Goal: Task Accomplishment & Management: Use online tool/utility

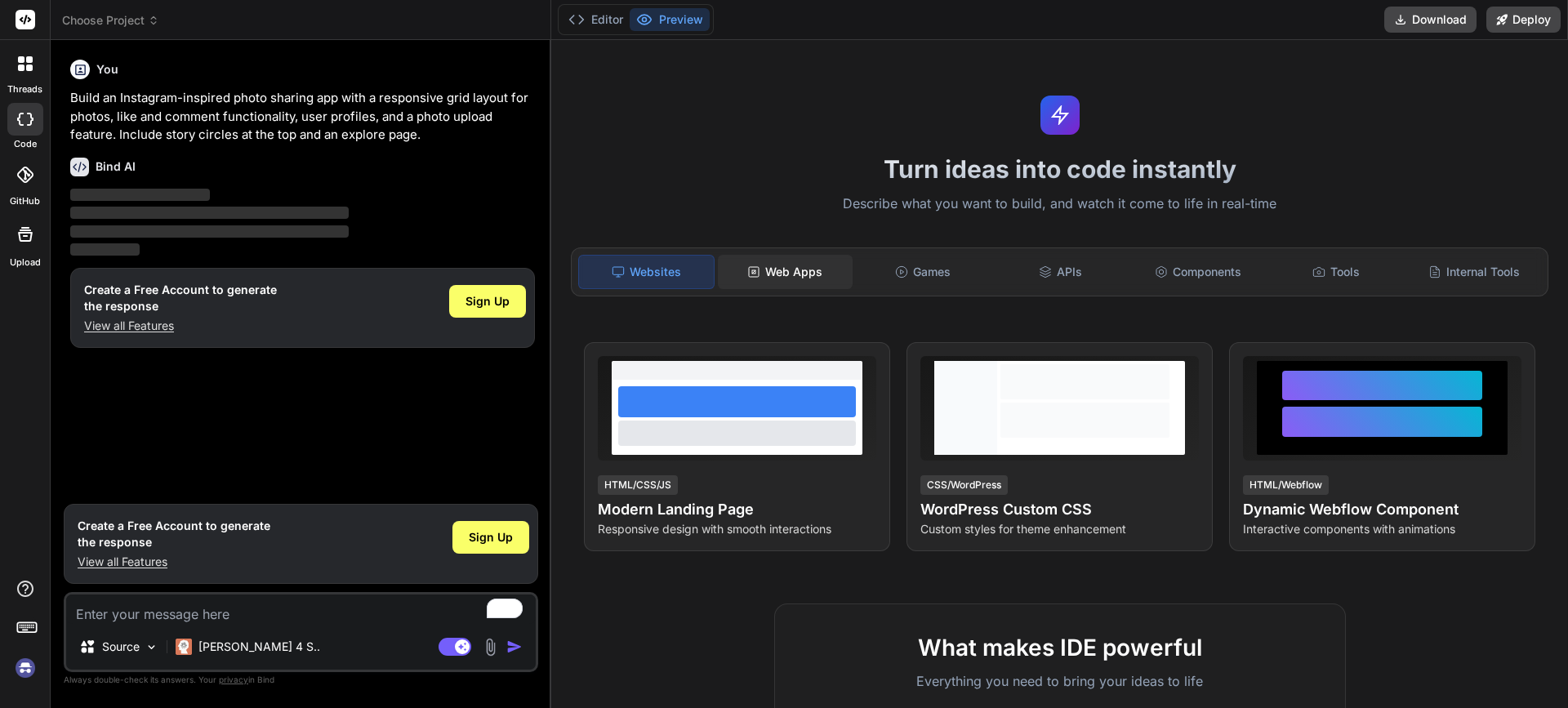
click at [779, 279] on div "Web Apps" at bounding box center [786, 272] width 135 height 34
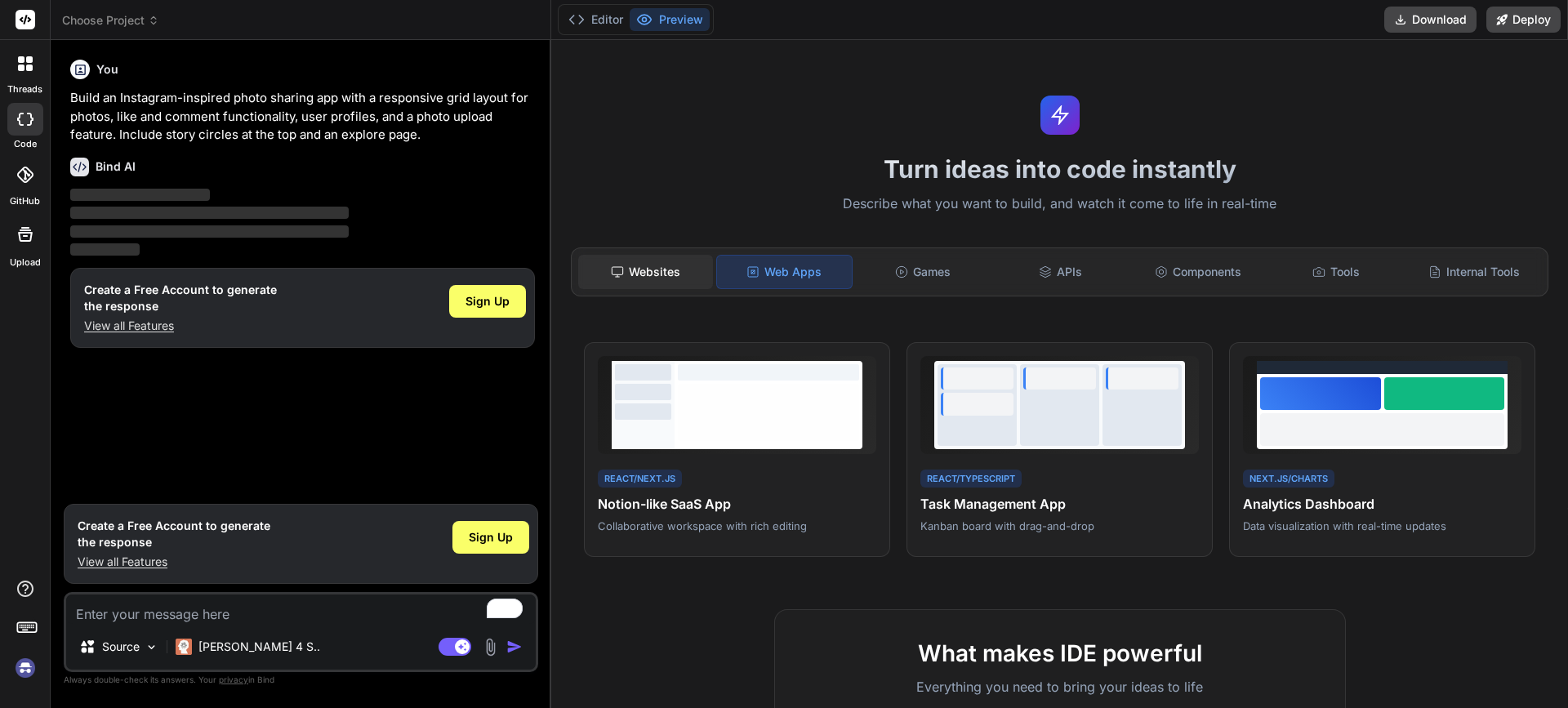
click at [680, 268] on div "Websites" at bounding box center [646, 272] width 135 height 34
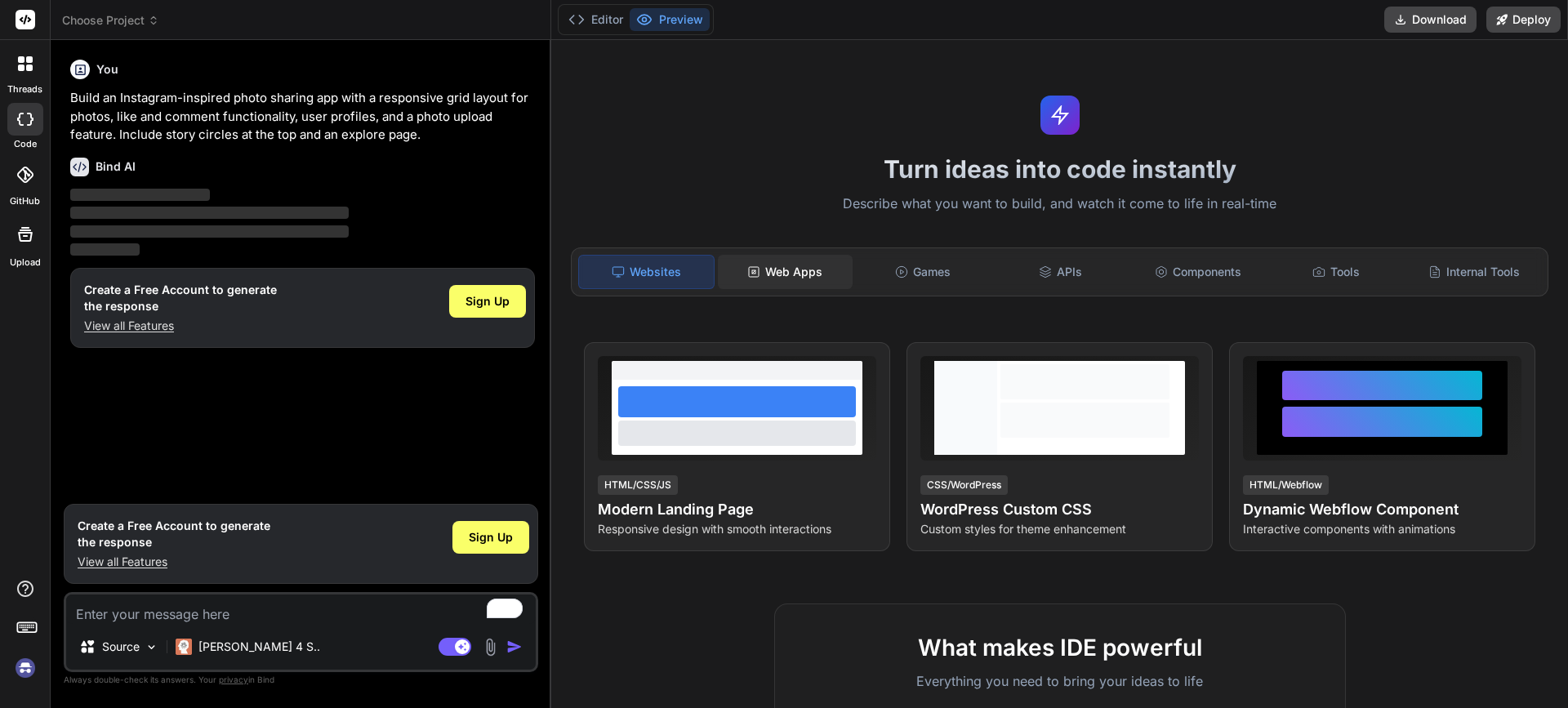
click at [781, 269] on div "Web Apps" at bounding box center [786, 272] width 135 height 34
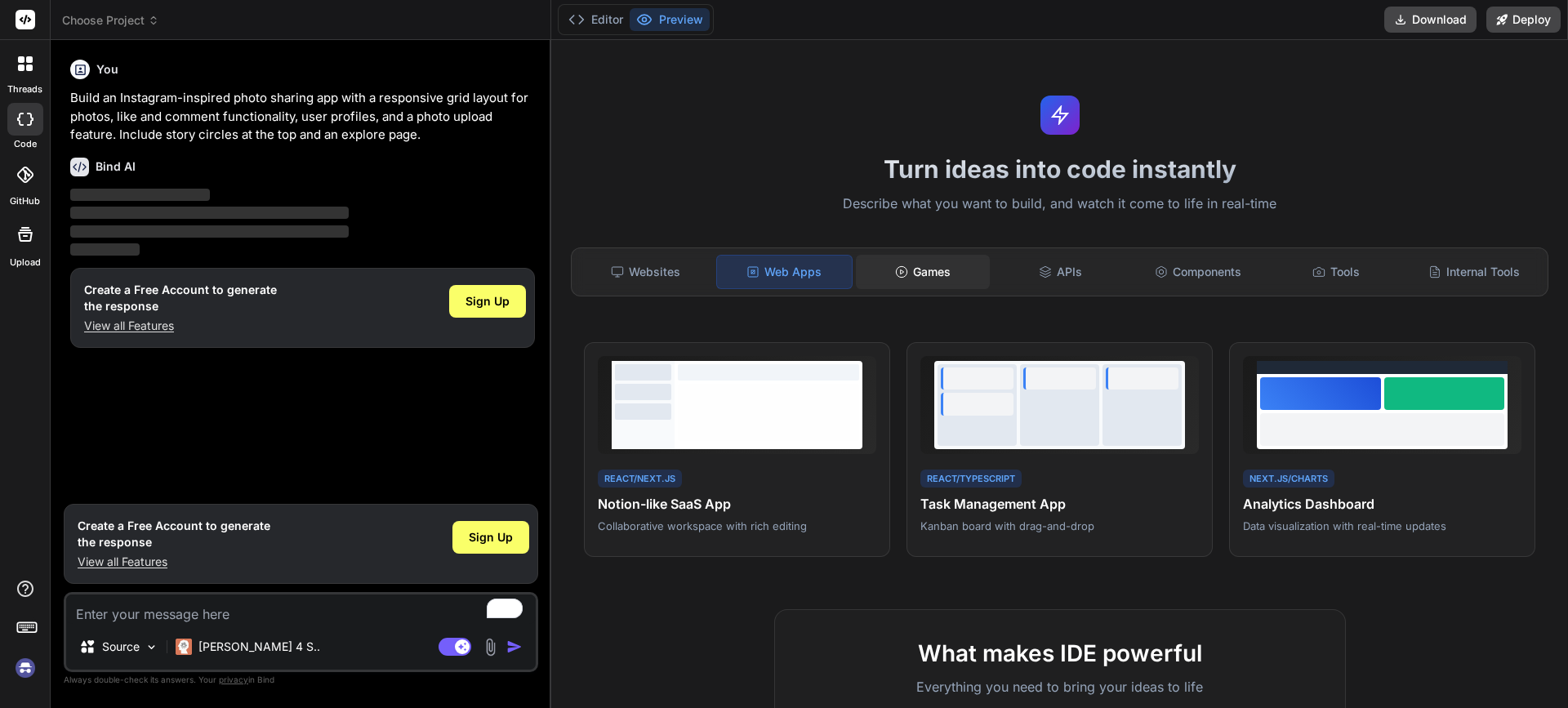
click at [906, 270] on circle at bounding box center [902, 271] width 10 height 10
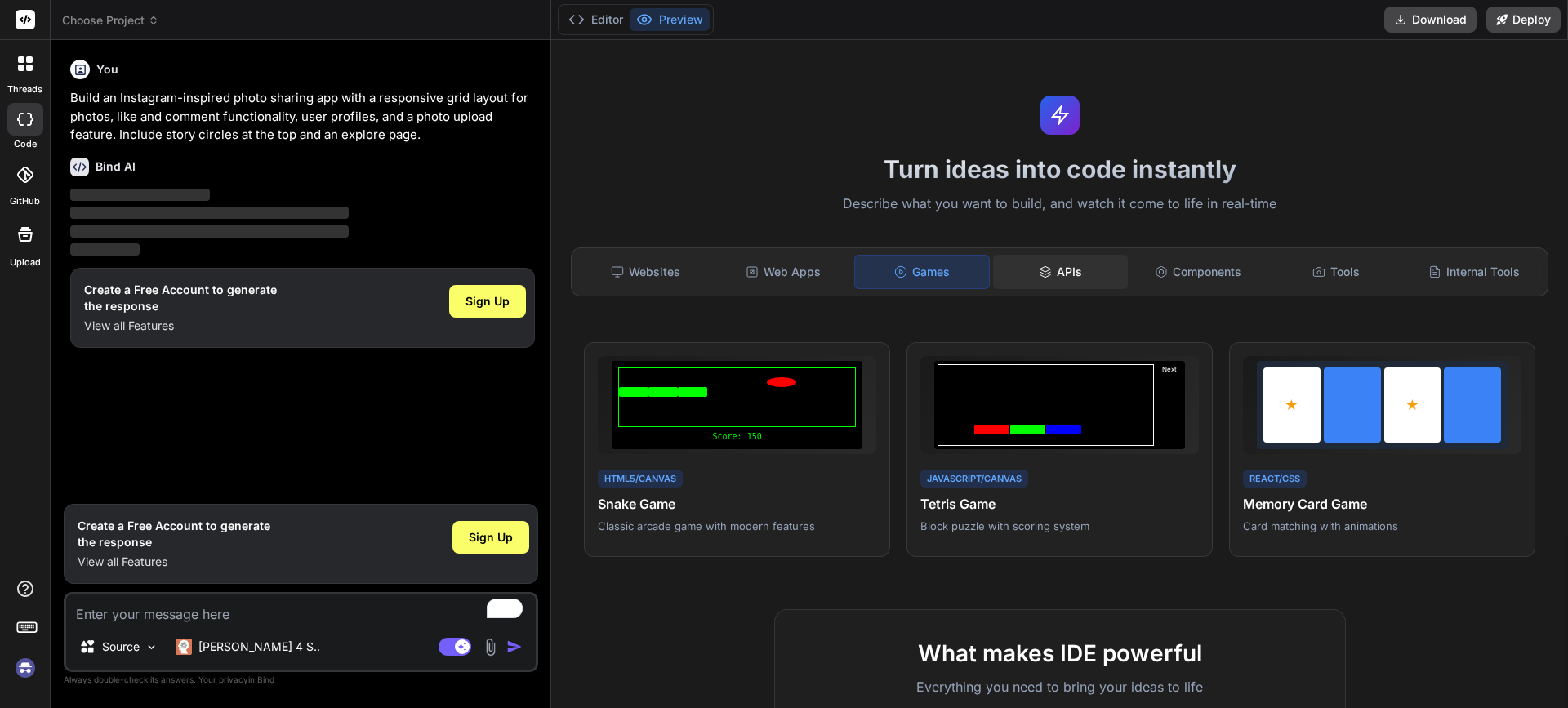
click at [1055, 277] on div "APIs" at bounding box center [1061, 272] width 135 height 34
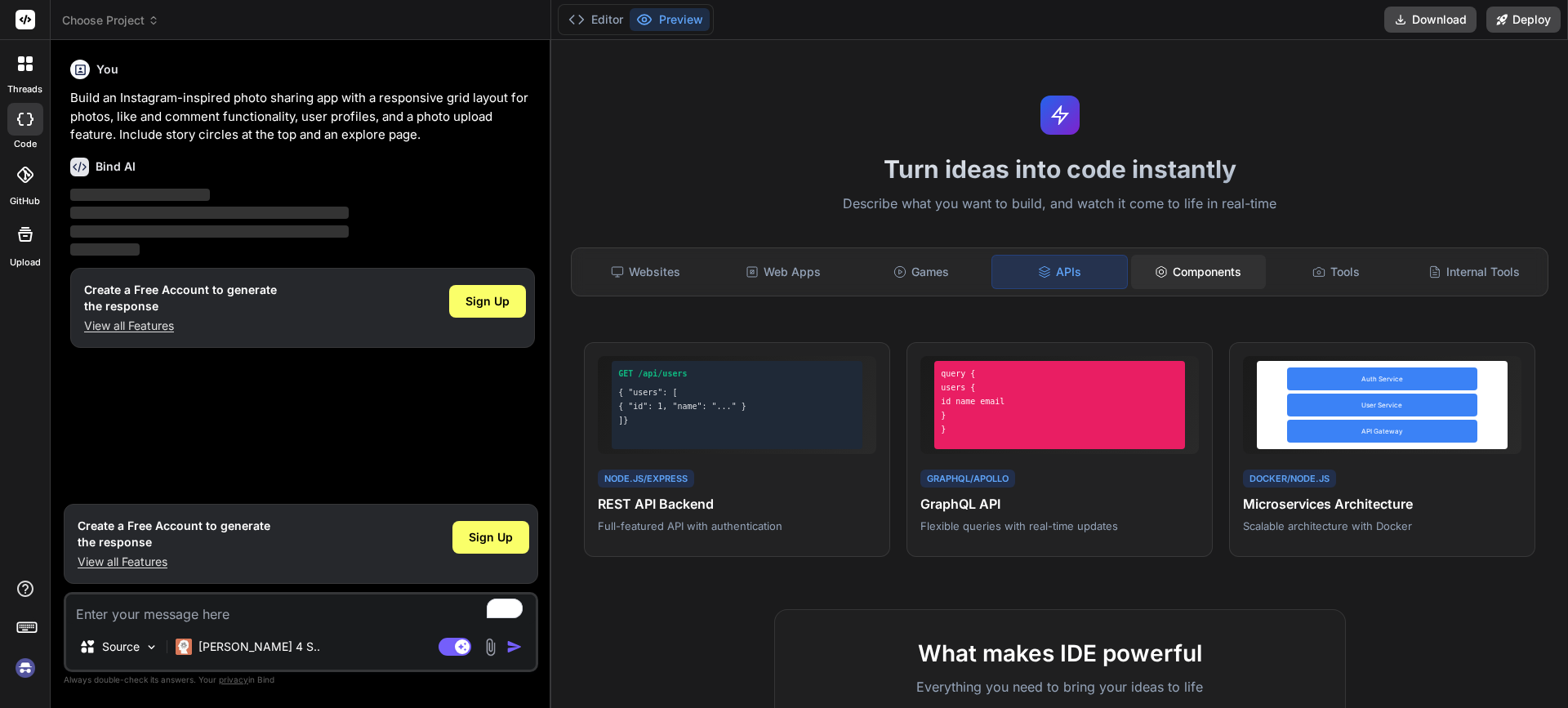
click at [1213, 273] on div "Components" at bounding box center [1199, 272] width 135 height 34
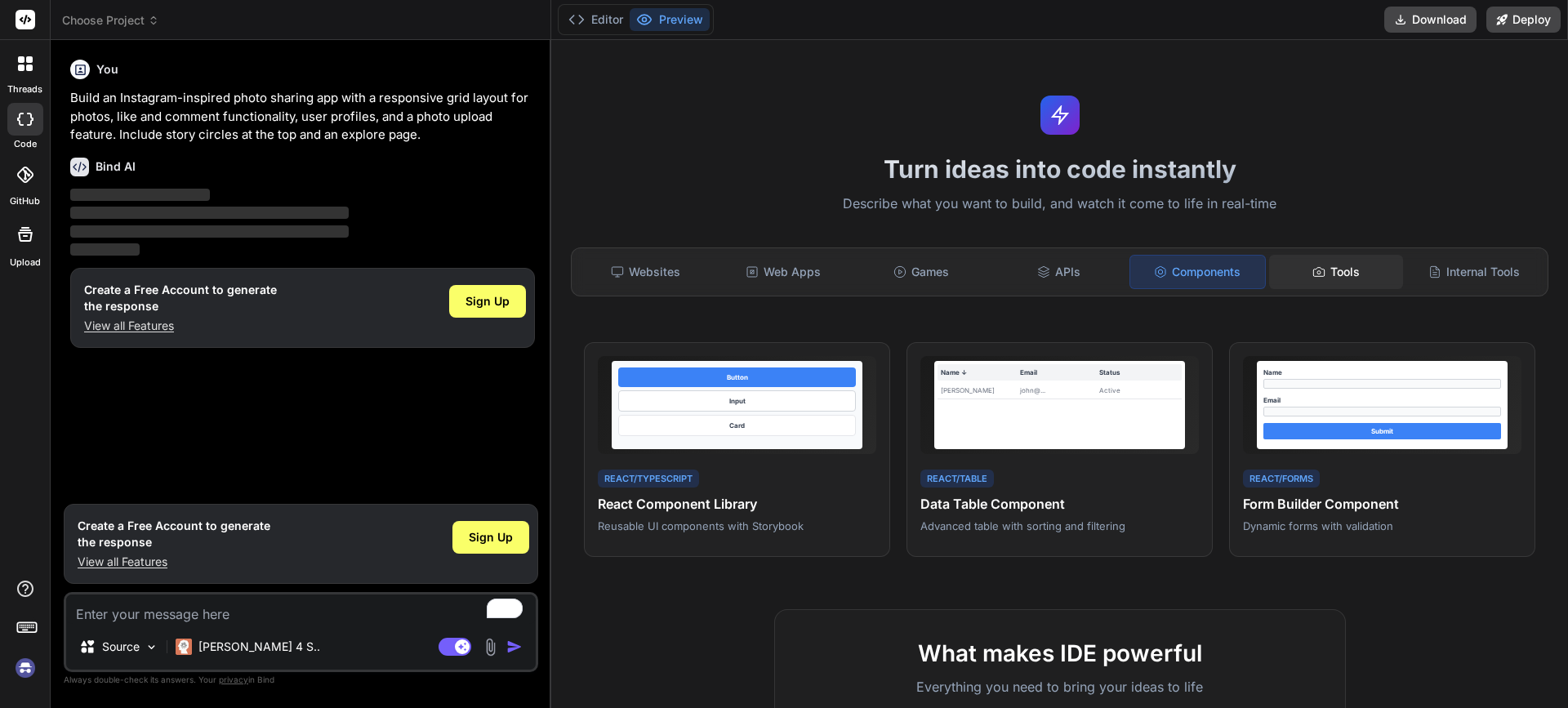
click at [1333, 277] on div "Tools" at bounding box center [1337, 272] width 135 height 34
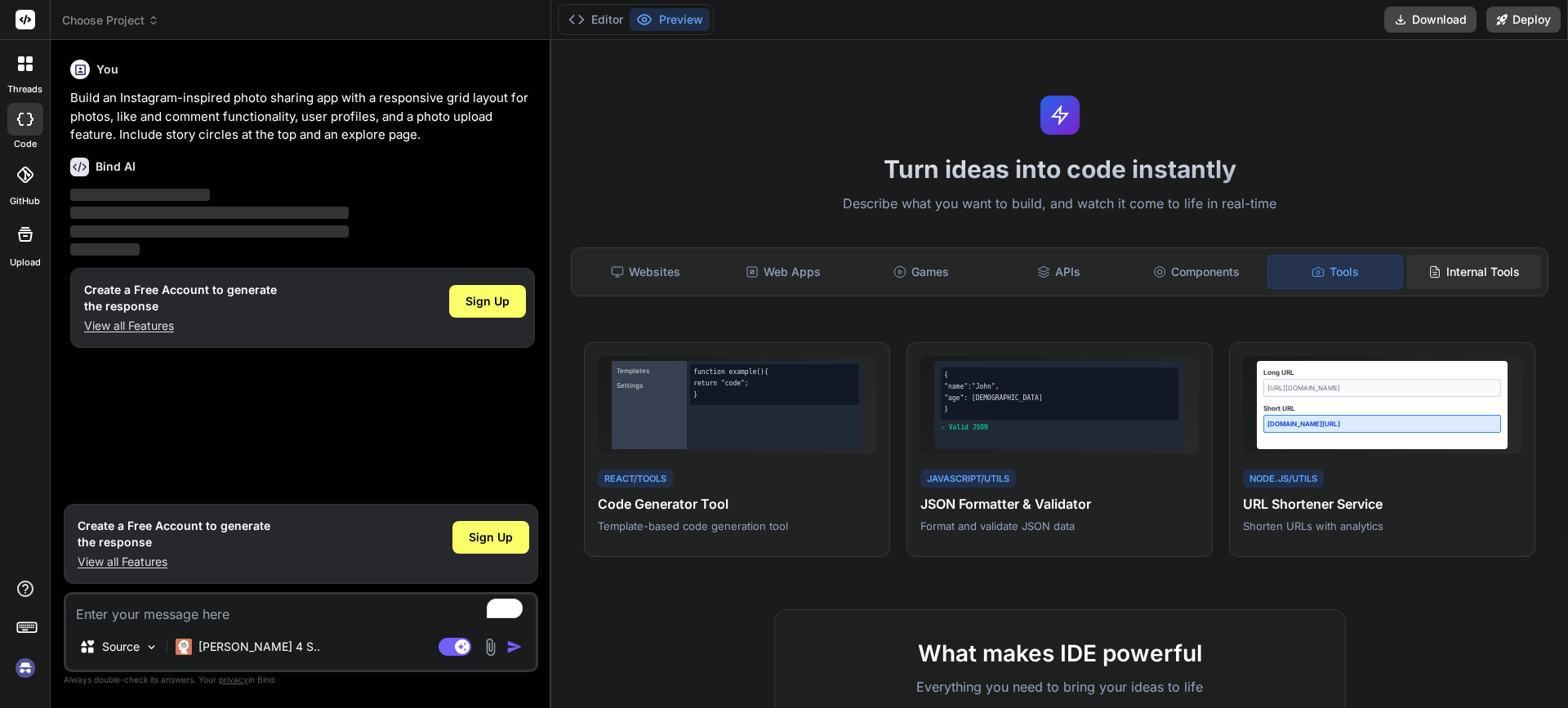
click at [1467, 274] on div "Internal Tools" at bounding box center [1474, 272] width 135 height 34
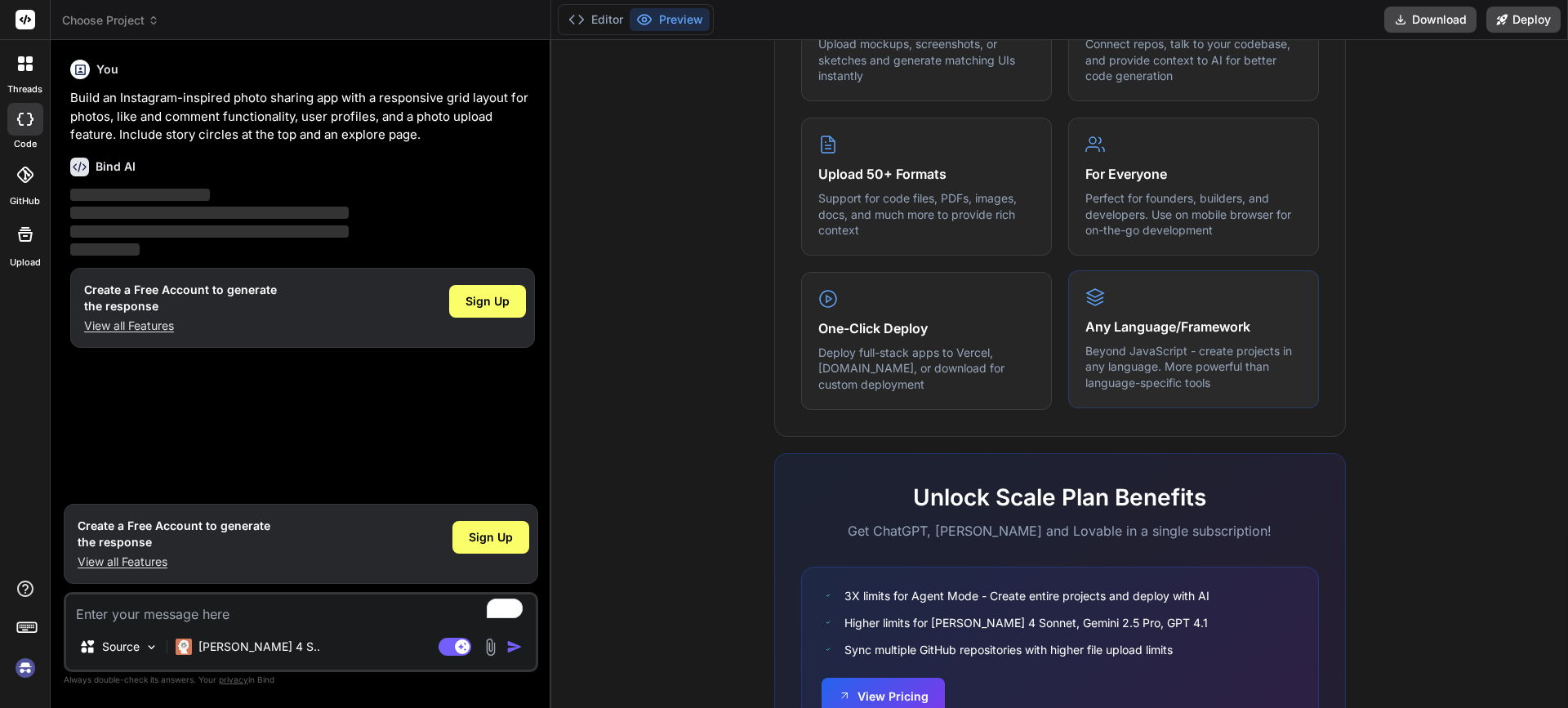
scroll to position [856, 0]
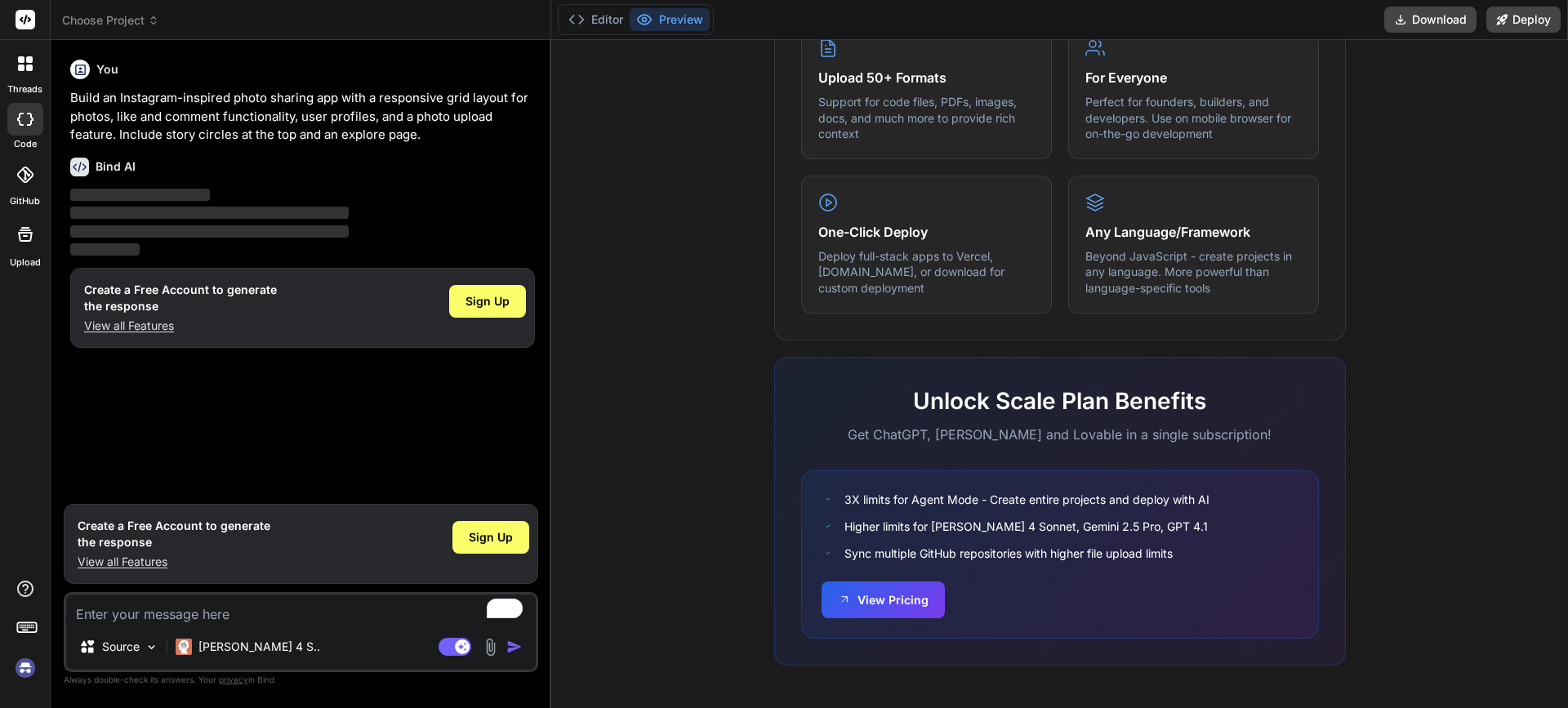
click at [25, 74] on div at bounding box center [26, 64] width 34 height 34
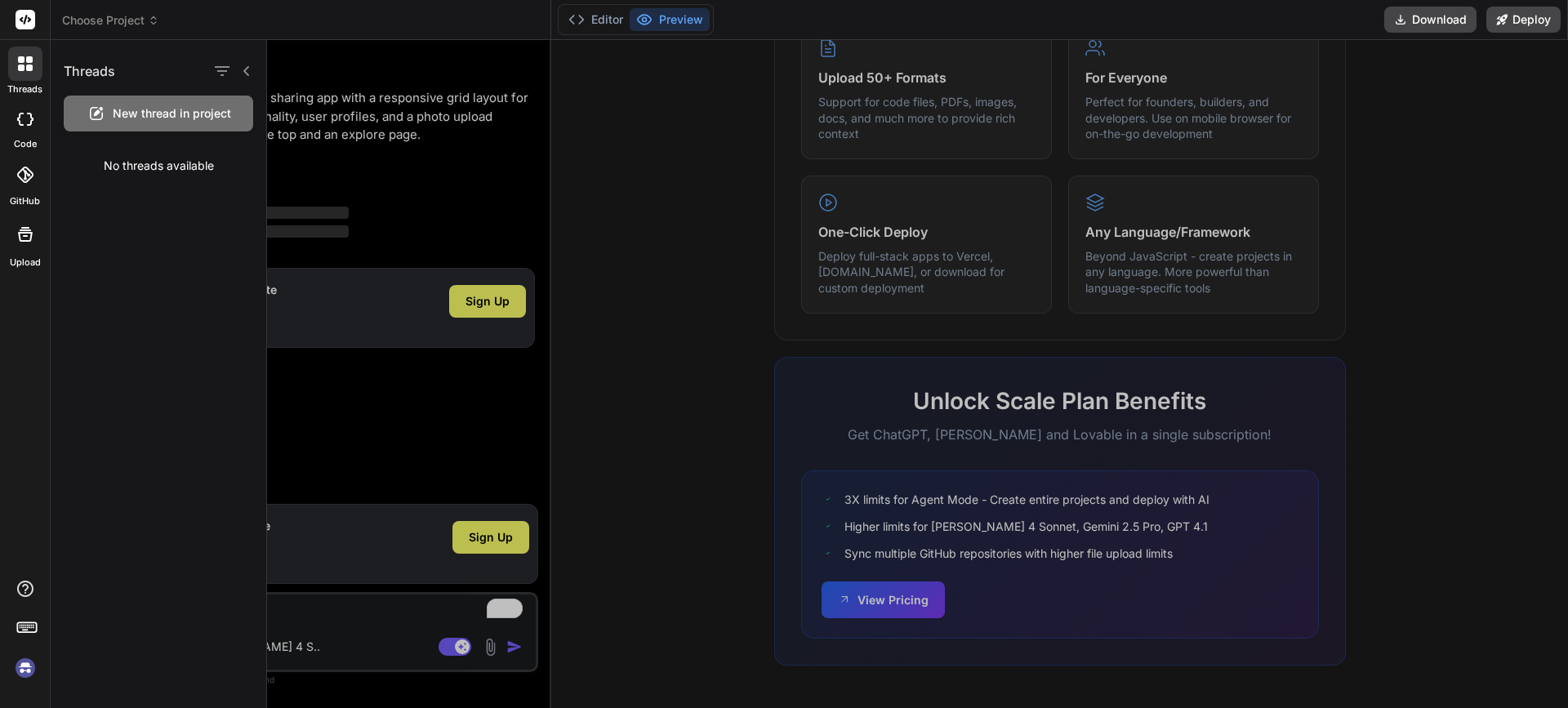
click at [29, 66] on icon at bounding box center [30, 68] width 7 height 7
click at [243, 69] on icon at bounding box center [246, 71] width 13 height 13
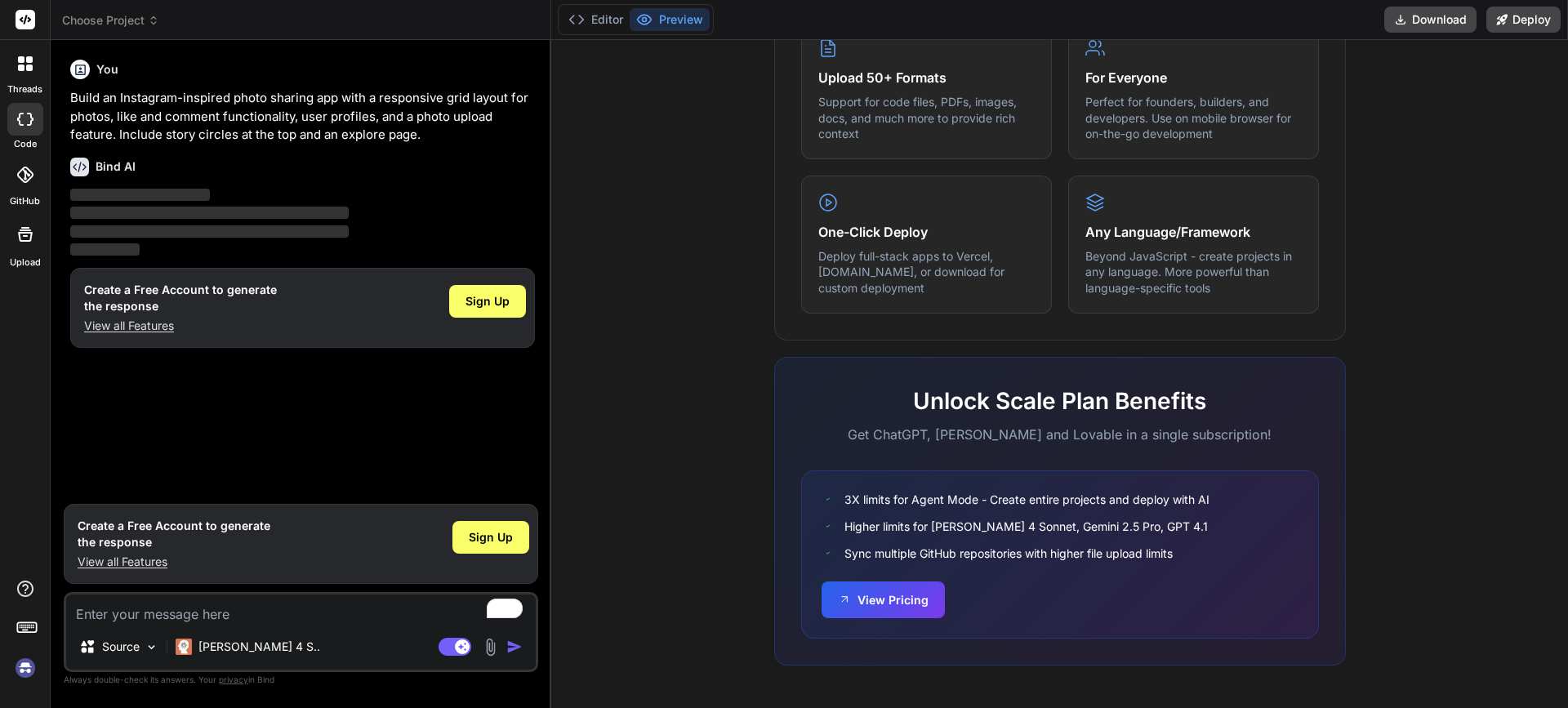
click at [26, 671] on img at bounding box center [25, 668] width 28 height 28
click at [1156, 241] on div "Any Language/Framework Beyond JavaScript - create projects in any language. Mor…" at bounding box center [1194, 243] width 251 height 138
click at [900, 604] on button "View Pricing" at bounding box center [883, 598] width 124 height 37
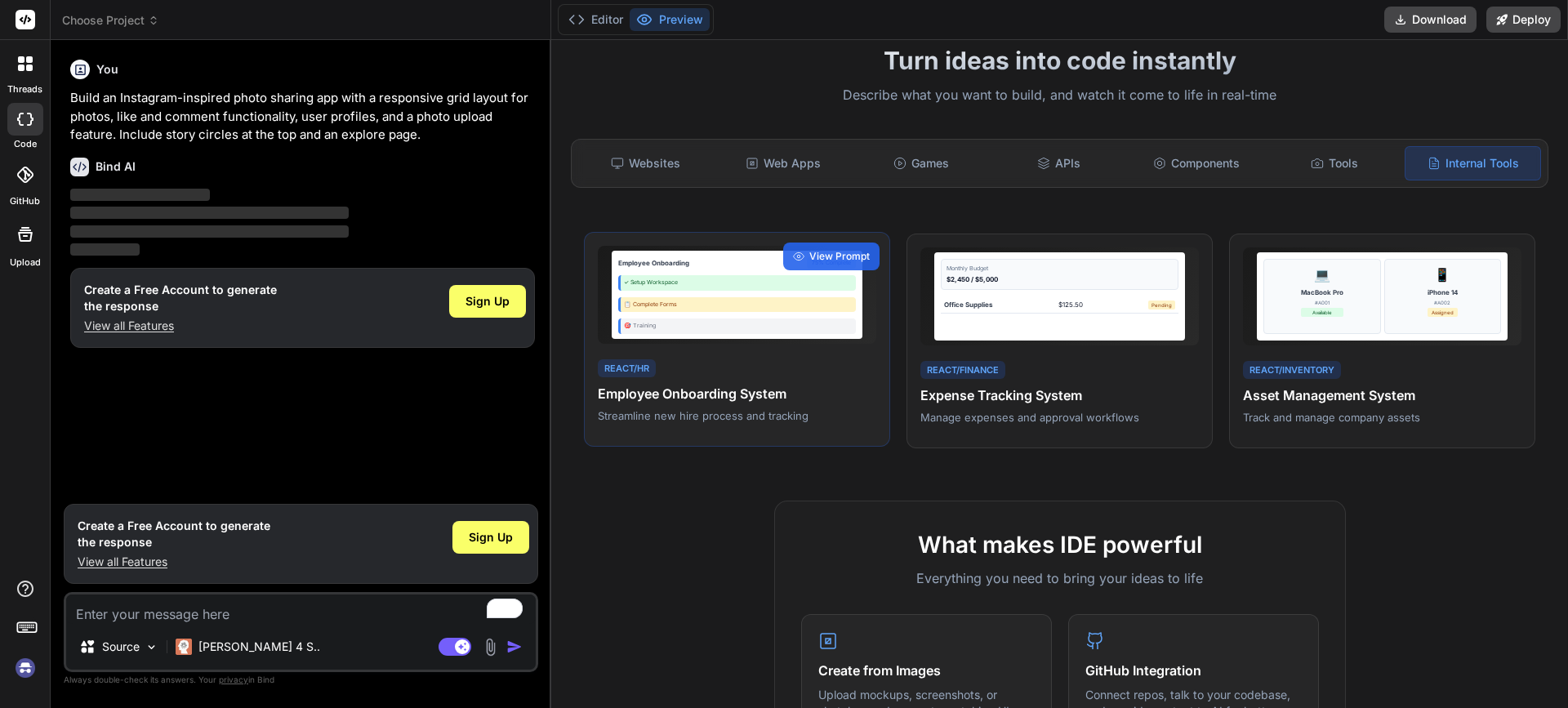
scroll to position [0, 0]
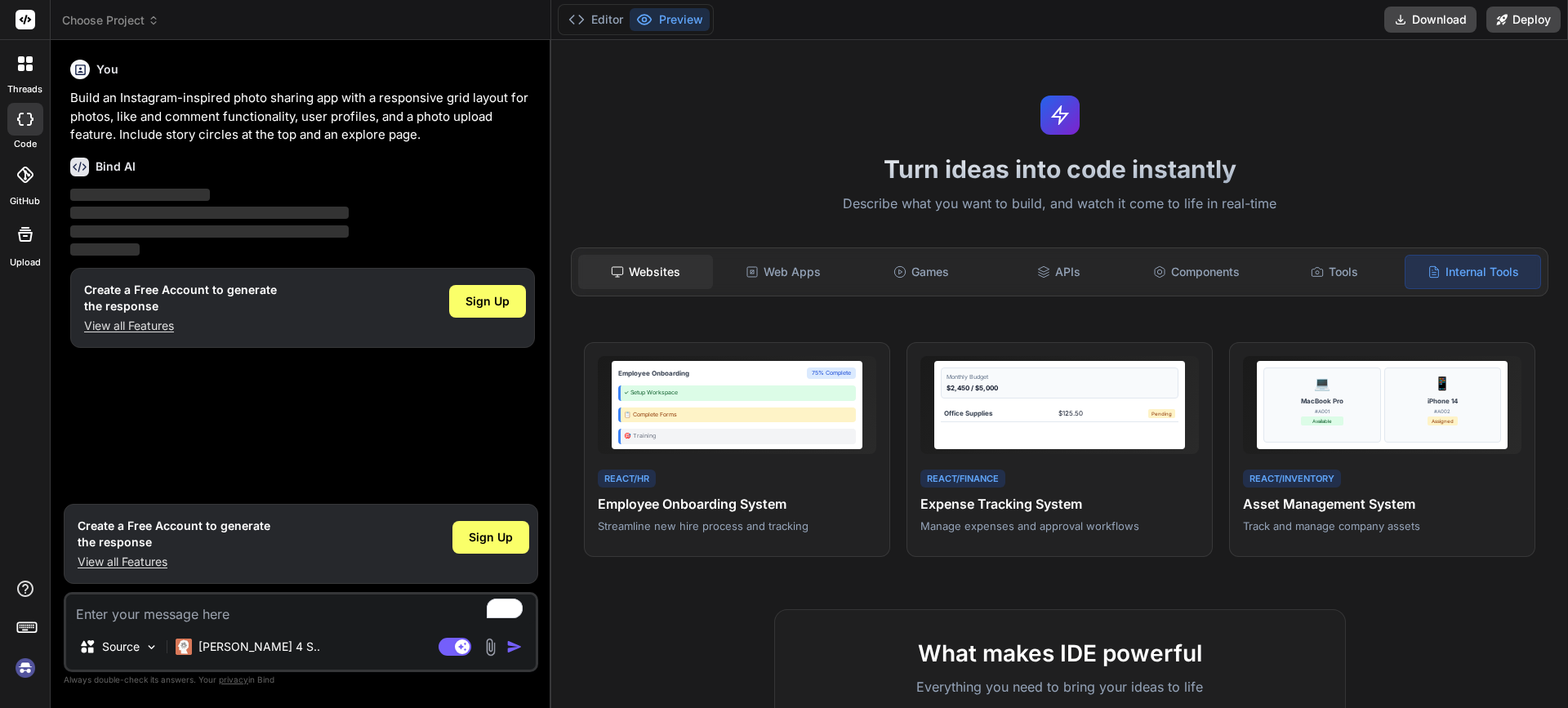
click at [644, 267] on div "Websites" at bounding box center [646, 272] width 135 height 34
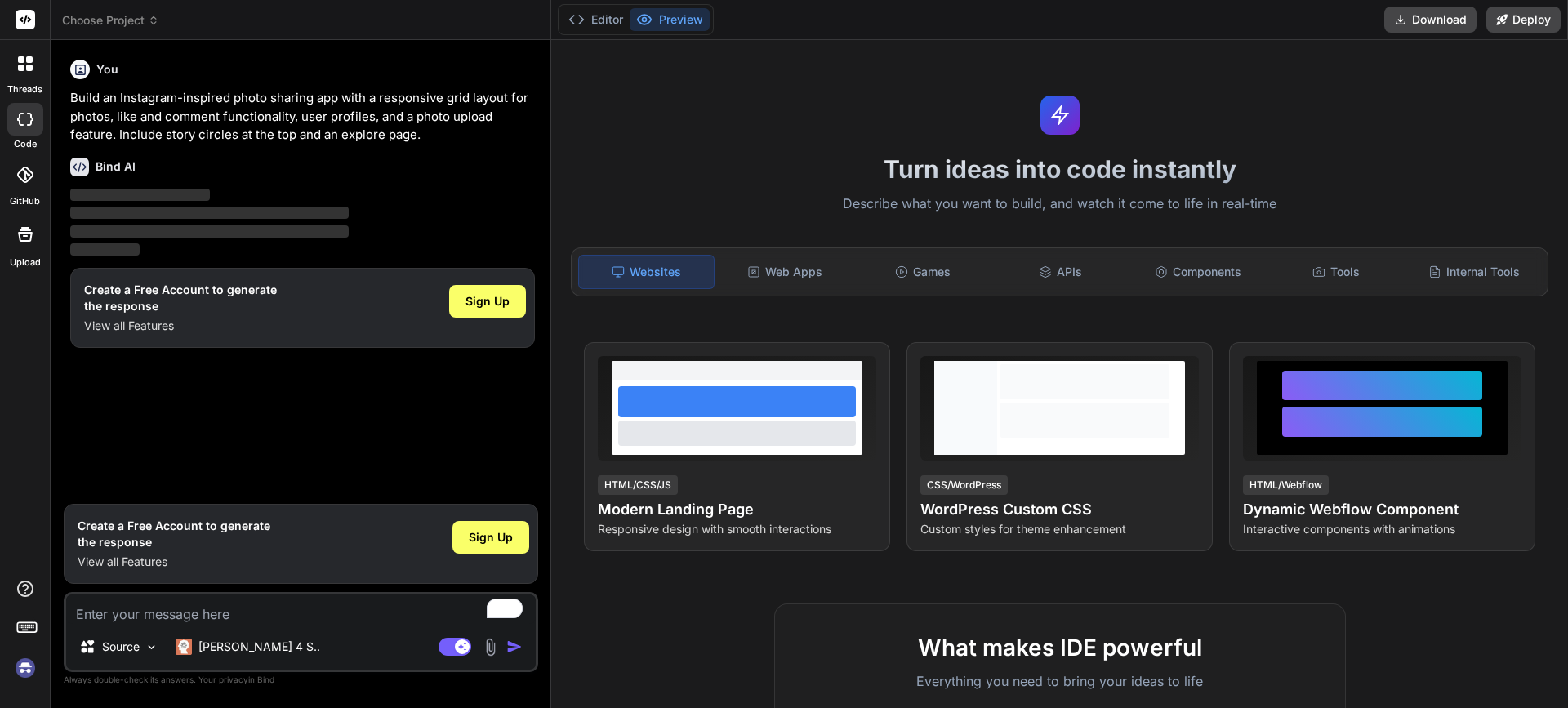
click at [788, 251] on div "Websites Web Apps Games APIs Components Tools Internal Tools" at bounding box center [1059, 272] width 977 height 49
click at [779, 266] on div "Web Apps" at bounding box center [786, 272] width 135 height 34
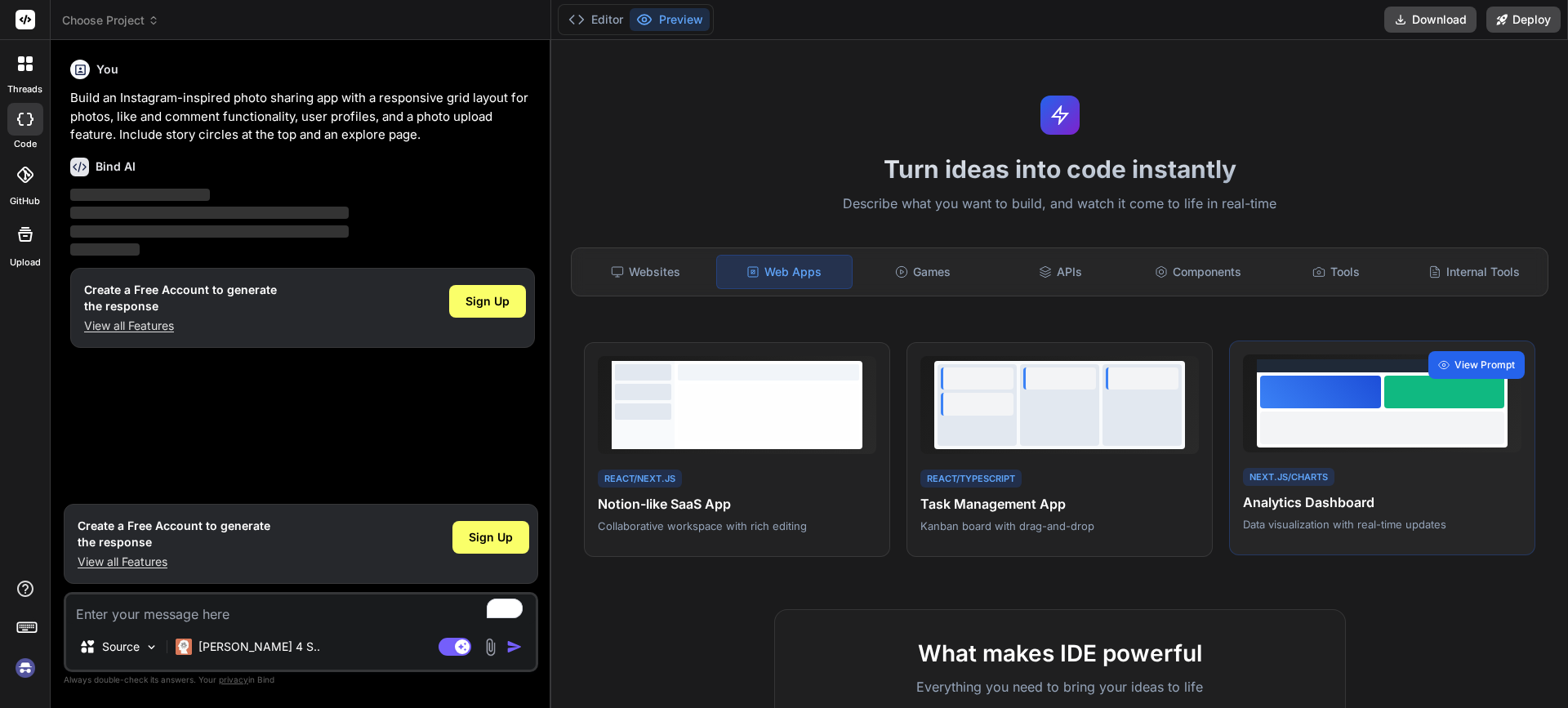
click at [1481, 363] on span "View Prompt" at bounding box center [1484, 365] width 61 height 14
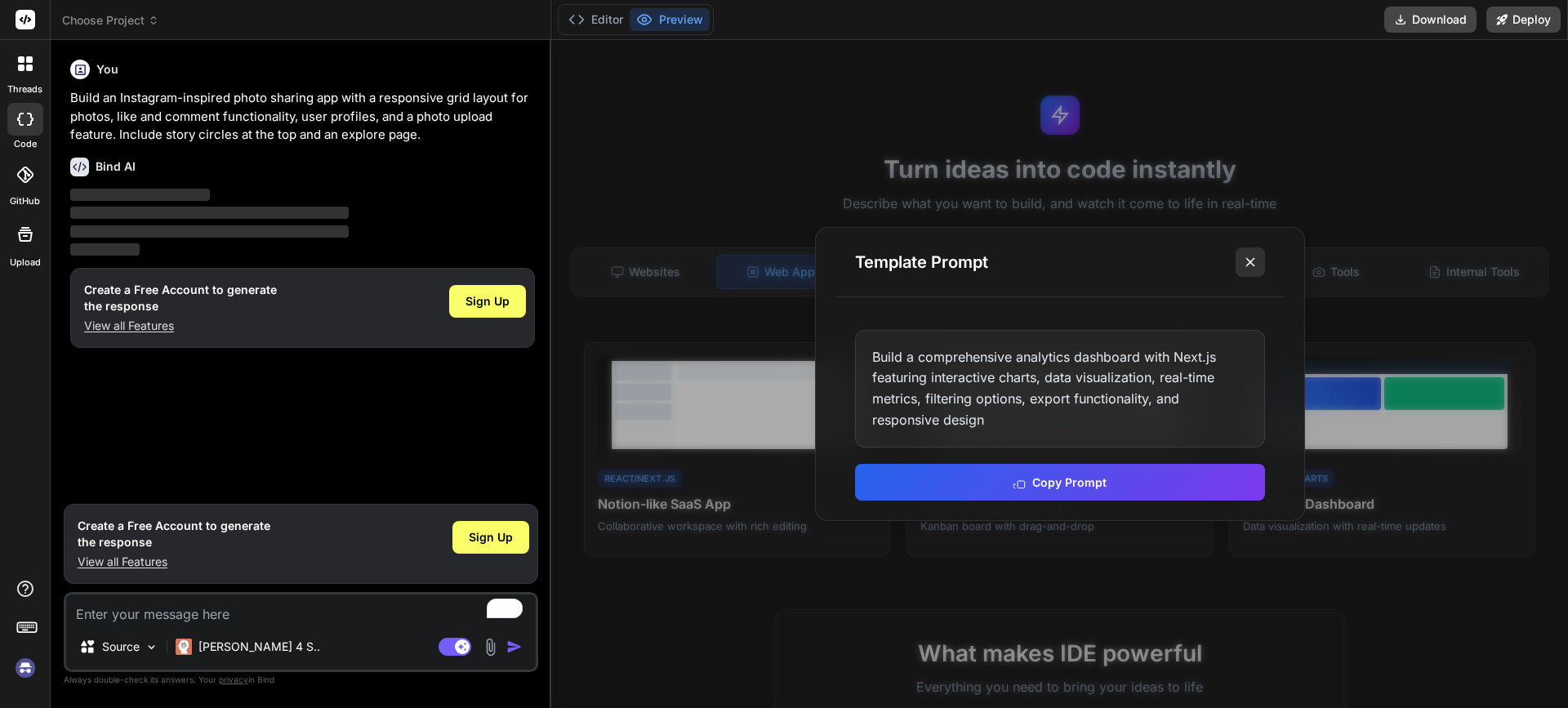
click at [1243, 266] on icon at bounding box center [1250, 262] width 16 height 16
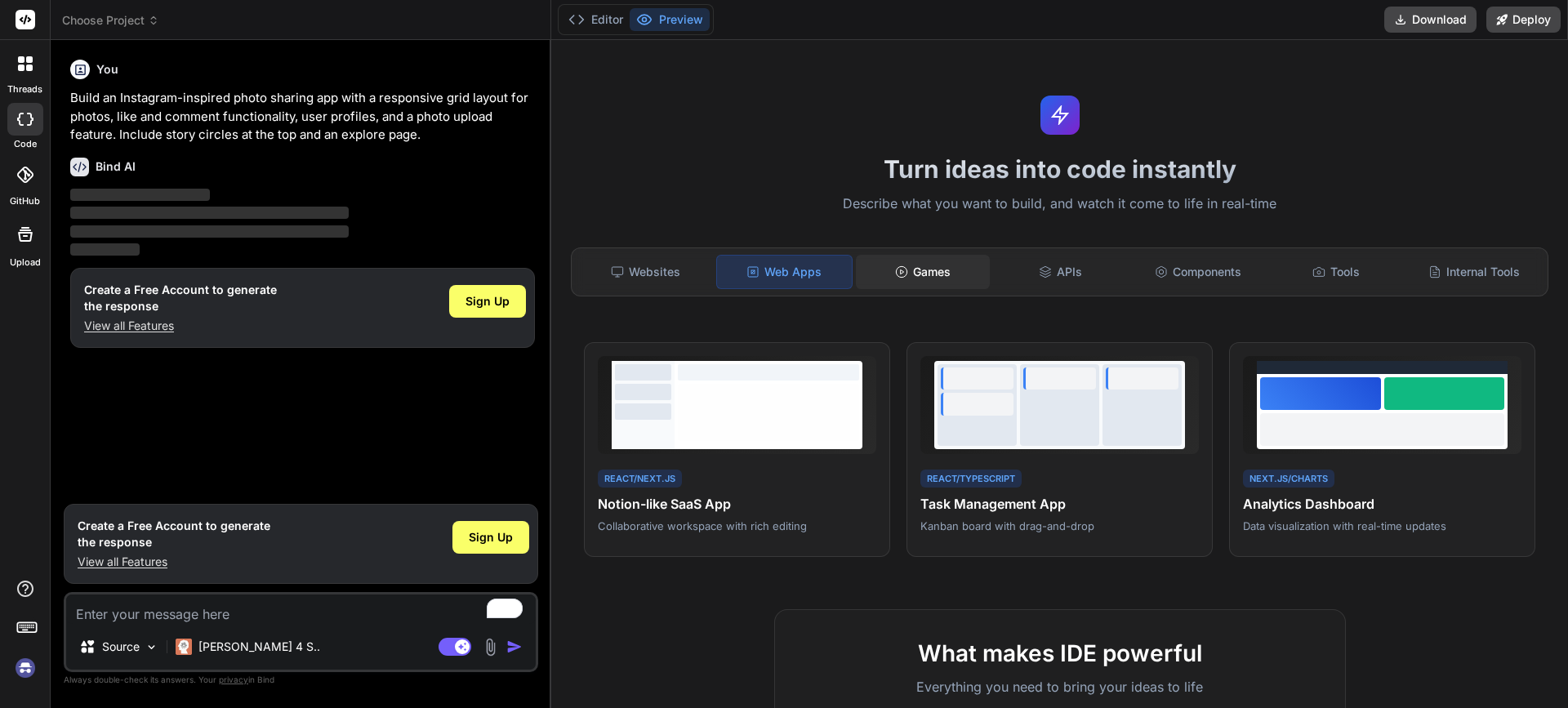
click at [950, 271] on div "Games" at bounding box center [924, 272] width 135 height 34
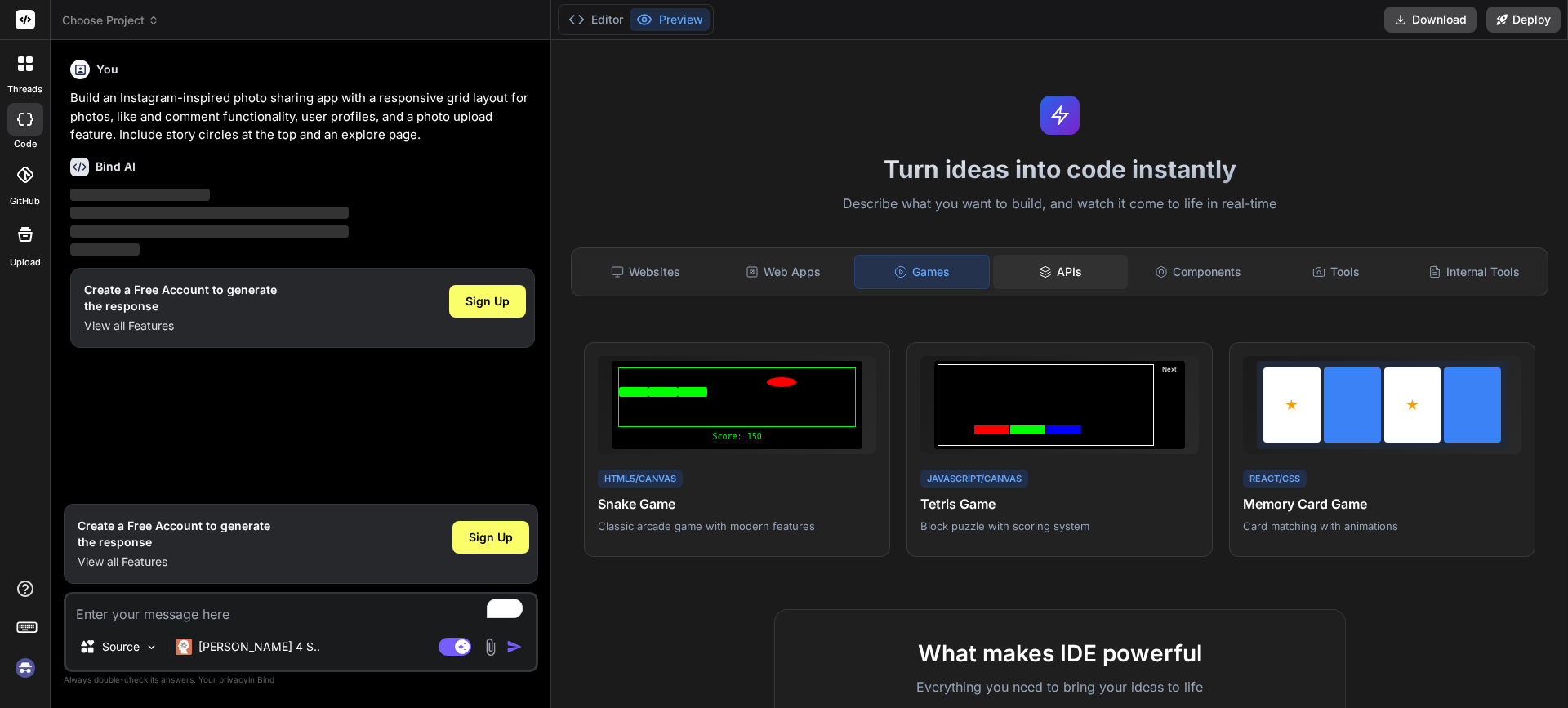
click at [1090, 263] on div "APIs" at bounding box center [1061, 272] width 135 height 34
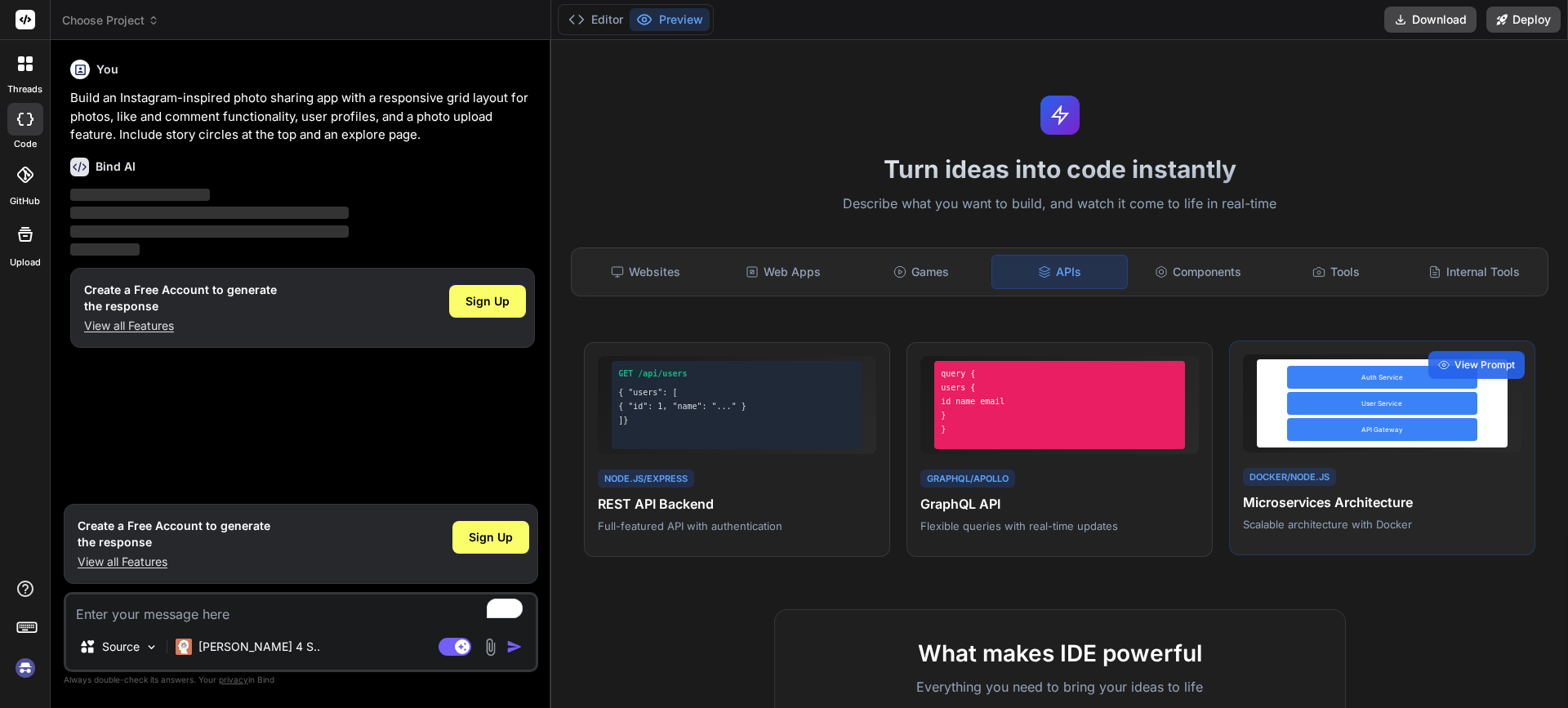
click at [1358, 407] on div "User Service" at bounding box center [1382, 403] width 190 height 23
click at [1484, 371] on span "View Prompt" at bounding box center [1484, 365] width 61 height 14
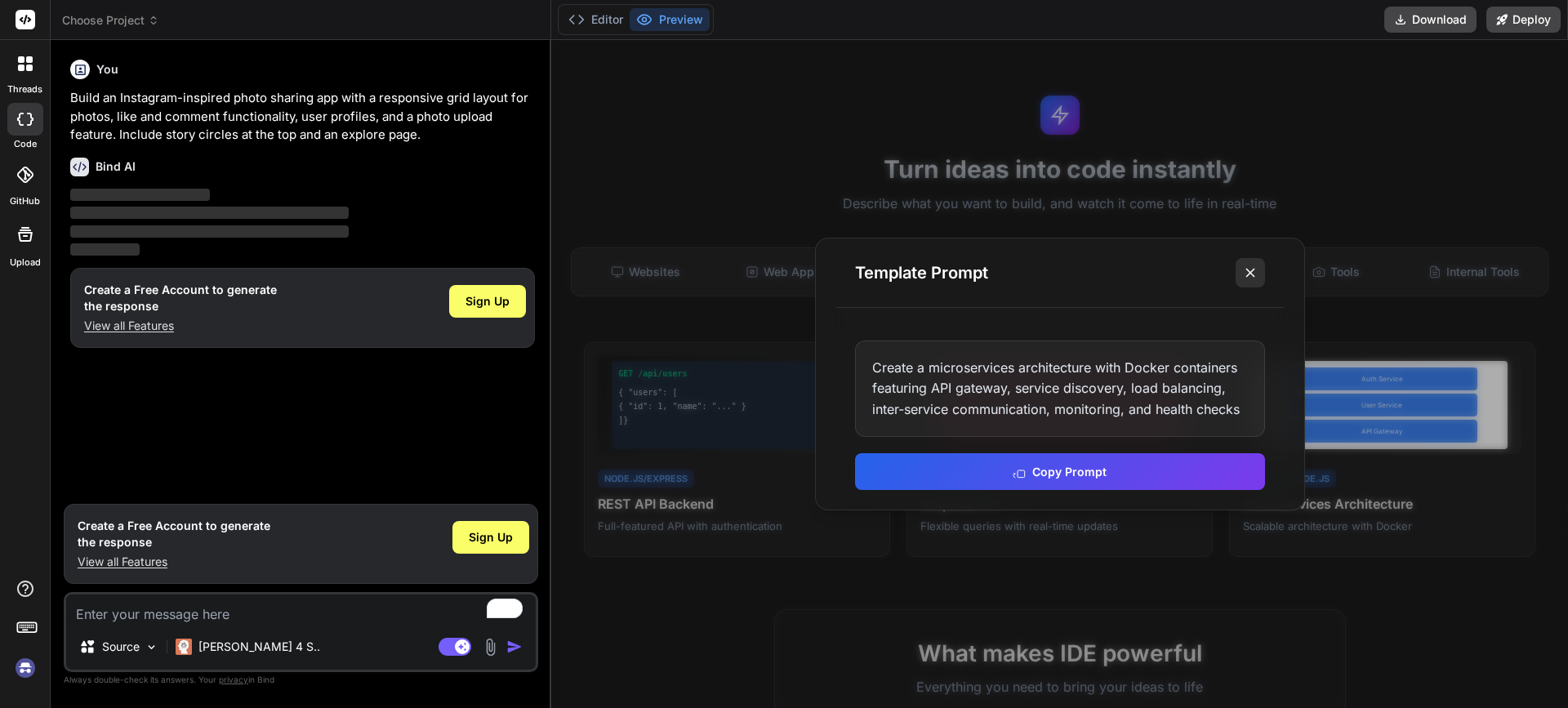
click at [1248, 271] on line at bounding box center [1251, 273] width 9 height 9
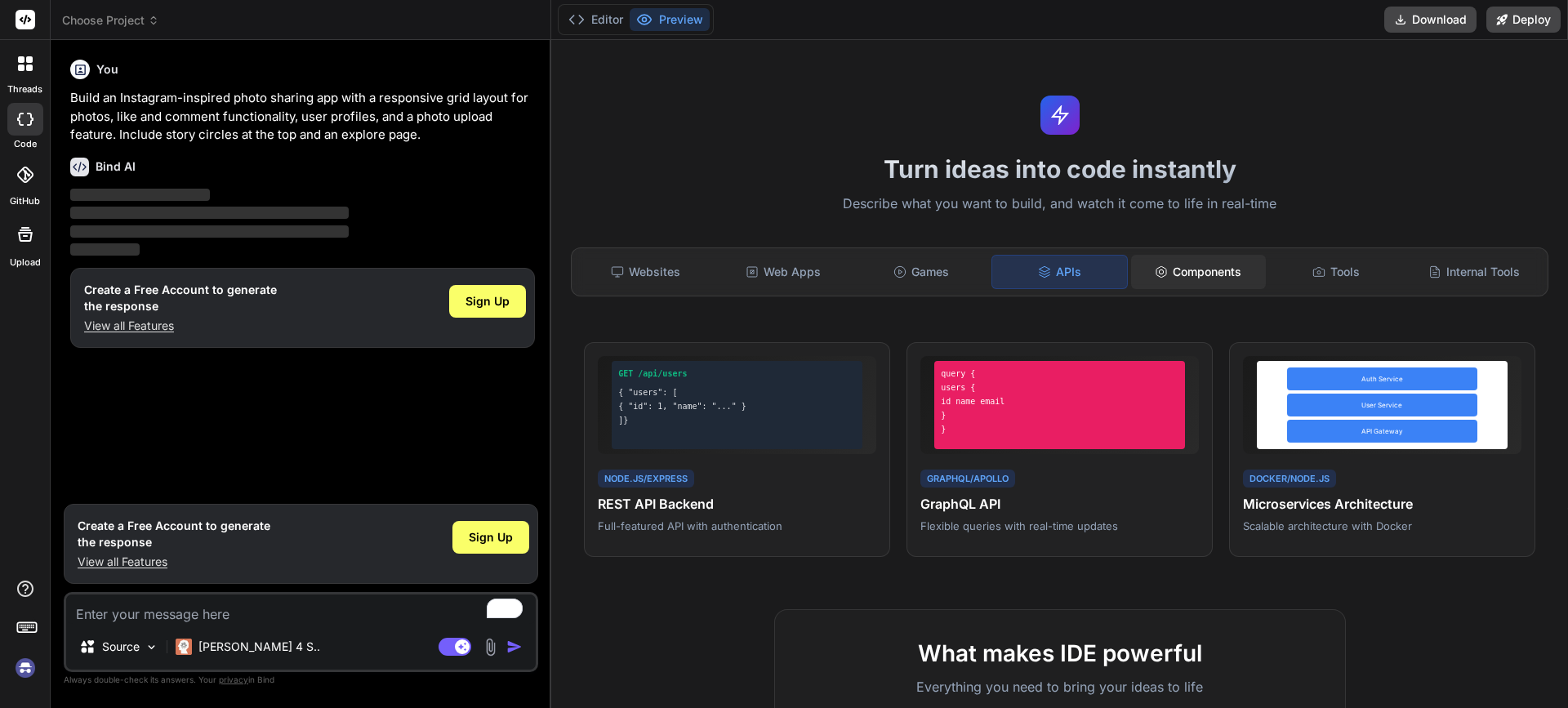
click at [1222, 270] on div "Components" at bounding box center [1199, 272] width 135 height 34
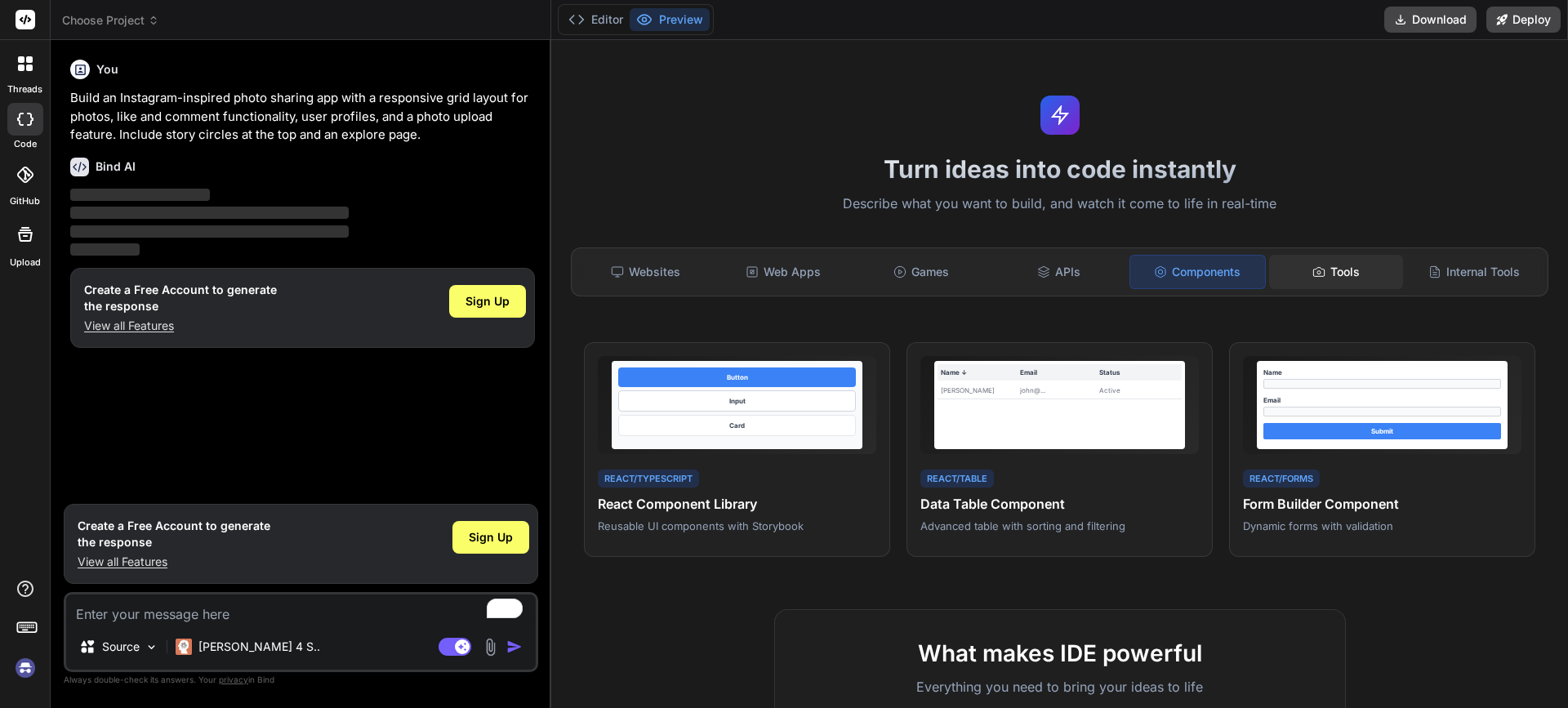
click at [1348, 275] on div "Tools" at bounding box center [1337, 272] width 135 height 34
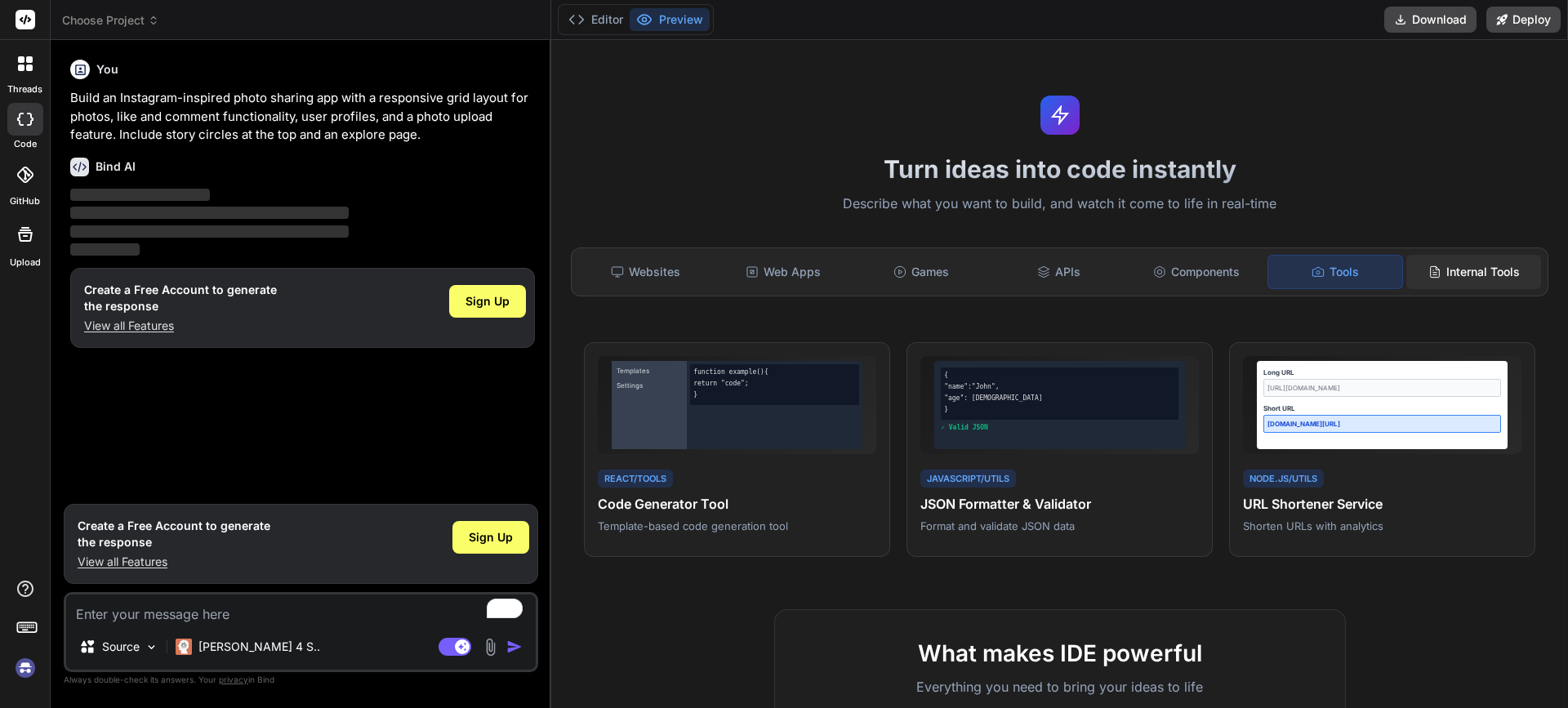
click at [1454, 275] on div "Internal Tools" at bounding box center [1474, 272] width 135 height 34
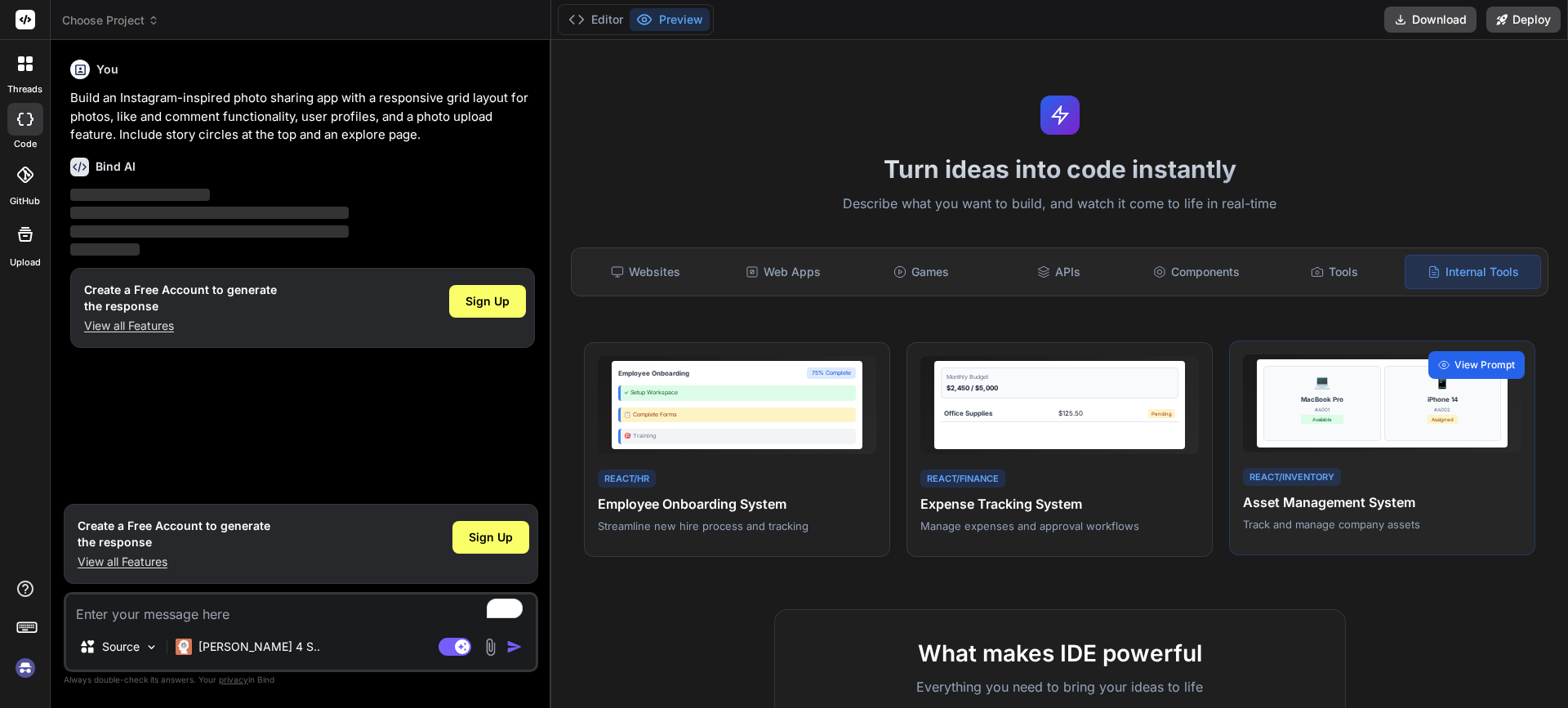
click at [1470, 365] on span "View Prompt" at bounding box center [1484, 365] width 61 height 14
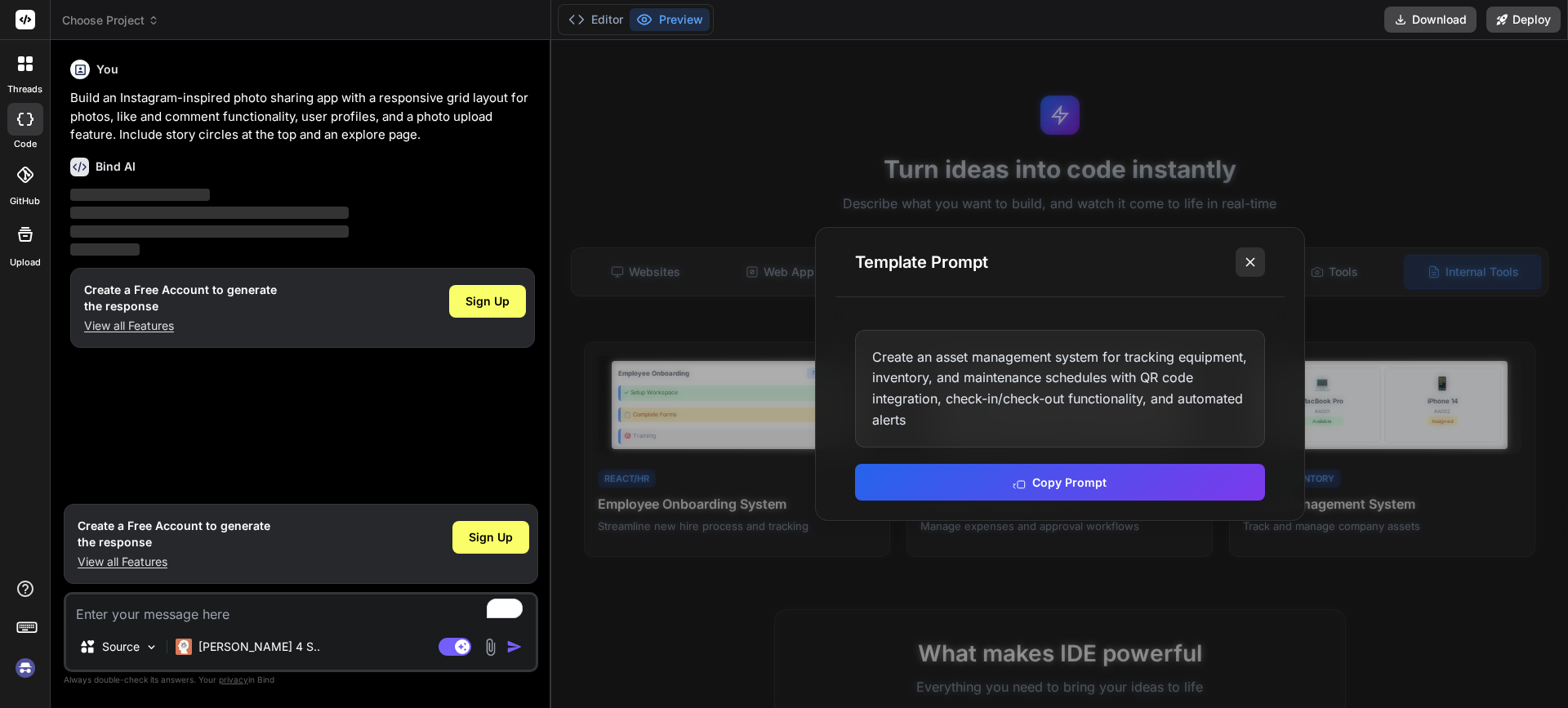
click at [1243, 256] on icon at bounding box center [1250, 262] width 16 height 16
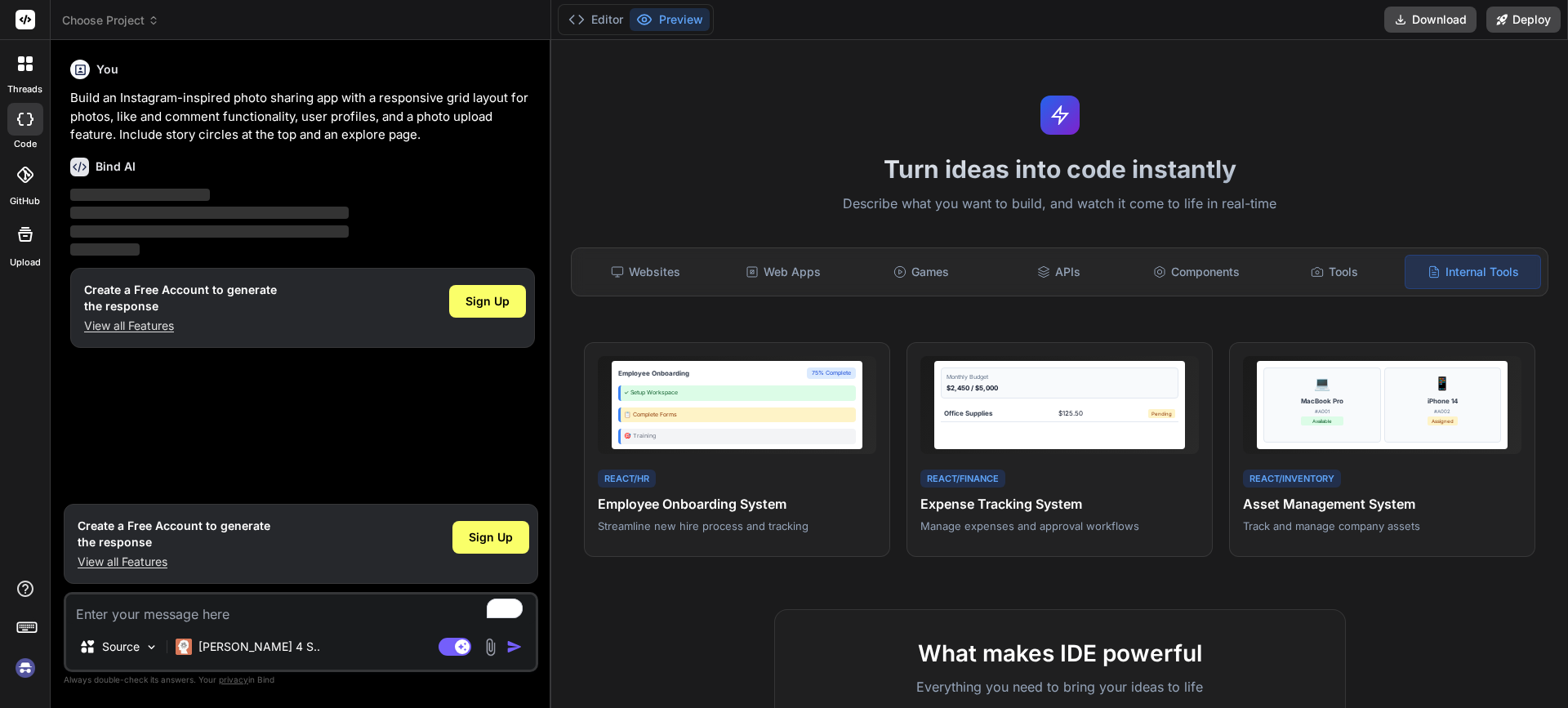
click at [237, 102] on p "Build an Instagram-inspired photo sharing app with a responsive grid layout for…" at bounding box center [302, 116] width 464 height 55
click at [233, 119] on p "Build an Instagram-inspired photo sharing app with a responsive grid layout for…" at bounding box center [302, 116] width 464 height 55
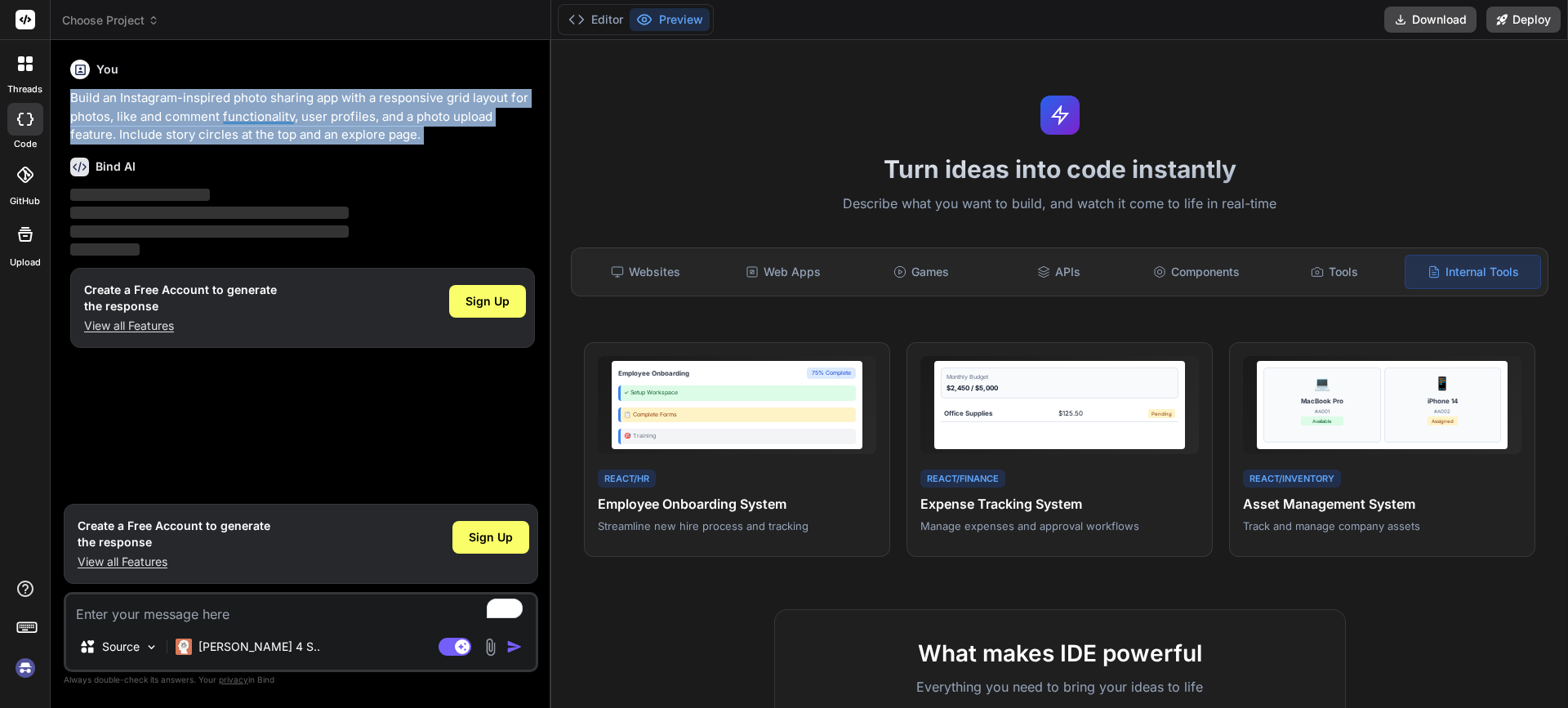
click at [233, 119] on p "Build an Instagram-inspired photo sharing app with a responsive grid layout for…" at bounding box center [302, 116] width 464 height 55
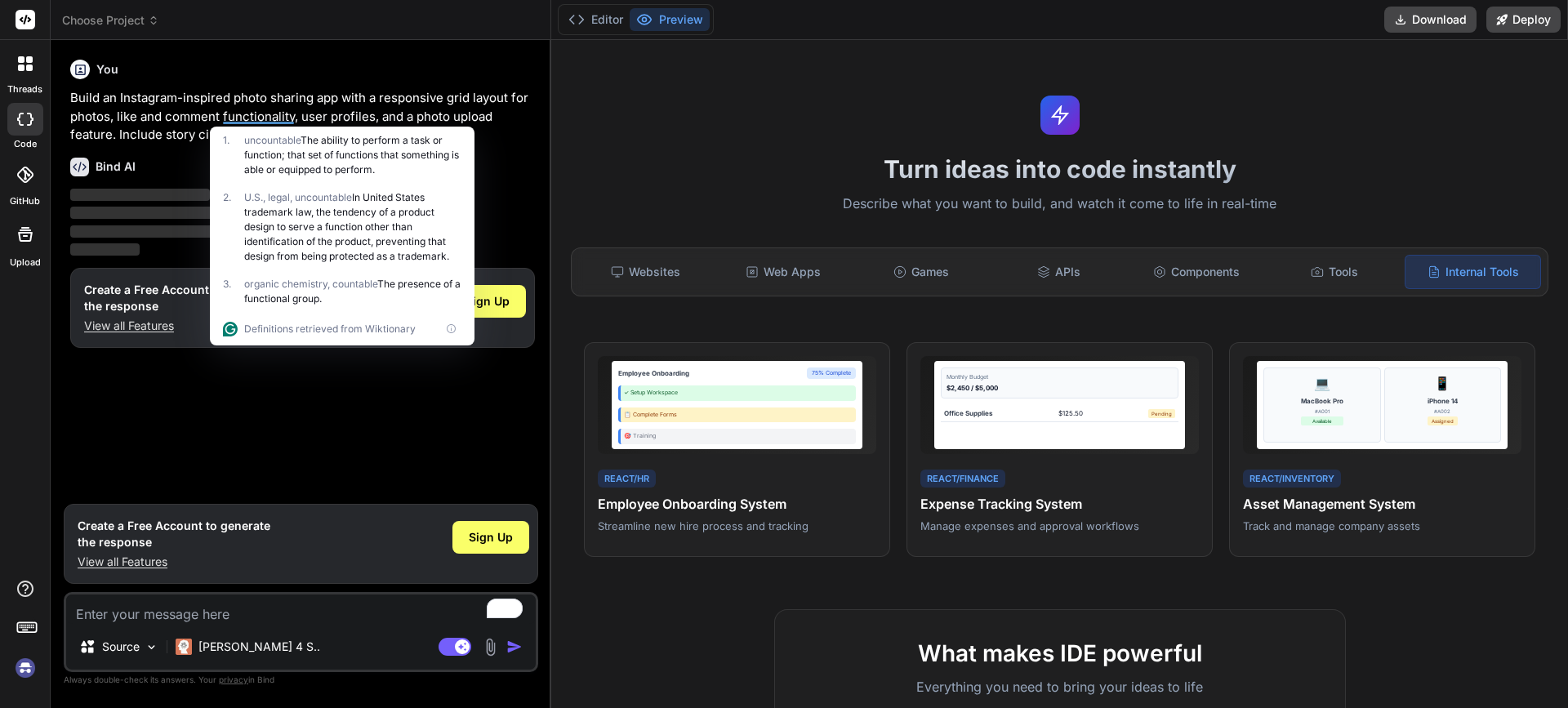
drag, startPoint x: 223, startPoint y: 124, endPoint x: 210, endPoint y: 122, distance: 13.2
click at [223, 124] on p "Build an Instagram-inspired photo sharing app with a responsive grid layout for…" at bounding box center [302, 116] width 464 height 55
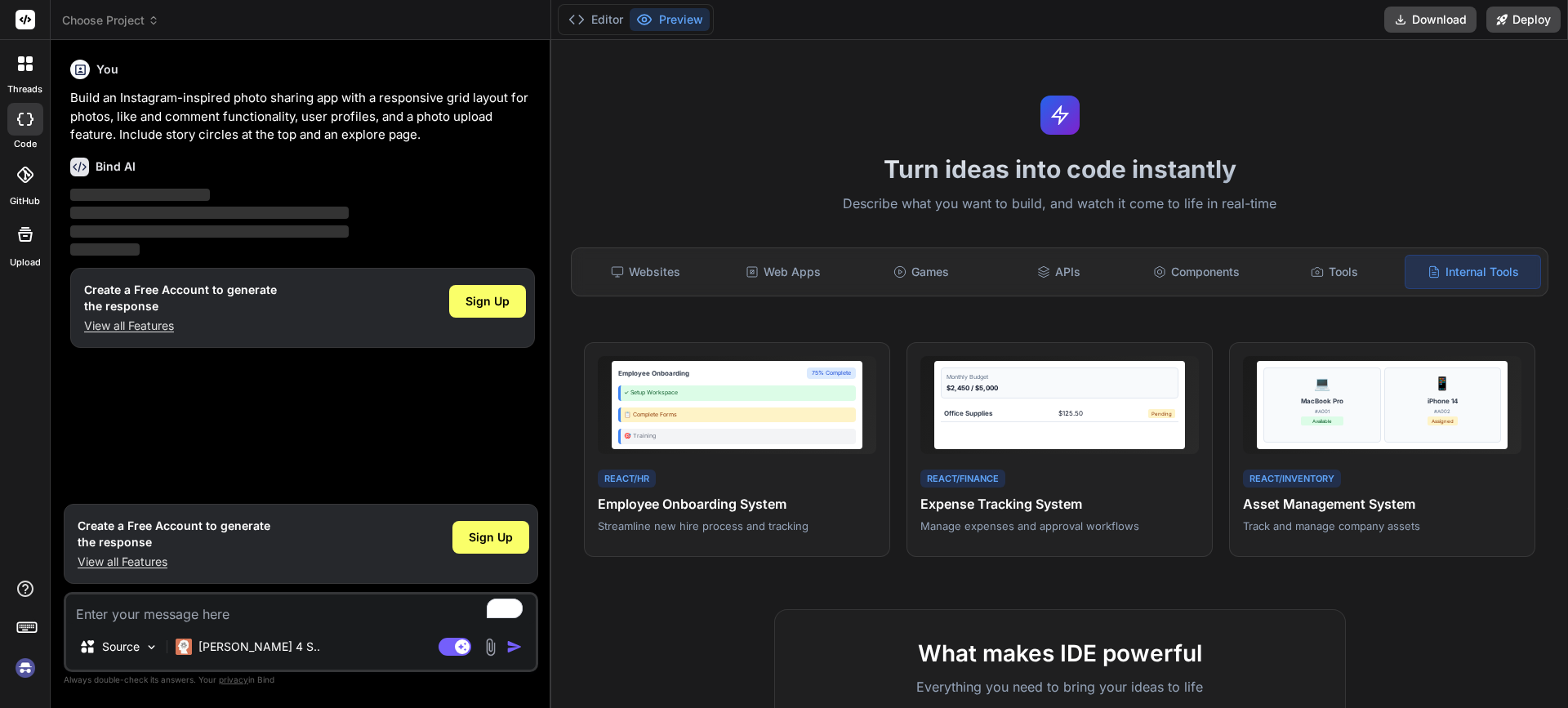
click at [34, 67] on div at bounding box center [26, 64] width 34 height 34
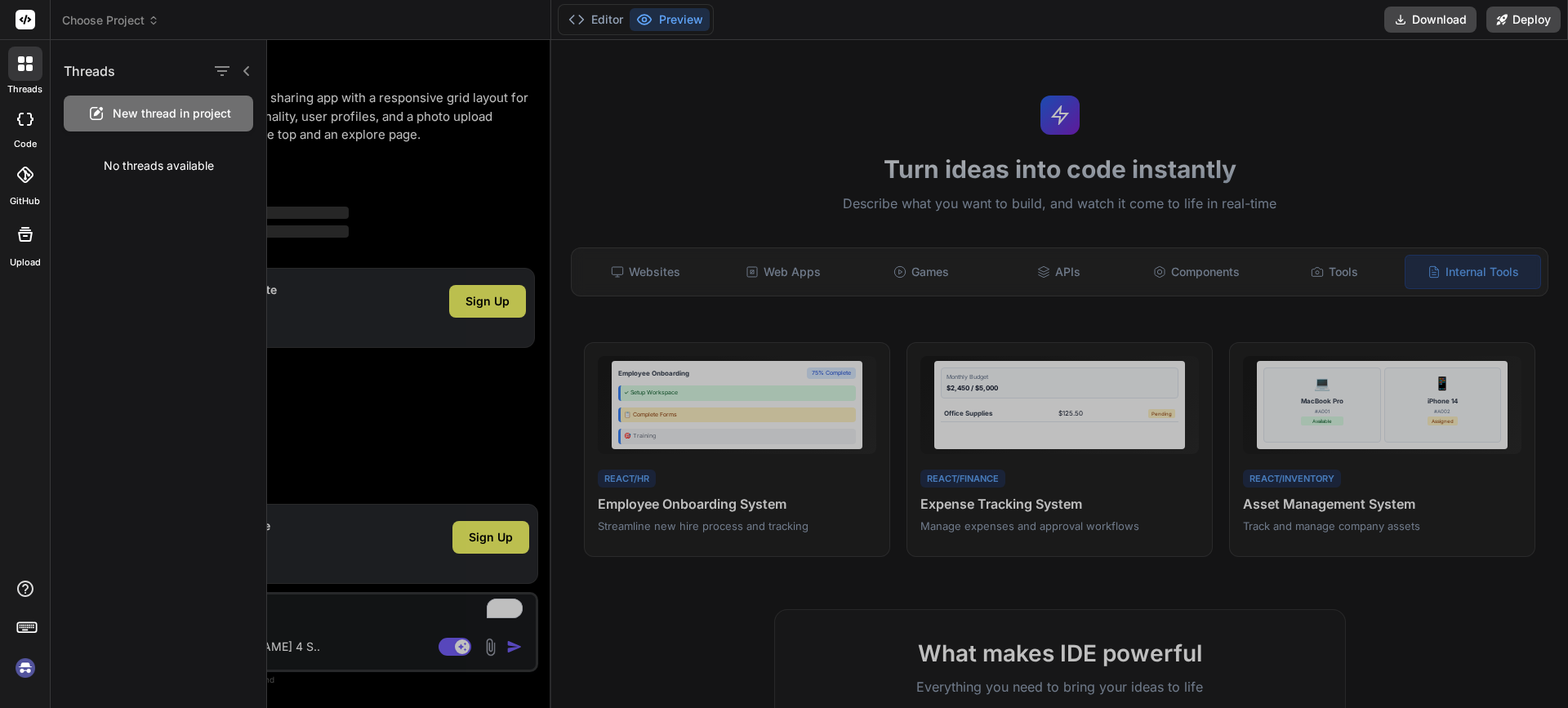
click at [187, 124] on div "New thread in project" at bounding box center [159, 113] width 189 height 36
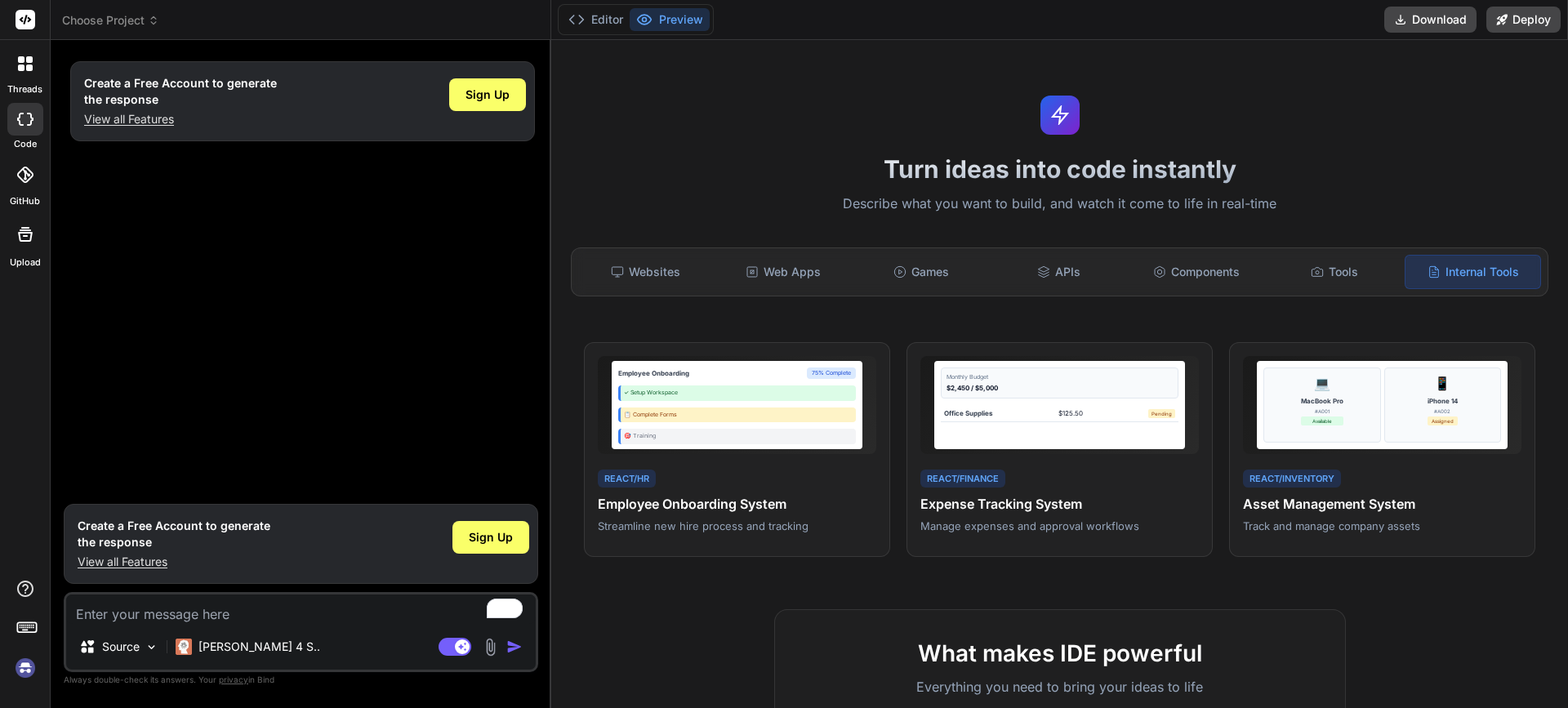
click at [220, 622] on textarea "To enrich screen reader interactions, please activate Accessibility in Grammarl…" at bounding box center [301, 609] width 470 height 30
click at [497, 532] on span "Sign Up" at bounding box center [491, 537] width 44 height 16
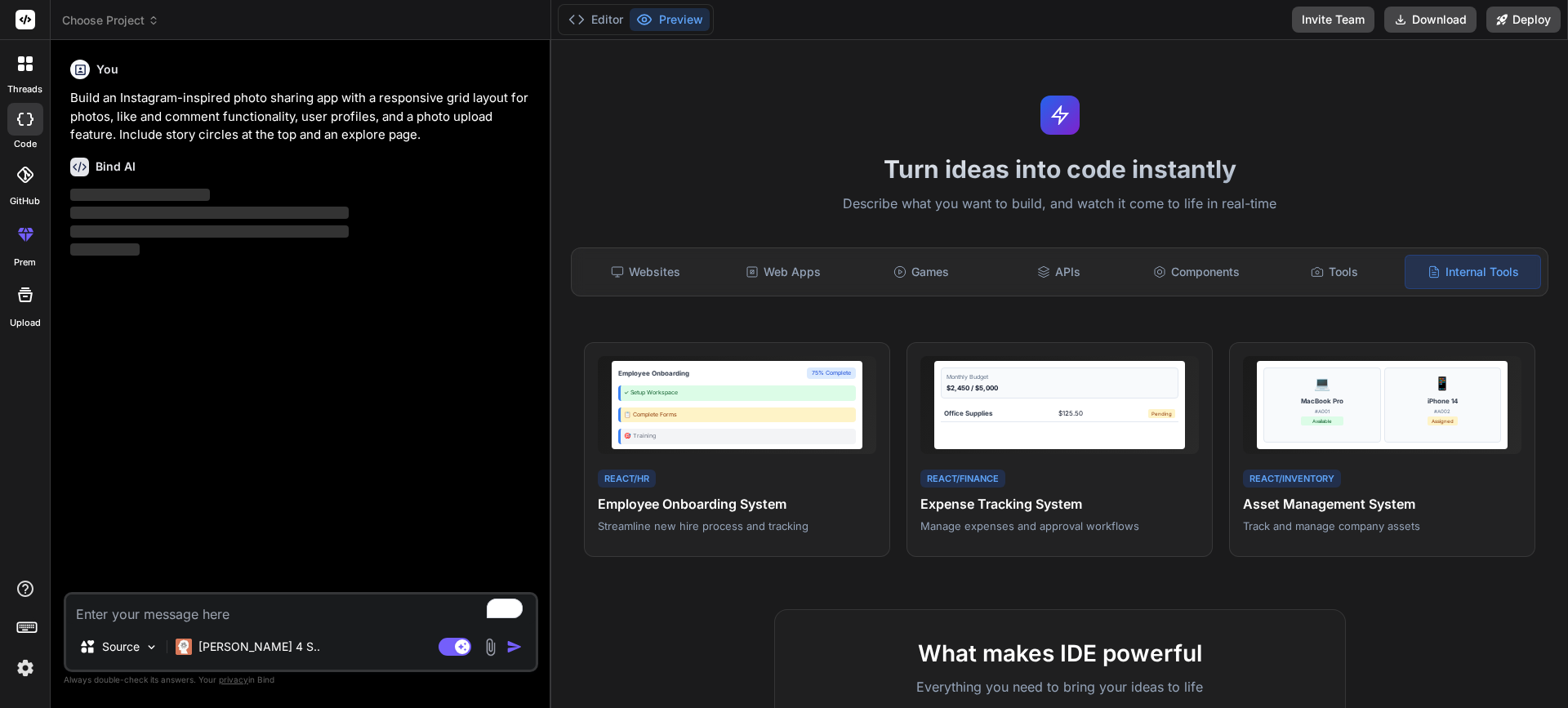
type textarea "x"
click at [241, 610] on textarea "To enrich screen reader interactions, please activate Accessibility in Grammarl…" at bounding box center [301, 609] width 470 height 30
paste textarea "Lor ips do SI-ametcon adipisci elitseddoei temporinc. Utla etdo ma al eni ad m …"
type textarea "Lor ips do SI-ametcon adipisci elitseddoei temporinc. Utla etdo ma al eni ad m …"
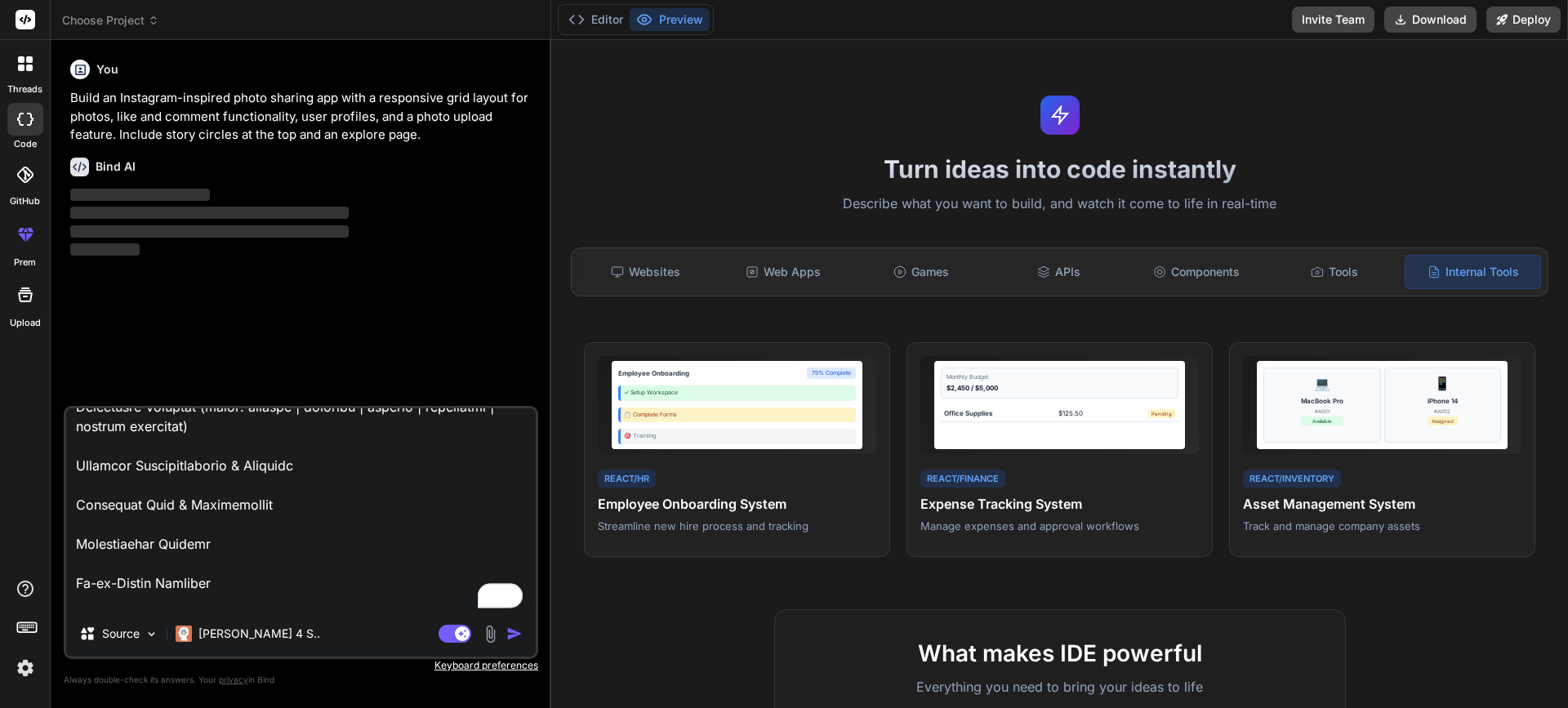
scroll to position [1236, 0]
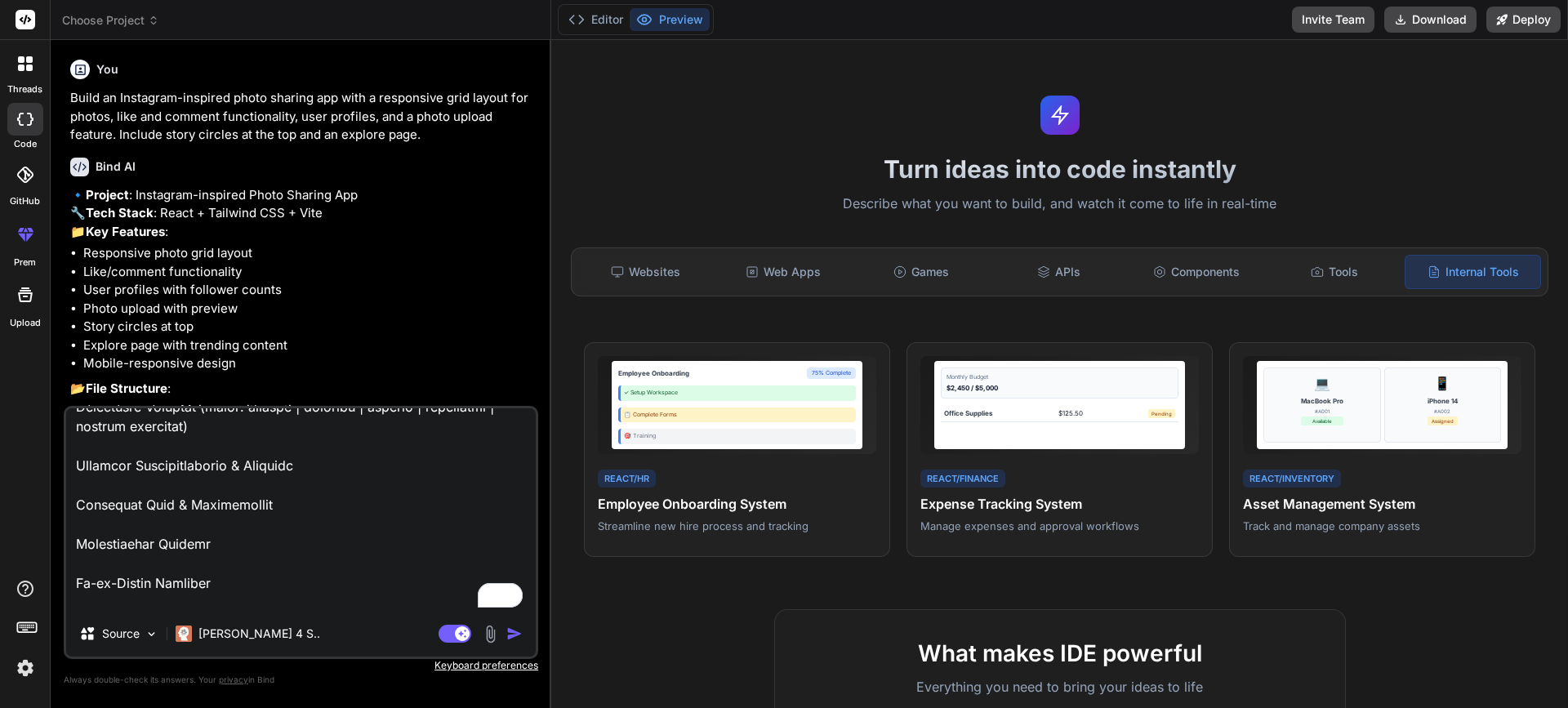
type textarea "x"
type textarea "Lor ips do SI-ametcon adipisci elitseddoei temporinc. Utla etdo ma al eni ad m …"
click at [518, 632] on img "button" at bounding box center [514, 633] width 16 height 16
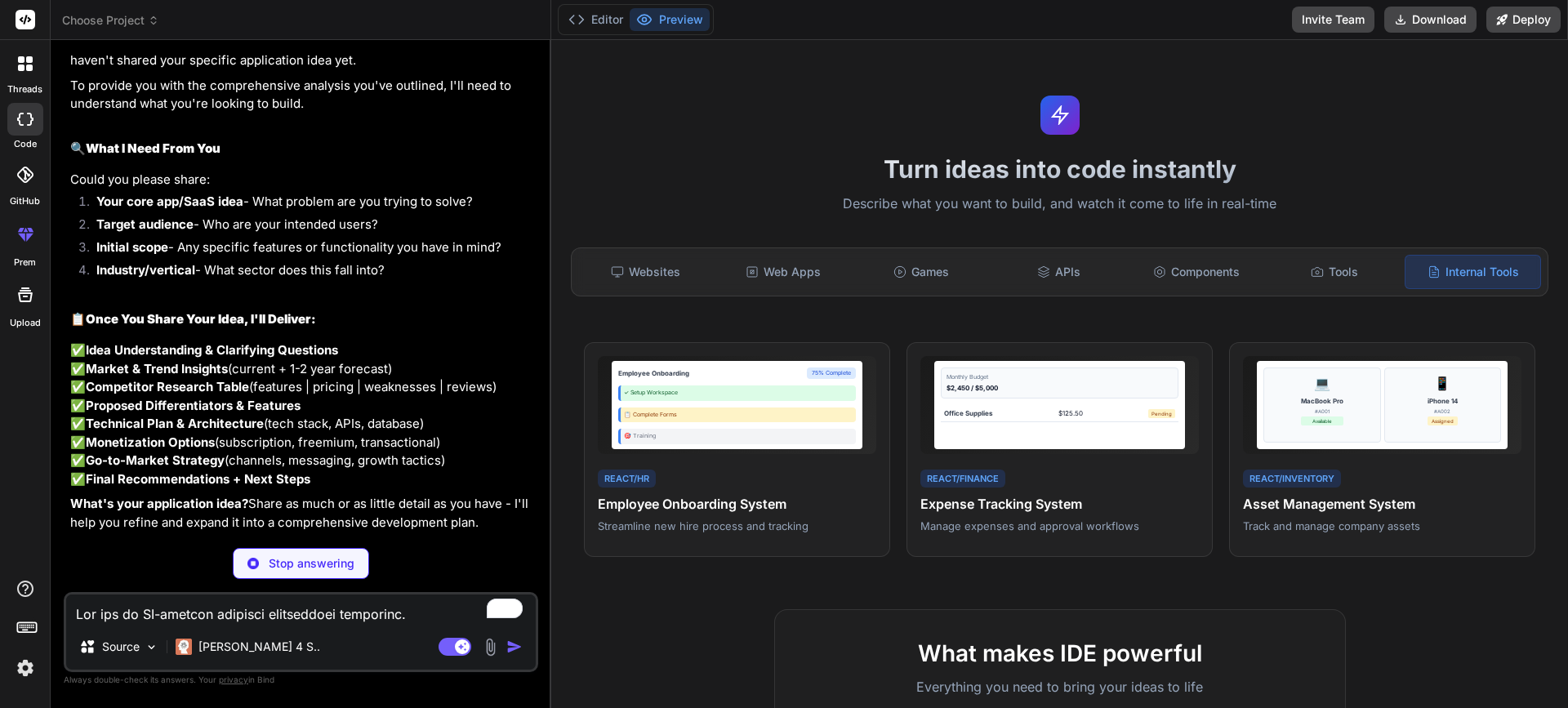
scroll to position [1269, 0]
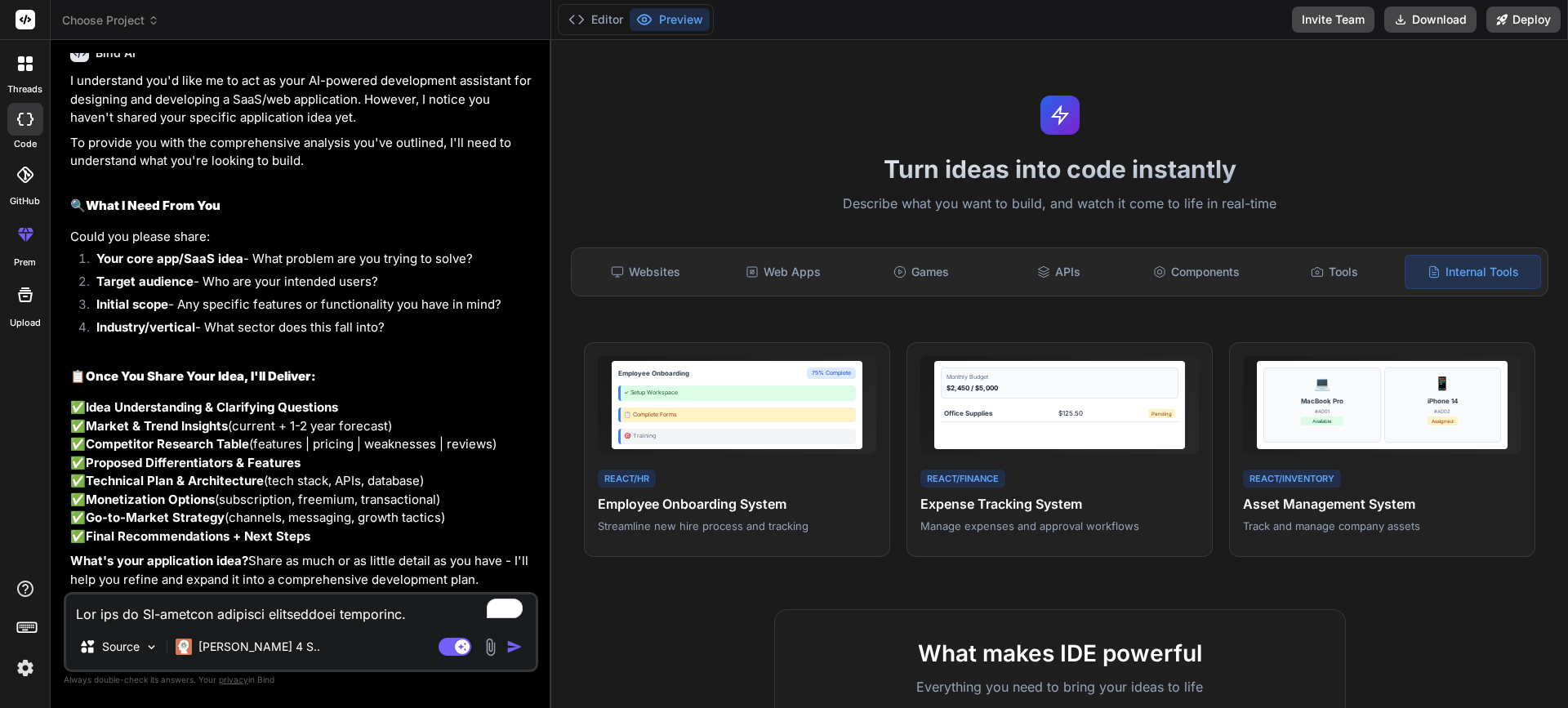
type textarea "x"
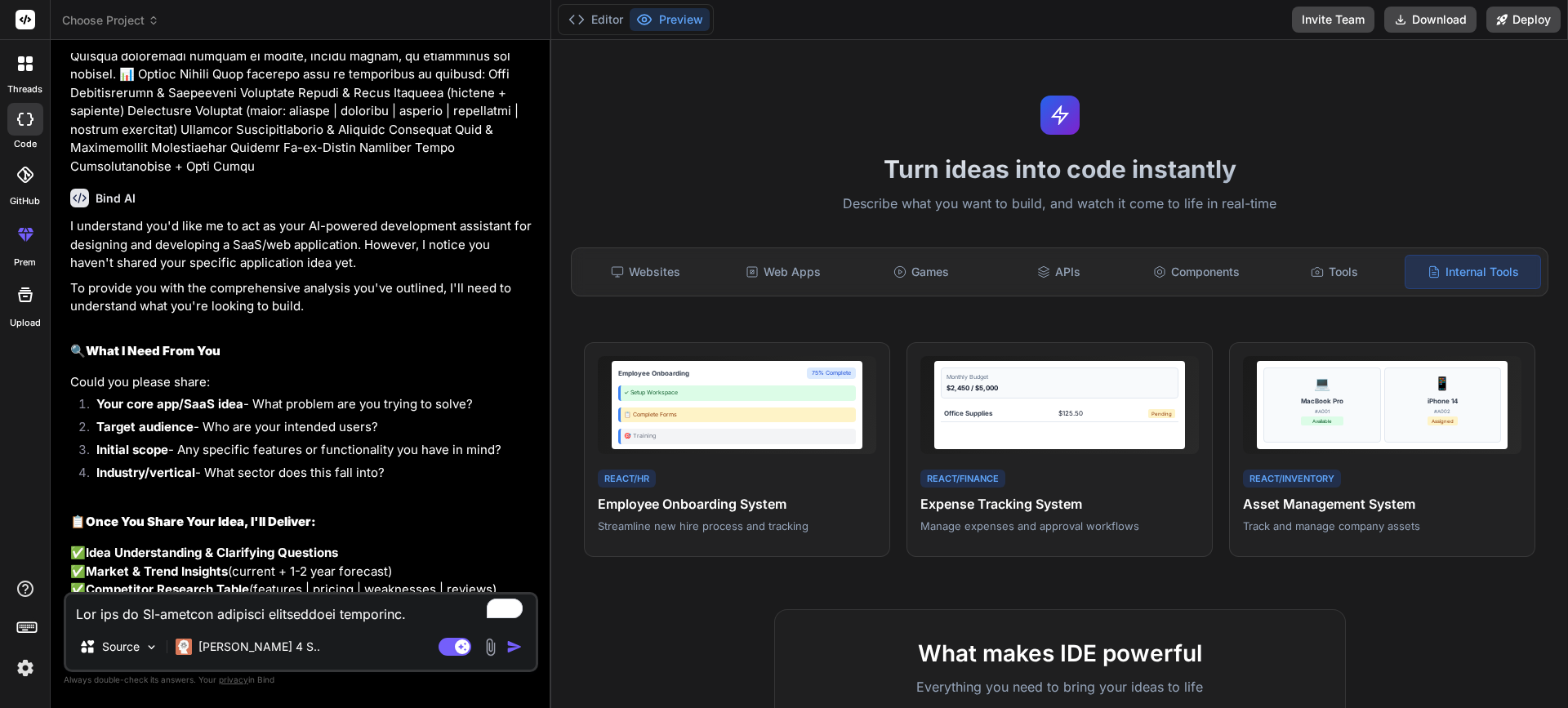
scroll to position [997, 0]
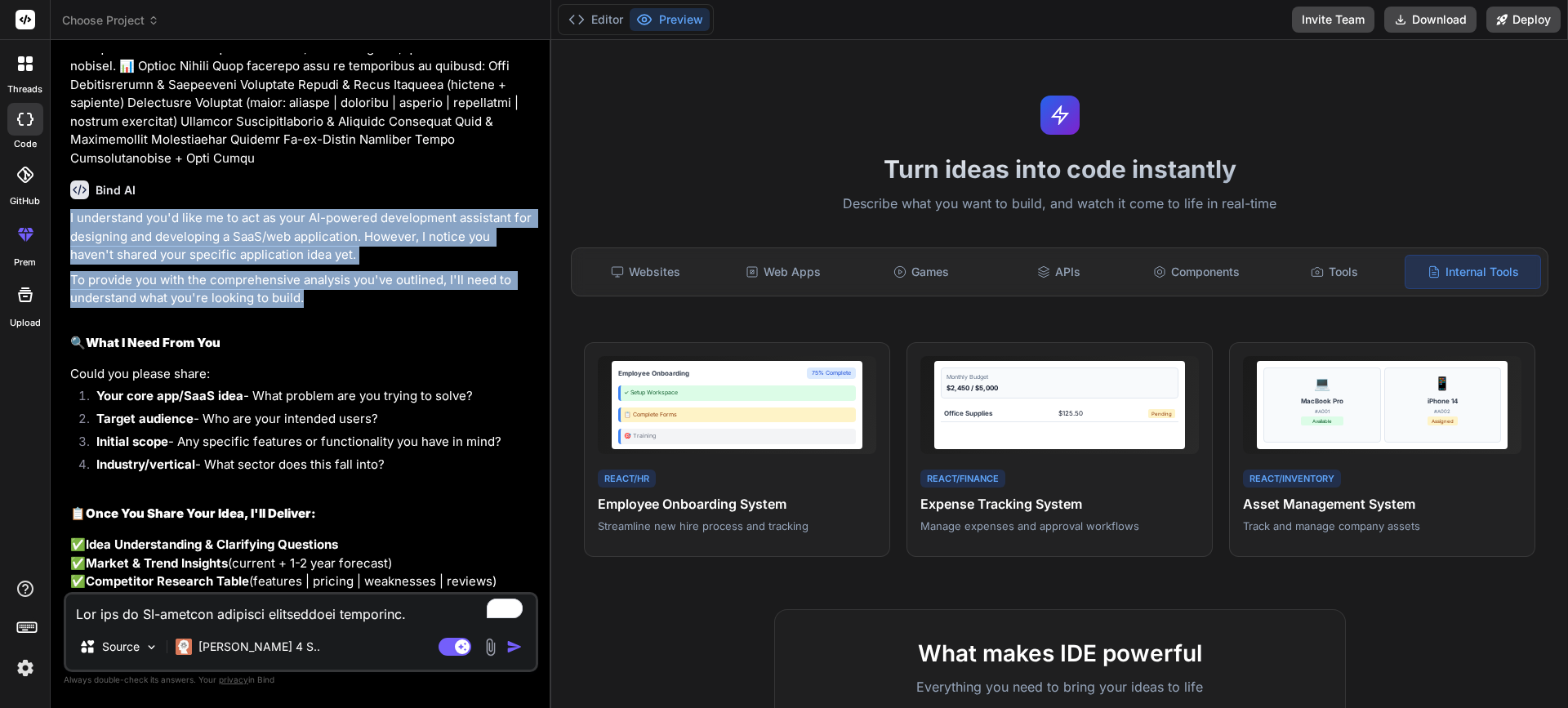
drag, startPoint x: 68, startPoint y: 222, endPoint x: 379, endPoint y: 304, distance: 321.6
click at [379, 304] on div "You Build an Instagram-inspired photo sharing app with a responsive grid layout…" at bounding box center [303, 322] width 471 height 539
drag, startPoint x: 254, startPoint y: 400, endPoint x: 481, endPoint y: 405, distance: 227.1
click at [481, 405] on li "Your core app/SaaS idea - What problem are you trying to solve?" at bounding box center [309, 398] width 452 height 23
click at [470, 409] on div at bounding box center [470, 409] width 0 height 0
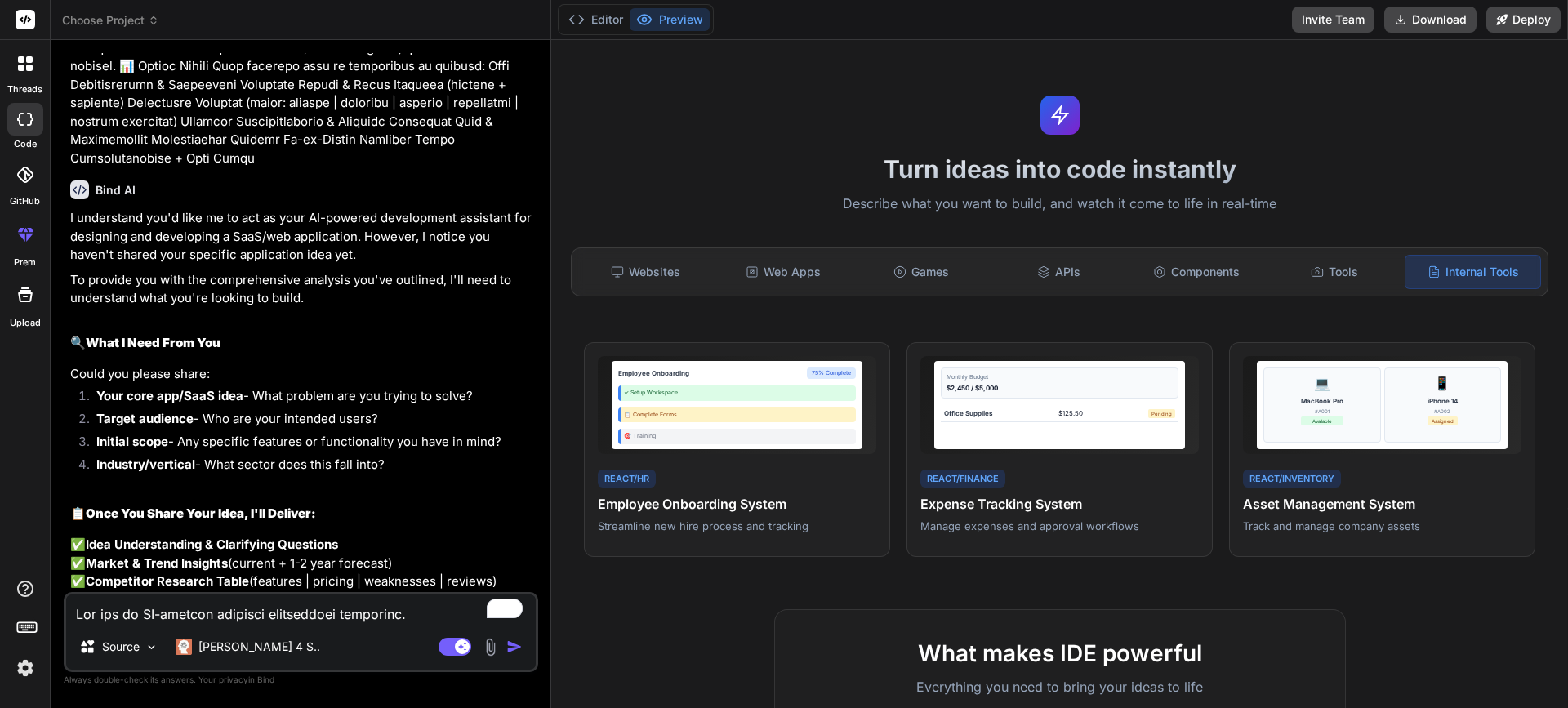
click at [481, 419] on li "Target audience - Who are your intended users?" at bounding box center [309, 421] width 452 height 23
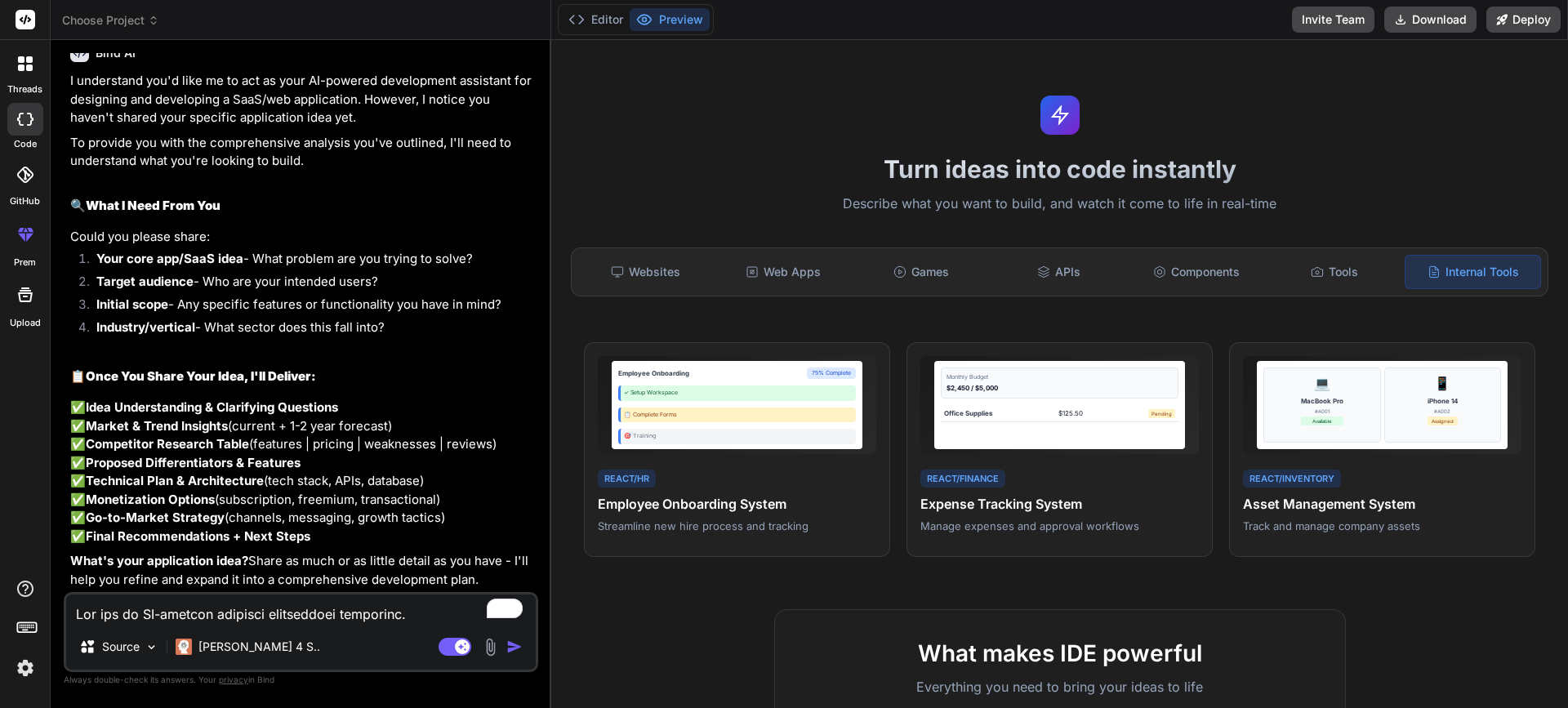
scroll to position [1269, 0]
click at [246, 621] on textarea "To enrich screen reader interactions, please activate Accessibility in Grammarl…" at bounding box center [301, 609] width 470 height 30
type textarea "1"
type textarea "x"
type textarea "1."
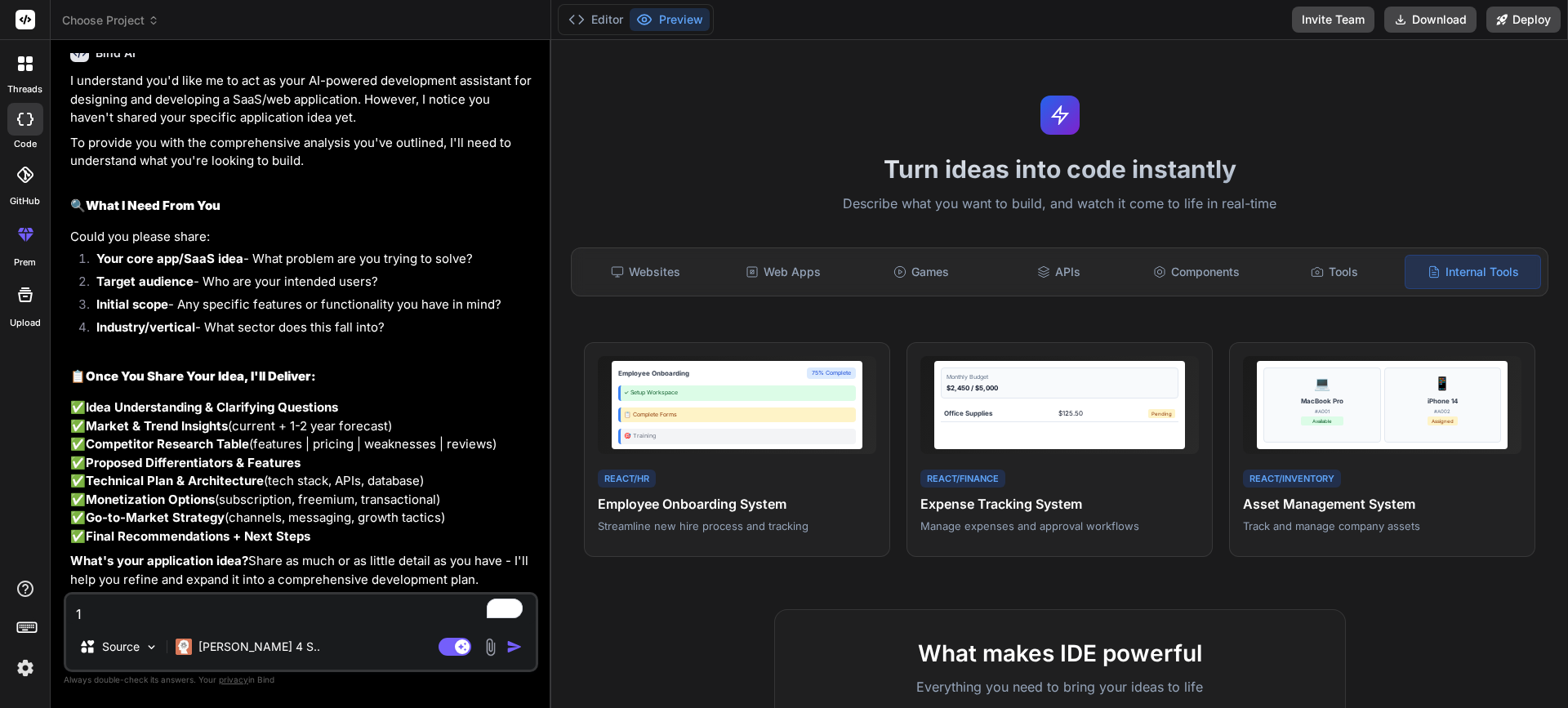
type textarea "x"
type textarea "1."
type textarea "x"
paste textarea "Monitoring campaign performance, managing budgets to avoid exceeding monthly li…"
type textarea "1. Monitoring campaign performance, managing budgets to avoid exceeding monthly…"
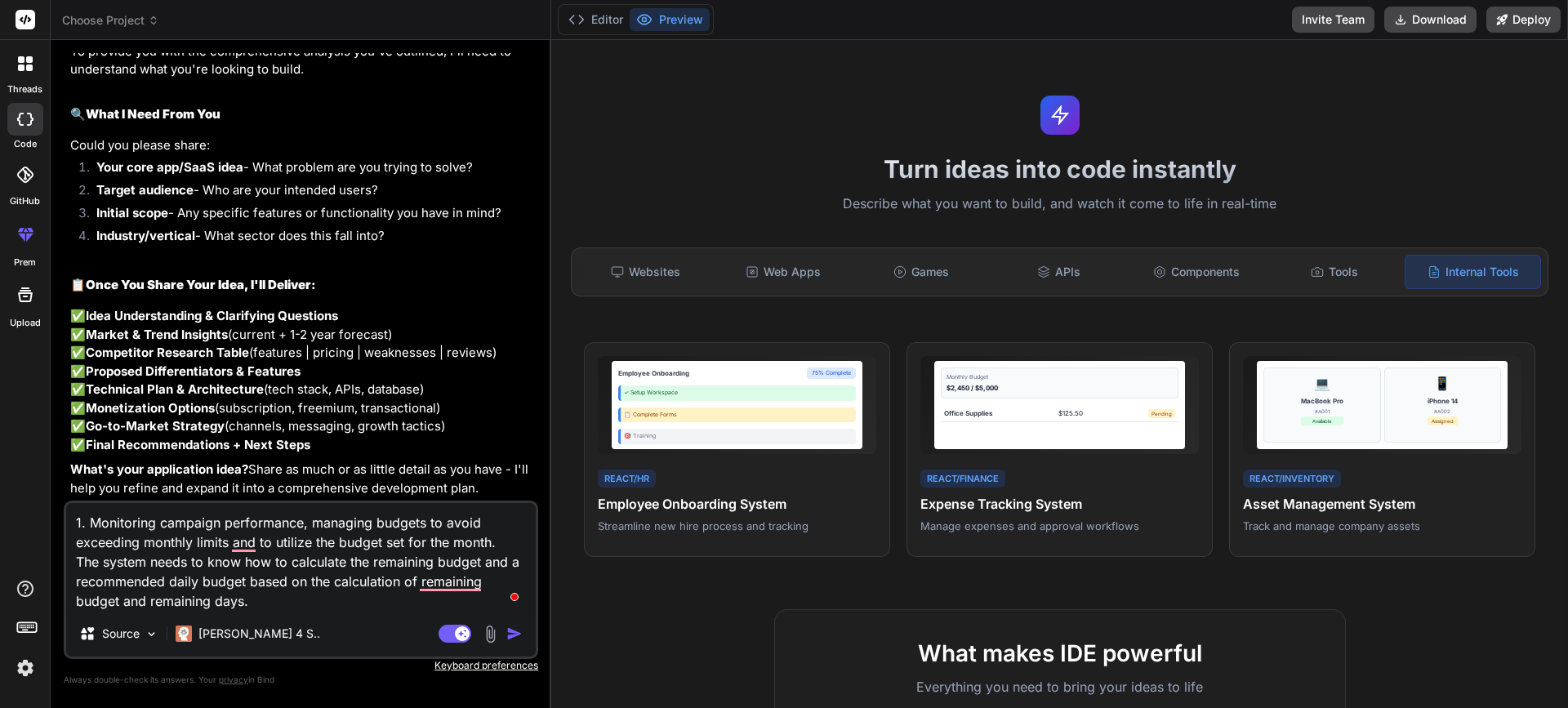
type textarea "x"
type textarea "1. Monitoring campaign performance, managing budgets to avoid exceeding monthly…"
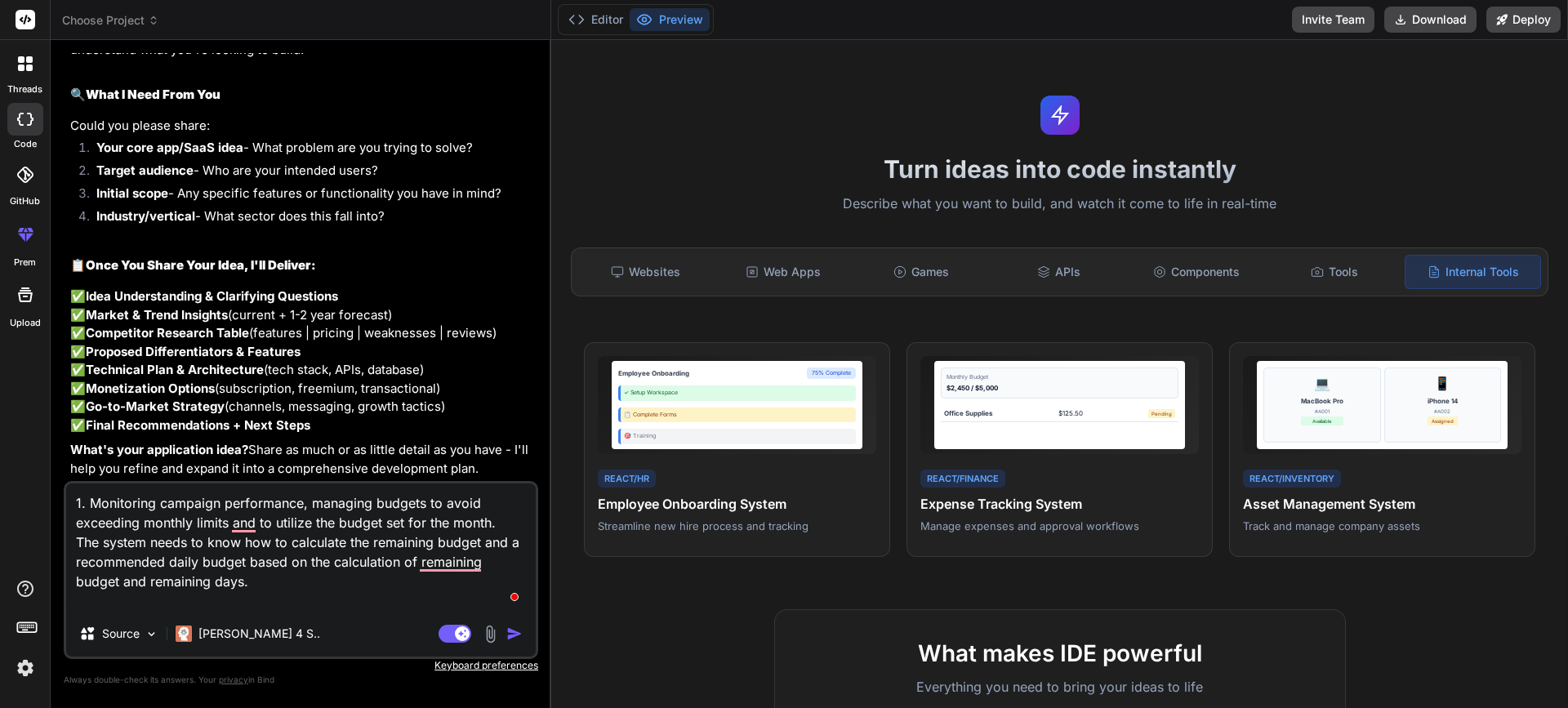
type textarea "x"
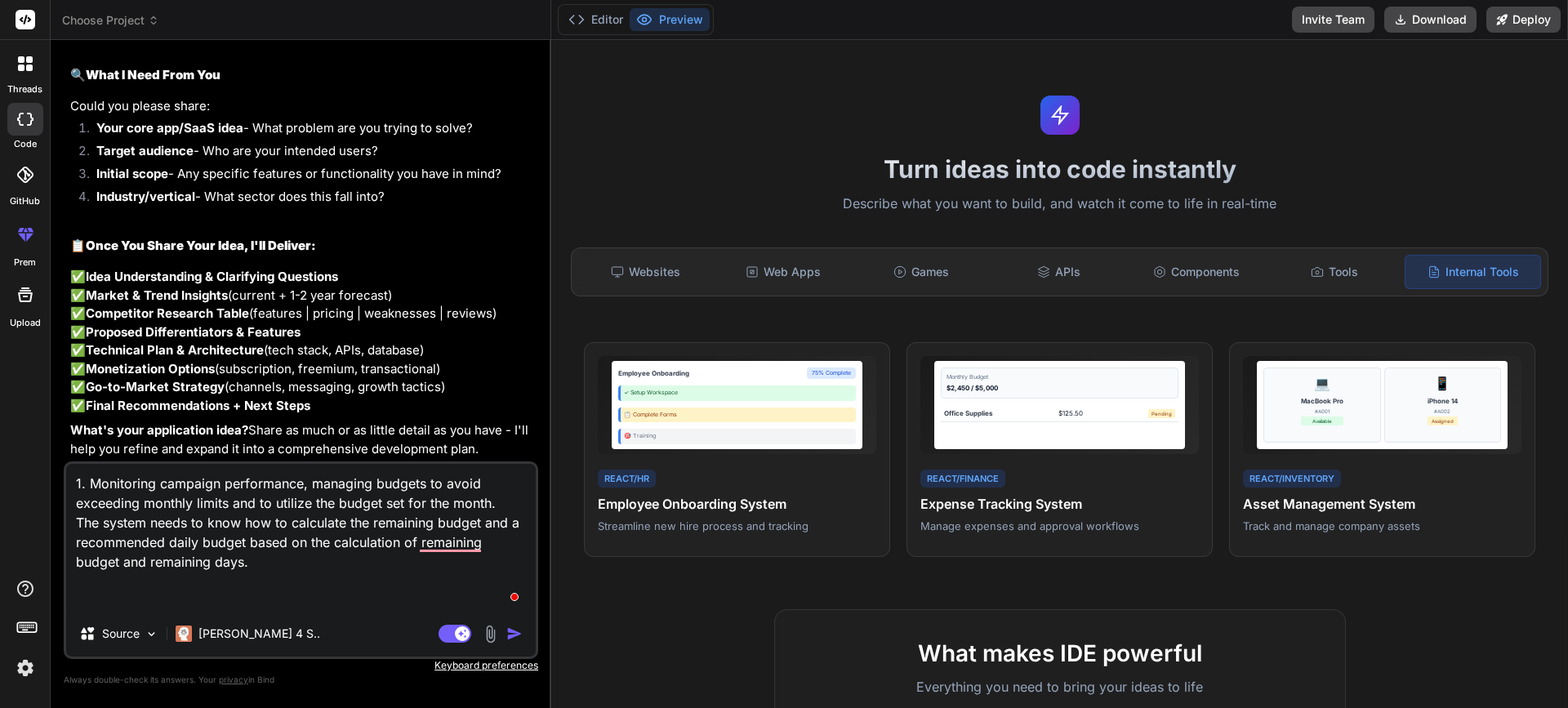
type textarea "1. Monitoring campaign performance, managing budgets to avoid exceeding monthly…"
type textarea "x"
type textarea "1. Monitoring campaign performance, managing budgets to avoid exceeding monthly…"
type textarea "x"
type textarea "1. Monitoring campaign performance, managing budgets to avoid exceeding monthly…"
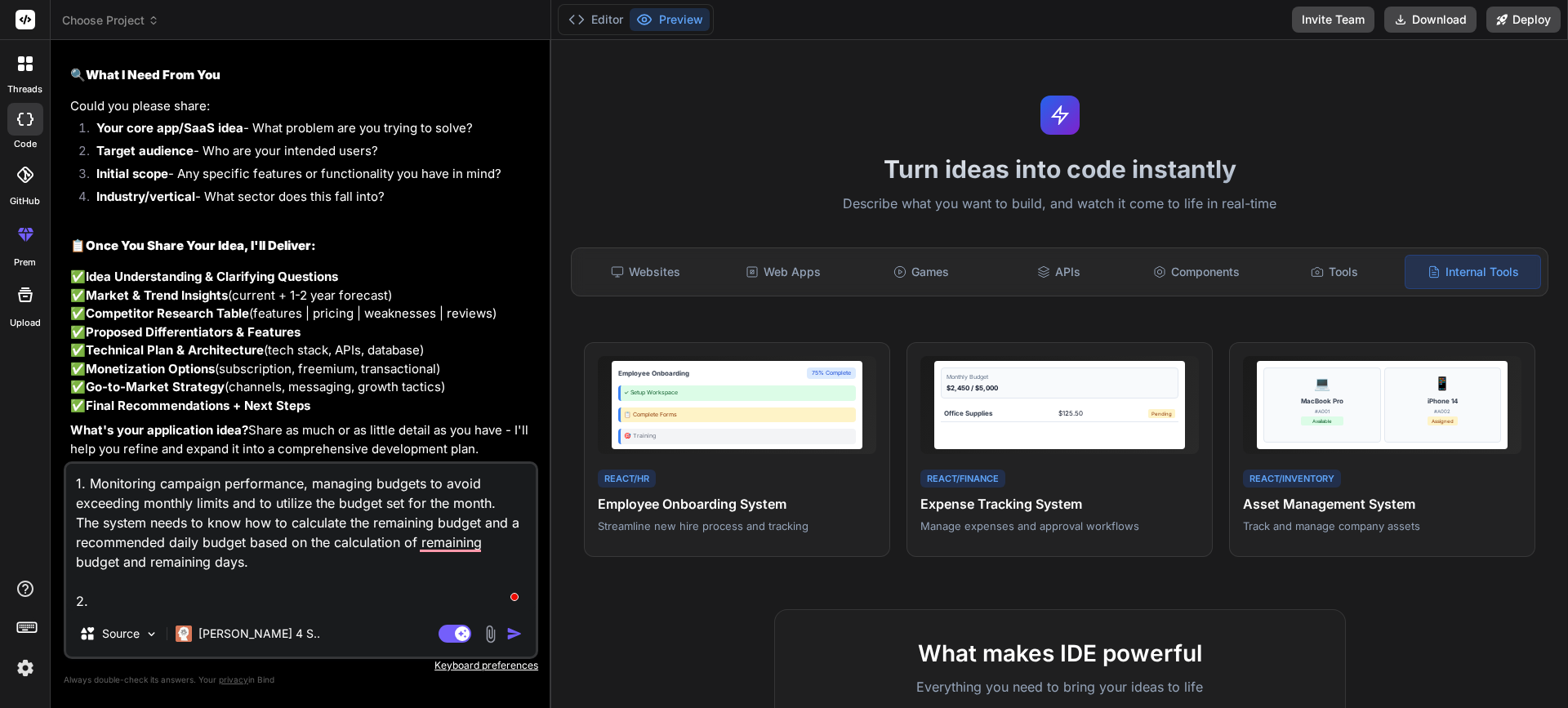
type textarea "x"
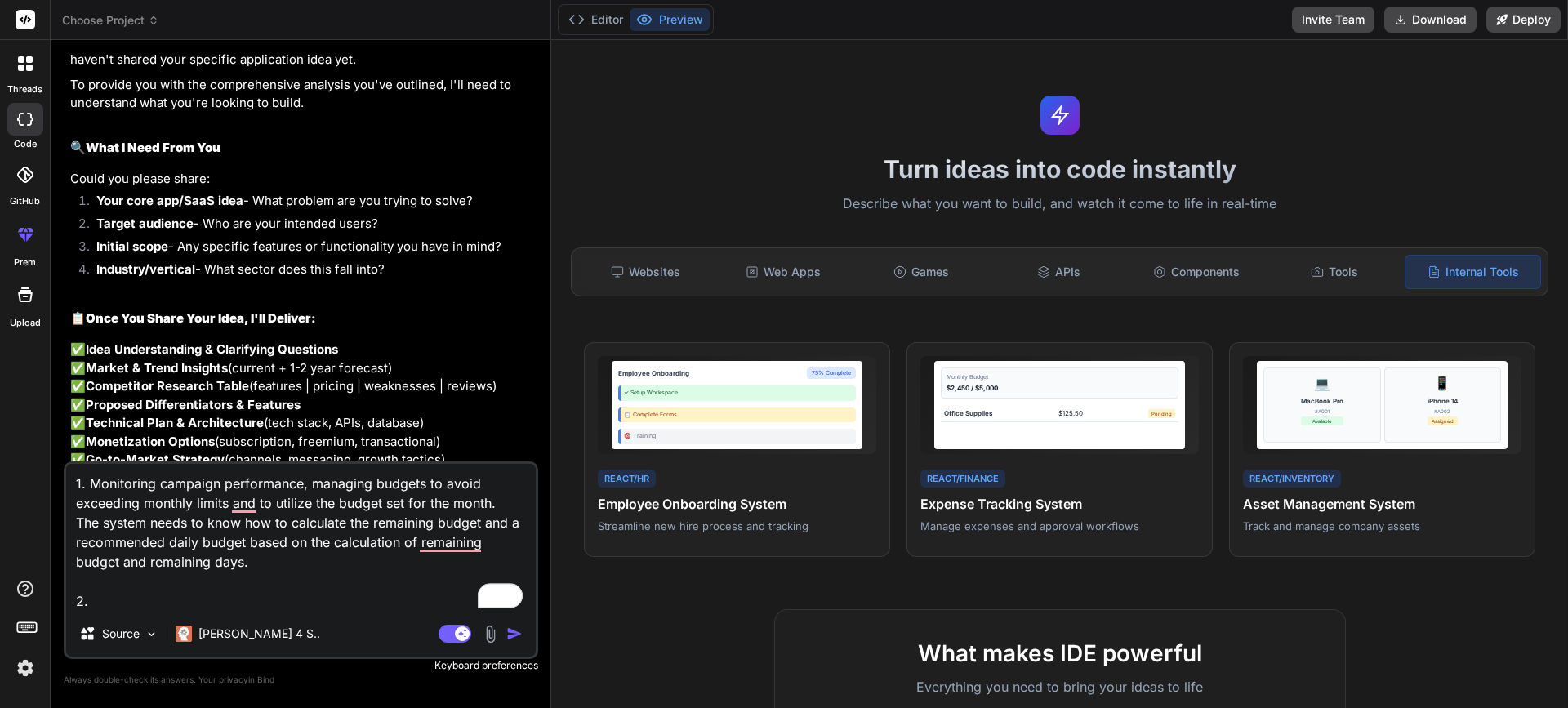
scroll to position [1191, 0]
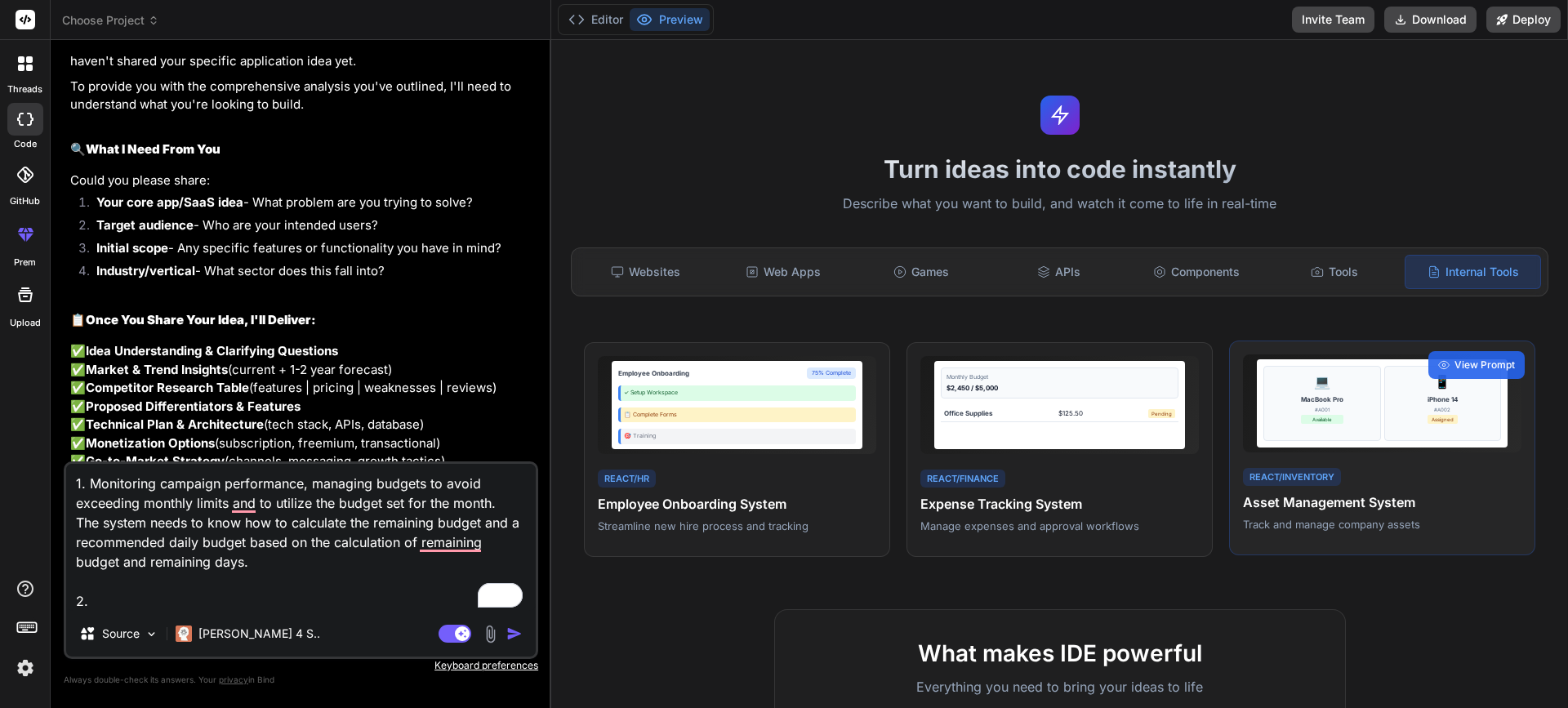
paste textarea "Independent Sponsored Campaign Manager and Digital Agencies"
type textarea "1. Monitoring campaign performance, managing budgets to avoid exceeding monthly…"
type textarea "x"
type textarea "1. Monitoring campaign performance, managing budgets to avoid exceeding monthly…"
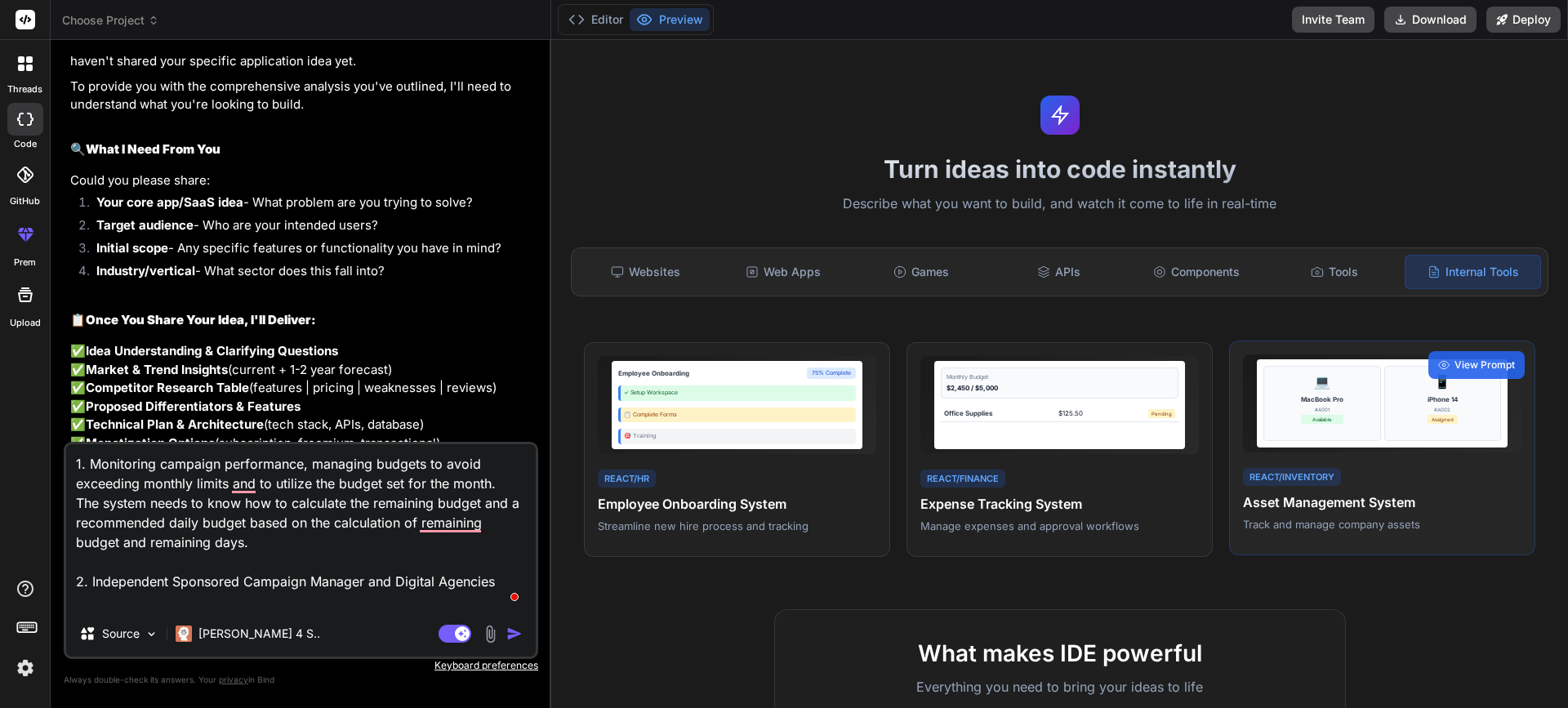
type textarea "x"
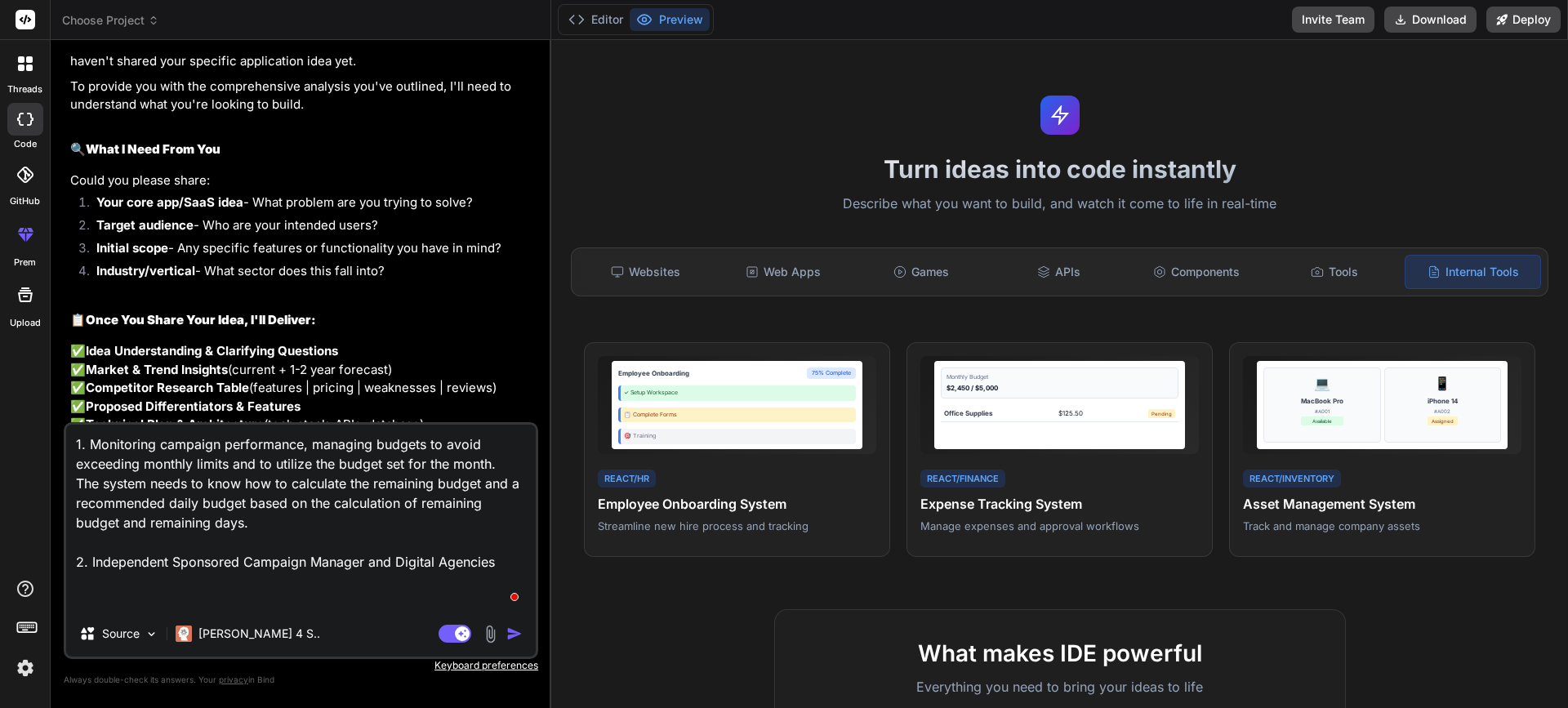
type textarea "1. Monitoring campaign performance, managing budgets to avoid exceeding monthly…"
type textarea "x"
type textarea "1. Monitoring campaign performance, managing budgets to avoid exceeding monthly…"
type textarea "x"
type textarea "1. Monitoring campaign performance, managing budgets to avoid exceeding monthly…"
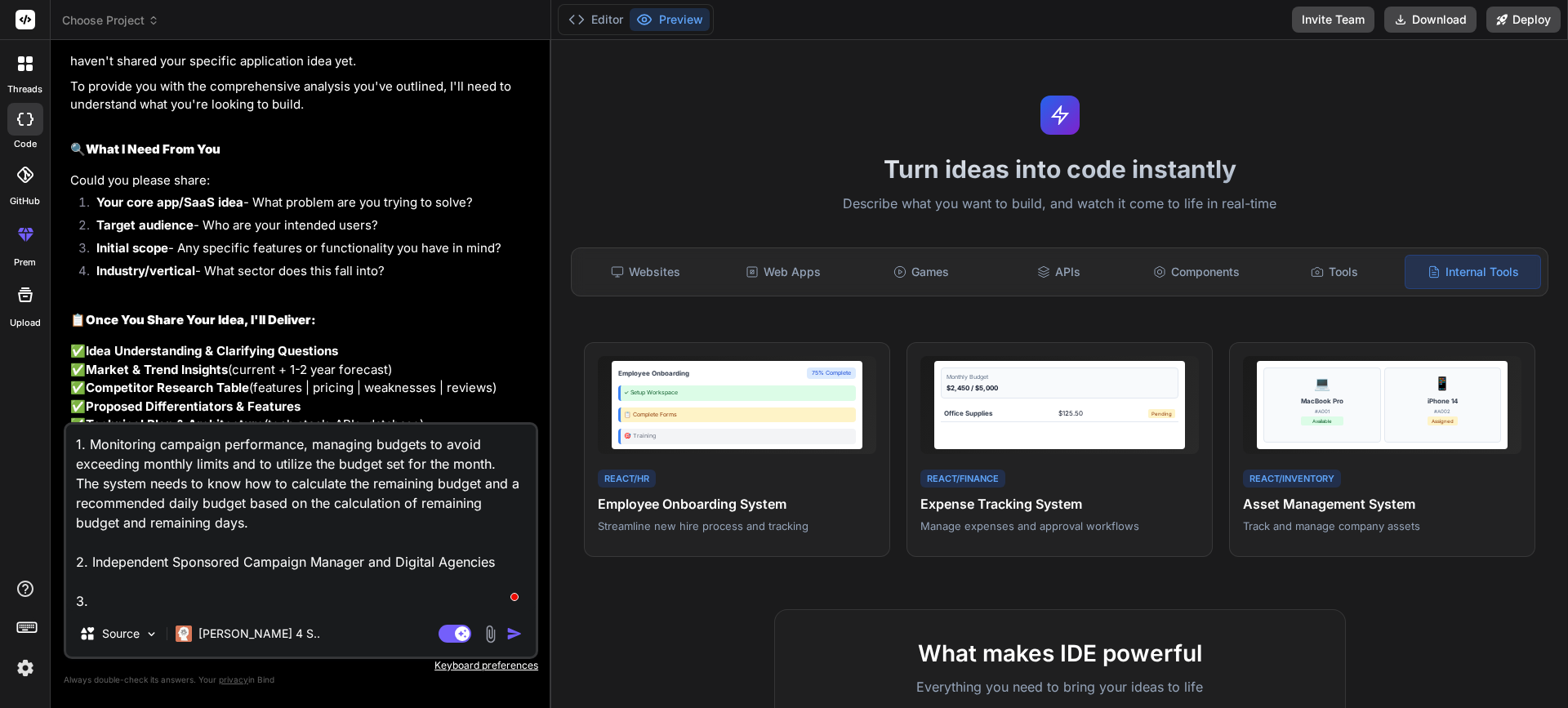
type textarea "x"
click at [240, 258] on li "Initial scope - Any specific features or functionality you have in mind?" at bounding box center [309, 250] width 452 height 23
click at [183, 254] on li "Initial scope - Any specific features or functionality you have in mind?" at bounding box center [309, 250] width 452 height 23
drag, startPoint x: 96, startPoint y: 253, endPoint x: 507, endPoint y: 255, distance: 411.0
click at [507, 255] on li "Initial scope - Any specific features or functionality you have in mind?" at bounding box center [309, 250] width 452 height 23
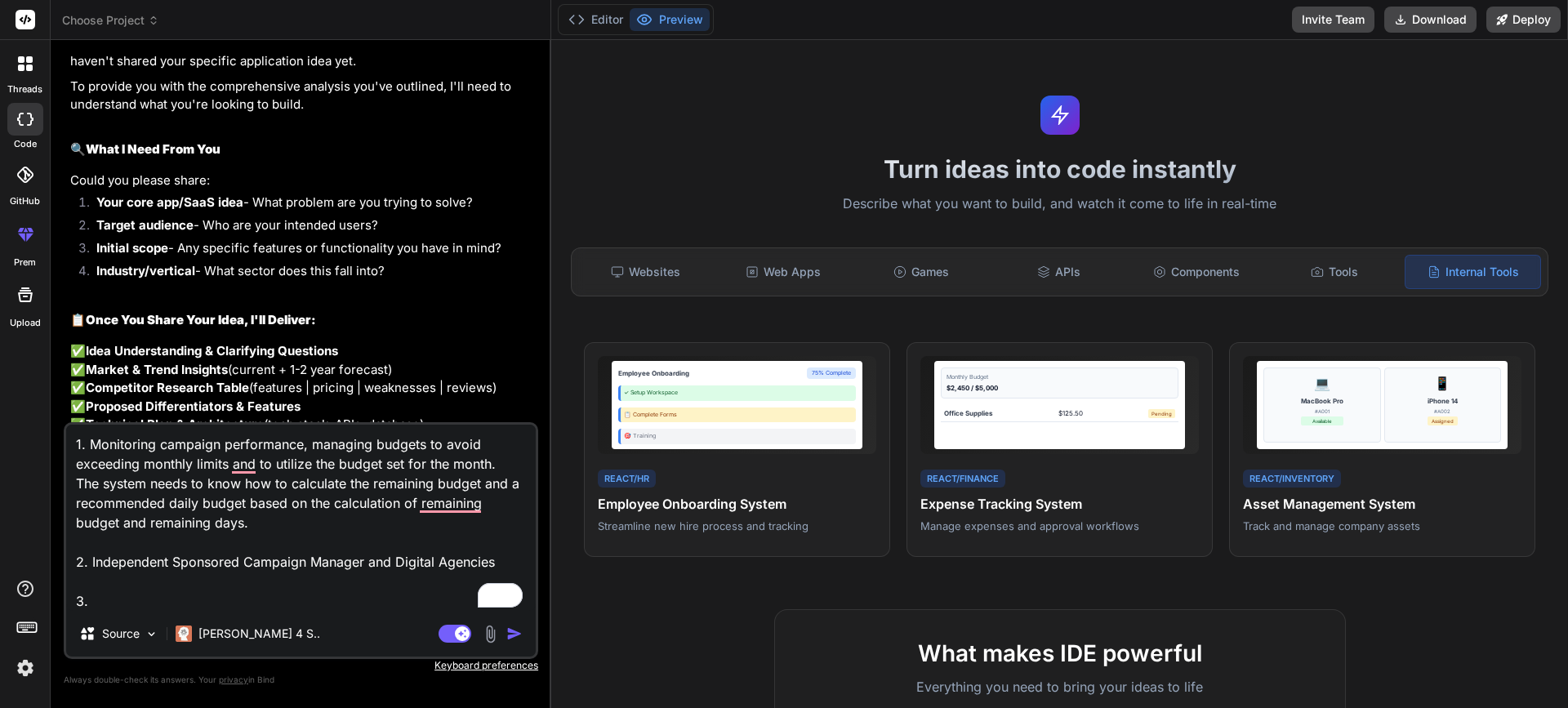
click at [495, 253] on li "Initial scope - Any specific features or functionality you have in mind?" at bounding box center [309, 250] width 452 height 23
click at [484, 262] on div at bounding box center [484, 262] width 0 height 0
click at [495, 262] on li "Initial scope - Any specific features or functionality you have in mind?" at bounding box center [309, 250] width 452 height 23
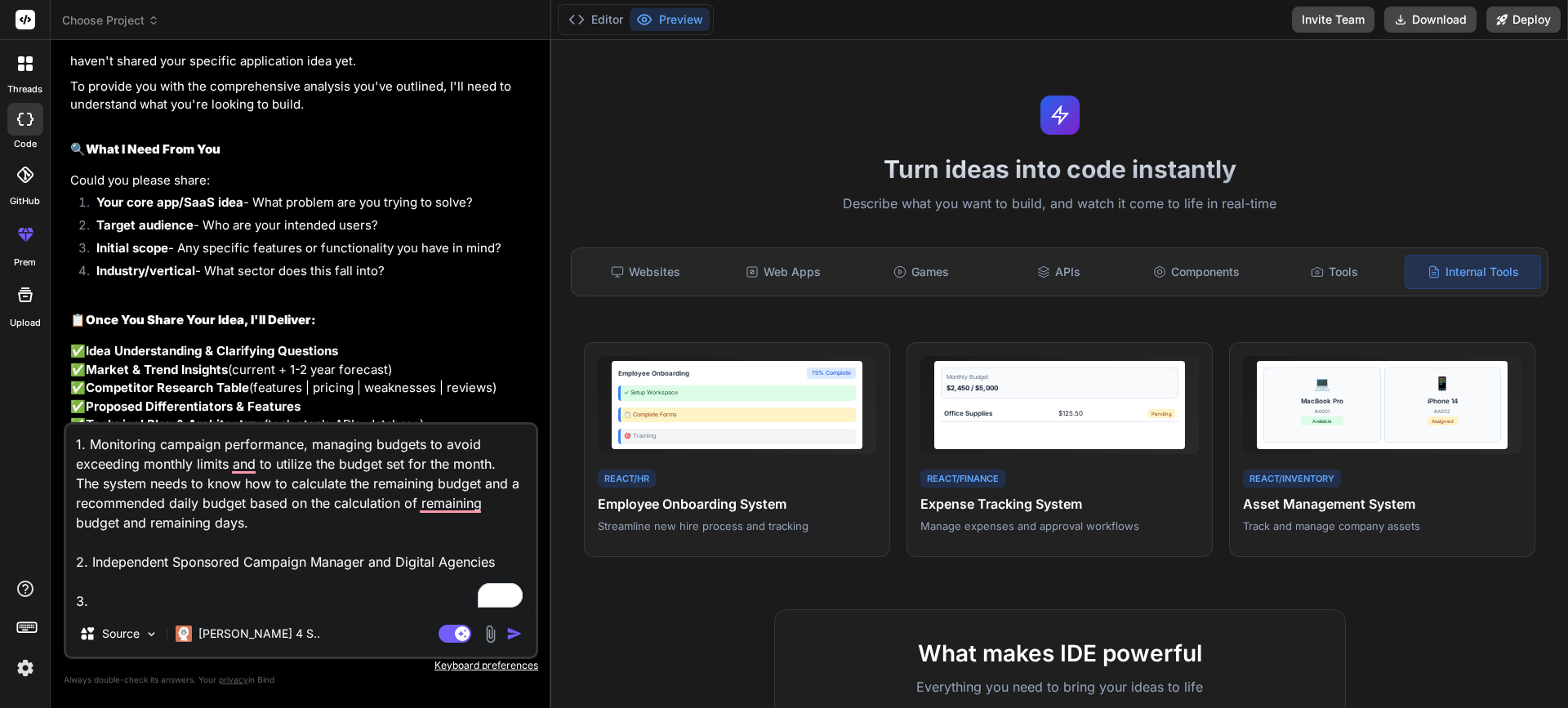
click at [139, 593] on textarea "1. Monitoring campaign performance, managing budgets to avoid exceeding monthly…" at bounding box center [301, 517] width 470 height 187
paste textarea "Possibility of division into different clients, meaning that each client will h…"
type textarea "1. Monitoring campaign performance, managing budgets to avoid exceeding monthly…"
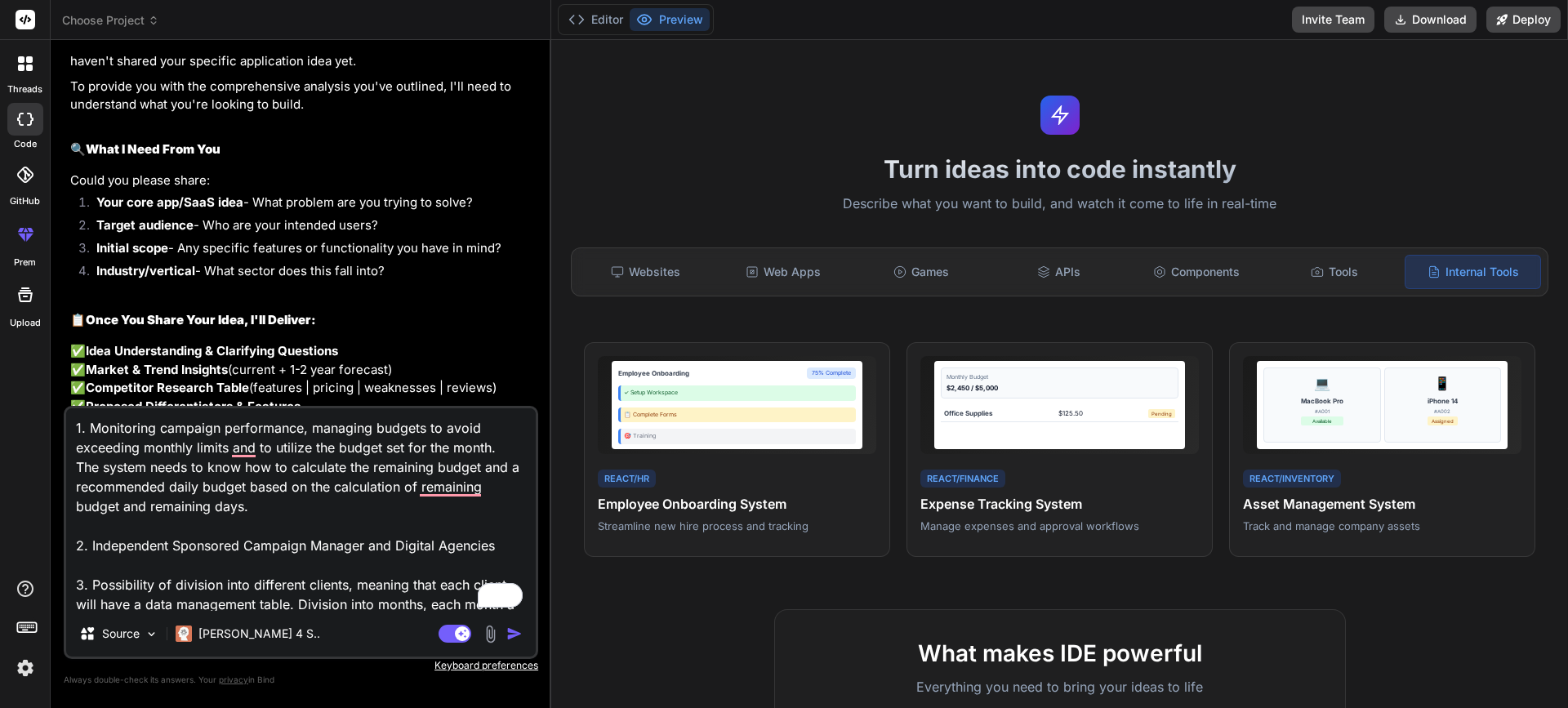
scroll to position [60, 0]
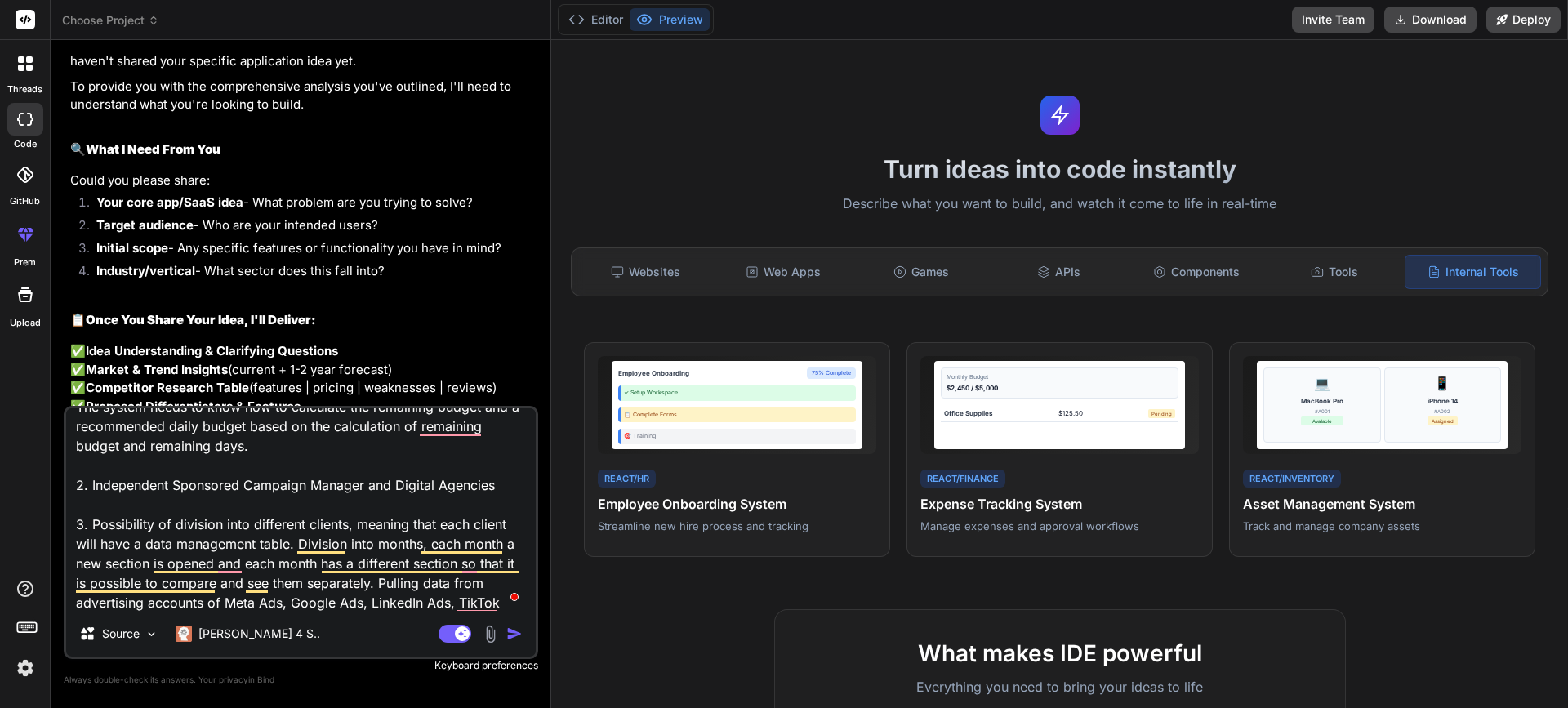
type textarea "x"
type textarea "1. Monitoring campaign performance, managing budgets to avoid exceeding monthly…"
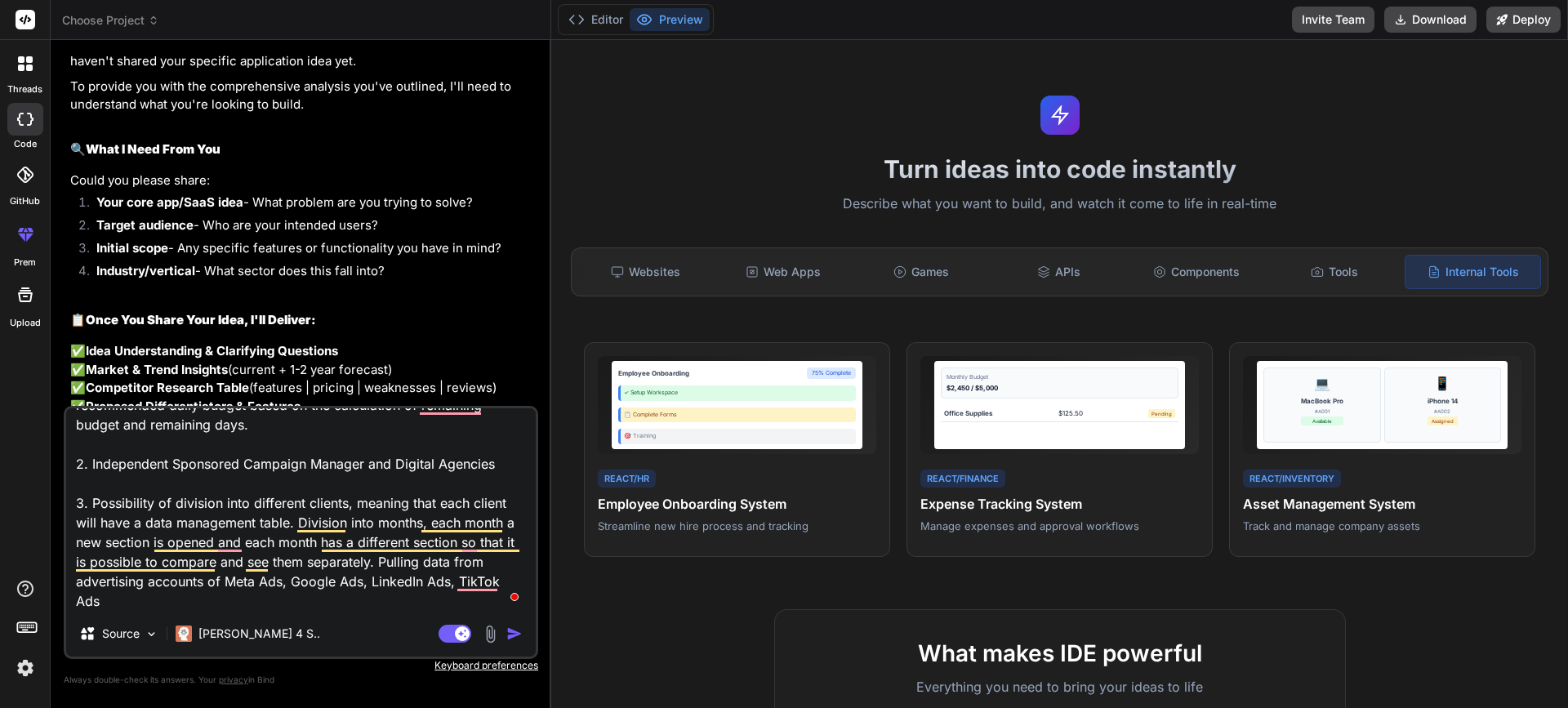
type textarea "x"
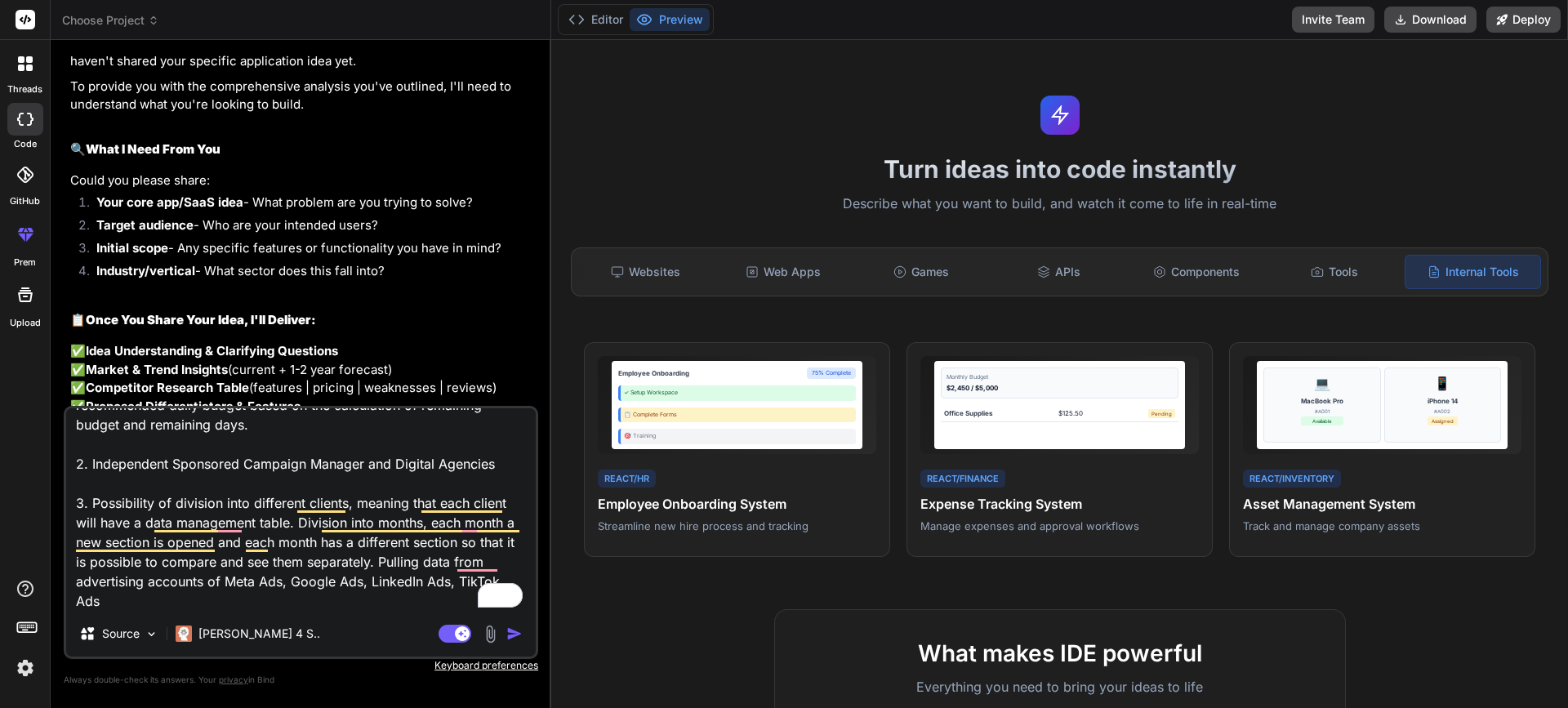
drag, startPoint x: 93, startPoint y: 273, endPoint x: 401, endPoint y: 279, distance: 308.1
click at [401, 279] on li "Industry/vertical - What sector does this fall into?" at bounding box center [309, 273] width 452 height 23
click at [389, 285] on div at bounding box center [389, 285] width 0 height 0
click at [479, 294] on div "I understand you'd like me to act as your AI-powered development assistant for …" at bounding box center [302, 273] width 464 height 517
click at [168, 590] on textarea "1. Monitoring campaign performance, managing budgets to avoid exceeding monthly…" at bounding box center [301, 509] width 470 height 203
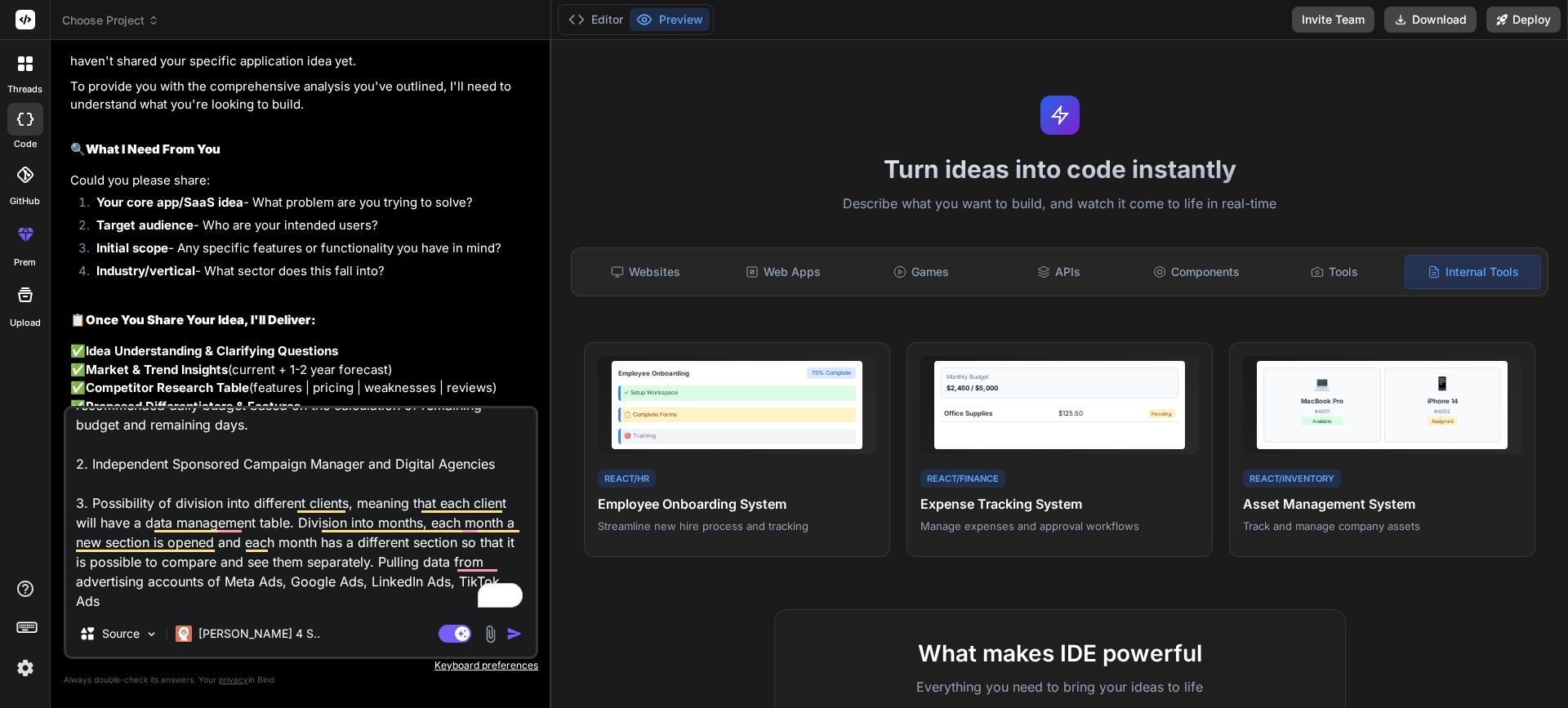
type textarea "1. Monitoring campaign performance, managing budgets to avoid exceeding monthly…"
type textarea "x"
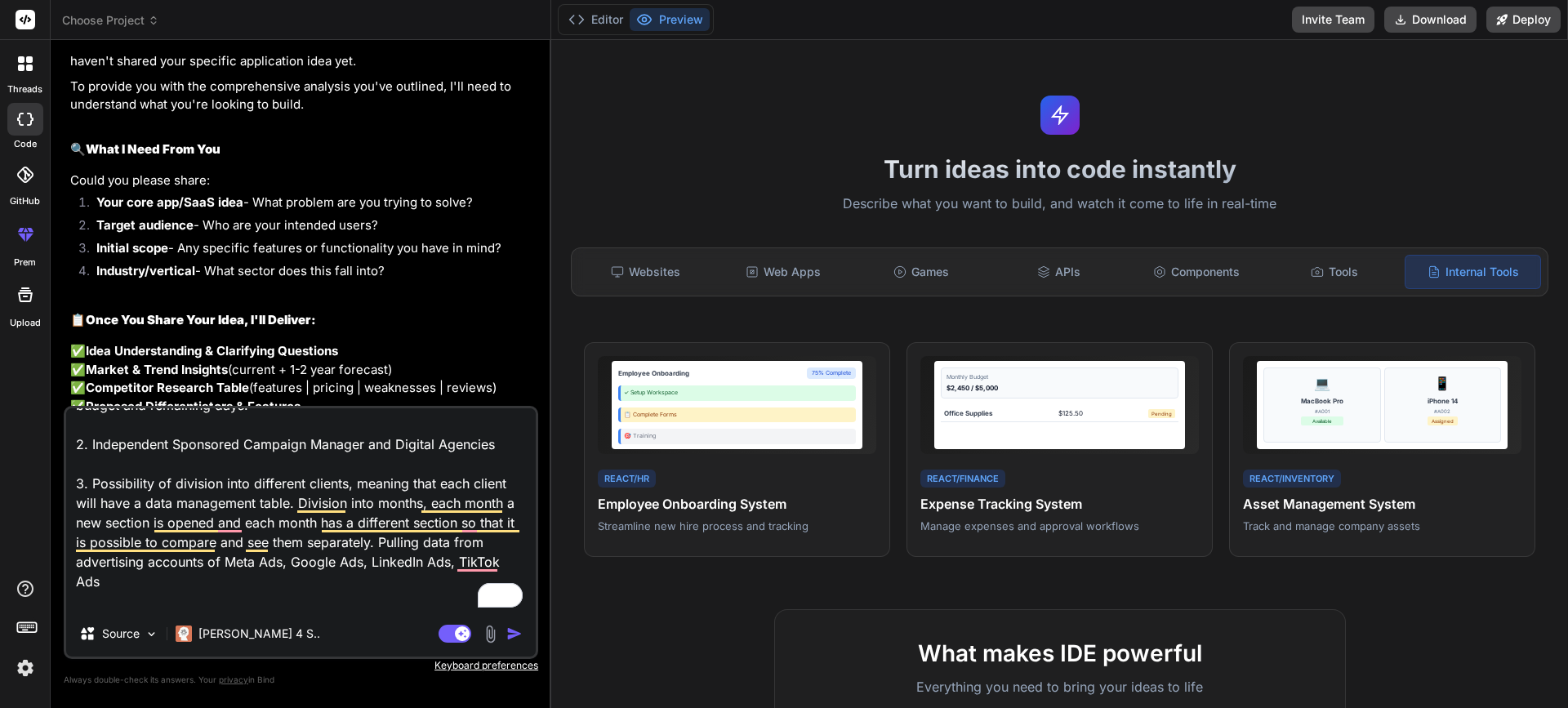
type textarea "1. Monitoring campaign performance, managing budgets to avoid exceeding monthly…"
type textarea "x"
type textarea "1. Monitoring campaign performance, managing budgets to avoid exceeding monthly…"
type textarea "x"
paste textarea "Digital Marketing"
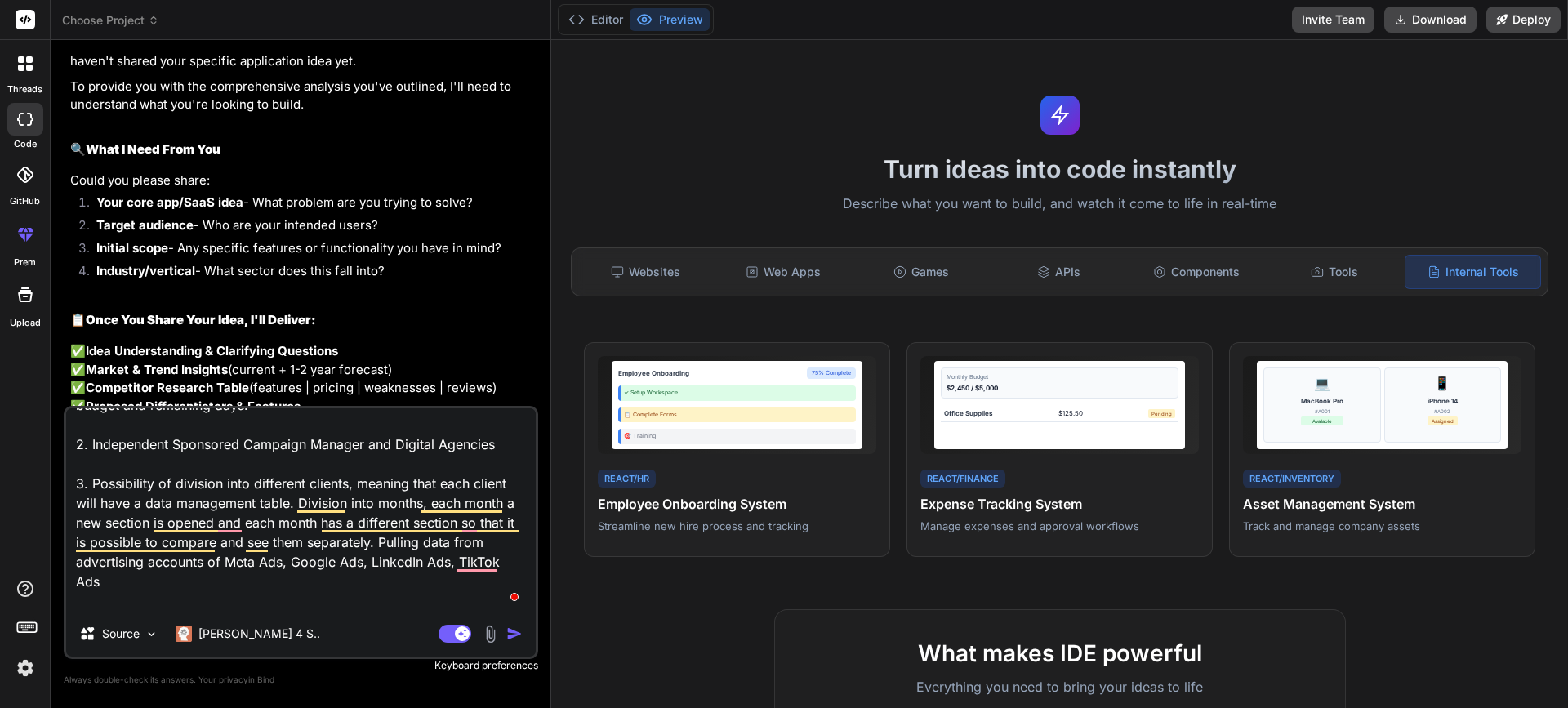
type textarea "1. Monitoring campaign performance, managing budgets to avoid exceeding monthly…"
type textarea "x"
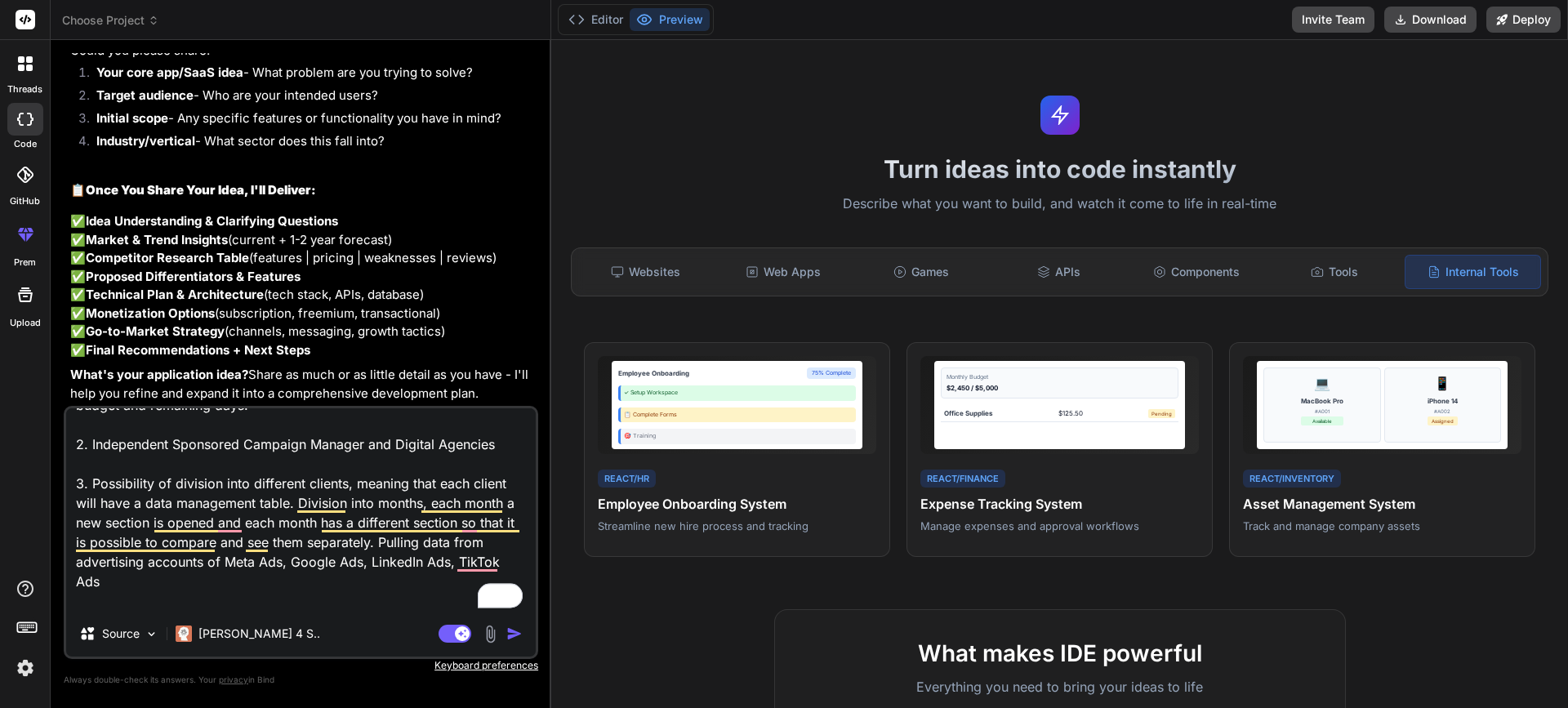
scroll to position [1454, 0]
type textarea "1. Monitoring campaign performance, managing budgets to avoid exceeding monthly…"
click at [513, 637] on img "button" at bounding box center [514, 633] width 16 height 16
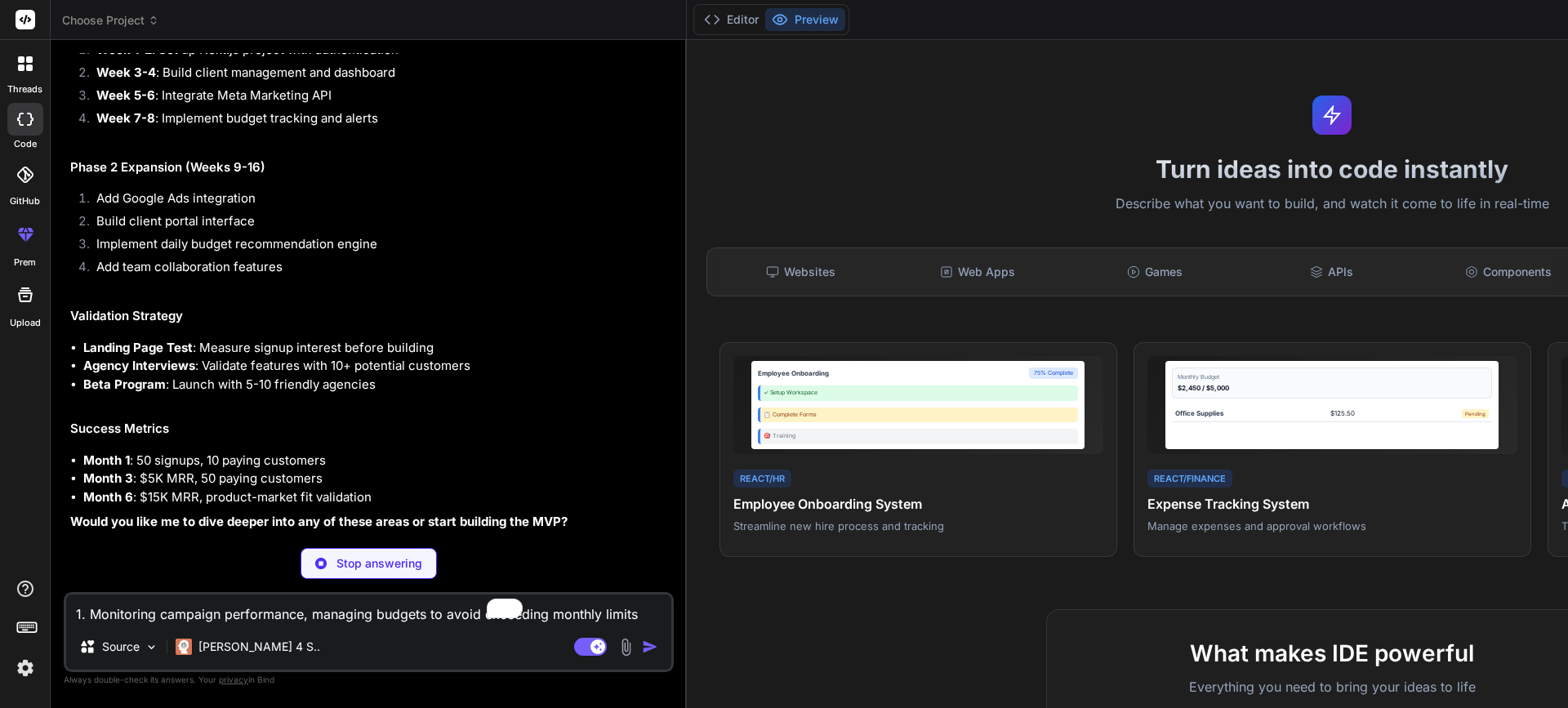
scroll to position [5283, 0]
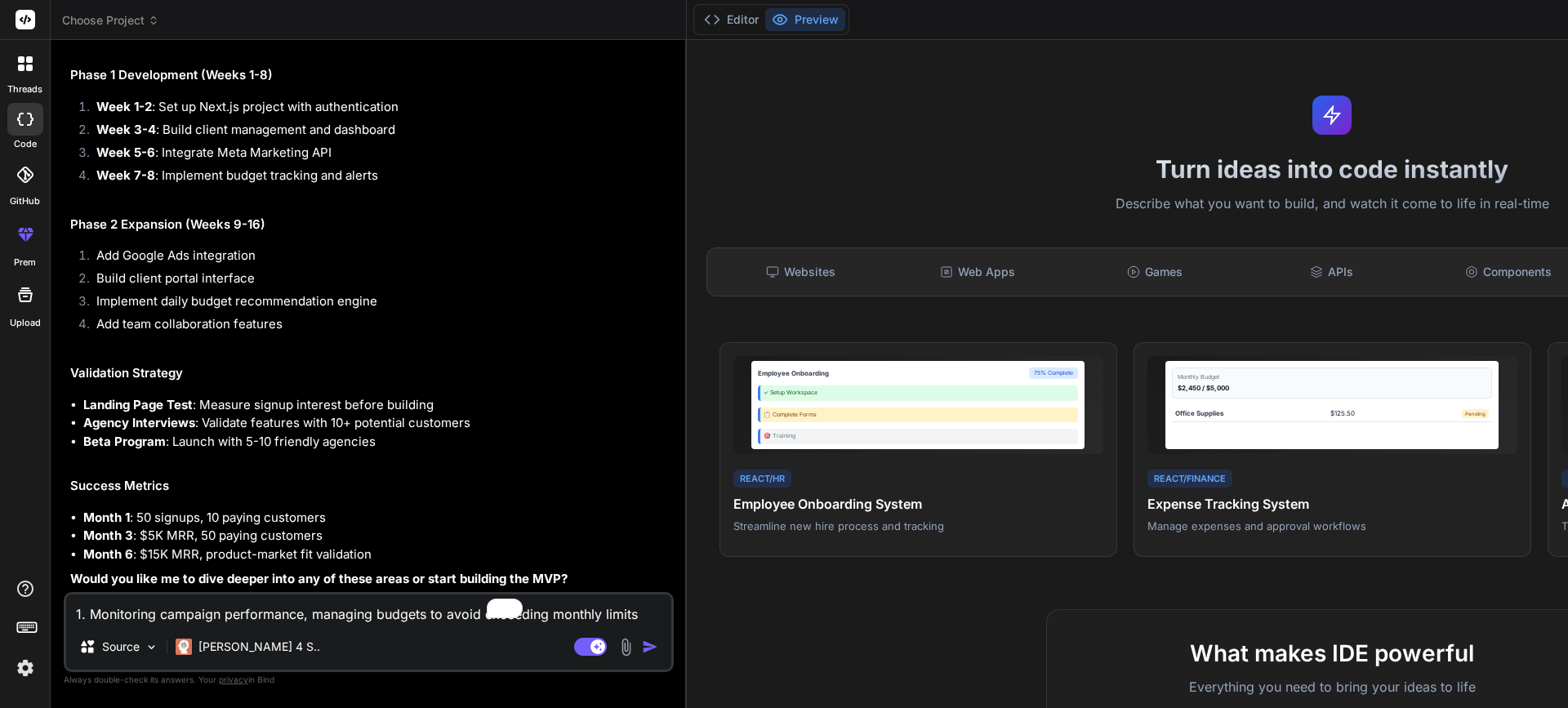
type textarea "x"
click at [345, 571] on strong "Would you like me to dive deeper into any of these areas or start building the …" at bounding box center [319, 578] width 498 height 15
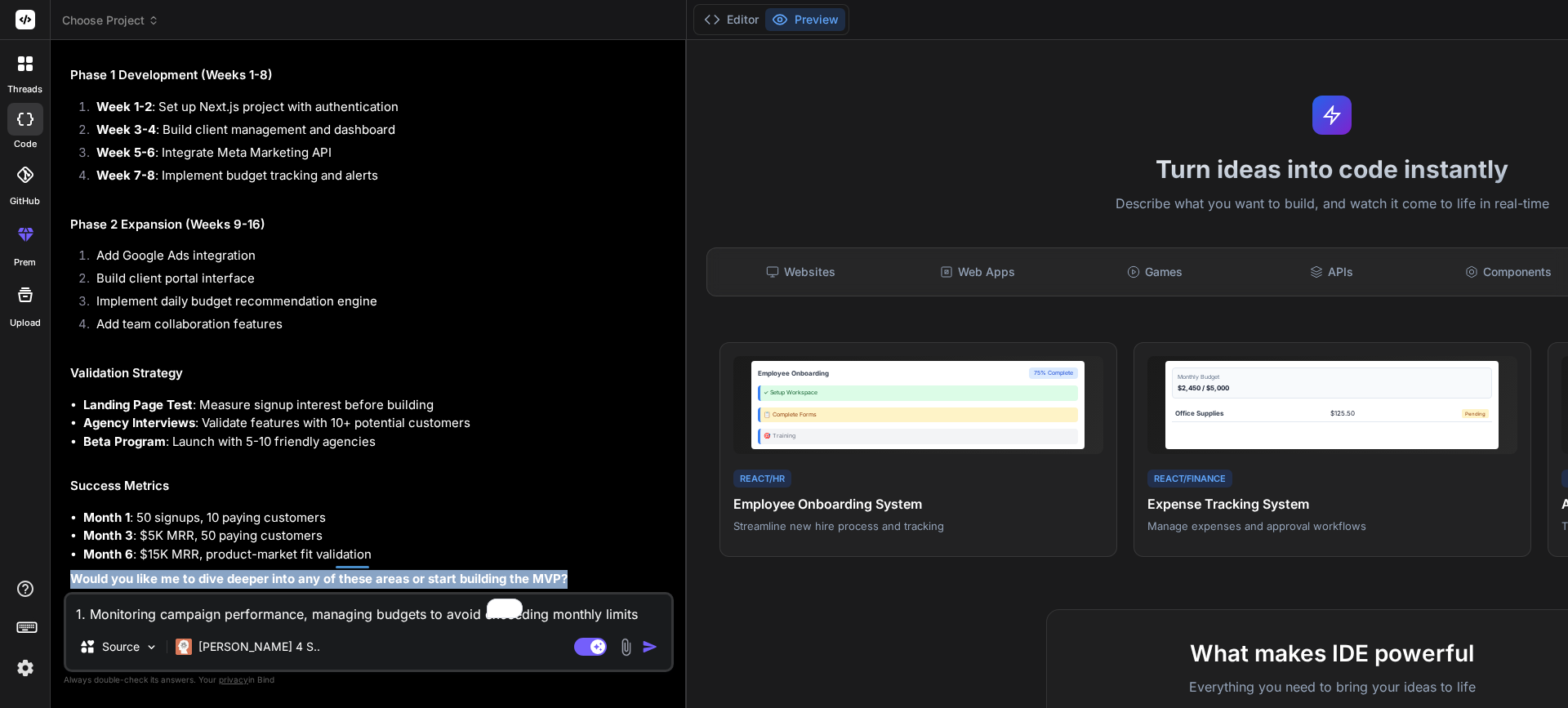
click at [345, 571] on strong "Would you like me to dive deeper into any of these areas or start building the …" at bounding box center [319, 578] width 498 height 15
click at [335, 530] on div at bounding box center [335, 530] width 0 height 0
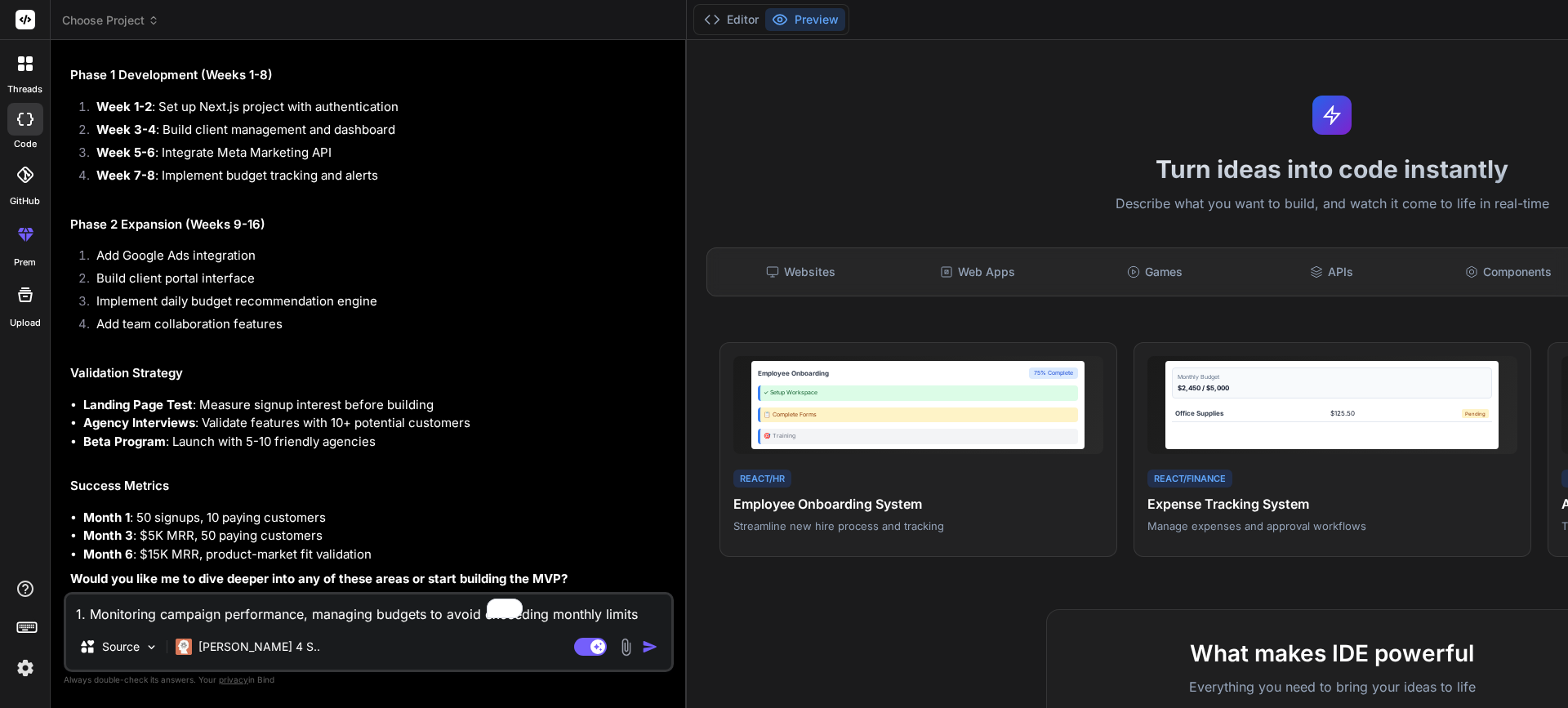
click at [396, 477] on h2 "Success Metrics" at bounding box center [370, 486] width 601 height 19
click at [226, 608] on textarea "1. Monitoring campaign performance, managing budgets to avoid exceeding monthly…" at bounding box center [369, 609] width 605 height 30
paste textarea "create MVP"
type textarea "create MVP"
type textarea "x"
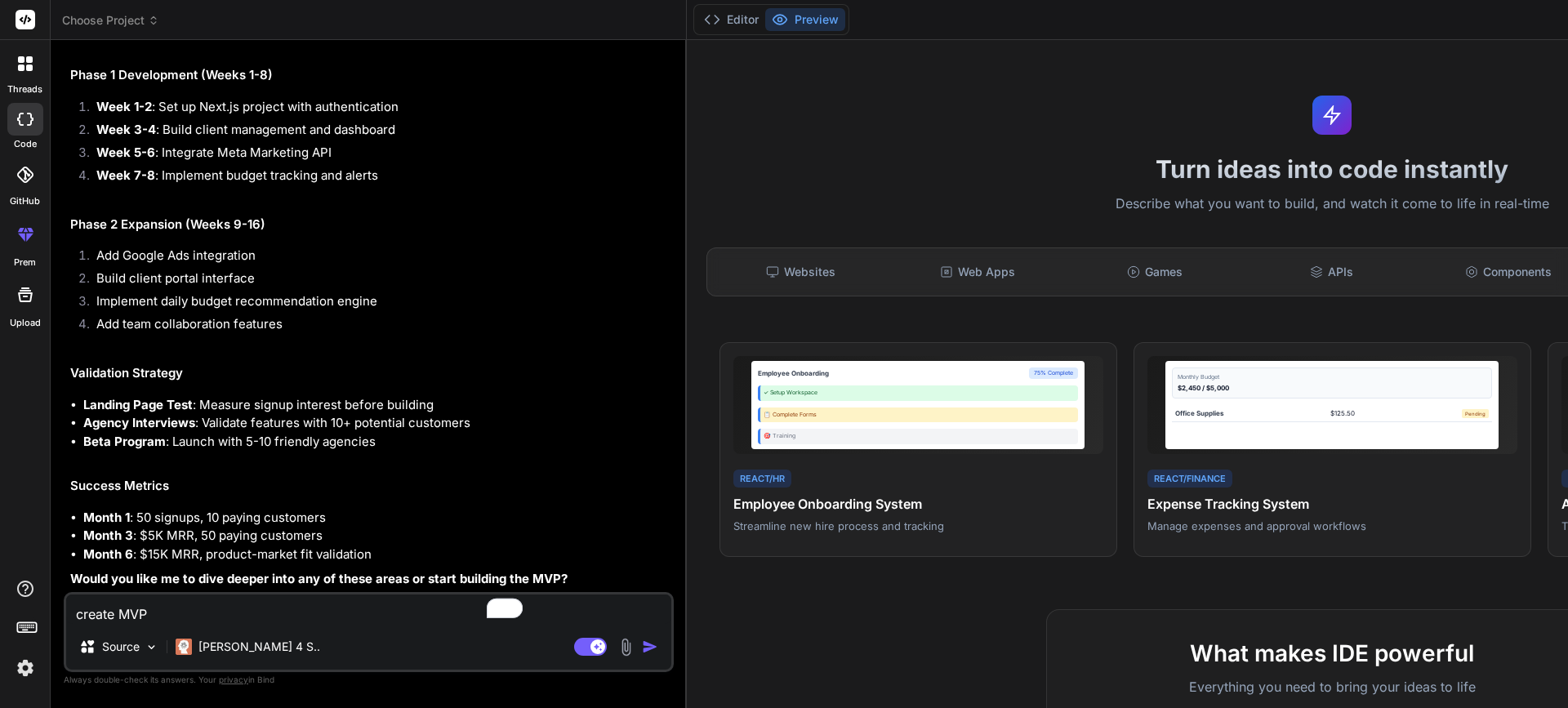
type textarea "create MVP"
click at [642, 644] on button "button" at bounding box center [653, 647] width 23 height 16
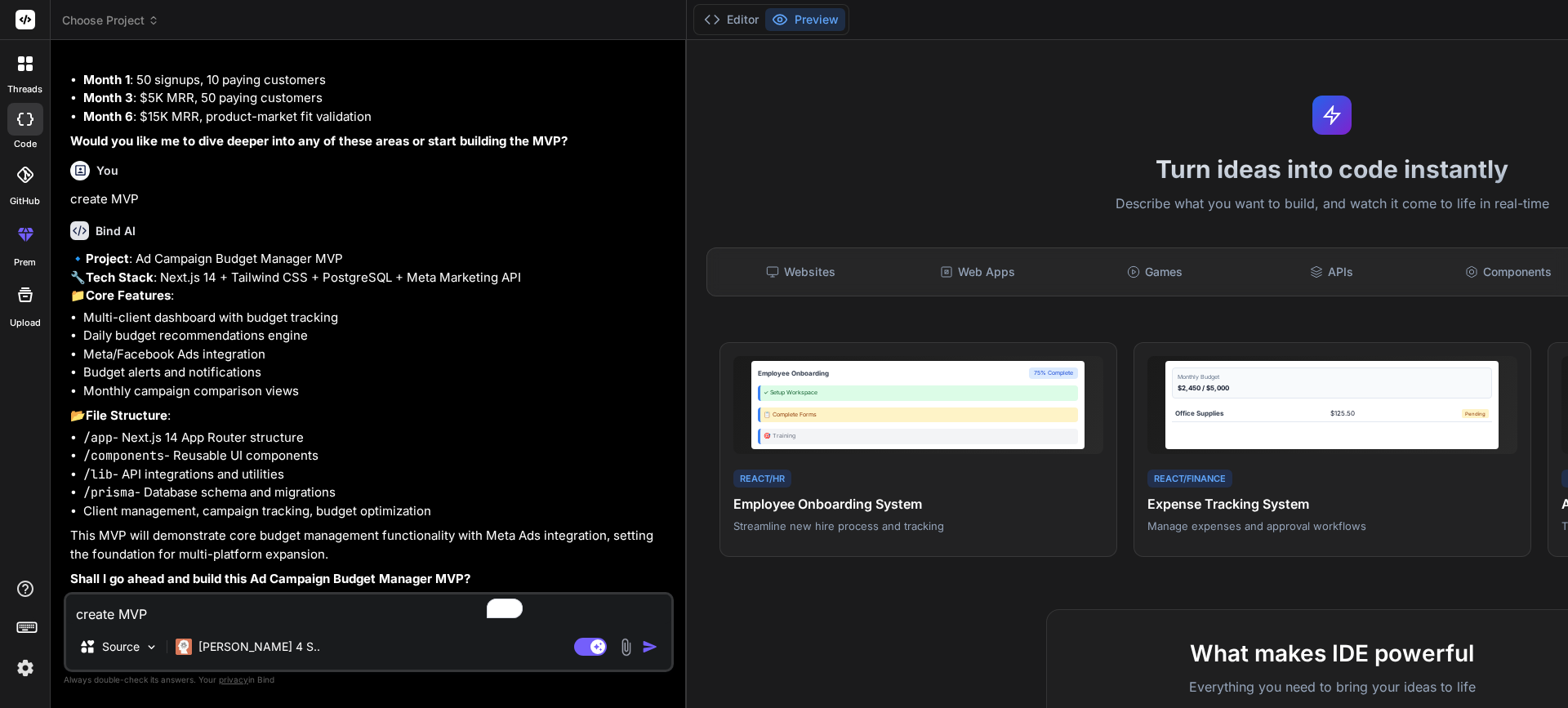
scroll to position [5758, 0]
click at [142, 655] on div "Source" at bounding box center [118, 647] width 92 height 32
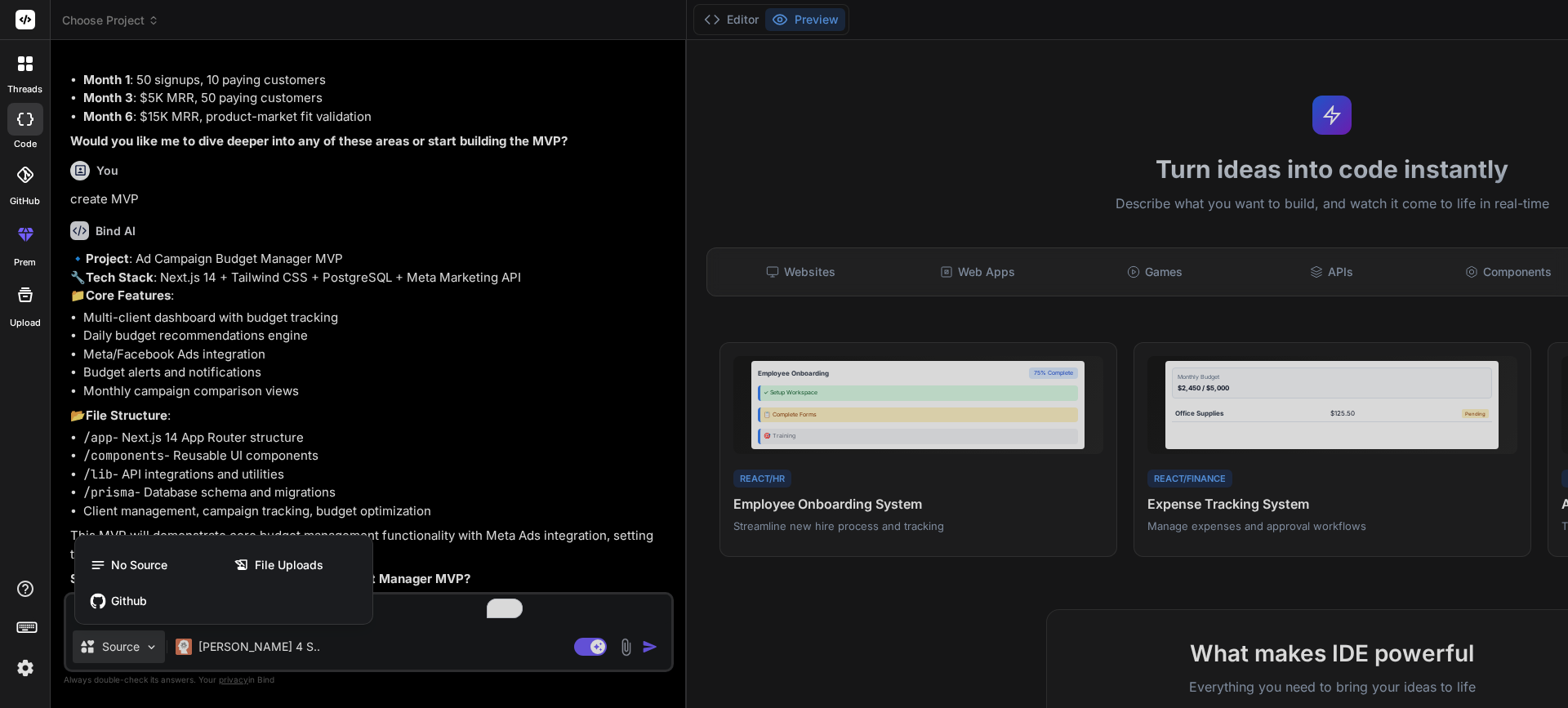
click at [142, 655] on div at bounding box center [784, 354] width 1568 height 708
type textarea "x"
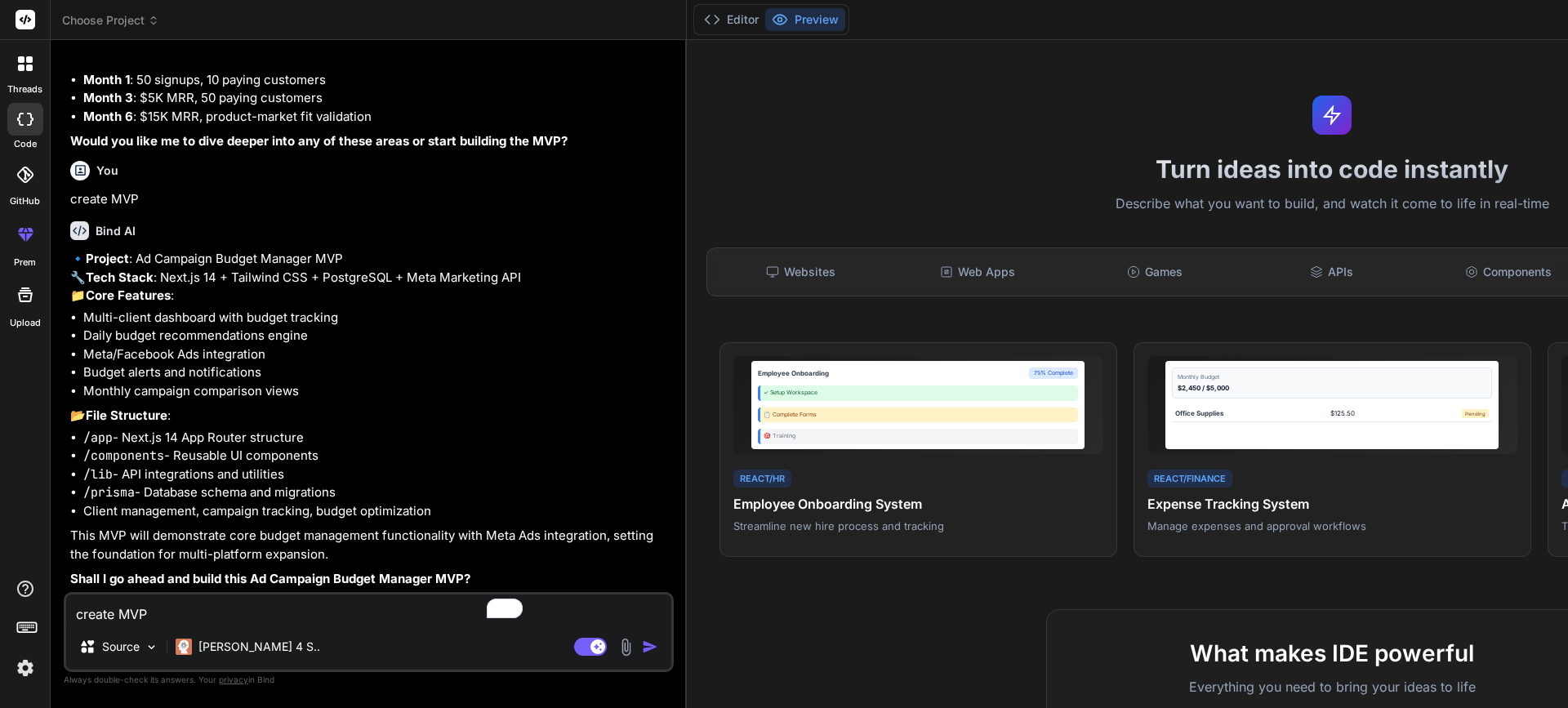
click at [222, 576] on strong "Shall I go ahead and build this Ad Campaign Budget Manager MVP?" at bounding box center [270, 578] width 401 height 15
click at [210, 548] on div at bounding box center [210, 548] width 0 height 0
click at [222, 577] on strong "Shall I go ahead and build this Ad Campaign Budget Manager MVP?" at bounding box center [270, 578] width 401 height 15
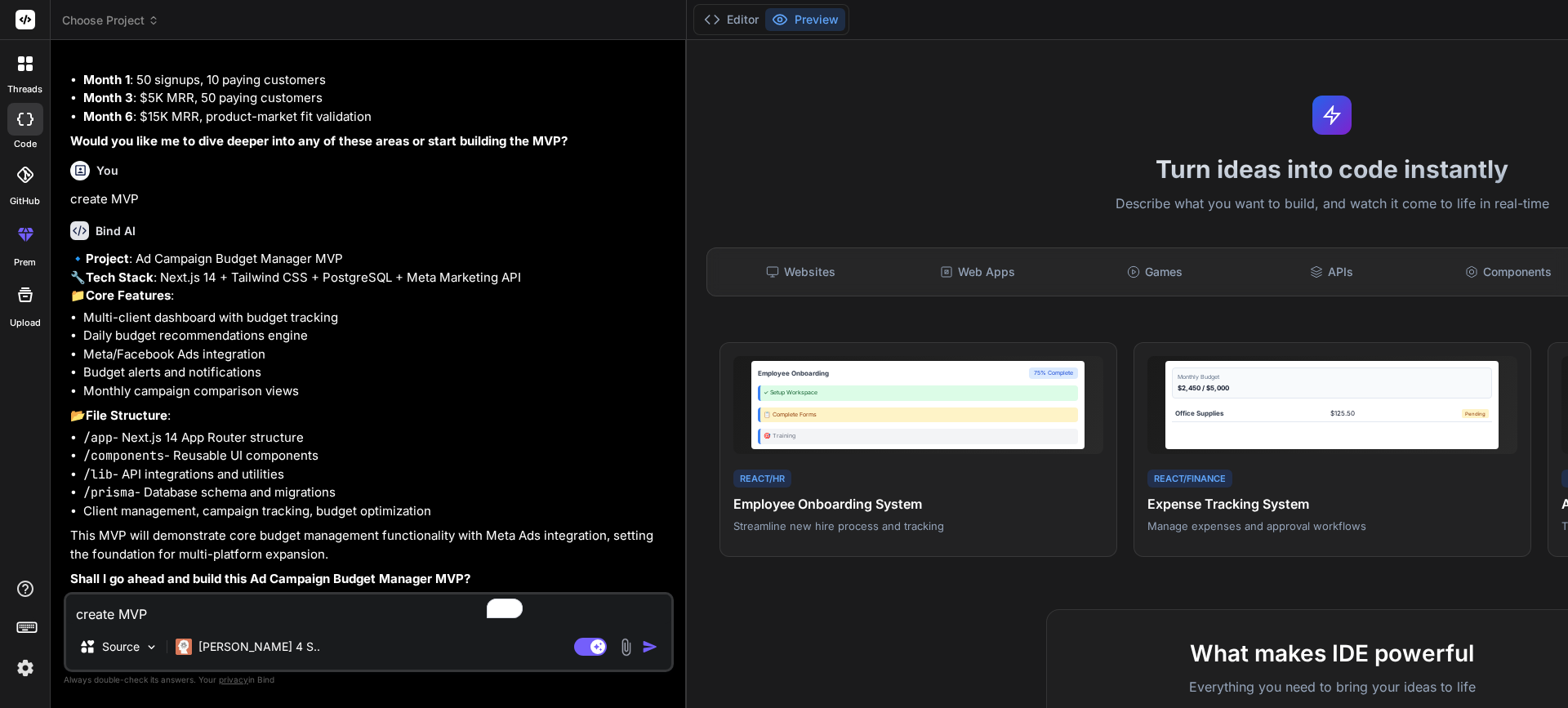
click at [227, 625] on div "create MVP Source [PERSON_NAME] 4 S.. Agent Mode. When this toggle is activated…" at bounding box center [369, 632] width 610 height 80
click at [226, 619] on textarea "create MVP" at bounding box center [369, 609] width 605 height 30
type textarea "Y"
type textarea "x"
type textarea "Ye"
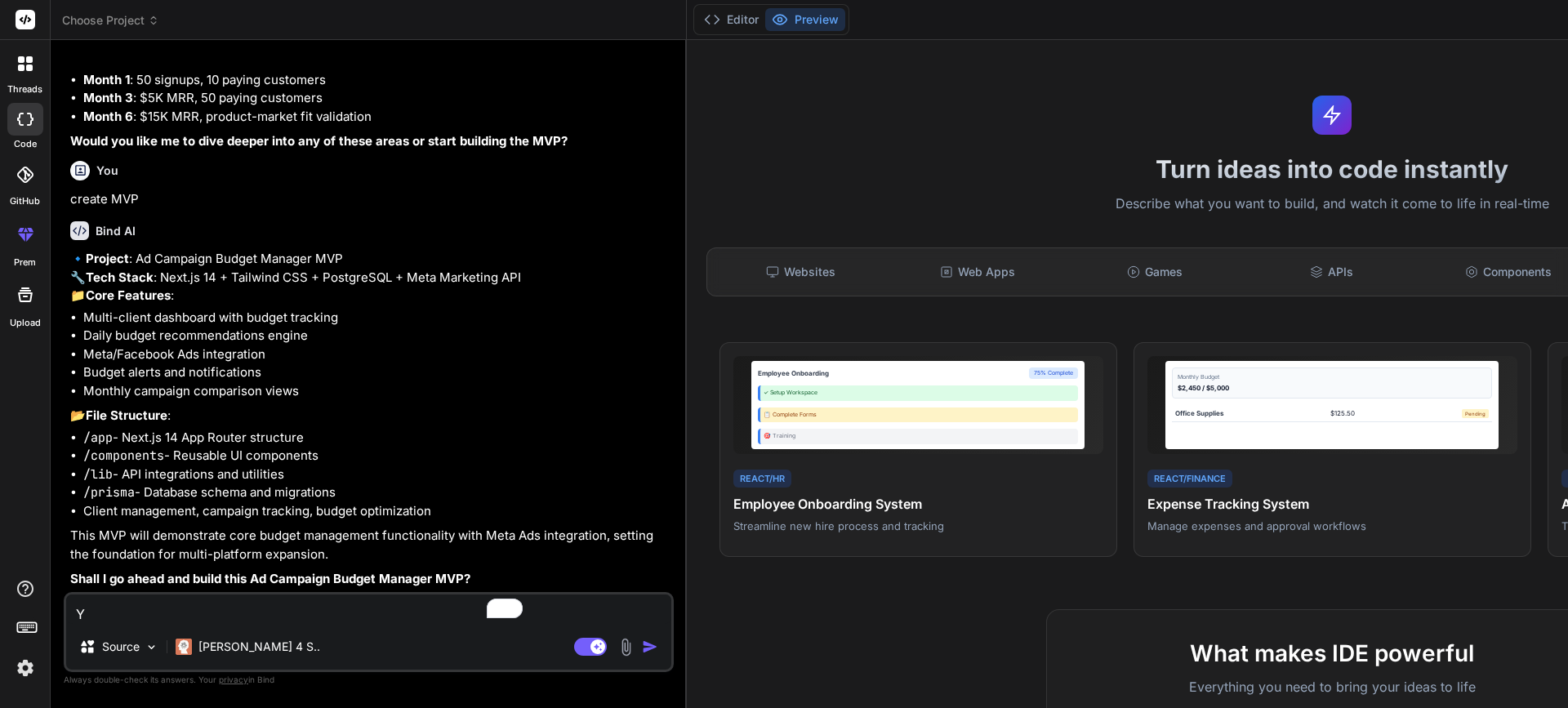
type textarea "x"
type textarea "Yes"
type textarea "x"
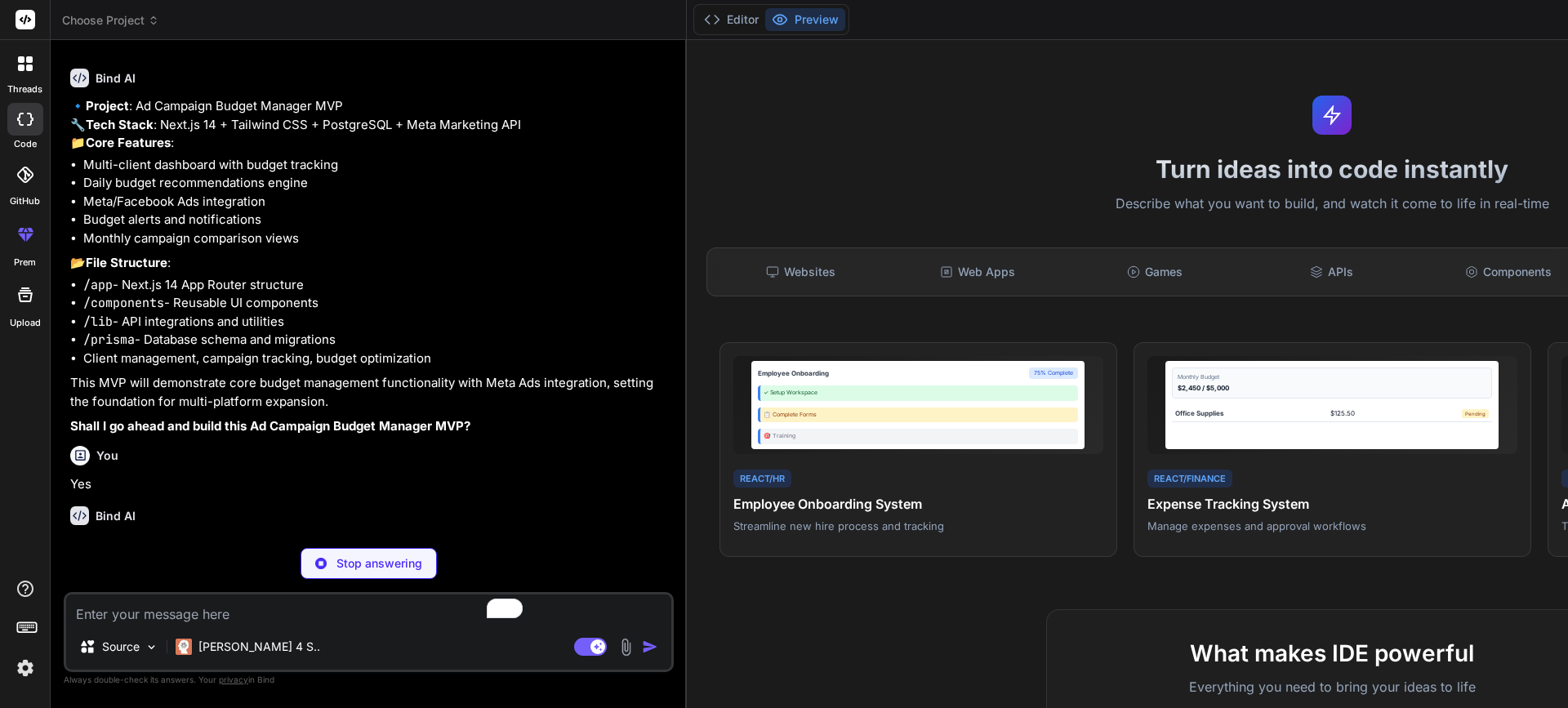
scroll to position [5926, 0]
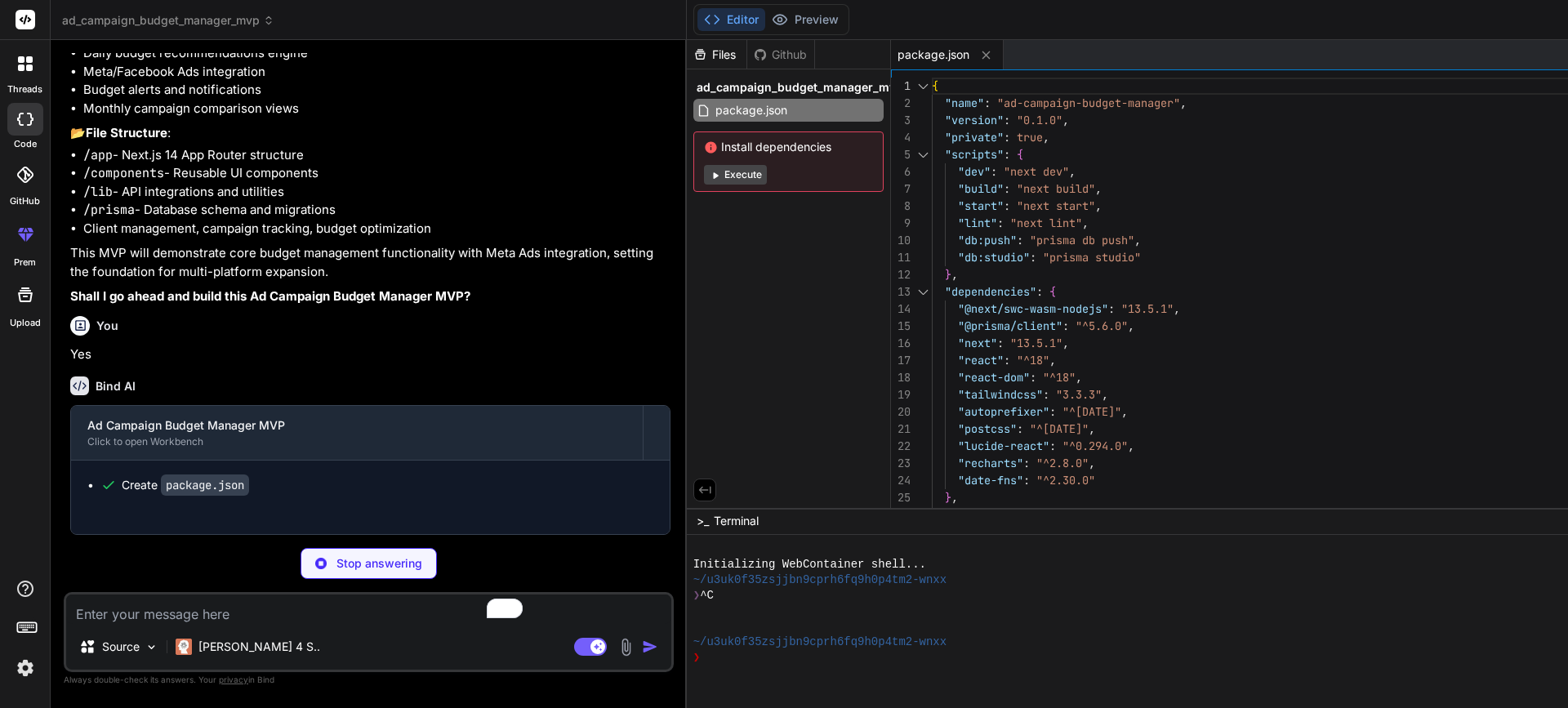
type textarea "x"
type textarea "/** @type {import('next').NextConfig} */ const nextConfig = { experimental: { a…"
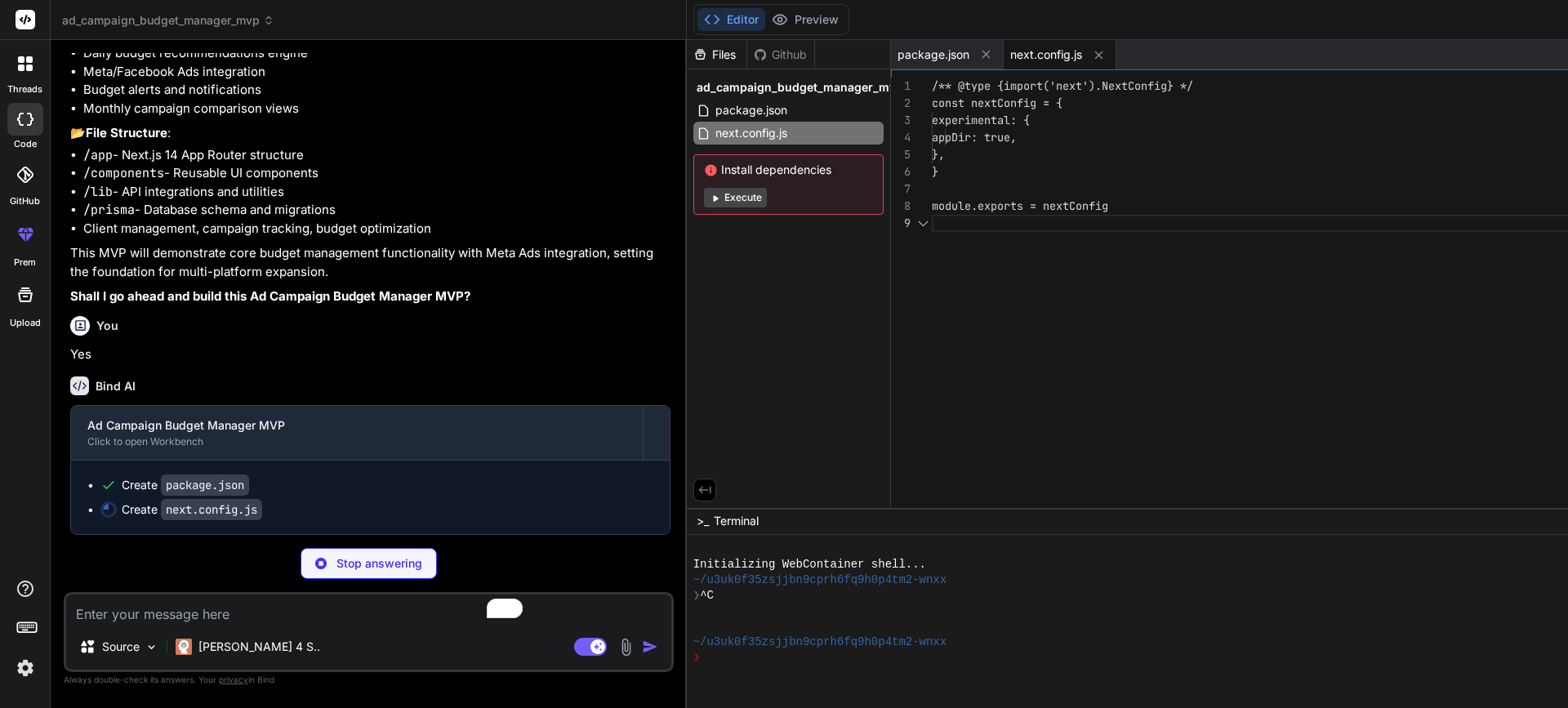
scroll to position [137, 0]
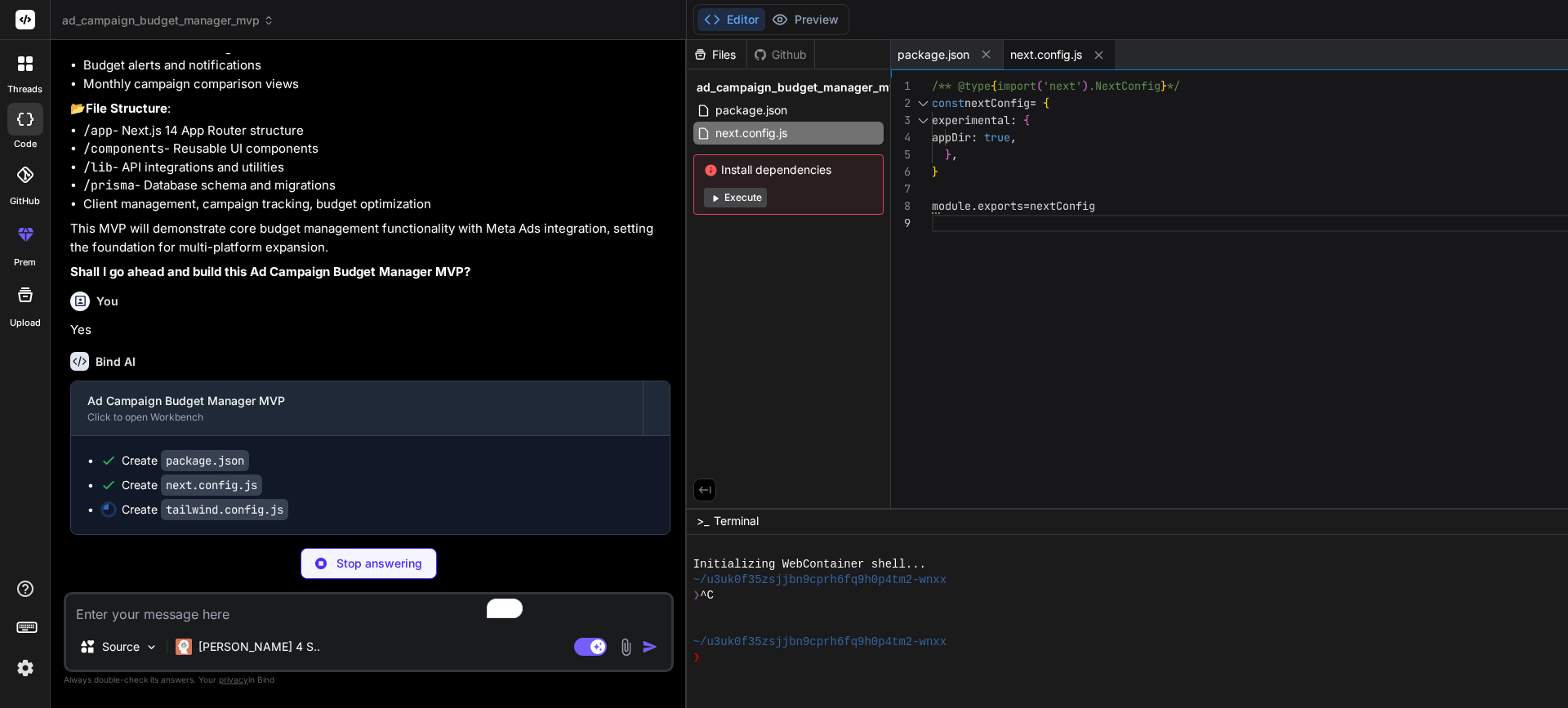
type textarea "x"
type textarea "}"
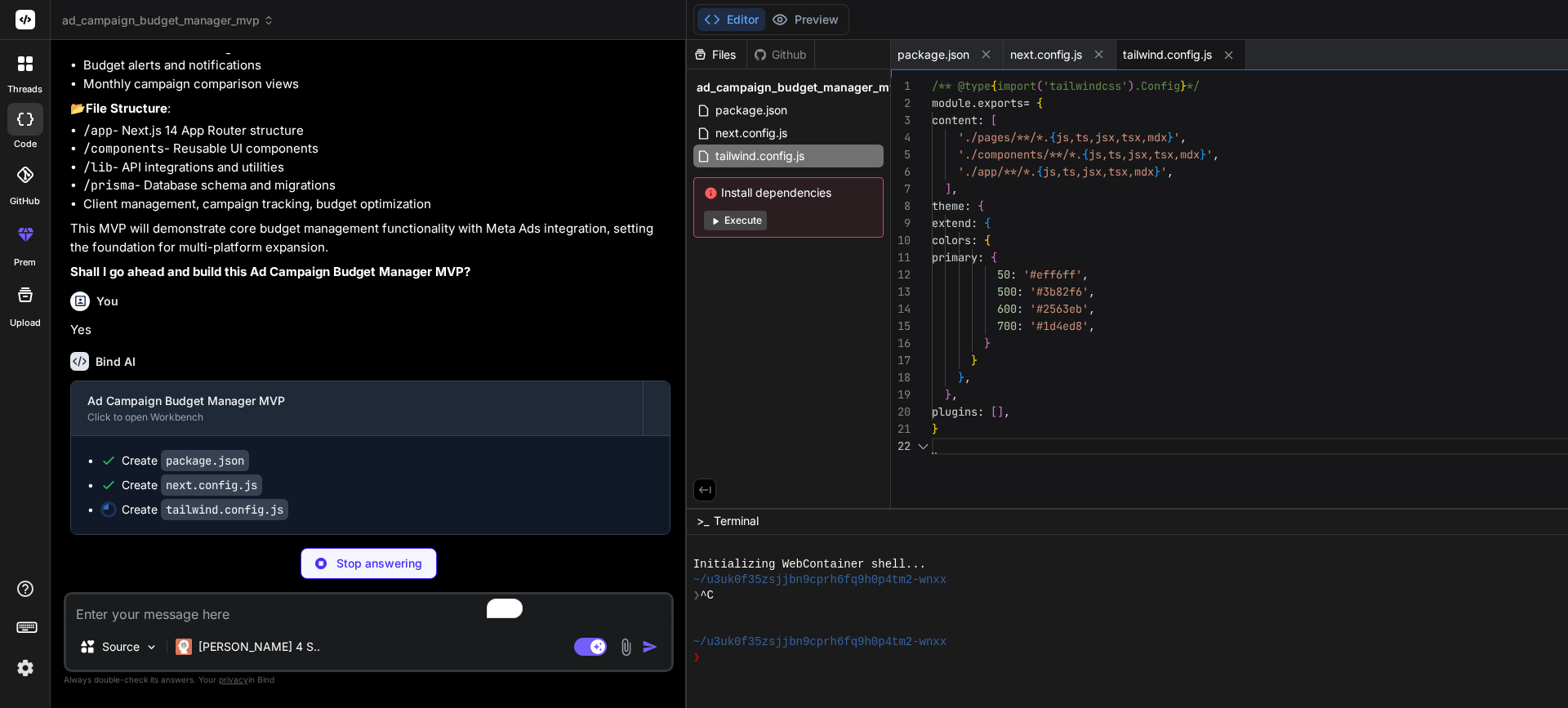
type textarea "x"
type textarea "module.exports = { plugins: { tailwindcss: {}, autoprefixer: {}, }, }"
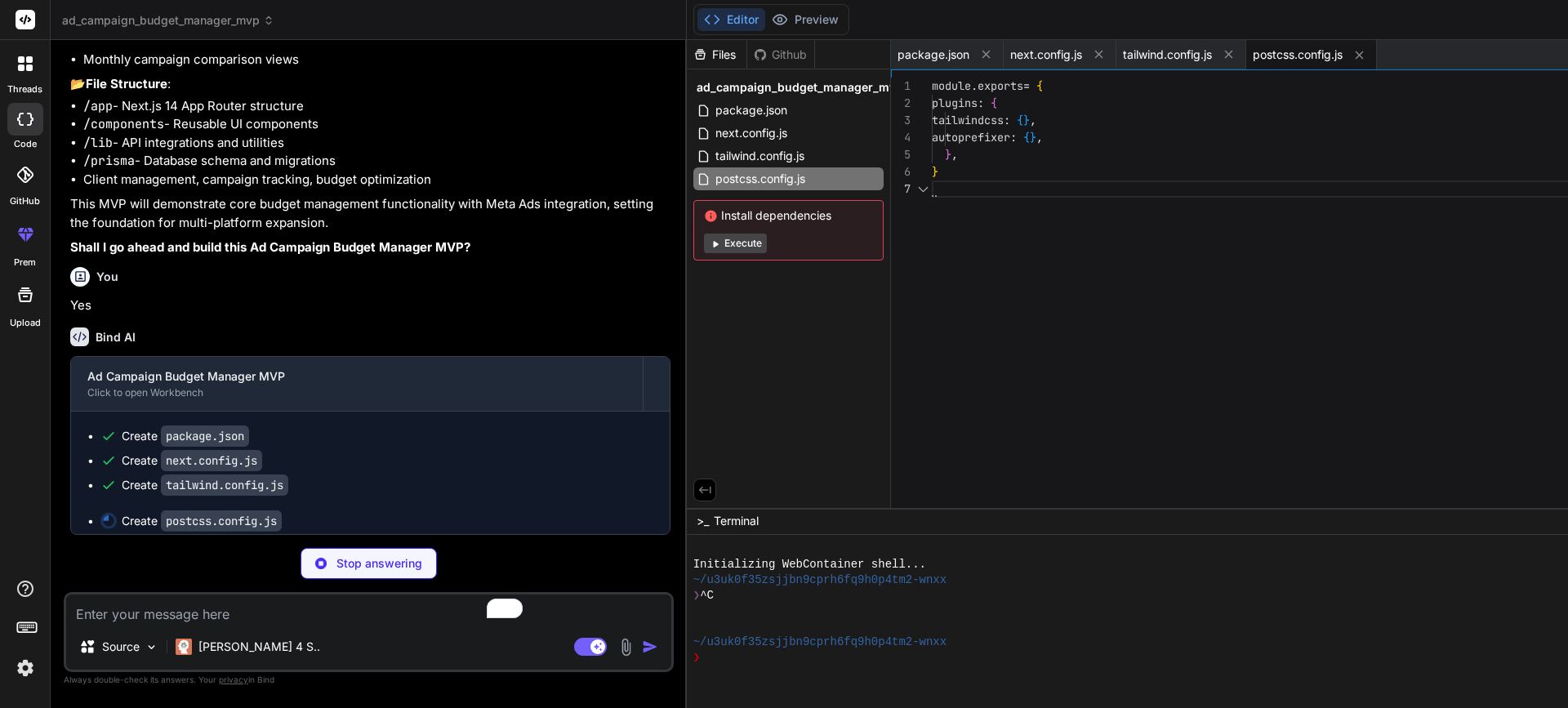
scroll to position [103, 0]
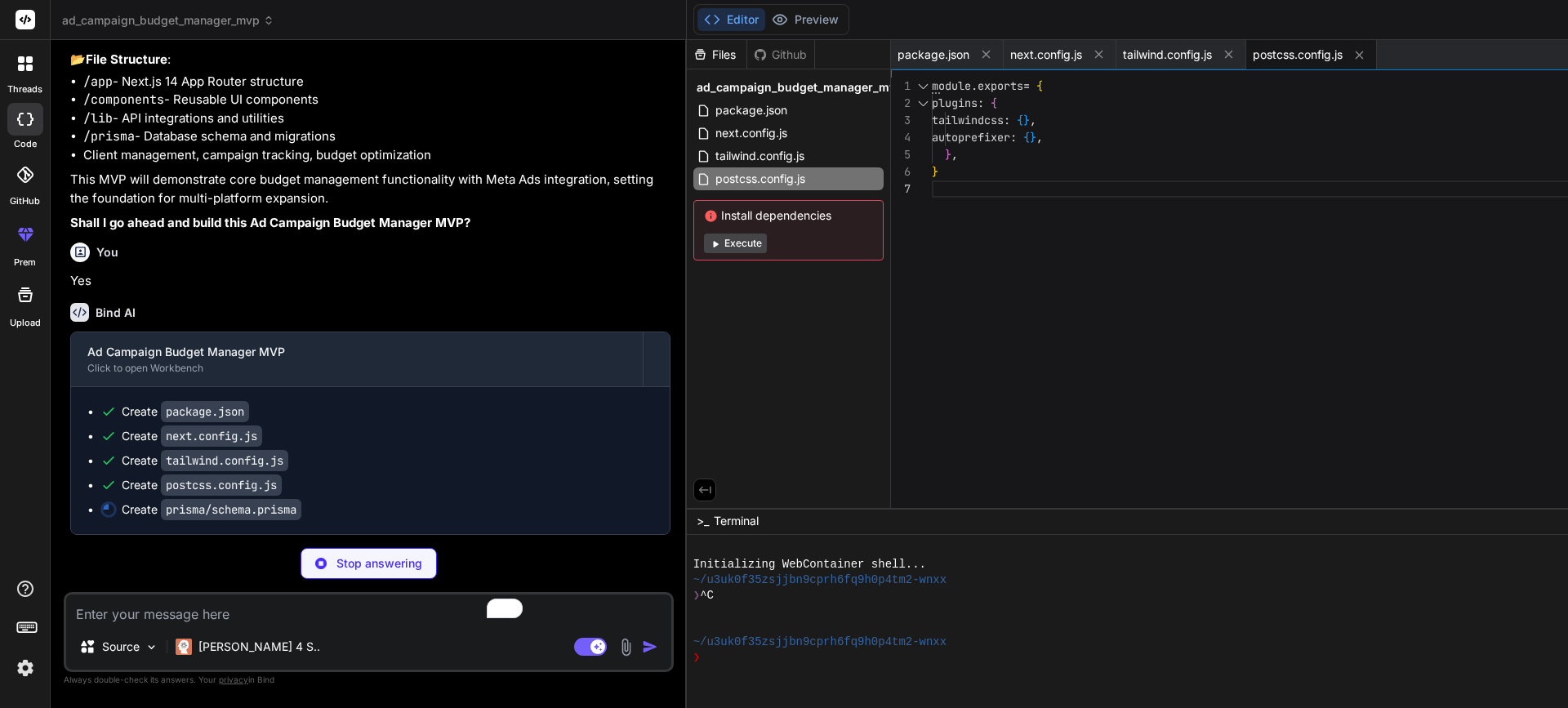
type textarea "x"
type textarea "type String message String threshold Float isRead Boolean @default(false) creat…"
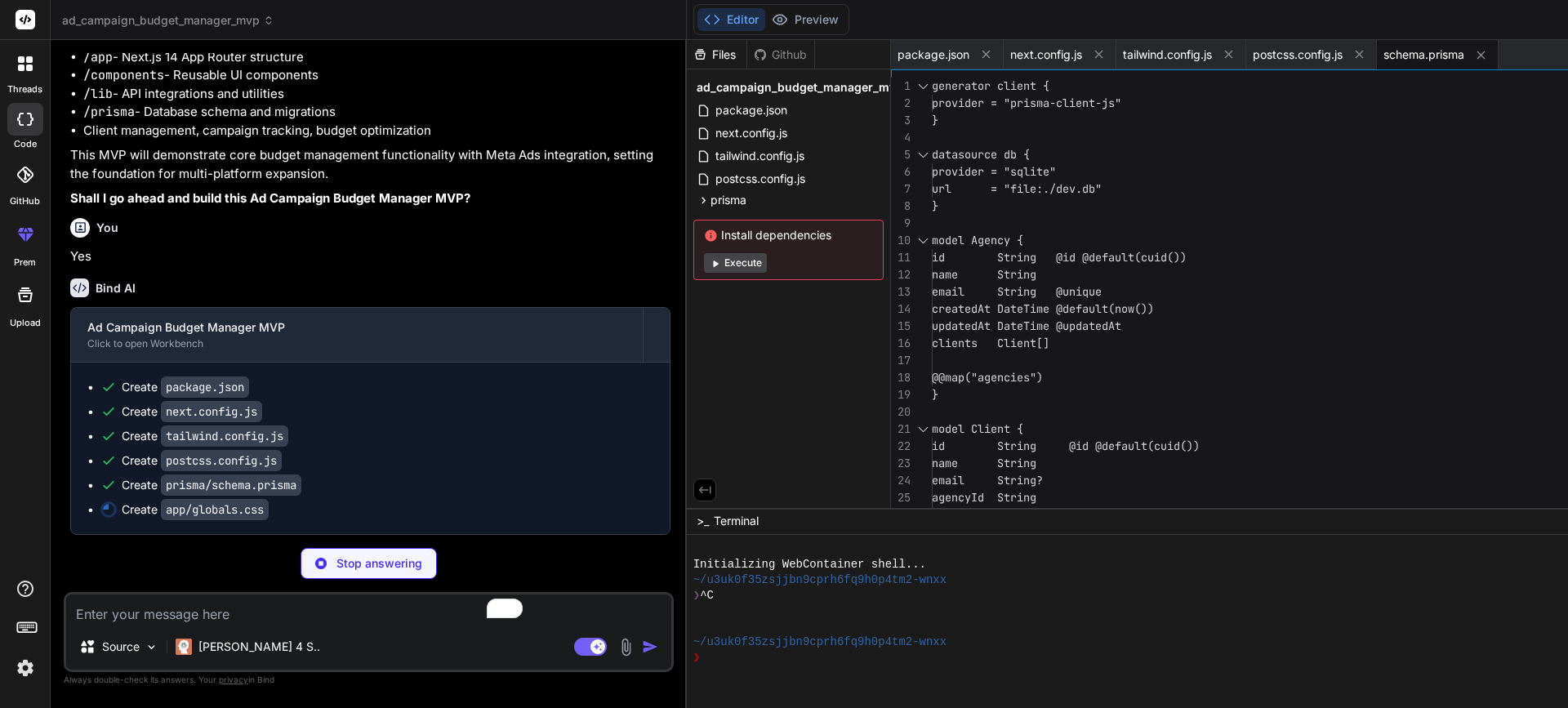
type textarea "x"
type textarea "transition-colors; } .btn-secondary { @apply bg-gray-100 hover:bg-gray-200 text…"
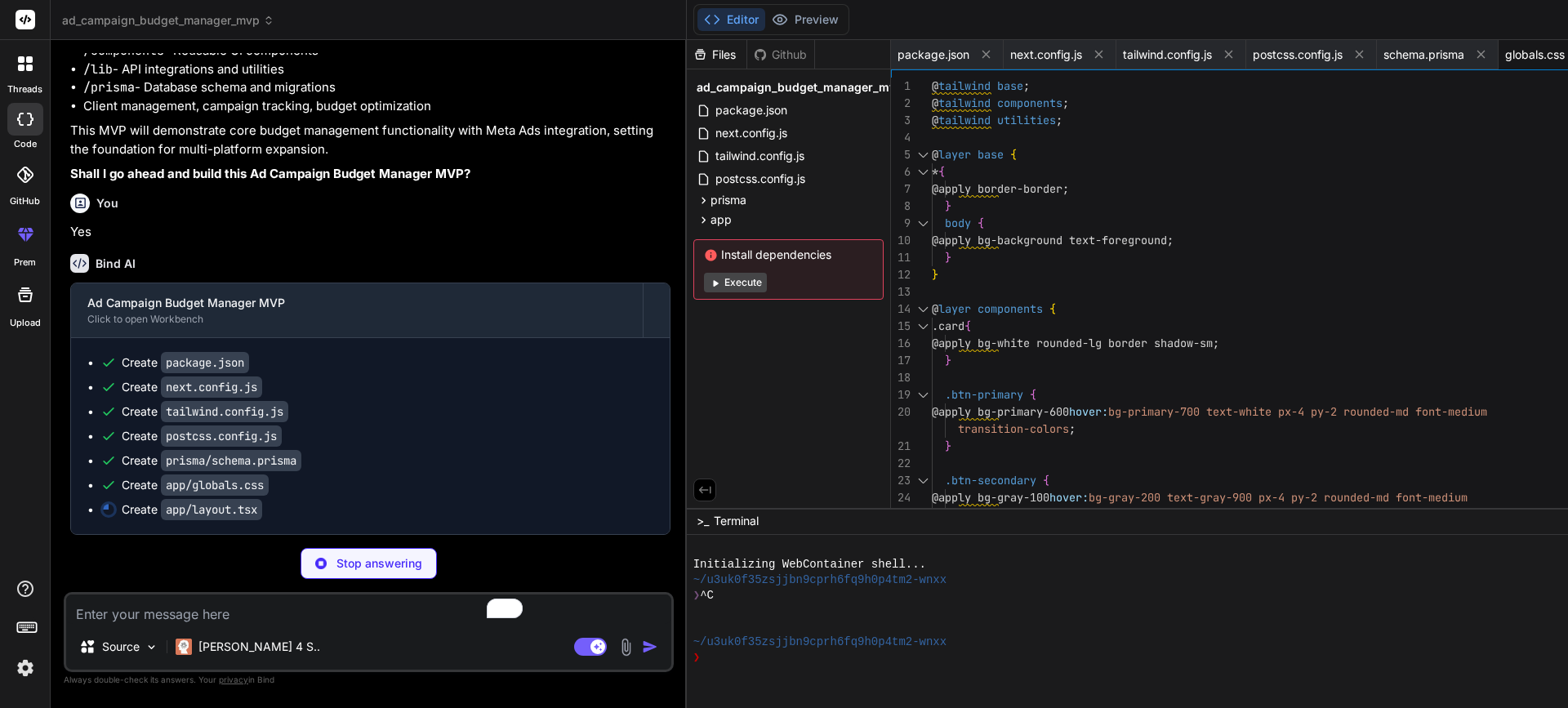
type textarea "x"
type textarea "{children} </div> </body> </html> ) }"
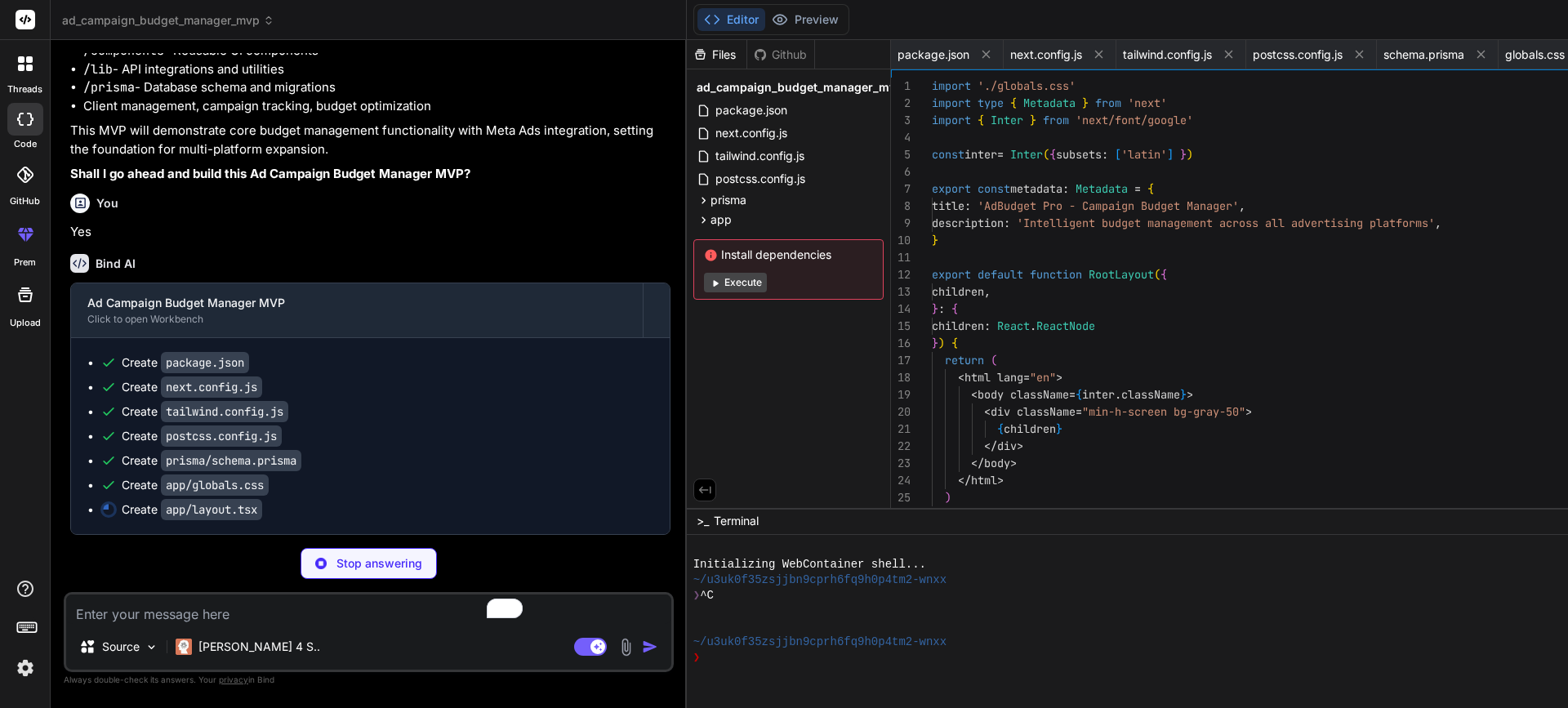
scroll to position [0, 125]
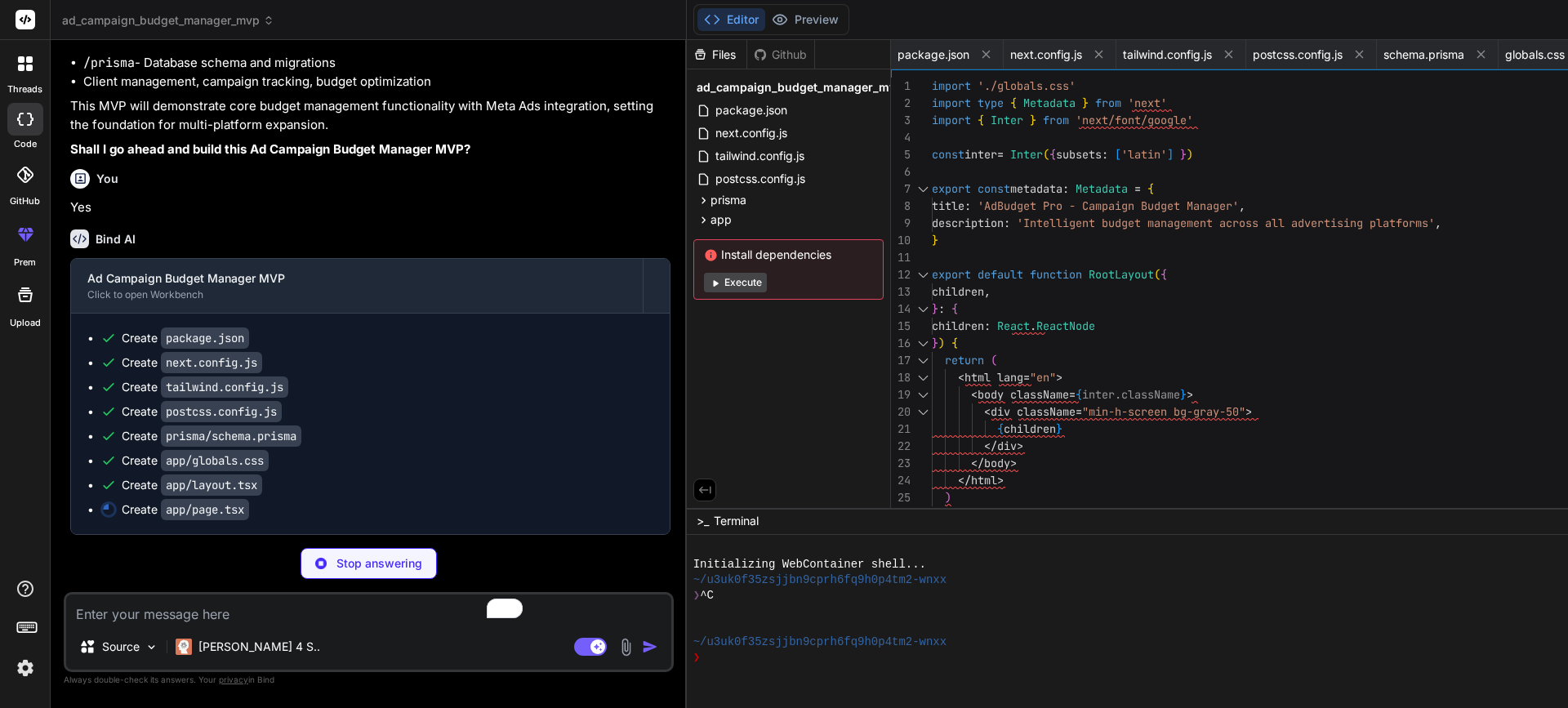
type textarea "x"
type textarea "</div> </main> </div> ) }"
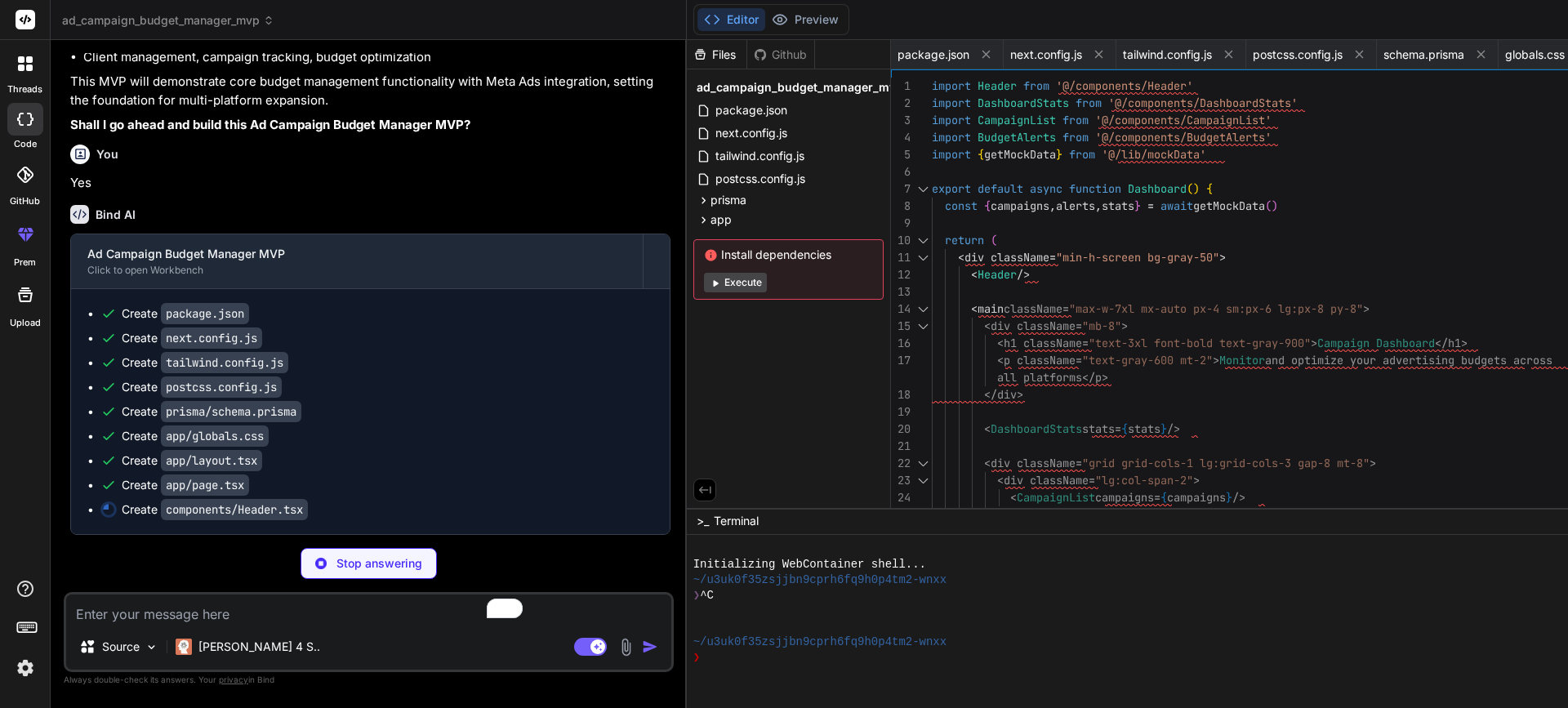
type textarea "x"
type textarea "</button> </div> </div> </div> </header> ) }"
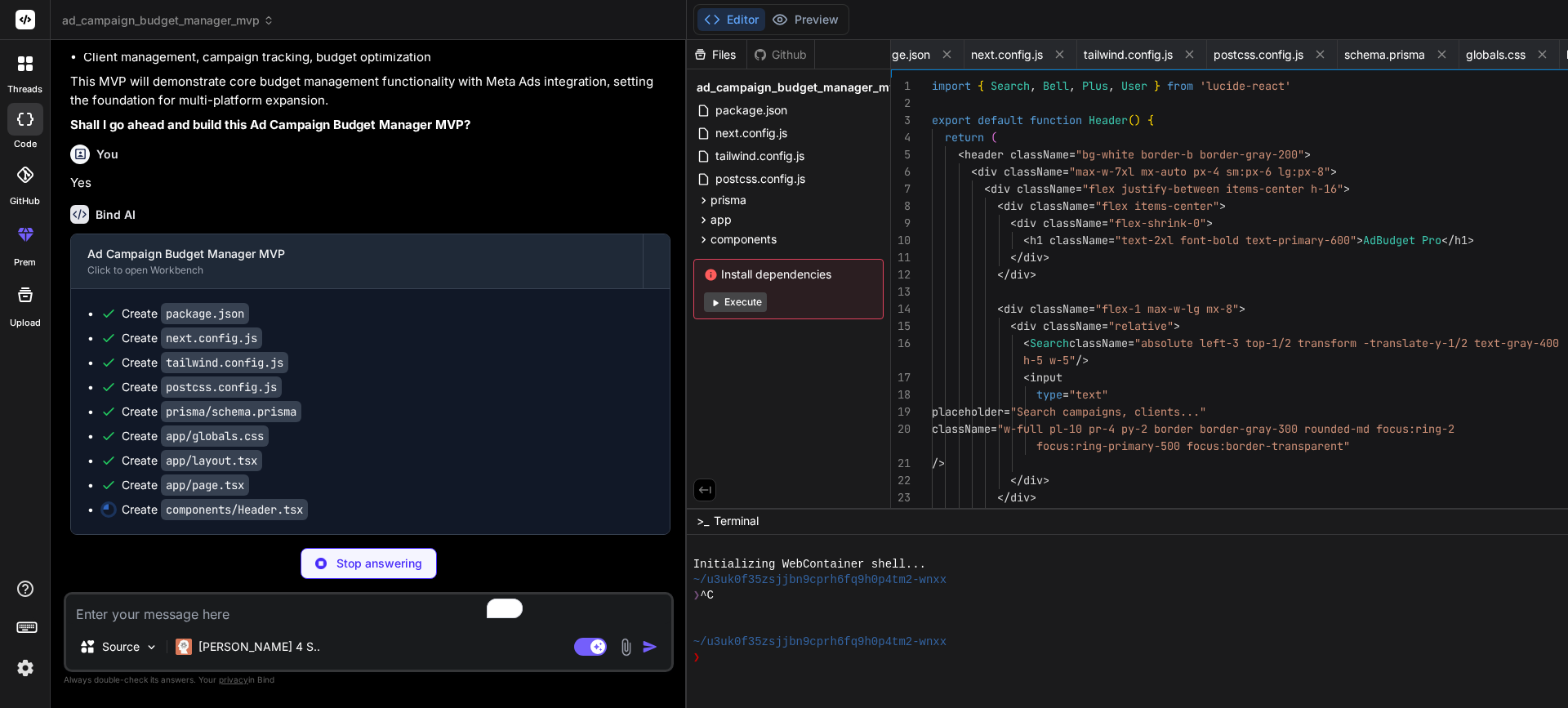
scroll to position [103, 0]
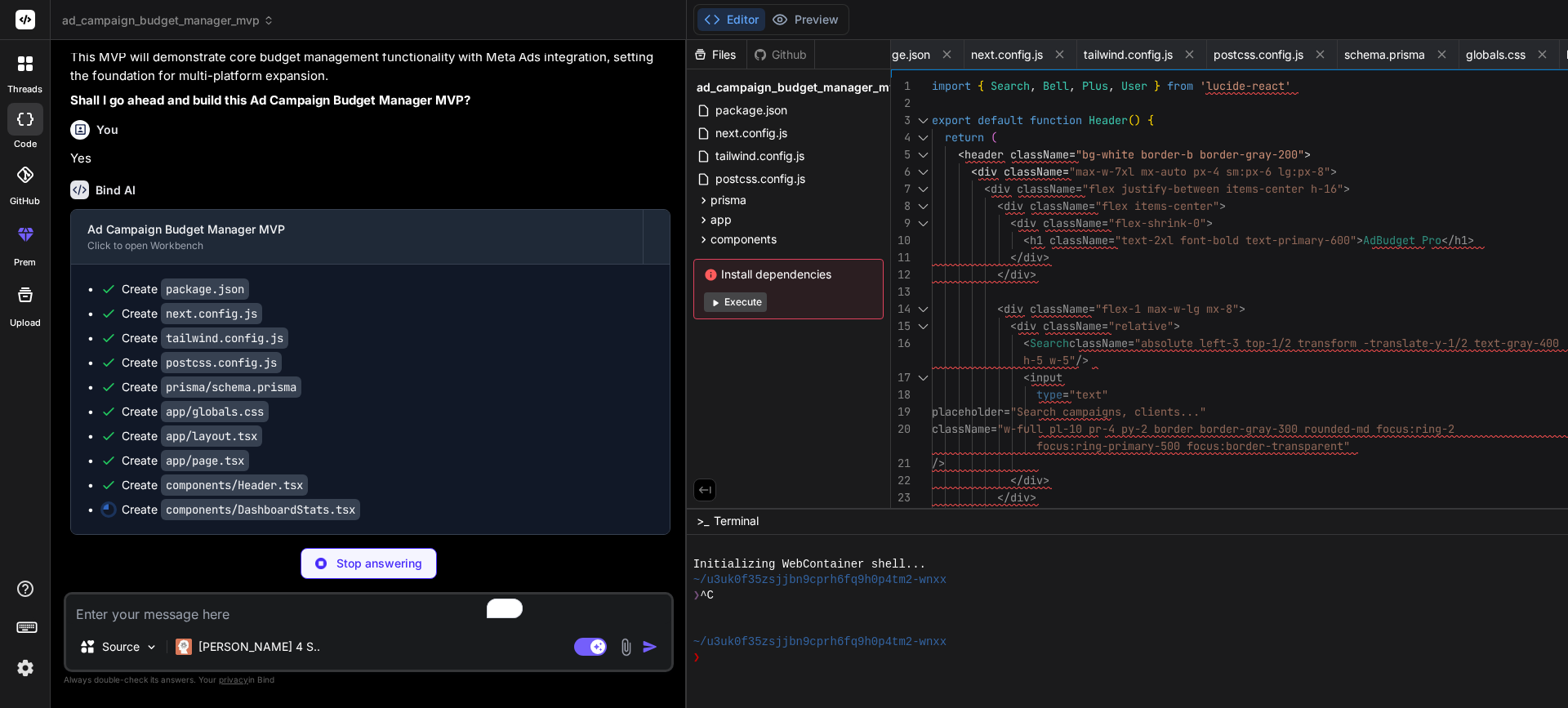
type textarea "x"
type textarea "</div> </div> </div> ) }"
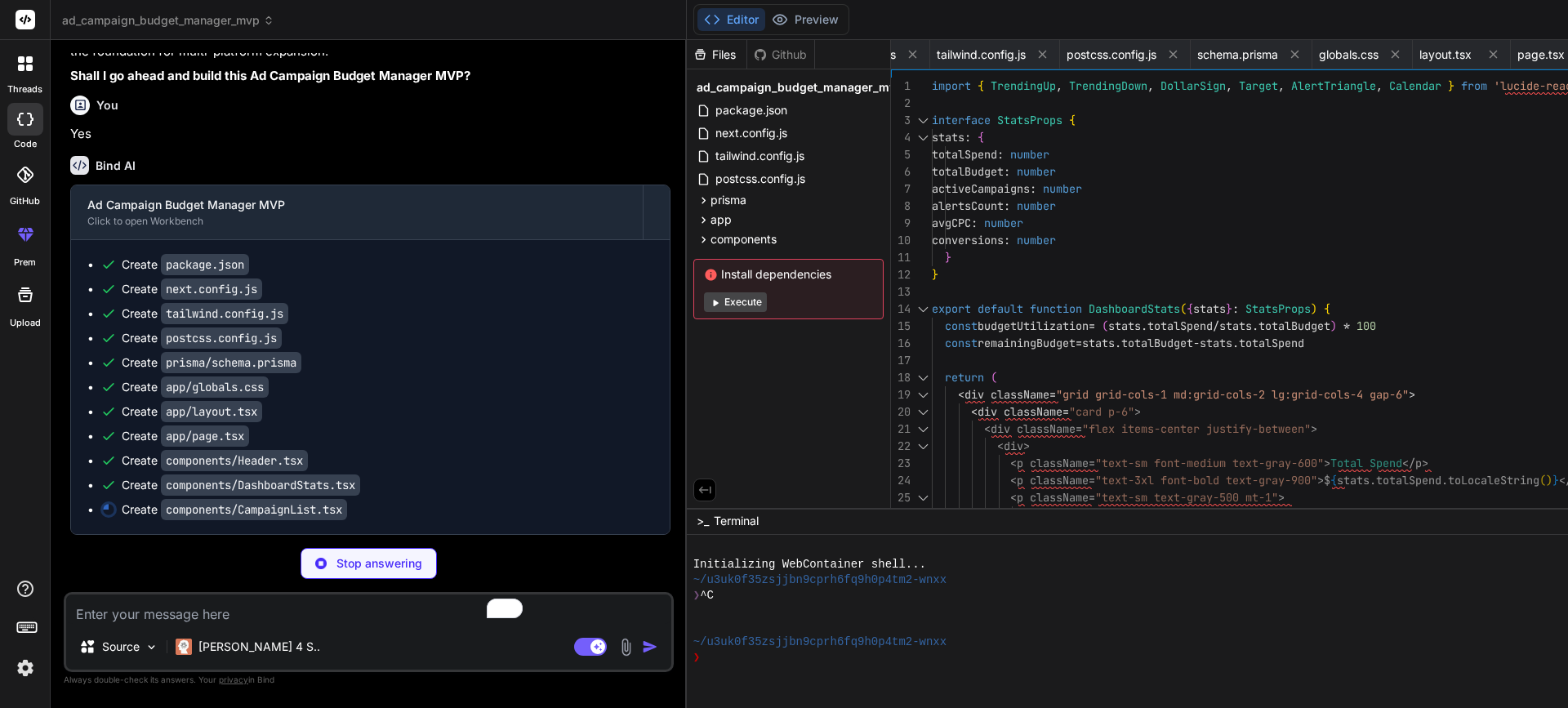
type textarea "x"
type textarea "</div> </div> ) }"
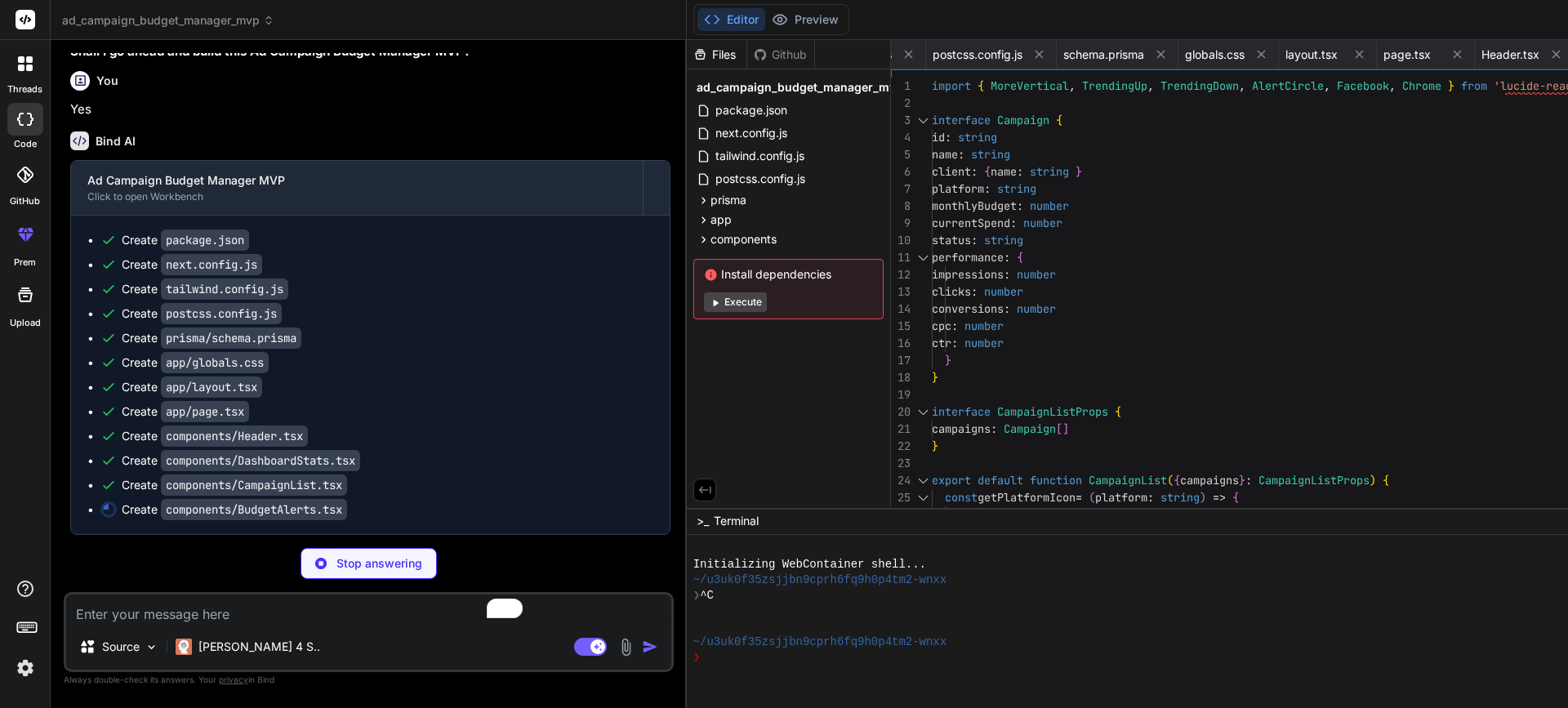
type textarea "x"
type textarea "}"
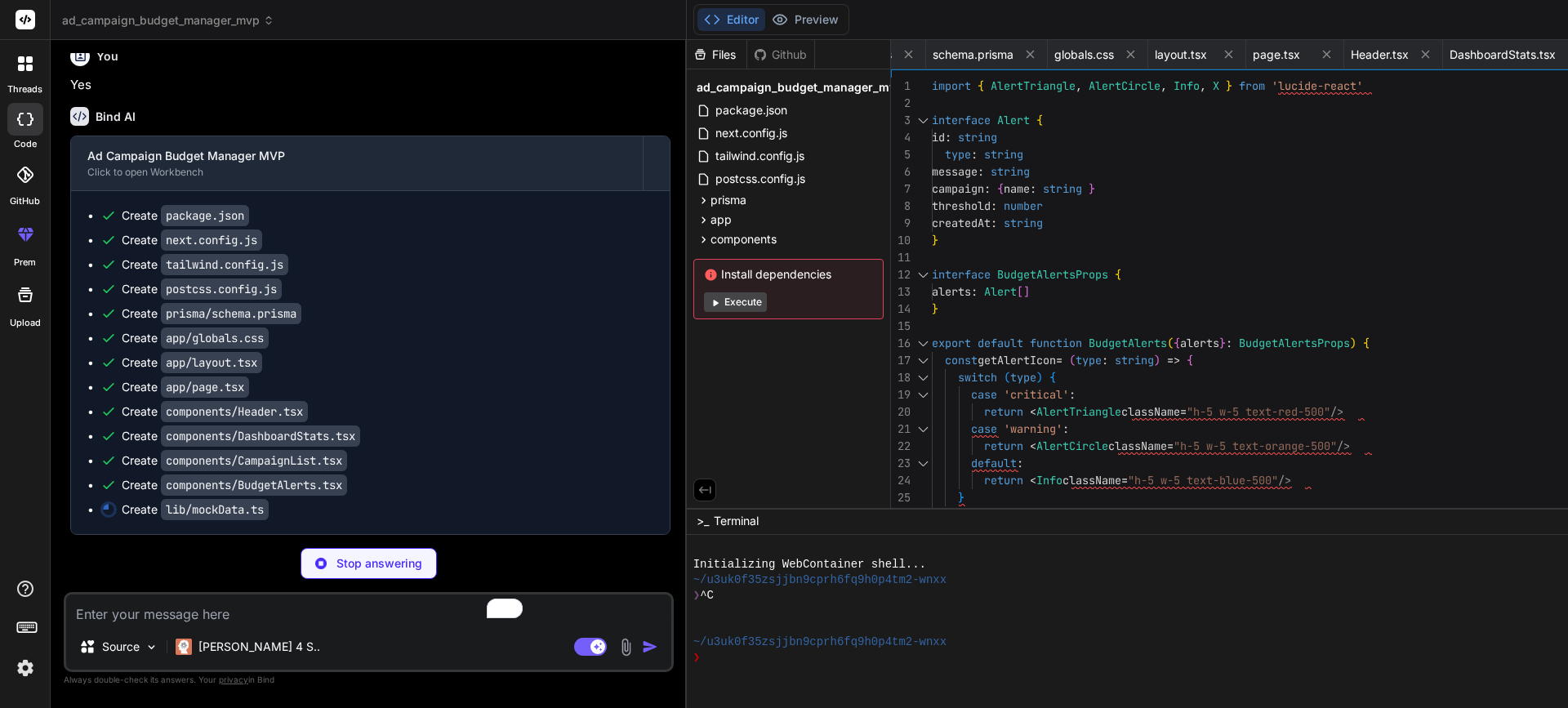
type textarea "x"
type textarea "avgCPC: campaigns.reduce((sum, campaign) => sum + campaign.performance.cpc, 0) …"
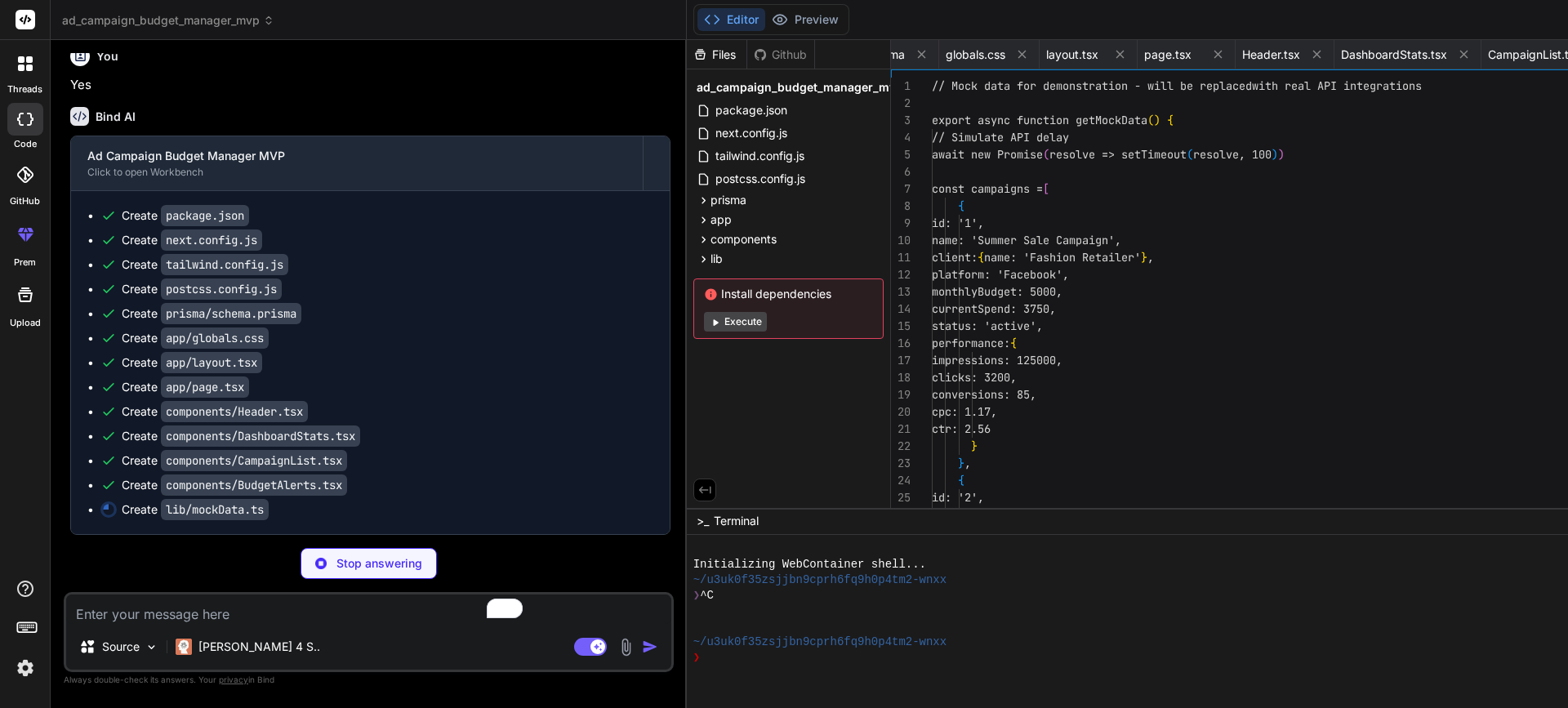
scroll to position [103, 0]
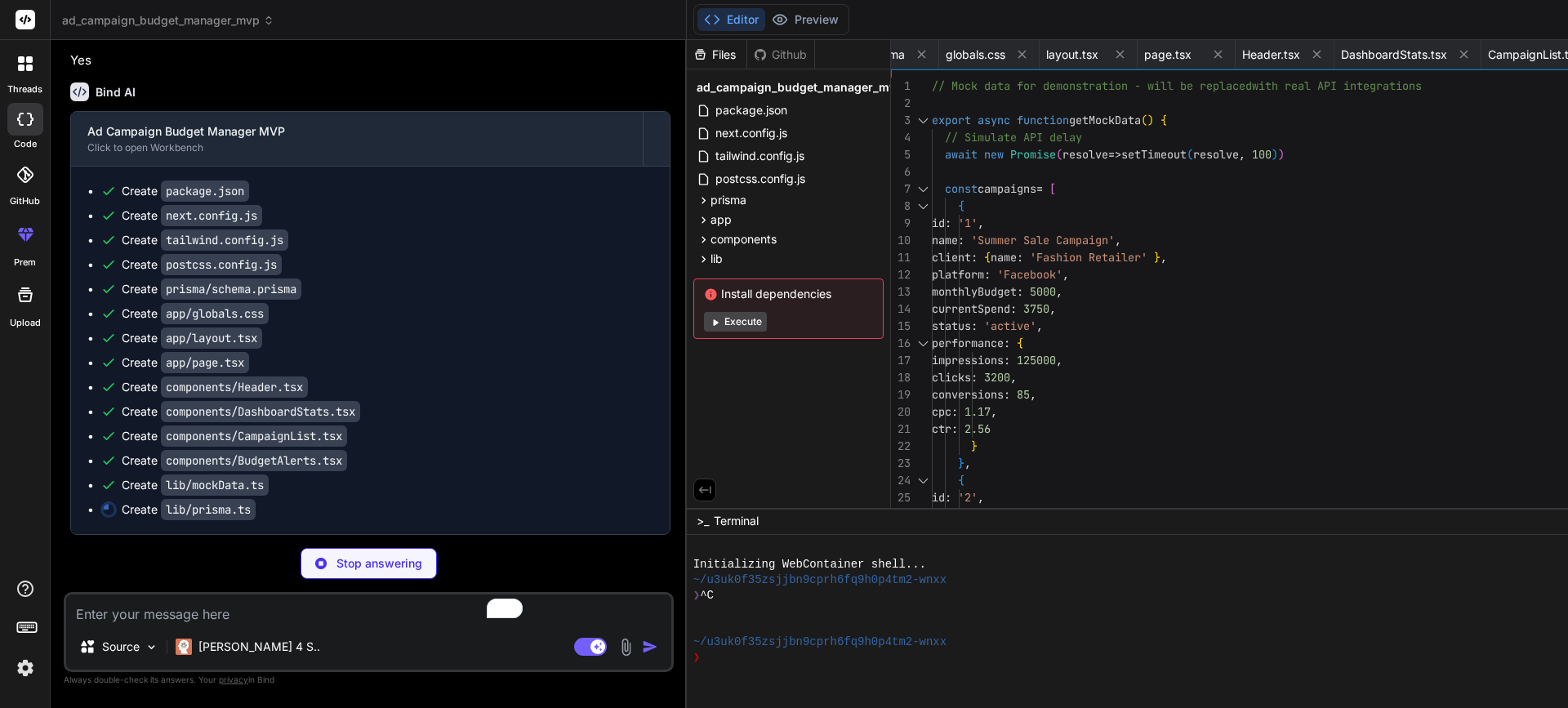
type textarea "x"
type textarea "}) if (process.env.NODE_ENV !== 'production') globalForPrisma.prisma = prisma"
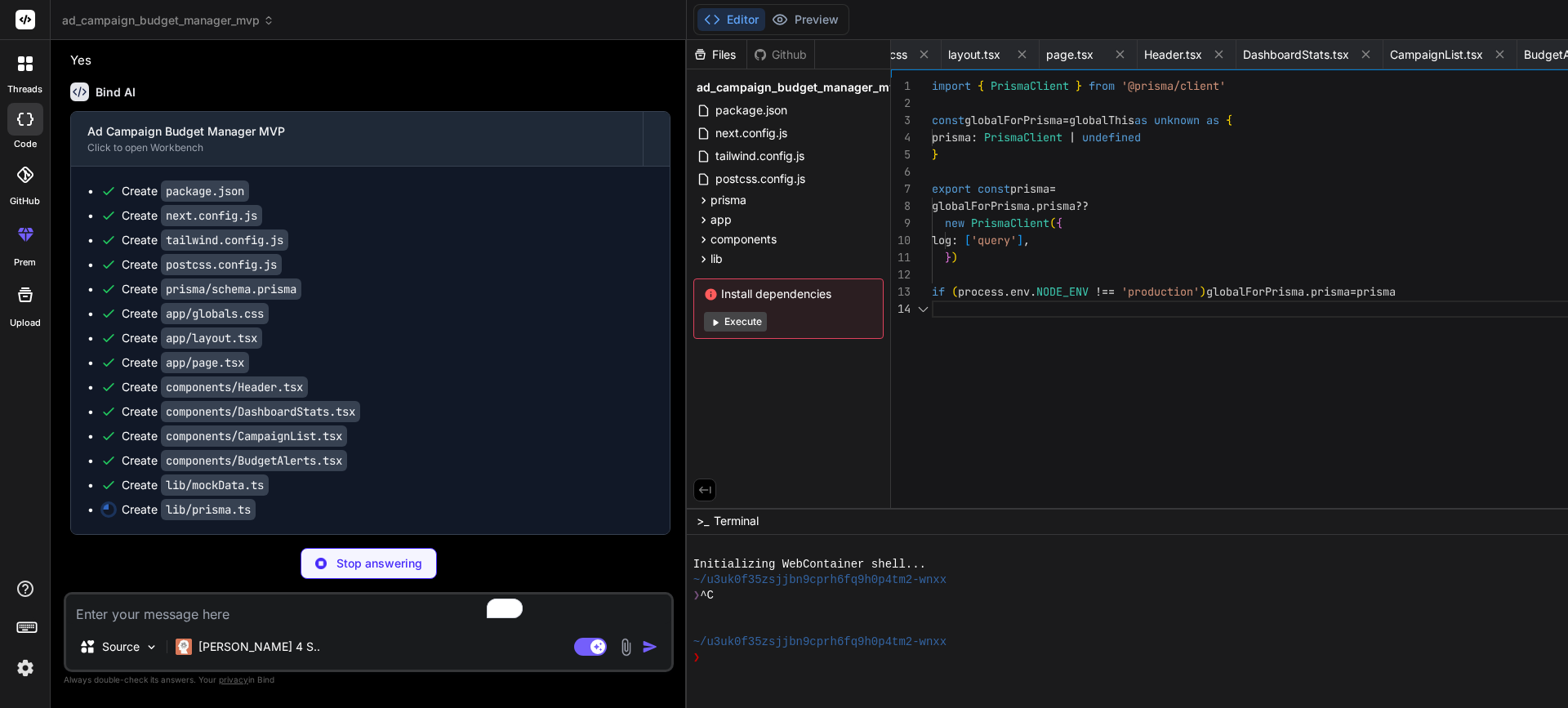
scroll to position [51, 0]
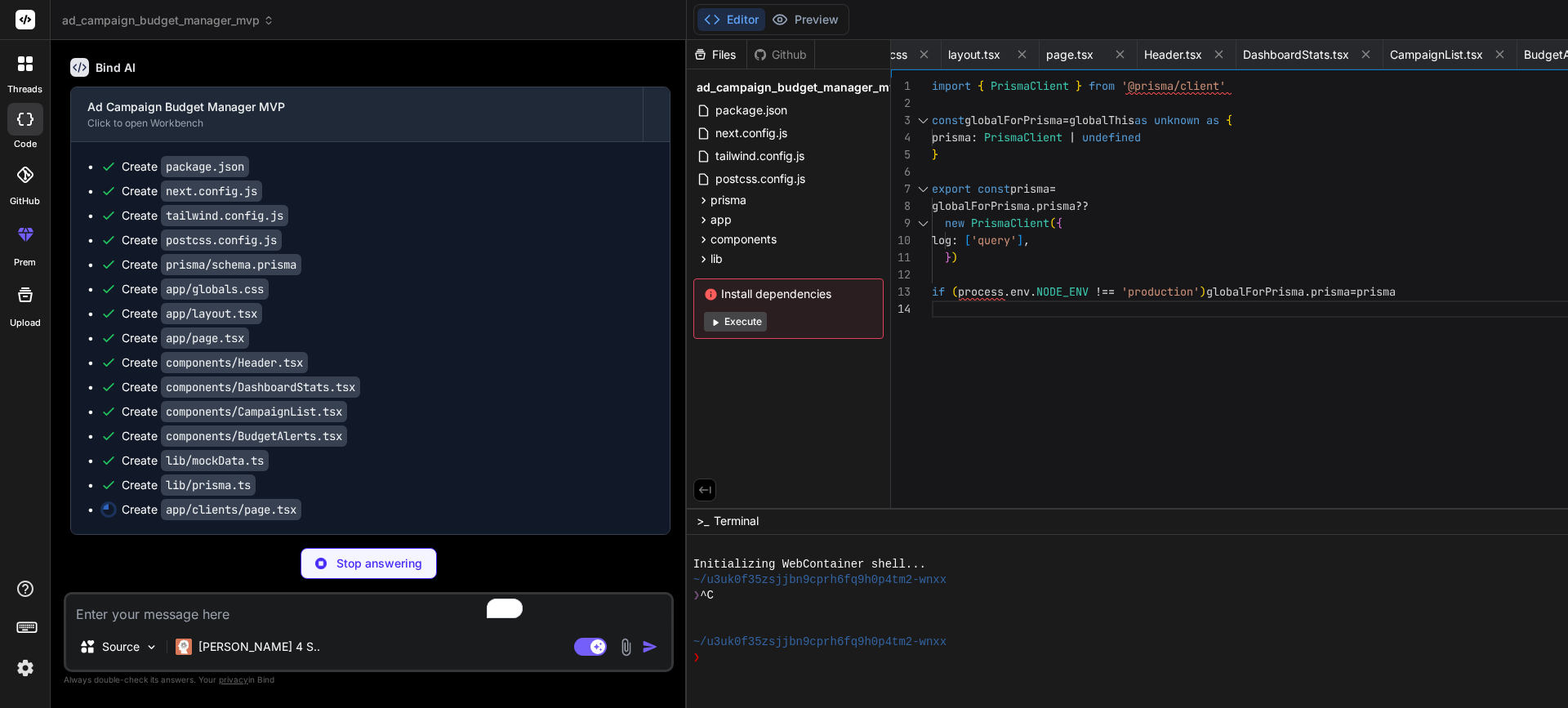
type textarea "x"
type textarea "))} </div> </main> </div> ) }"
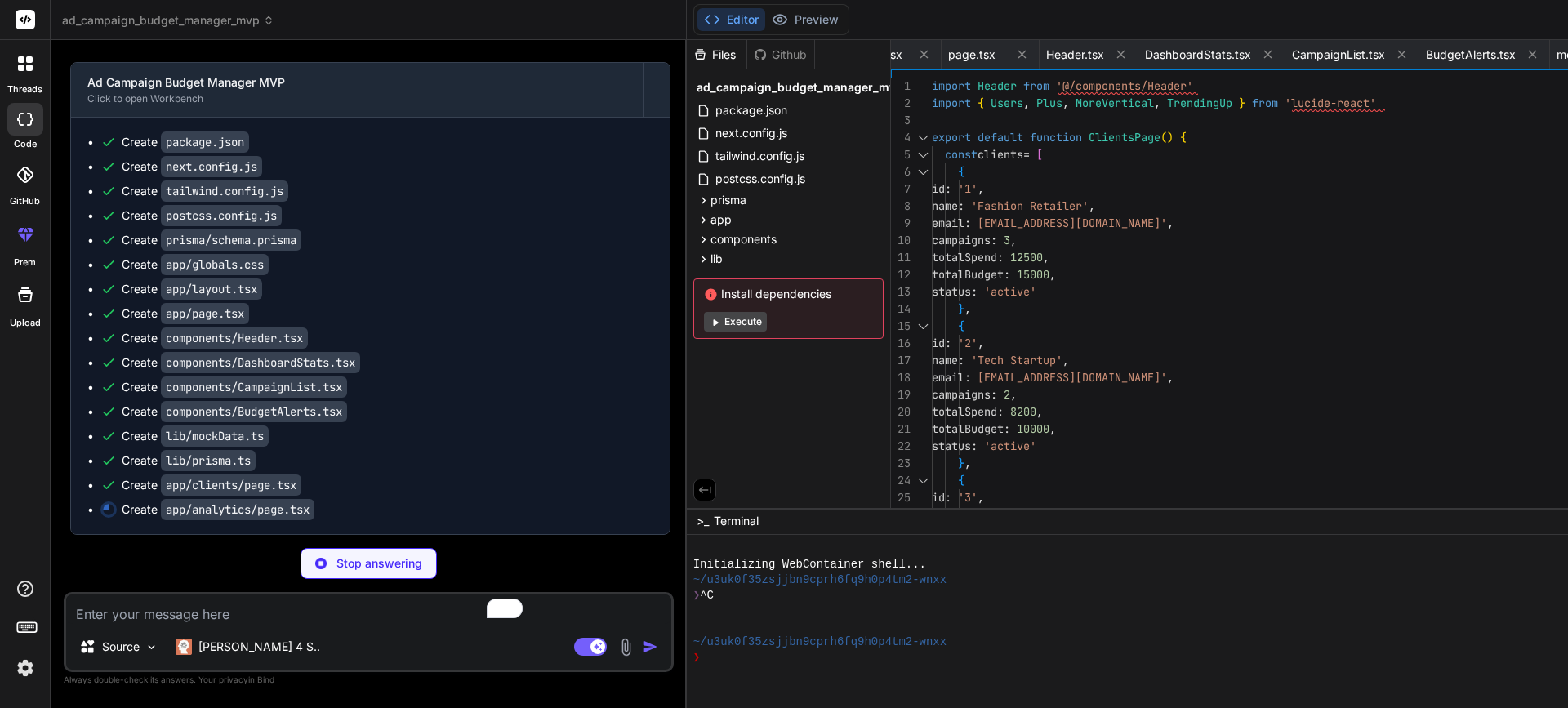
type textarea "x"
type textarea ") }"
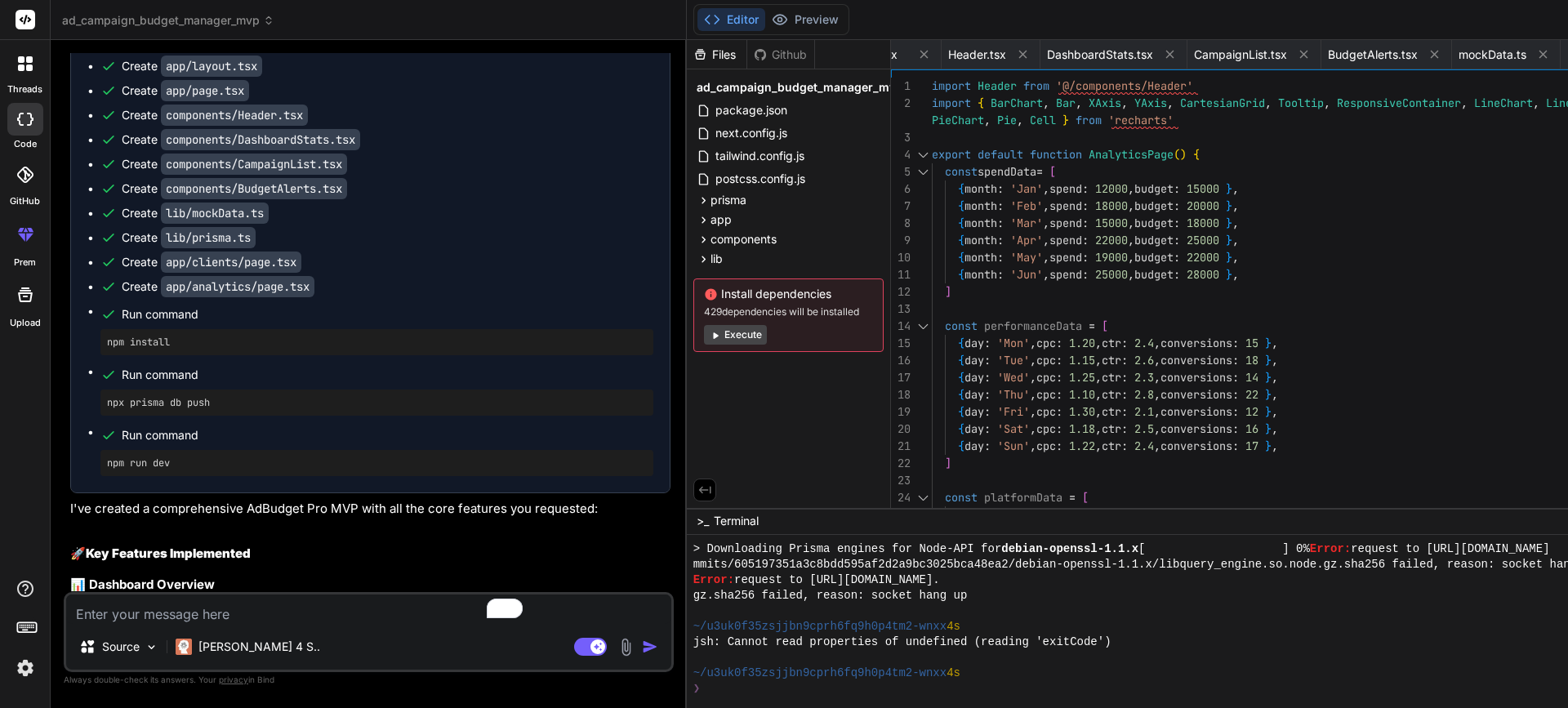
scroll to position [714, 0]
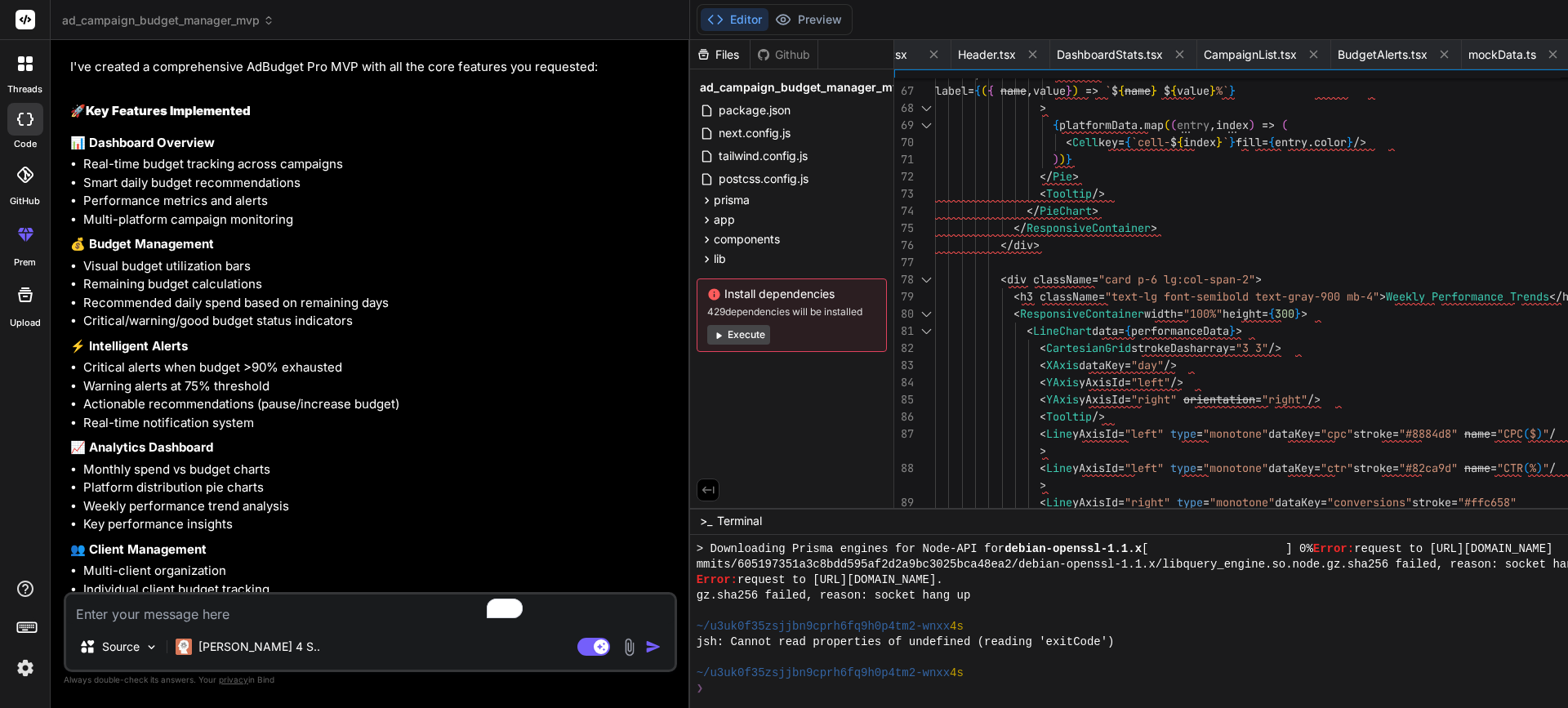
scroll to position [34, 0]
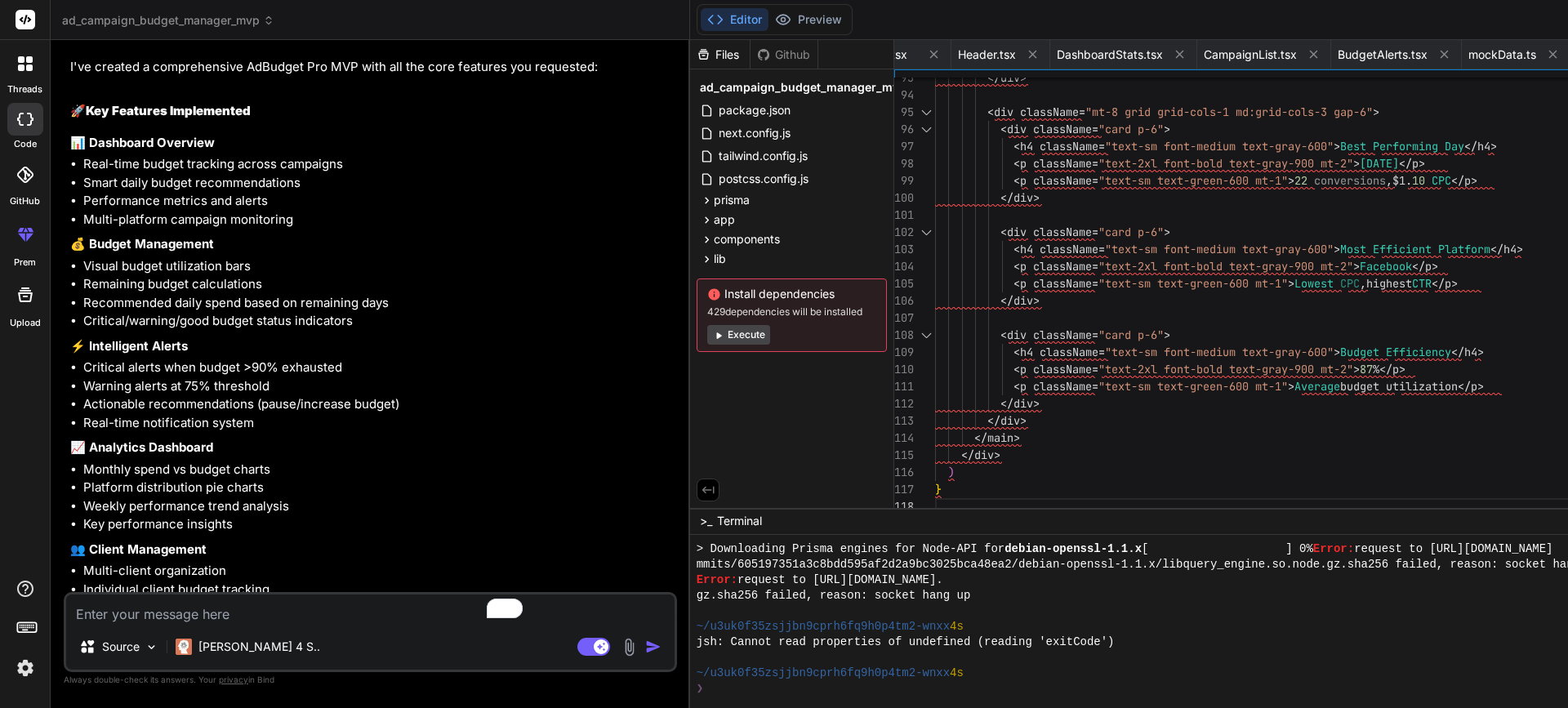
click at [977, 13] on div "Editor Preview Disabled until preview for your project is generated Invite Team…" at bounding box center [1339, 20] width 1298 height 40
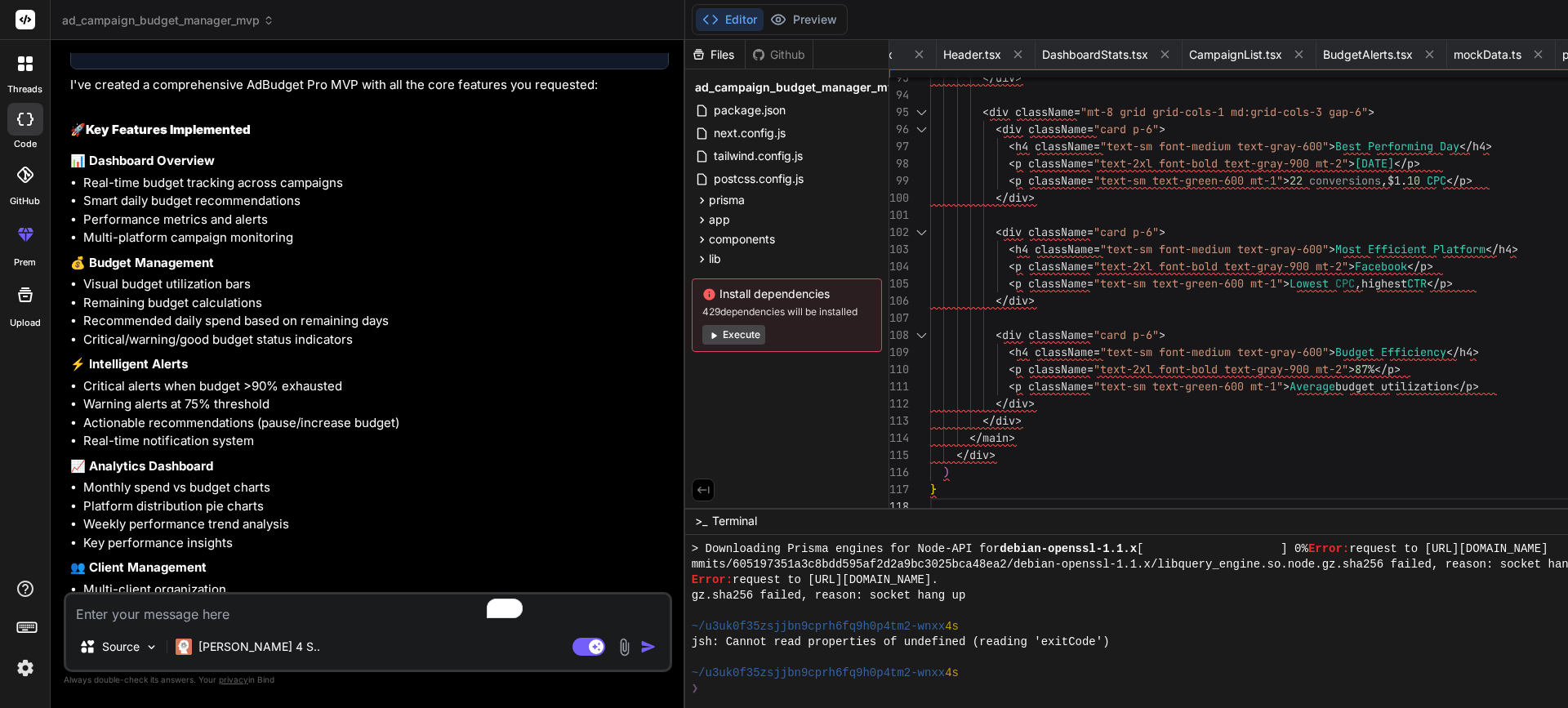
click at [1241, 29] on div "Editor Preview Disabled until preview for your project is generated Invite Team…" at bounding box center [1329, 20] width 1288 height 40
click at [702, 334] on button "Execute" at bounding box center [734, 335] width 63 height 20
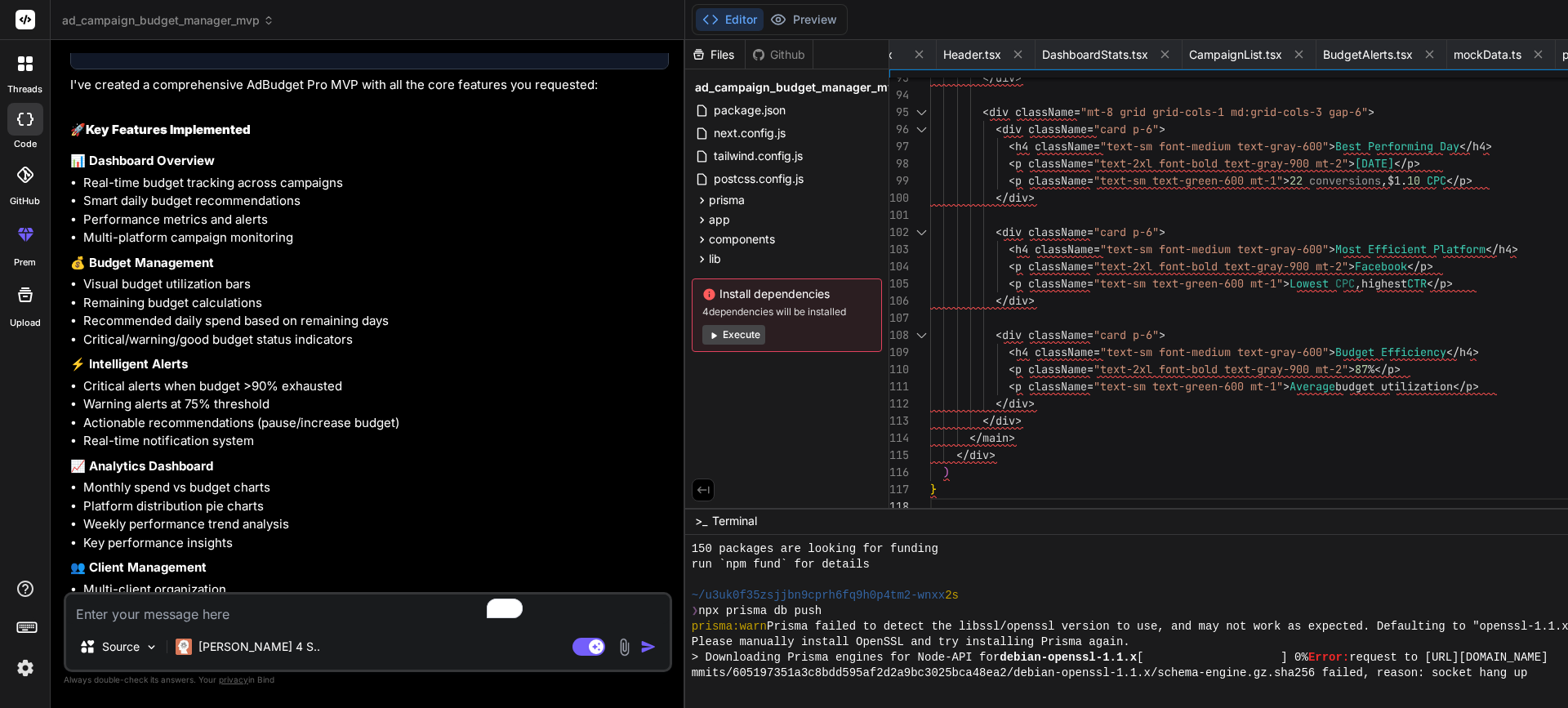
scroll to position [1009, 0]
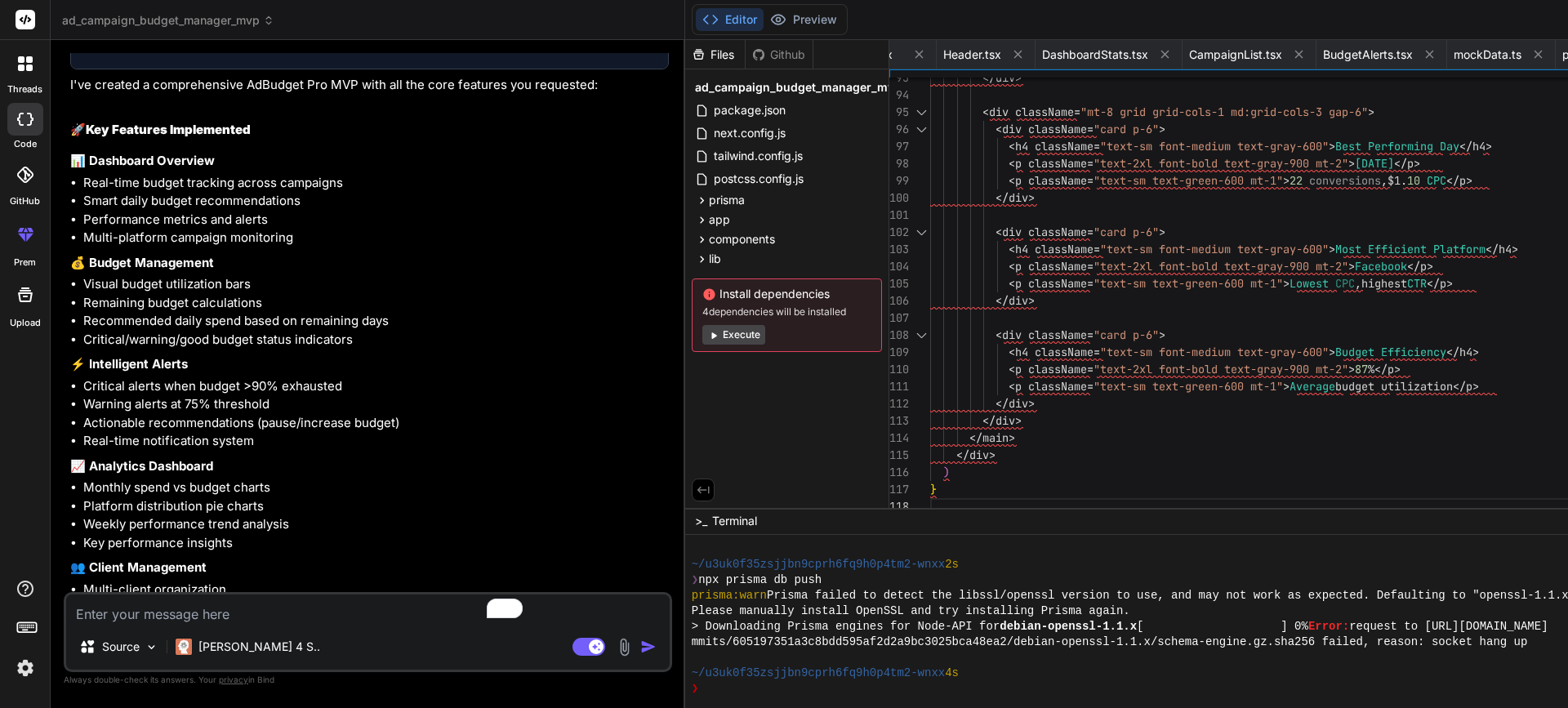
click at [702, 335] on button "Execute" at bounding box center [734, 335] width 63 height 20
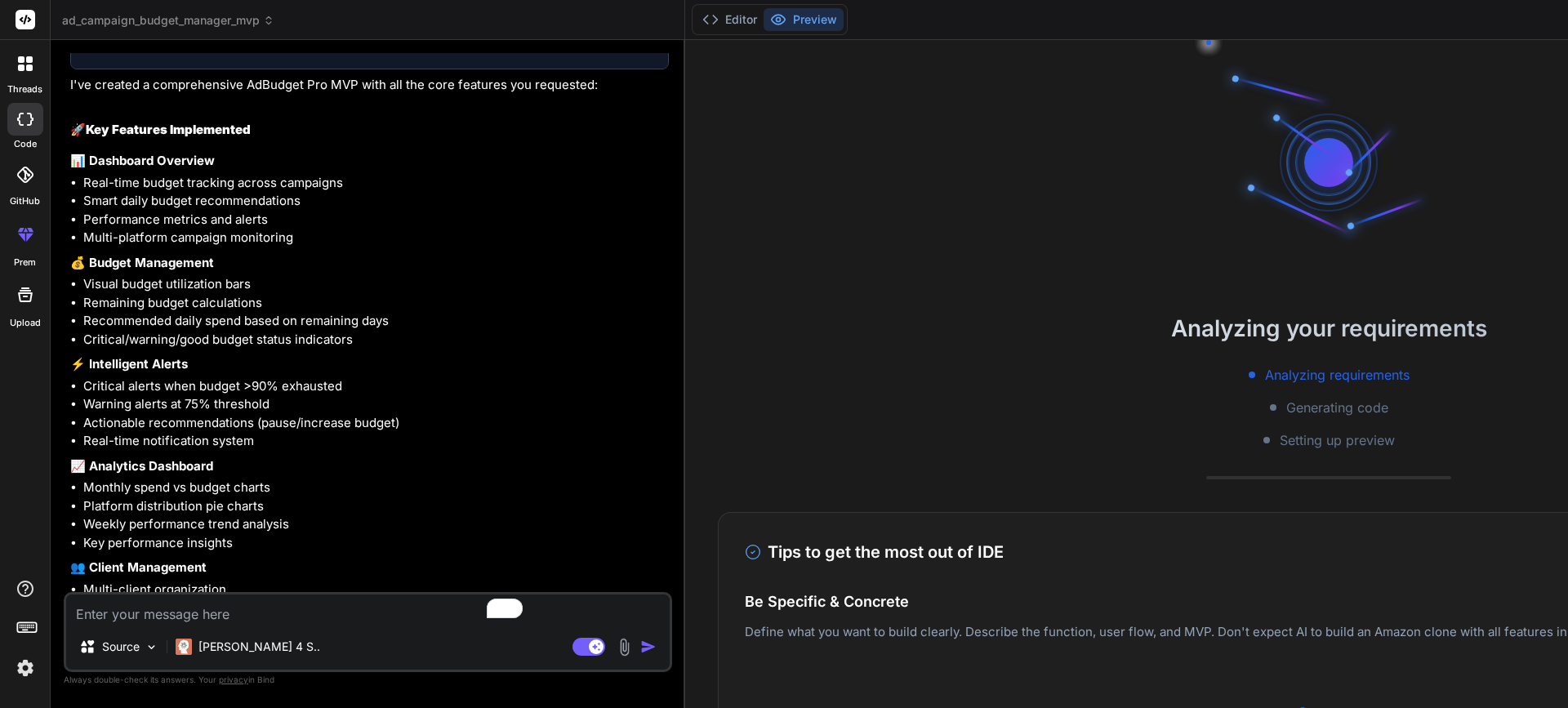
scroll to position [1194, 0]
type textarea "x"
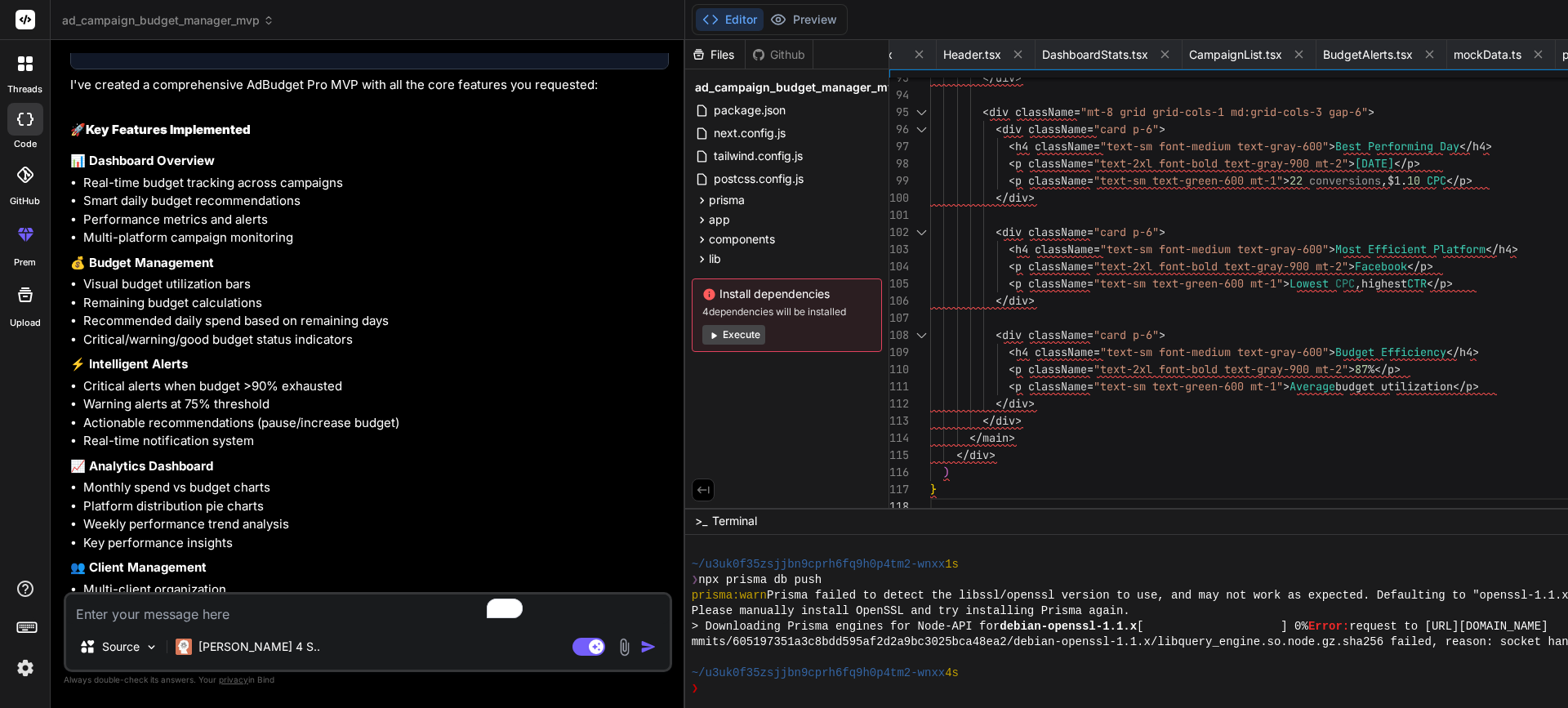
scroll to position [1304, 0]
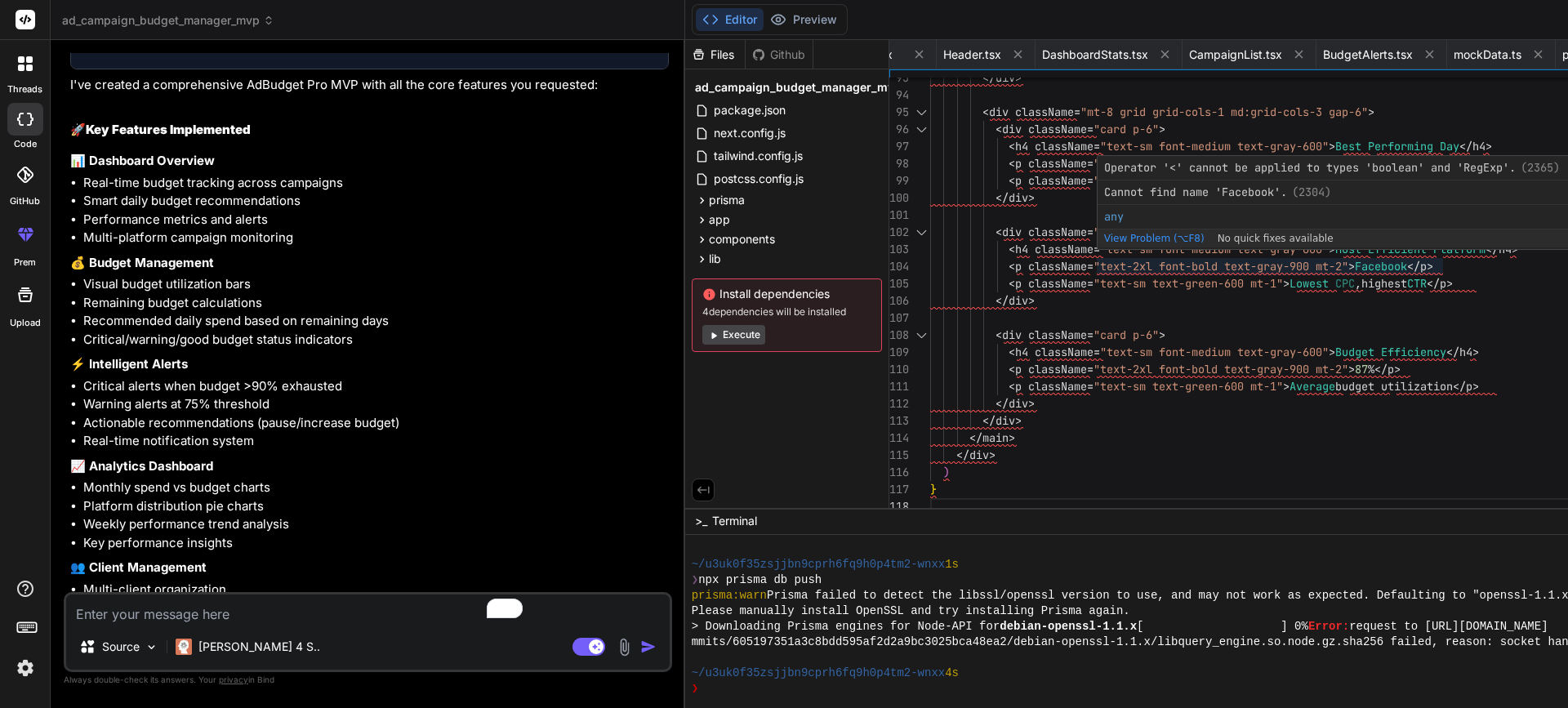
click at [1104, 241] on span "View Problem (⌥F8)" at bounding box center [1155, 238] width 101 height 11
type textarea "<div className="card p-6"> <h4 className="text-sm font-medium text-gray-600">Be…"
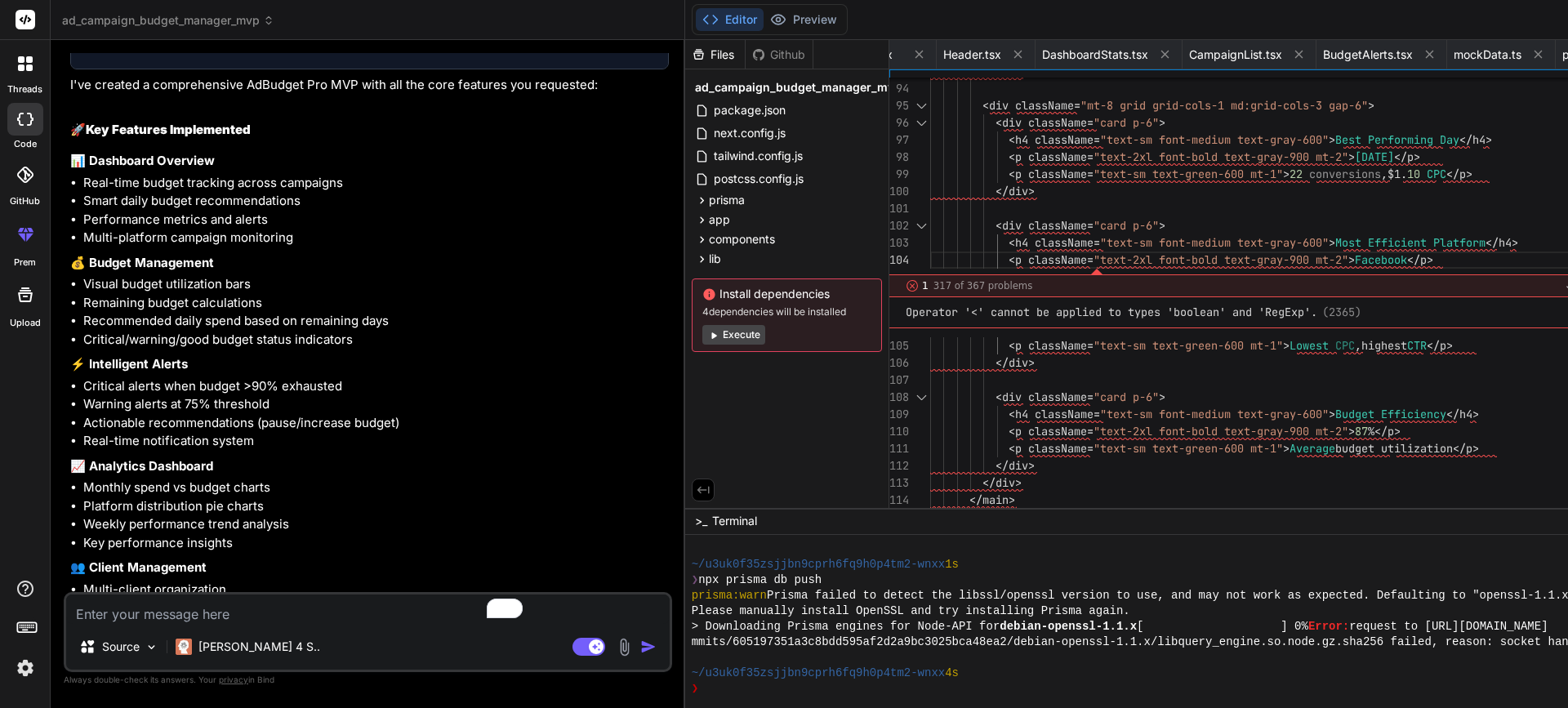
click at [685, 401] on div "Files Github ad_campaign_budget_manager_mvp package.json next.config.js tailwin…" at bounding box center [787, 273] width 205 height 468
drag, startPoint x: 584, startPoint y: 291, endPoint x: 722, endPoint y: 308, distance: 139.0
click at [723, 306] on div "Install dependencies 4 dependencies will be installed Execute" at bounding box center [787, 315] width 190 height 73
click at [713, 319] on div at bounding box center [713, 319] width 0 height 0
click at [723, 261] on div "lib" at bounding box center [787, 258] width 190 height 20
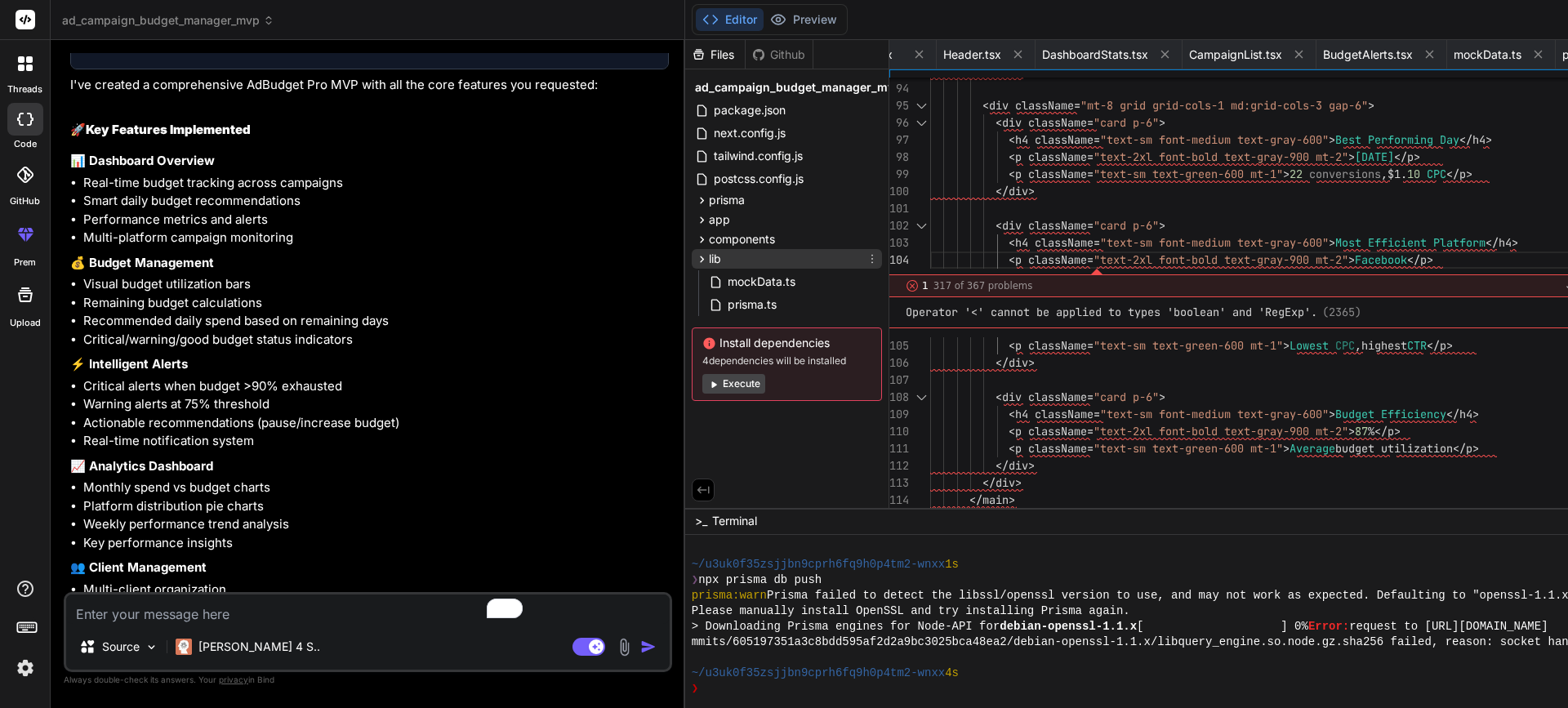
click at [708, 262] on div "lib" at bounding box center [787, 258] width 190 height 20
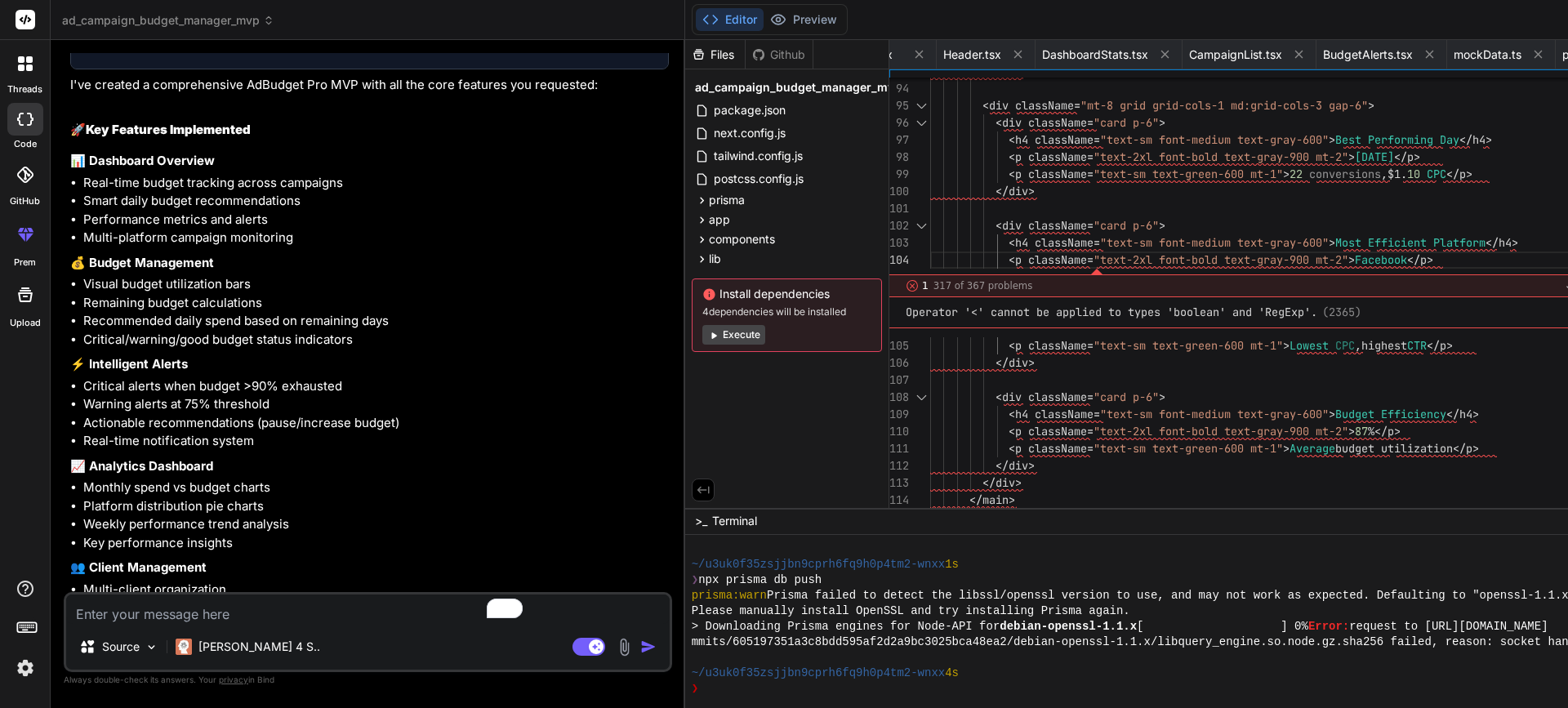
click at [702, 337] on button "Execute" at bounding box center [734, 335] width 63 height 20
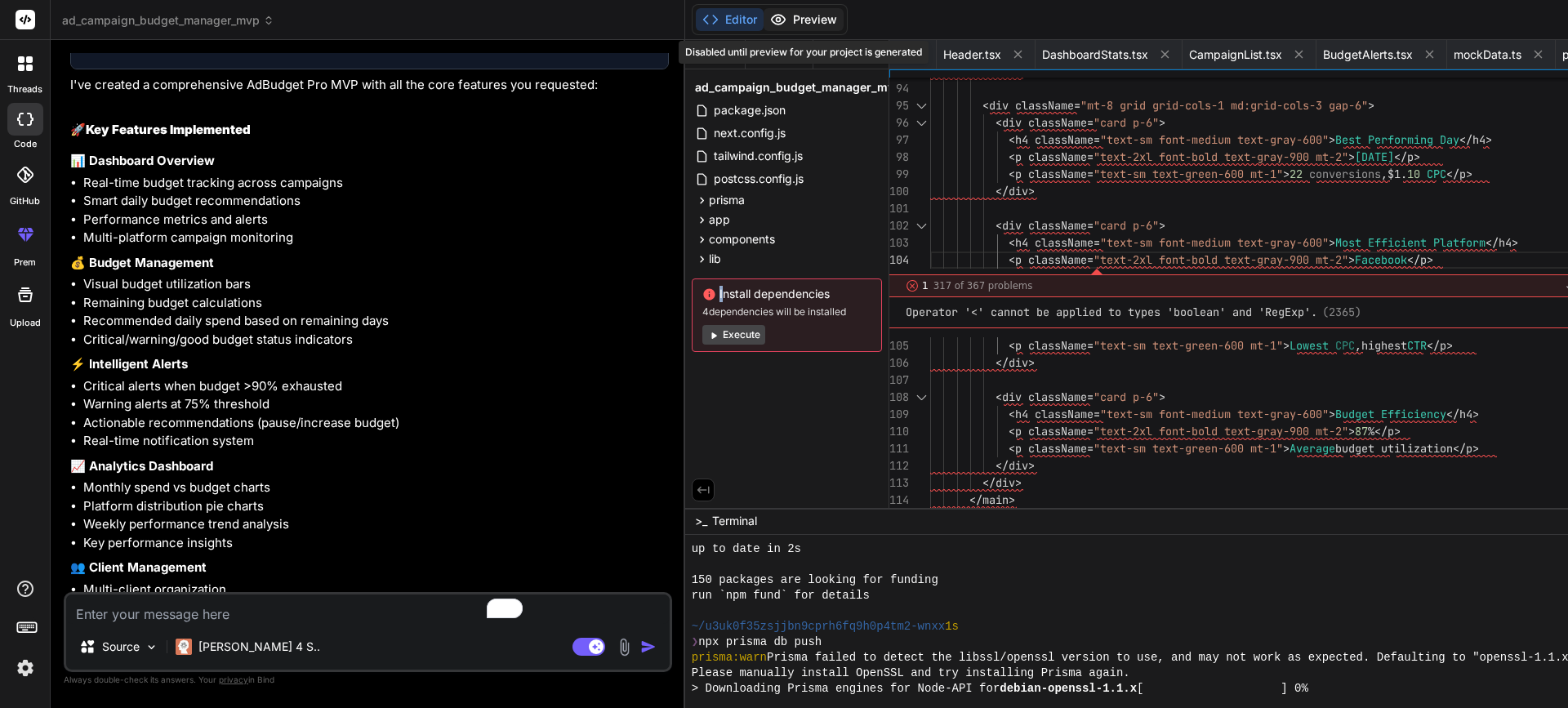
scroll to position [1598, 0]
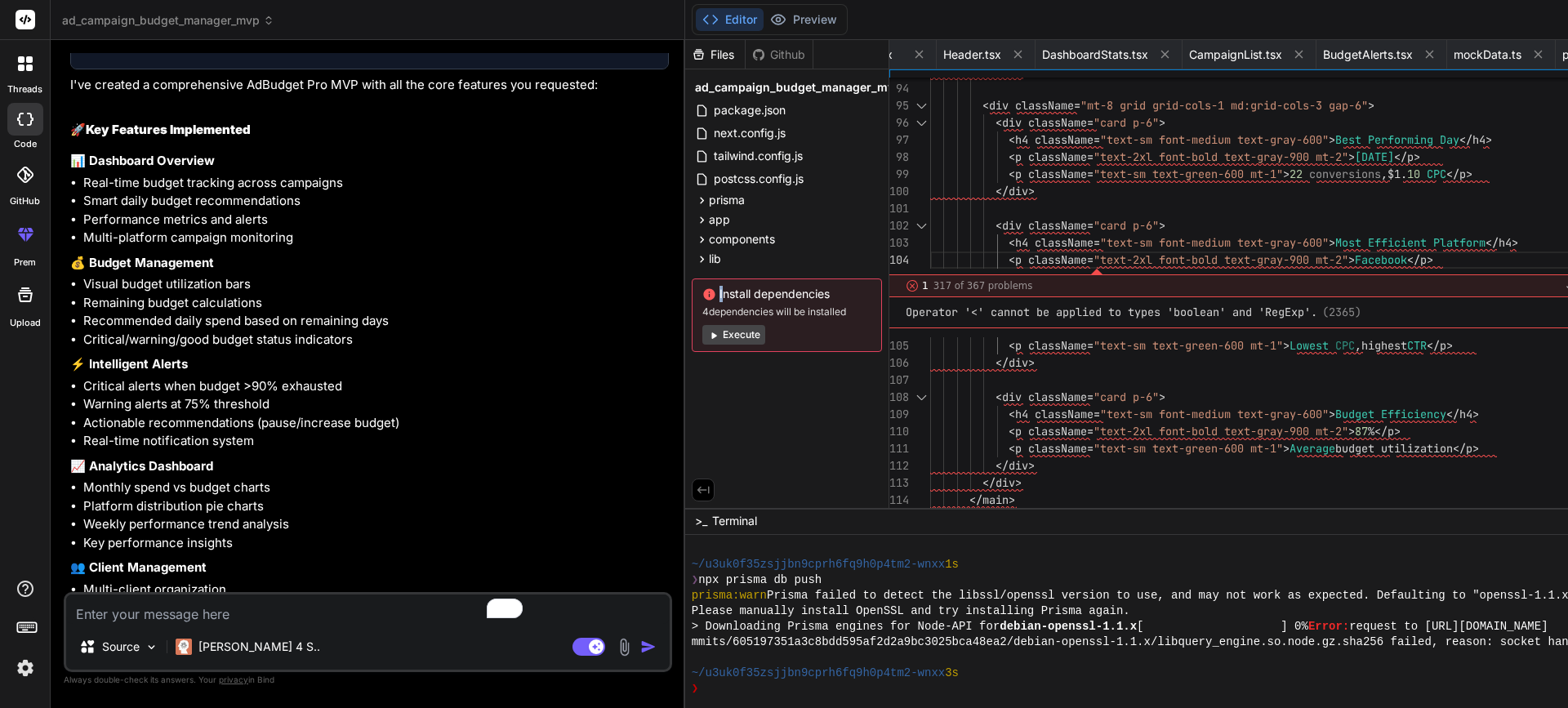
click at [696, 21] on button "Editor" at bounding box center [730, 20] width 68 height 23
click at [943, 20] on div "Editor Preview Disabled until preview for your project is generated Invite Team…" at bounding box center [1329, 20] width 1288 height 40
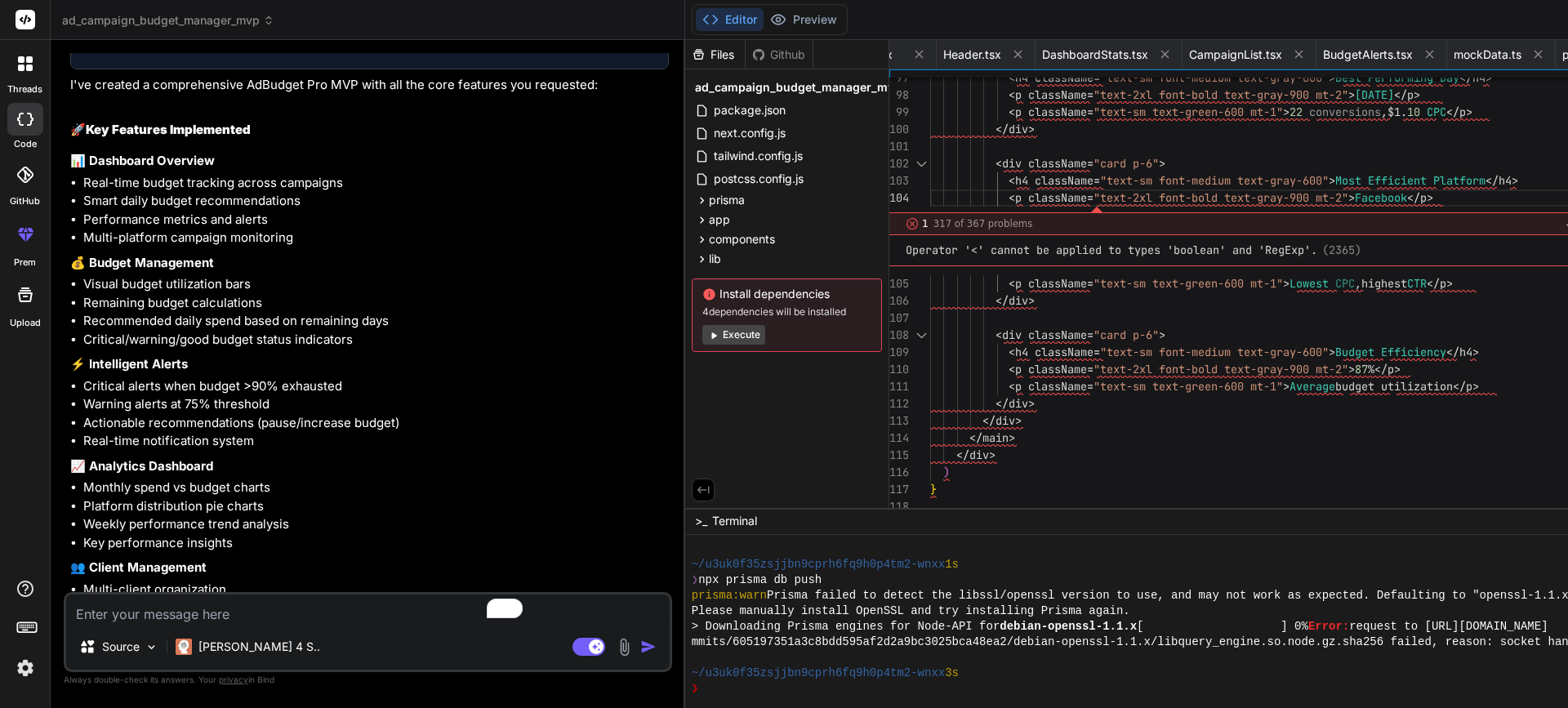
click at [702, 337] on button "Execute" at bounding box center [734, 335] width 63 height 20
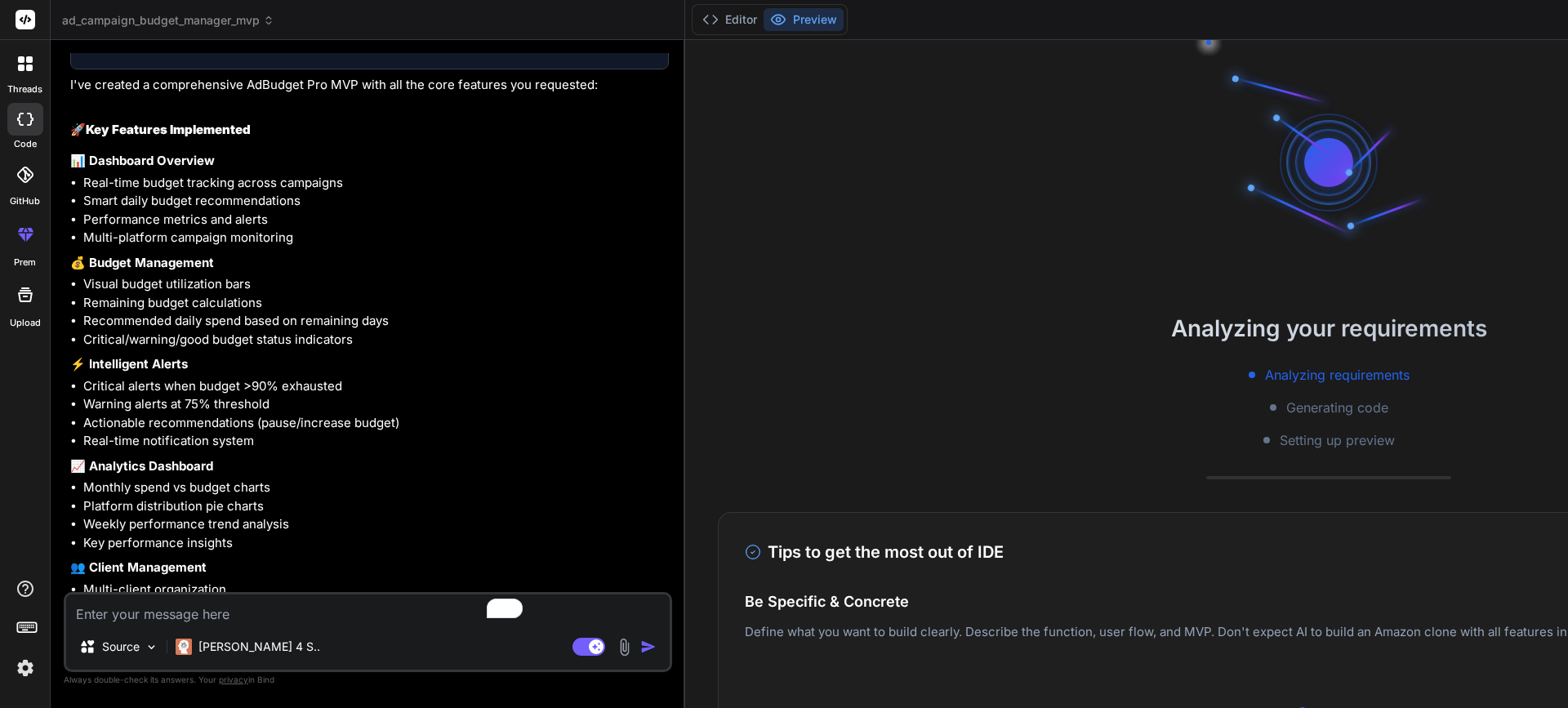
scroll to position [1784, 0]
type textarea "x"
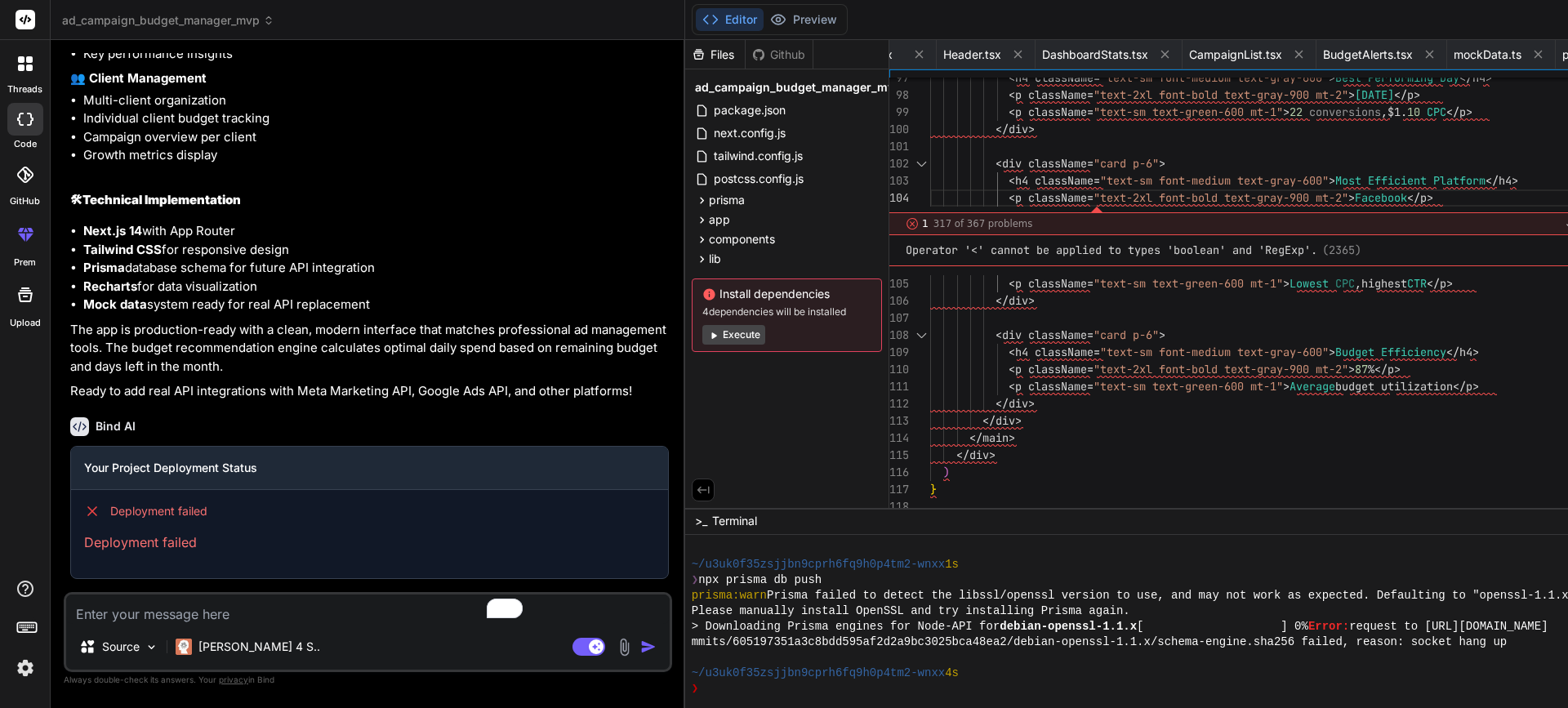
scroll to position [7574, 0]
click at [304, 629] on div "Source Claude 4 S.. Agent Mode. When this toggle is activated, AI automatically…" at bounding box center [368, 632] width 608 height 80
click at [283, 623] on textarea "To enrich screen reader interactions, please activate Accessibility in Grammarl…" at bounding box center [368, 609] width 603 height 30
paste textarea "I want to see the preview but I can't."
type textarea "I want to see the preview but I can't."
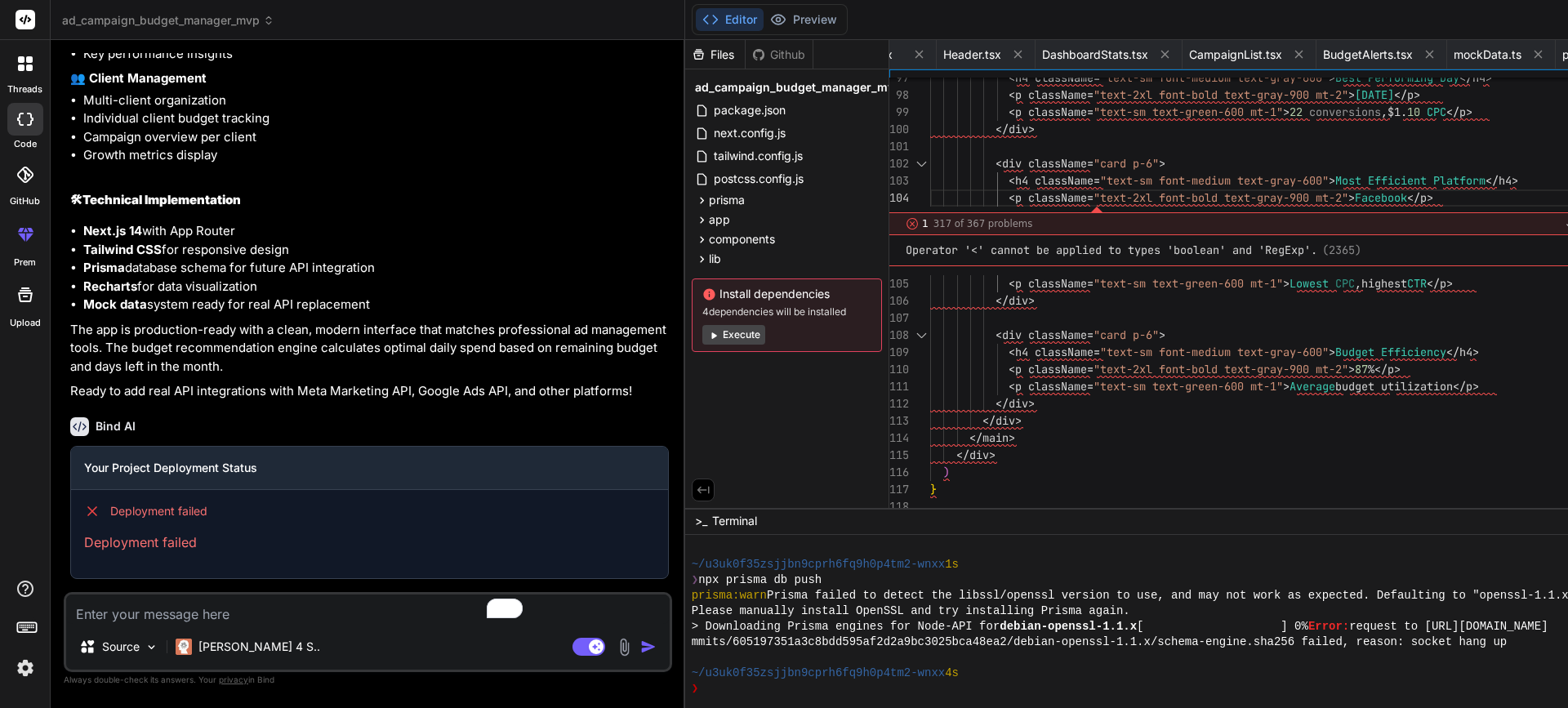
type textarea "x"
type textarea "I want to see the preview but I can't."
click at [569, 656] on div "Agent Mode. When this toggle is activated, AI automatically makes decisions, re…" at bounding box center [616, 647] width 94 height 20
click at [641, 652] on img "button" at bounding box center [649, 647] width 16 height 16
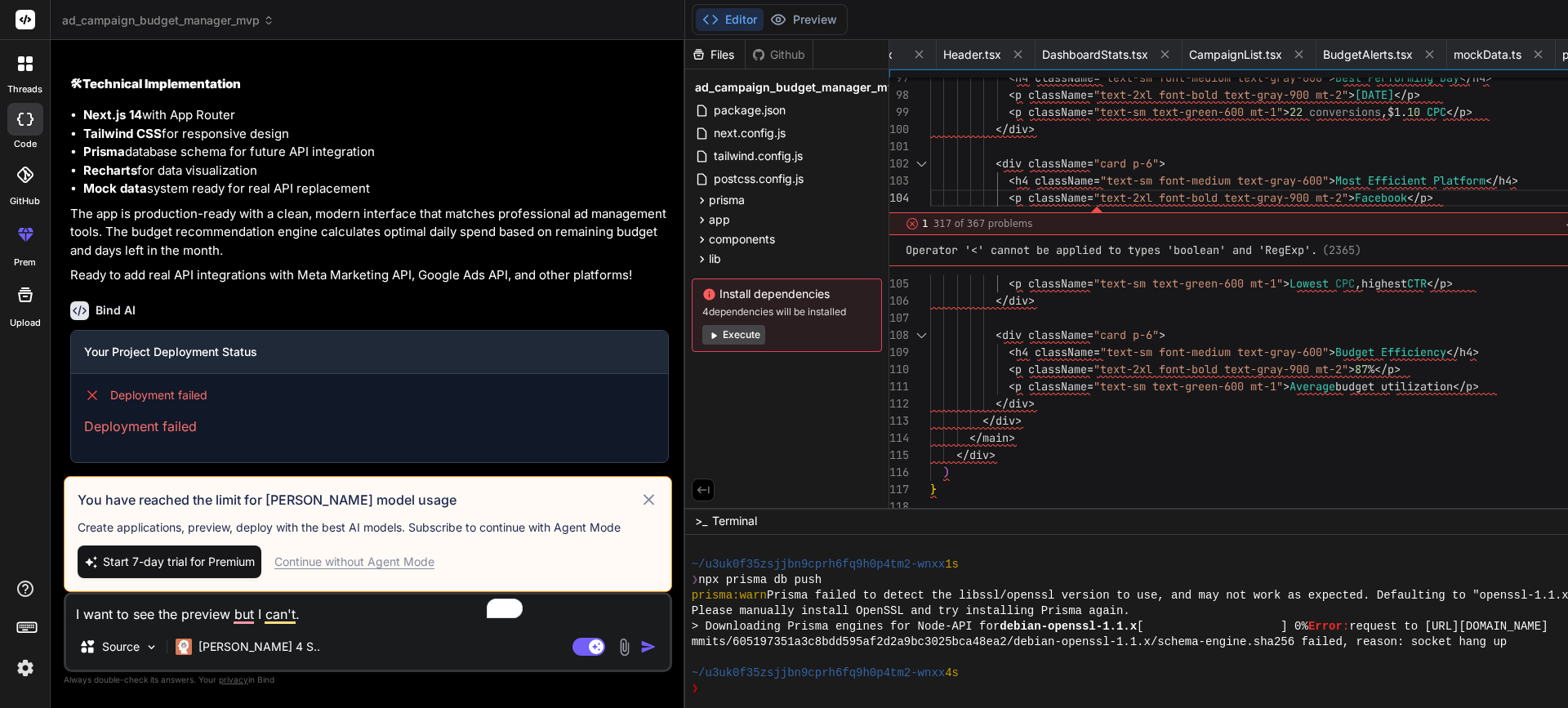
click at [359, 567] on div "Continue without Agent Mode" at bounding box center [355, 561] width 160 height 16
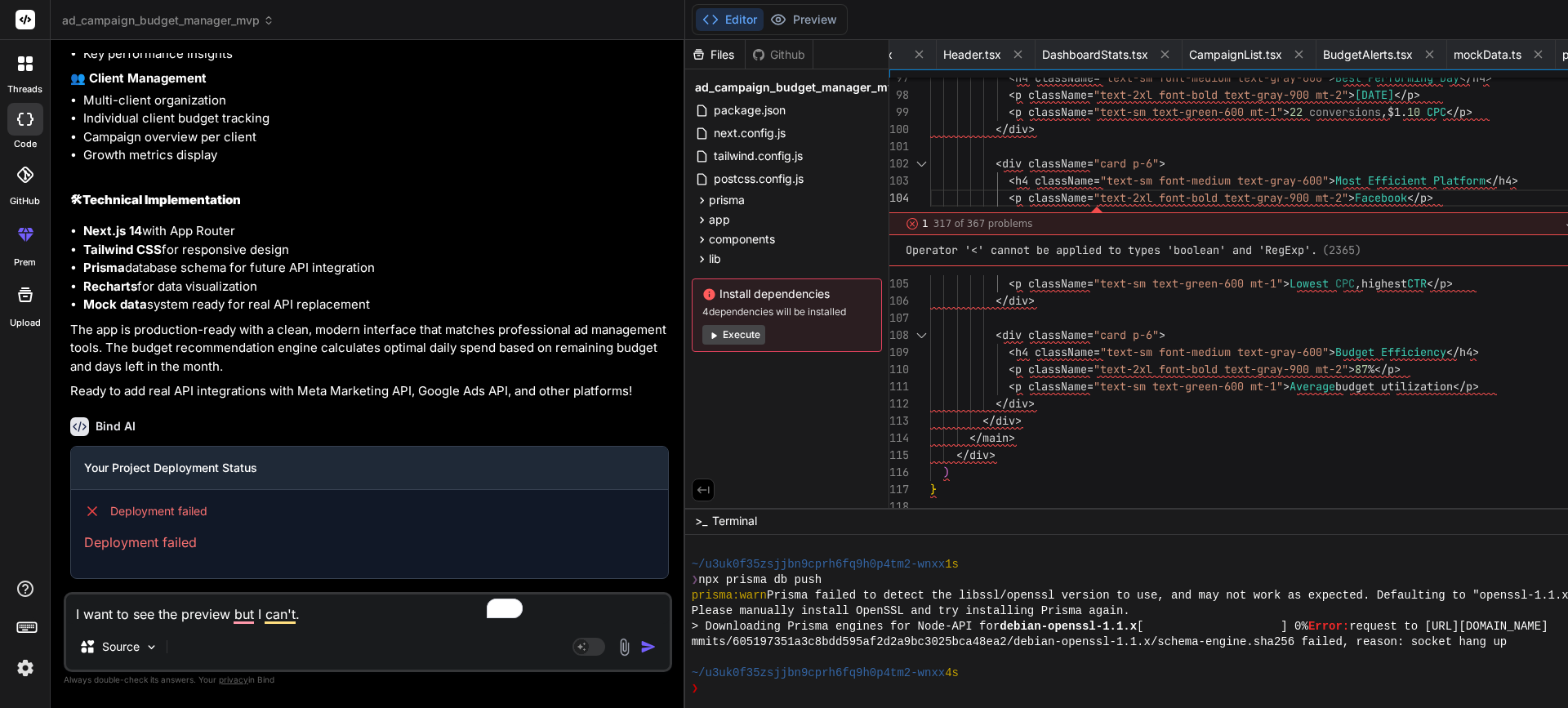
click at [641, 647] on img "button" at bounding box center [649, 647] width 16 height 16
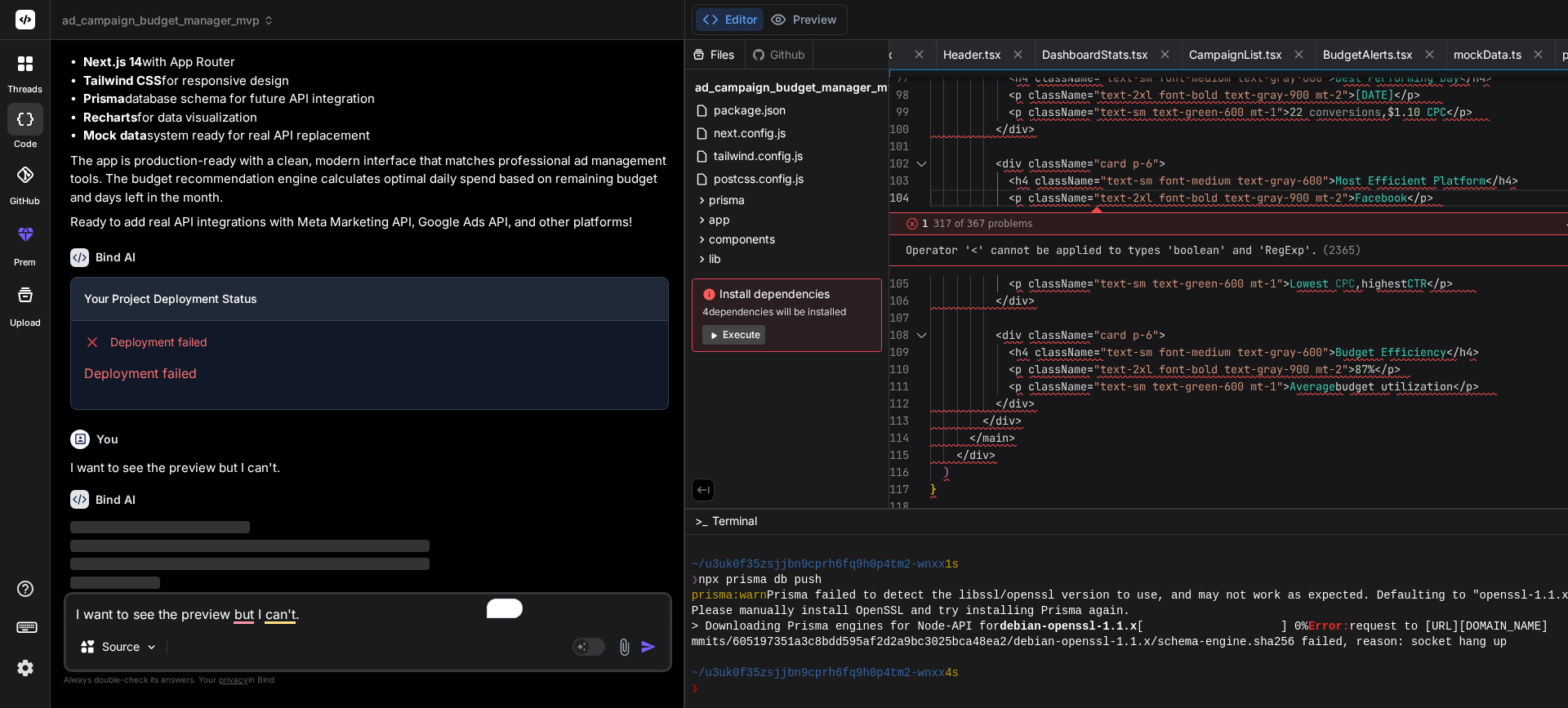
scroll to position [7744, 0]
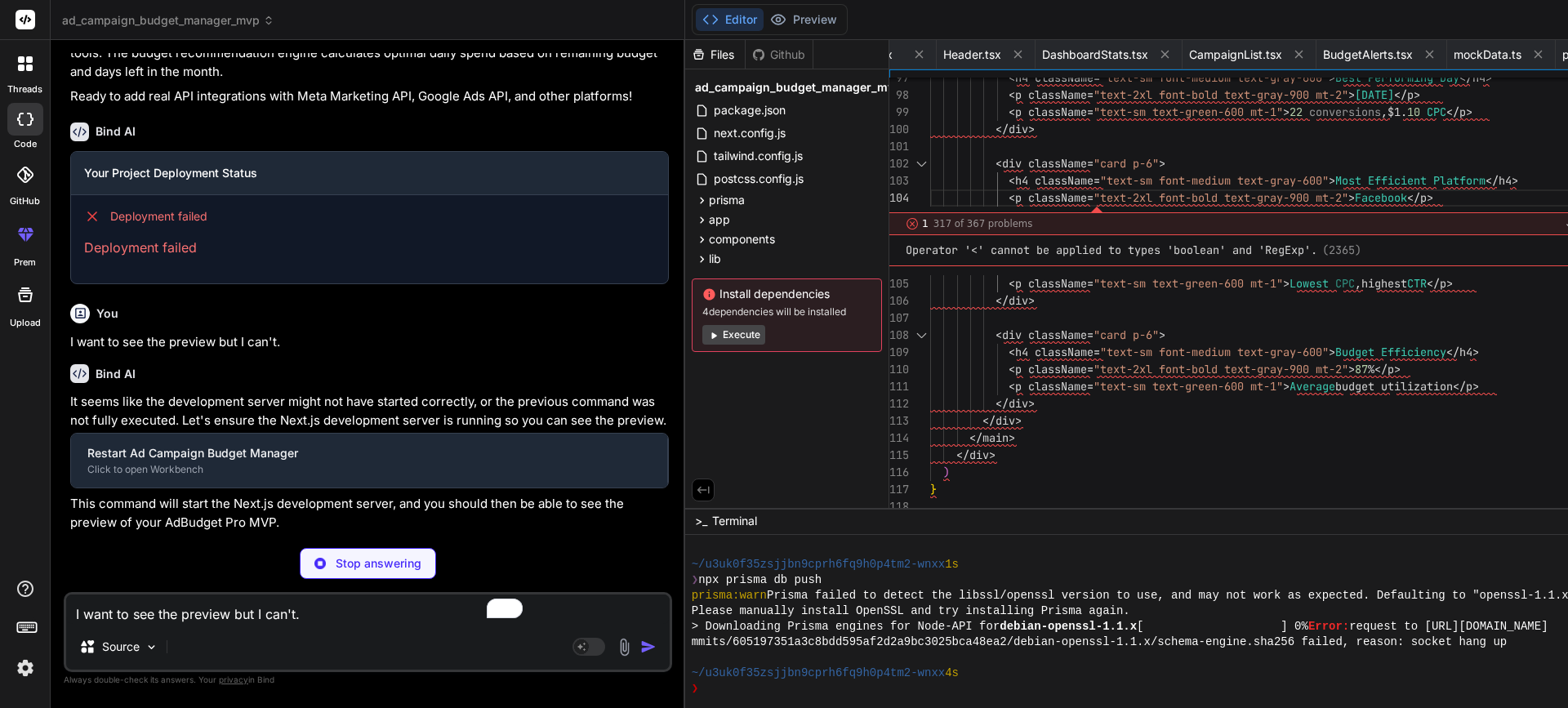
type textarea "x"
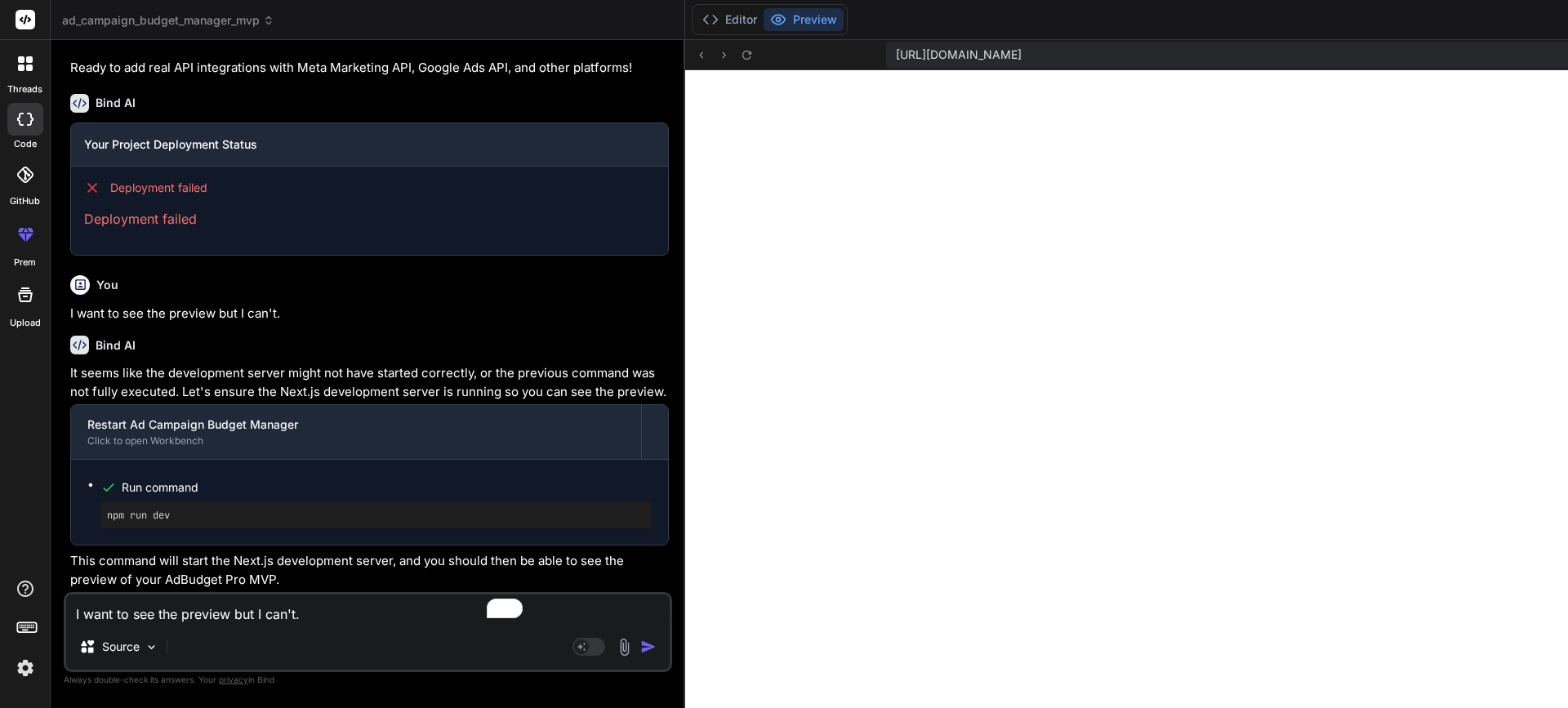
scroll to position [2840, 0]
click at [303, 614] on textarea "I want to see the preview but I can't." at bounding box center [368, 609] width 603 height 30
paste textarea "Failed to compile"
type textarea "Failed to compile"
type textarea "x"
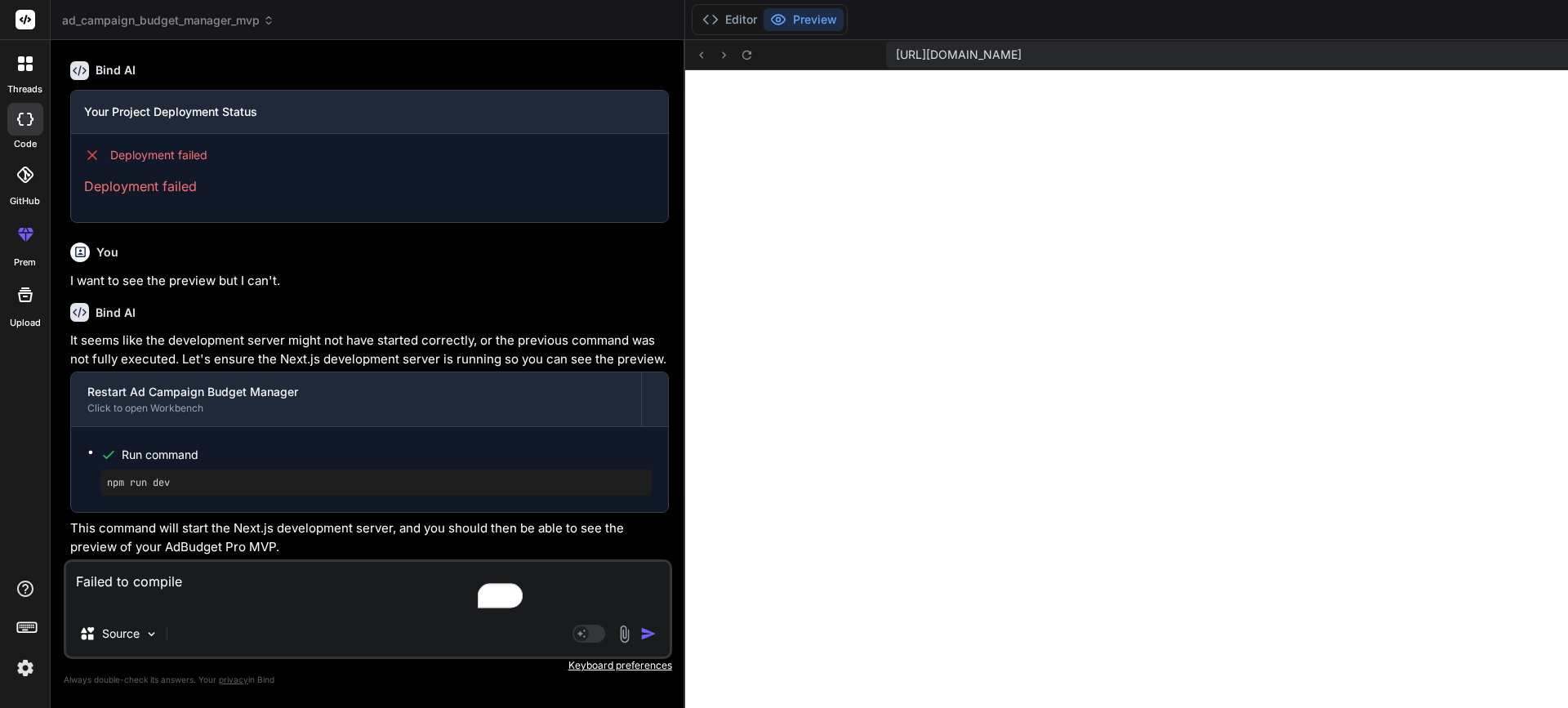
type textarea "Failed to compile"
click at [641, 636] on img "button" at bounding box center [649, 633] width 16 height 16
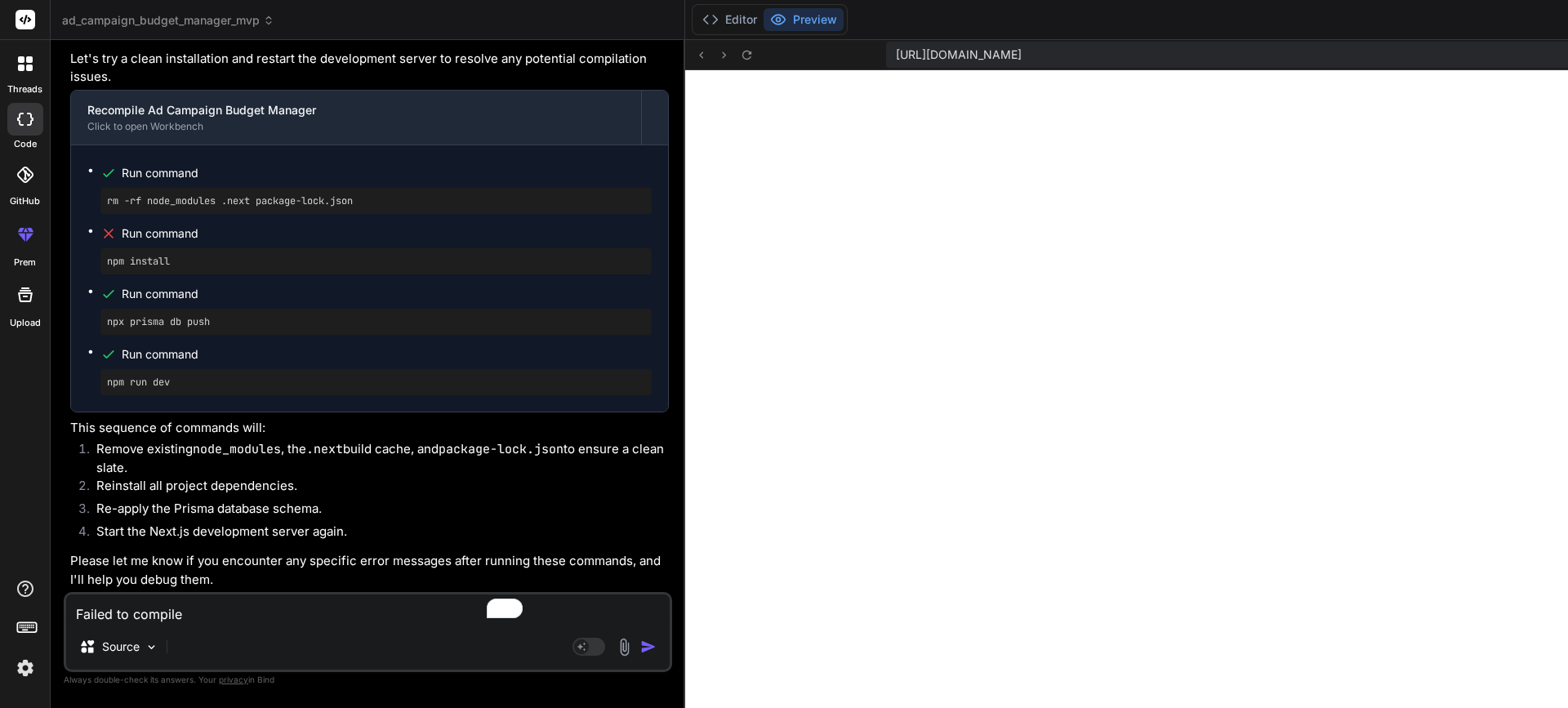
scroll to position [2902, 0]
click at [14, 69] on div at bounding box center [26, 64] width 34 height 34
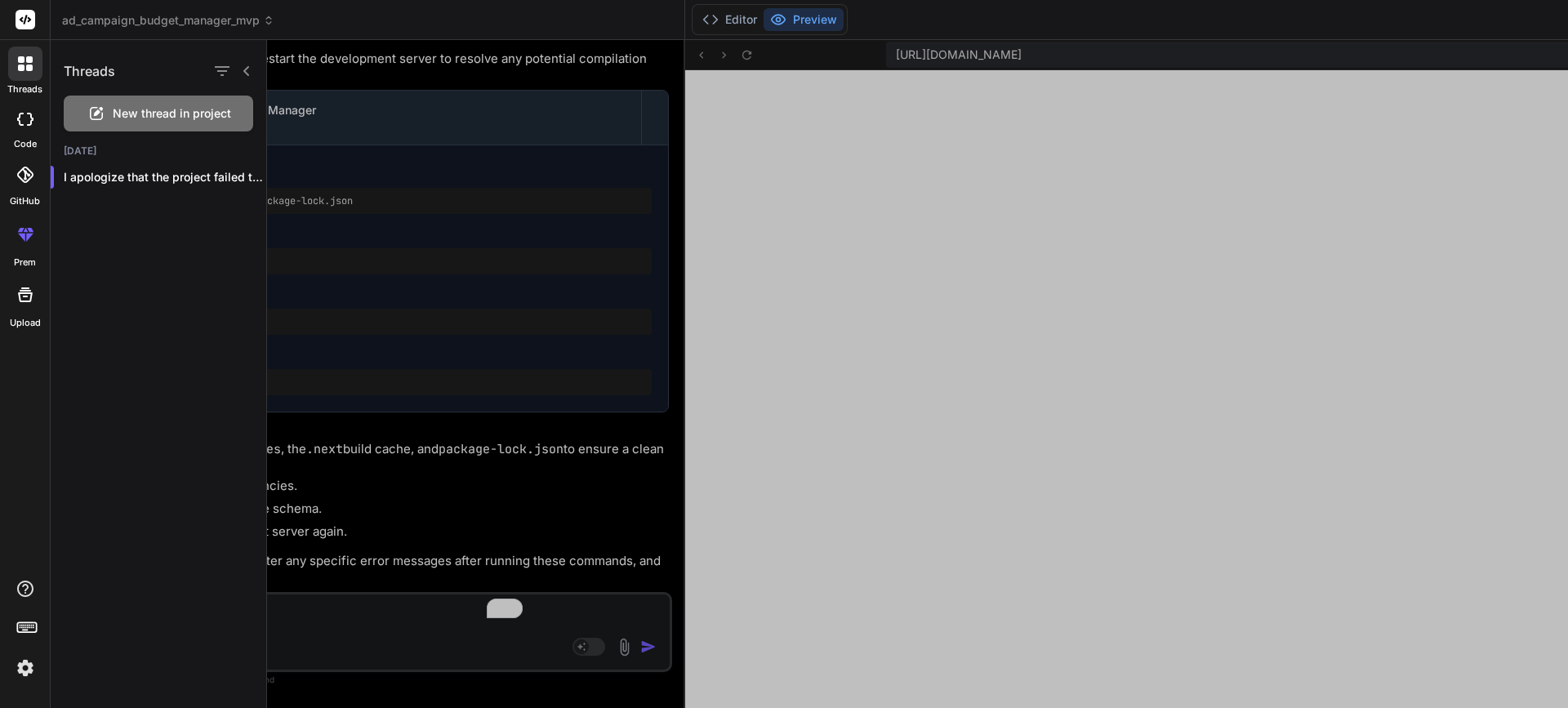
click at [160, 110] on span "New thread in project" at bounding box center [171, 113] width 118 height 16
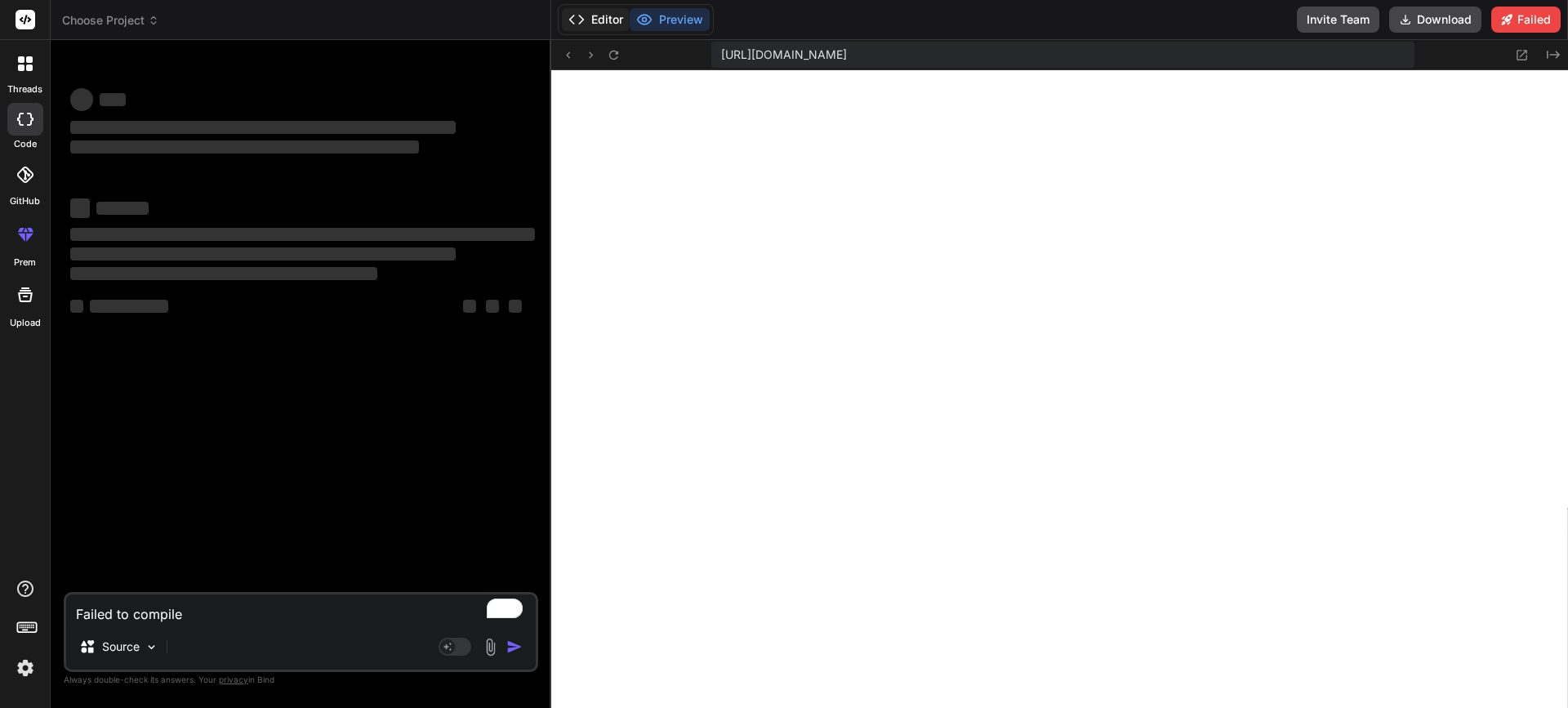
scroll to position [5804, 0]
click at [602, 18] on button "Editor" at bounding box center [596, 20] width 68 height 23
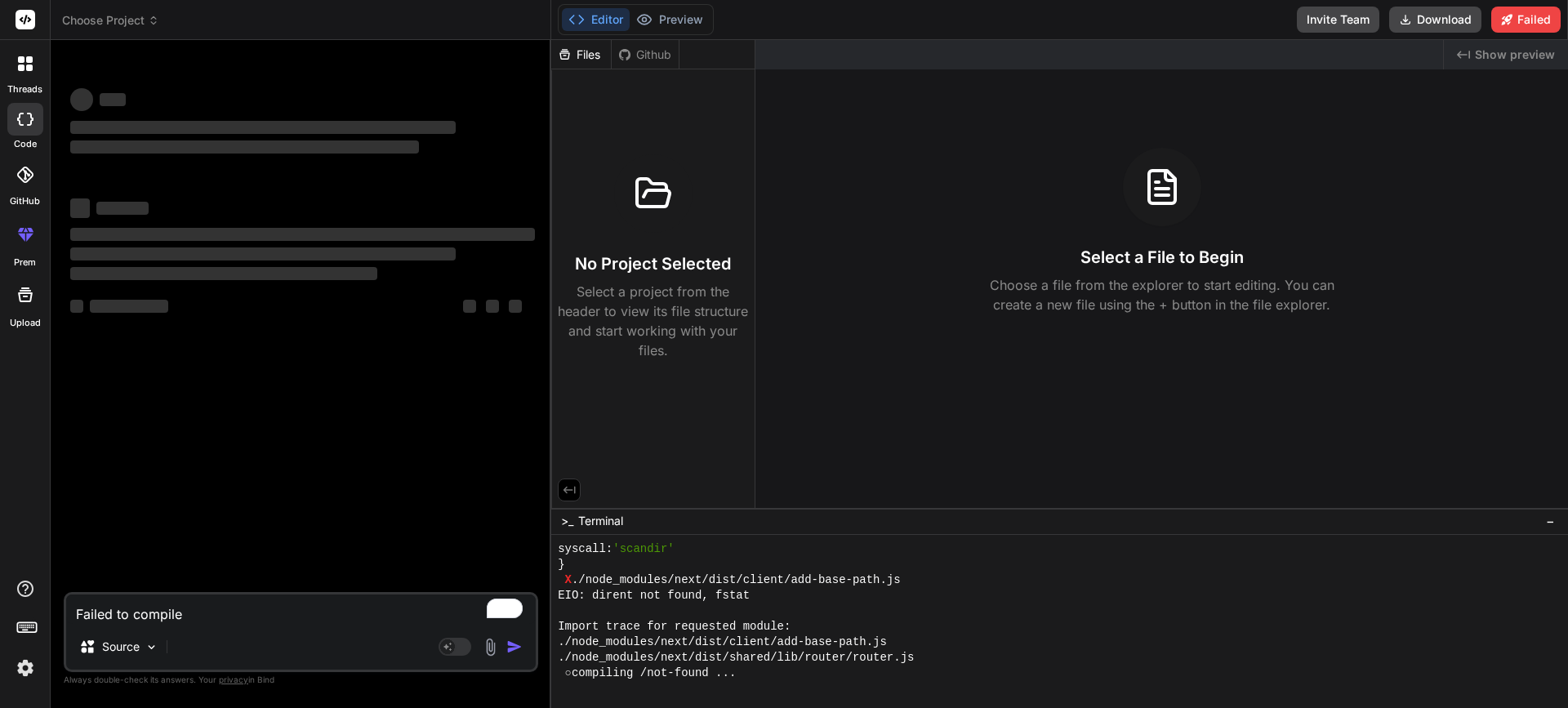
click at [23, 239] on icon at bounding box center [21, 237] width 8 height 9
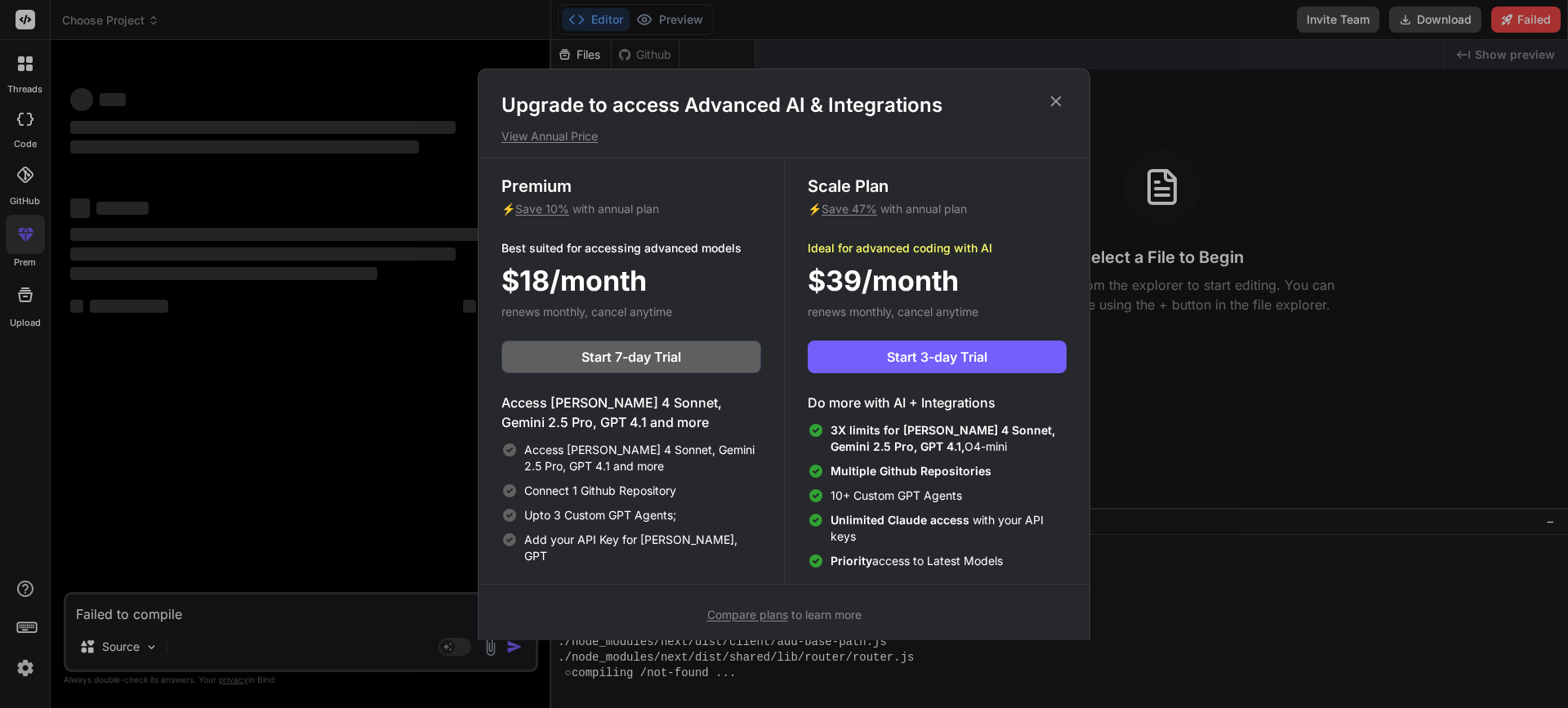
click at [30, 238] on div "Upgrade to access Advanced AI & Integrations View Annual Price Premium ⚡ Save 1…" at bounding box center [784, 354] width 1568 height 708
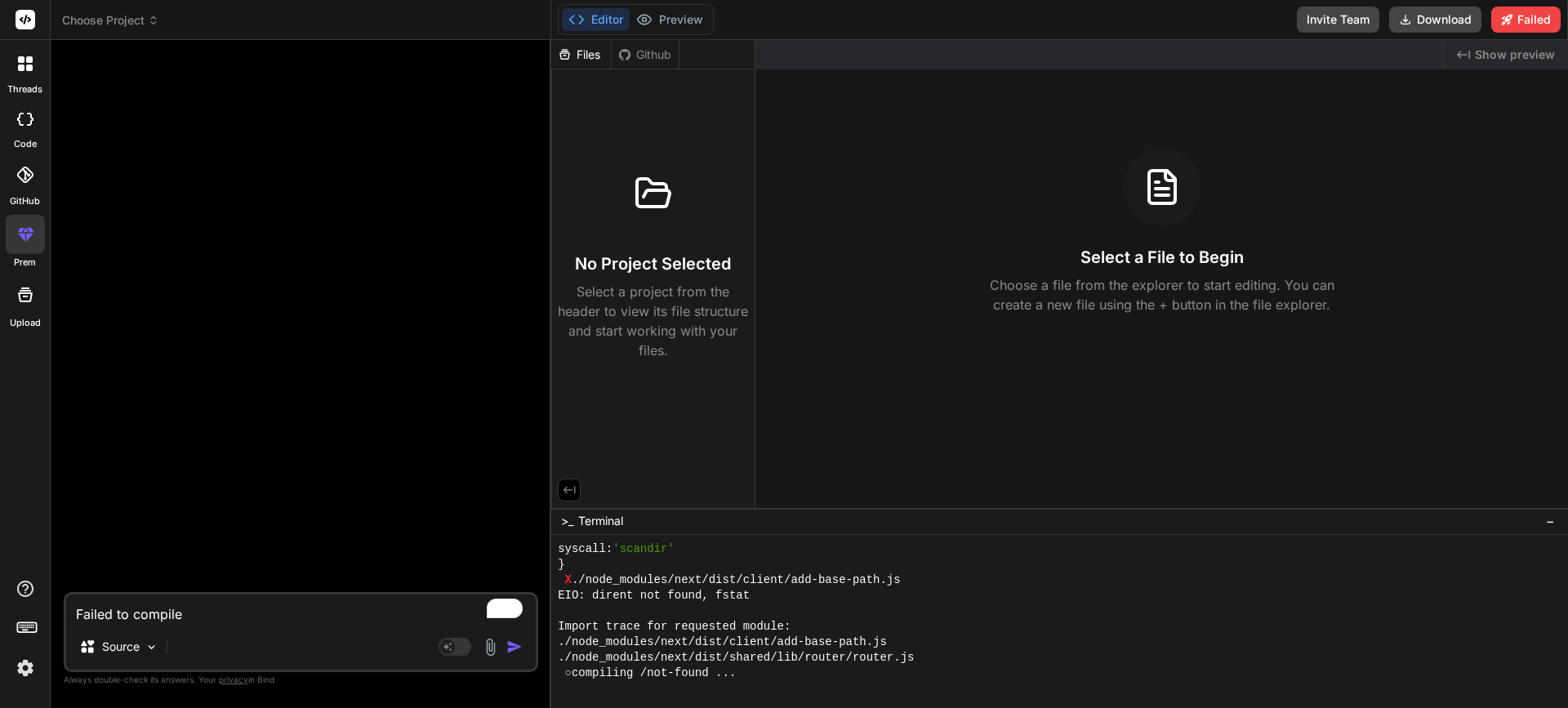
click at [26, 292] on icon at bounding box center [25, 294] width 14 height 14
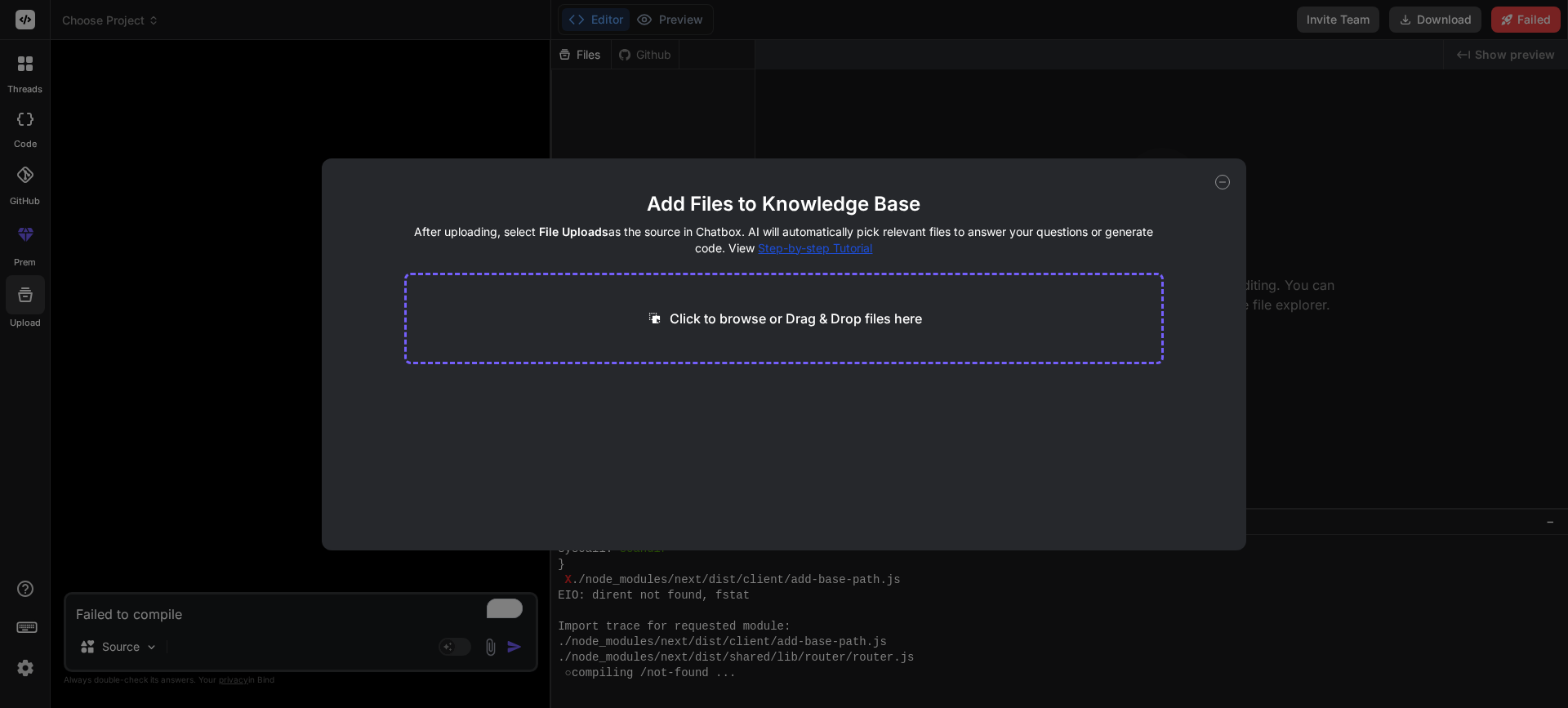
click at [24, 296] on div "Add Files to Knowledge Base After uploading, select File Uploads as the source …" at bounding box center [784, 354] width 1568 height 708
type textarea "x"
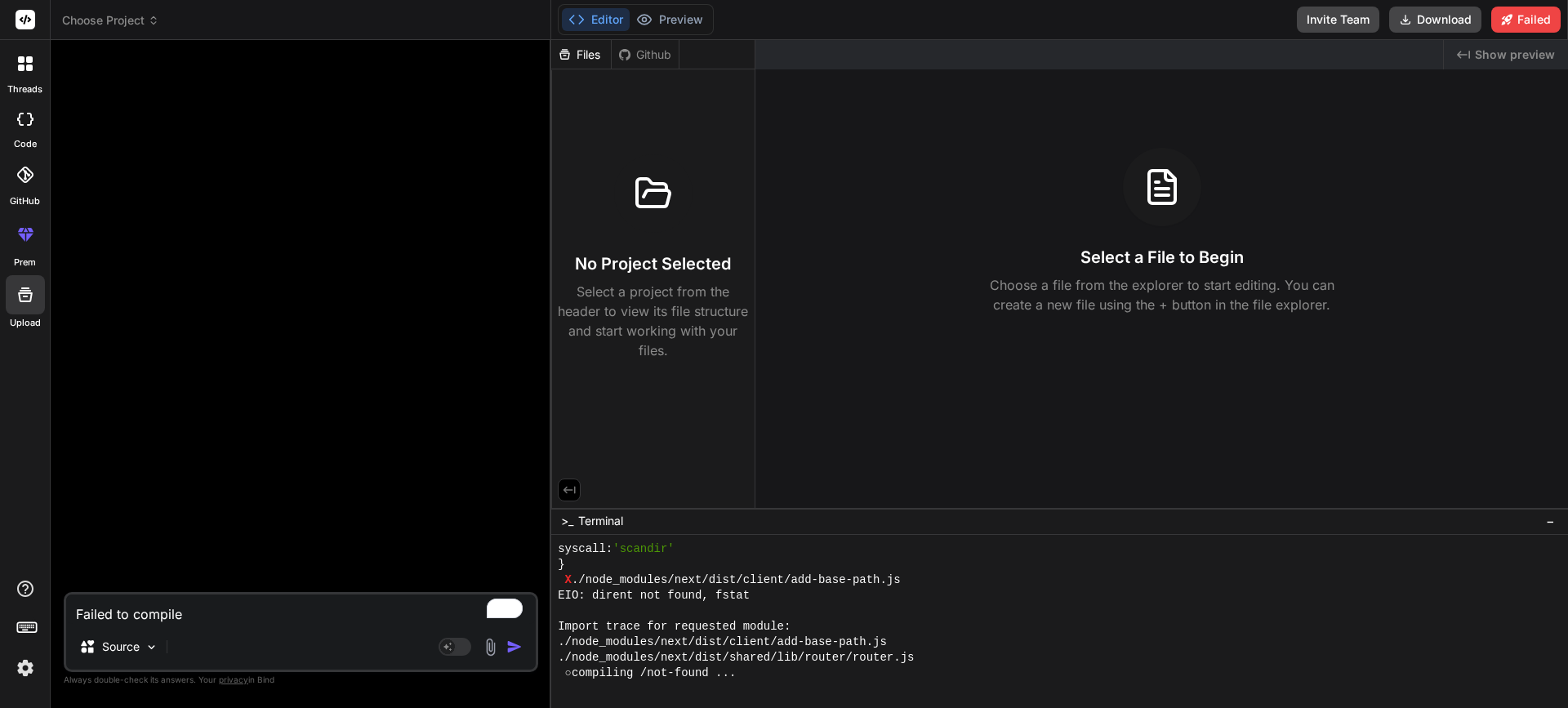
click at [30, 69] on icon at bounding box center [30, 68] width 7 height 7
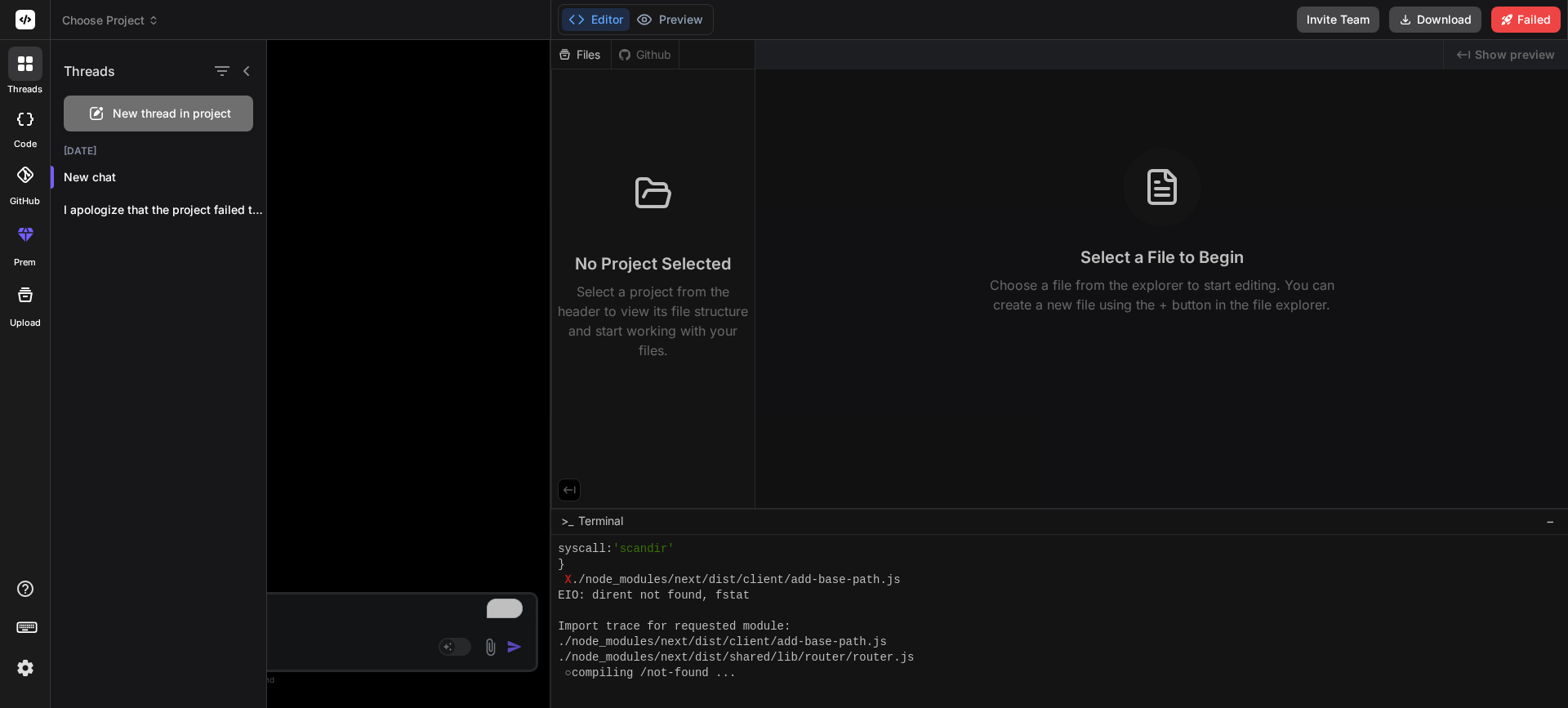
click at [30, 68] on icon at bounding box center [30, 68] width 7 height 7
click at [30, 14] on rect at bounding box center [25, 20] width 20 height 20
click at [23, 27] on rect at bounding box center [25, 20] width 20 height 20
click at [24, 75] on div at bounding box center [26, 64] width 34 height 34
click at [249, 73] on icon at bounding box center [246, 71] width 13 height 13
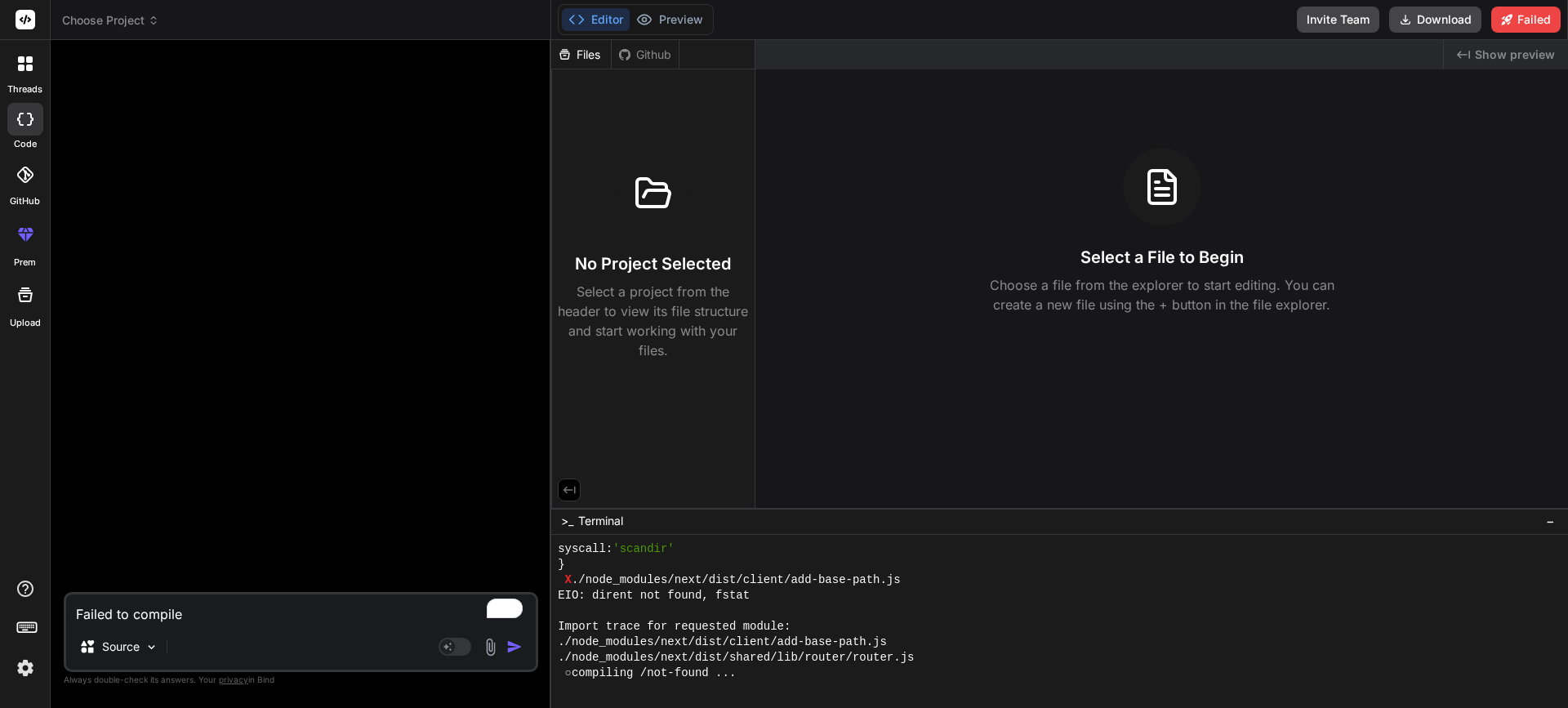
click at [30, 625] on rect at bounding box center [31, 625] width 2 height 2
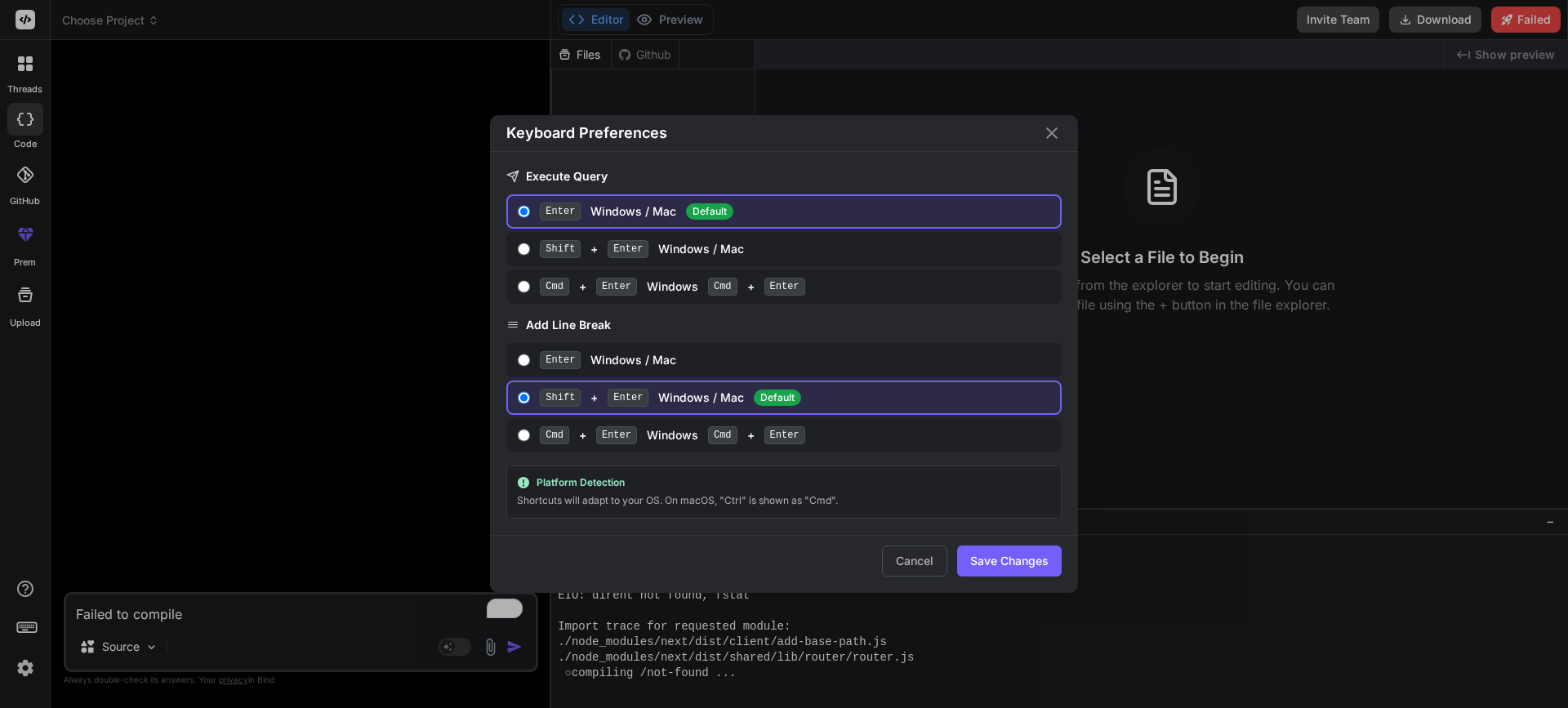
click at [30, 625] on div "Keyboard Preferences Execute Query Enter Windows / Mac Default Shift + Enter Wi…" at bounding box center [784, 354] width 1568 height 708
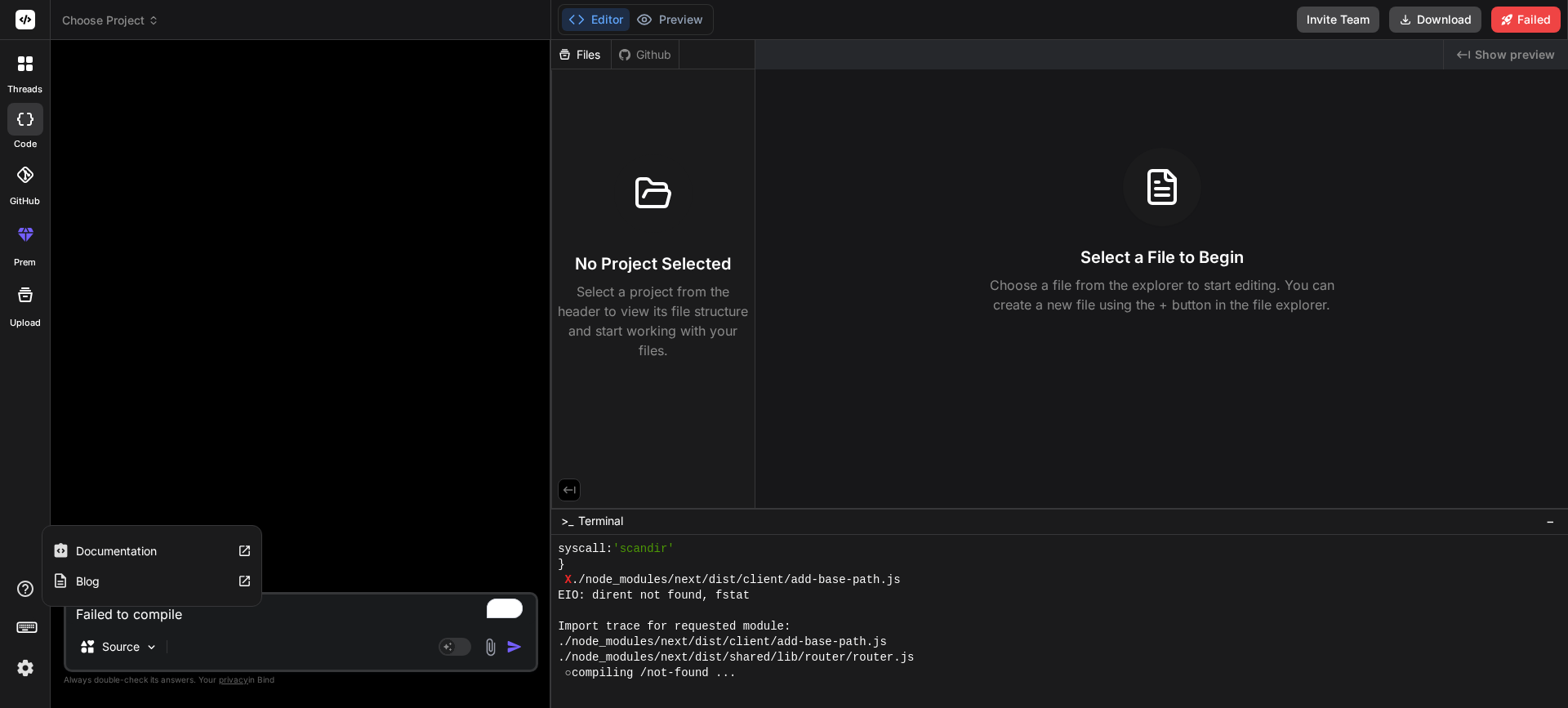
click at [28, 584] on icon at bounding box center [25, 589] width 20 height 20
click at [121, 552] on label "Documentation" at bounding box center [116, 550] width 81 height 16
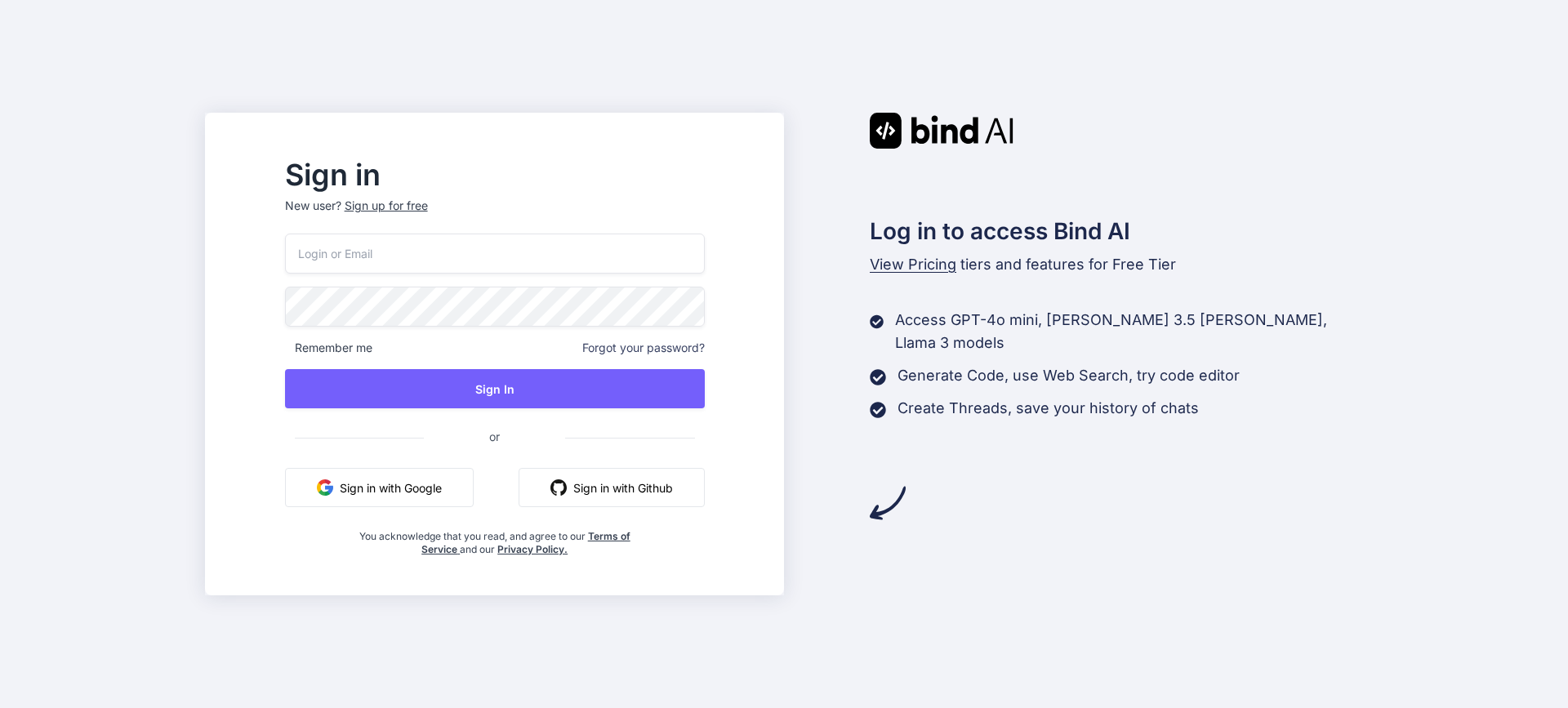
click at [381, 498] on button "Sign in with Google" at bounding box center [379, 487] width 188 height 39
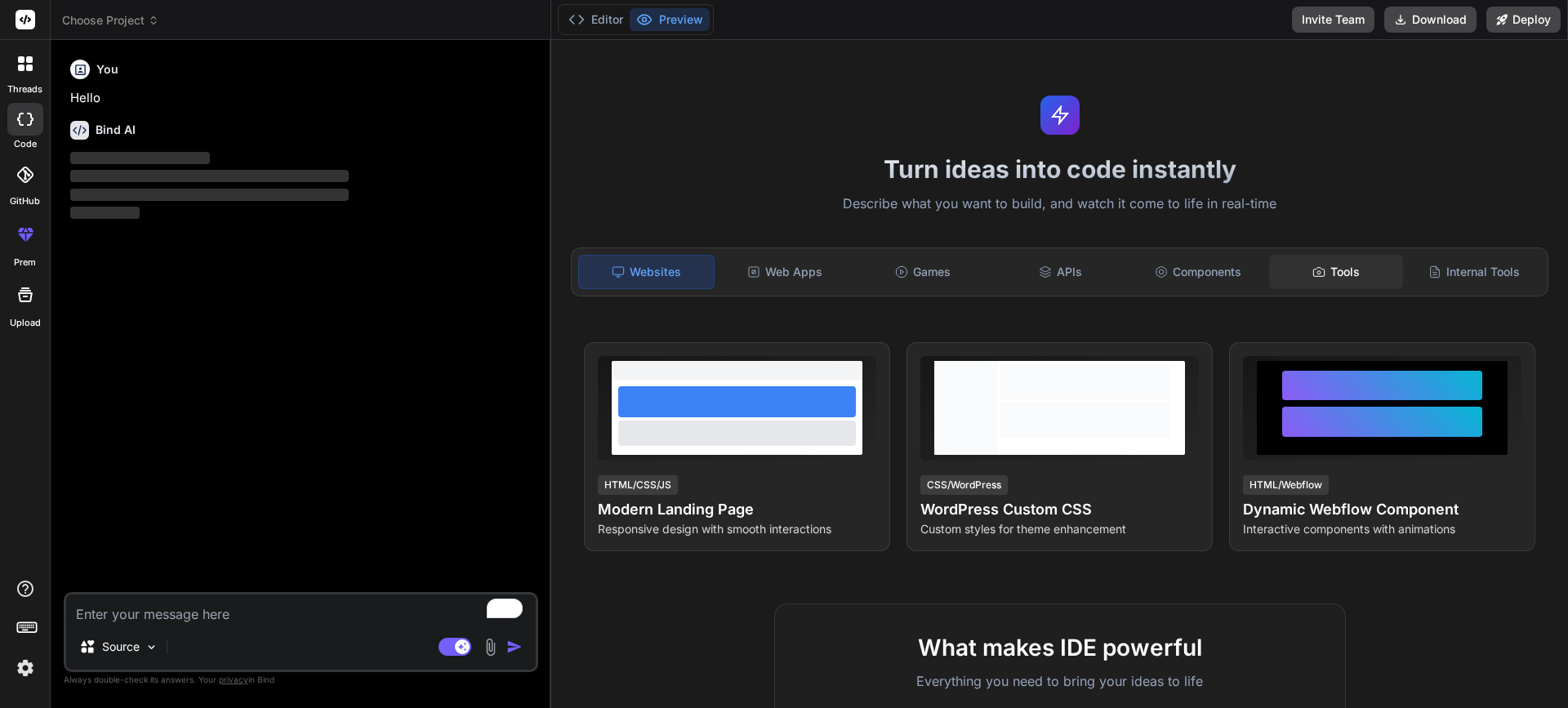
click at [1326, 278] on div "Tools" at bounding box center [1337, 272] width 135 height 34
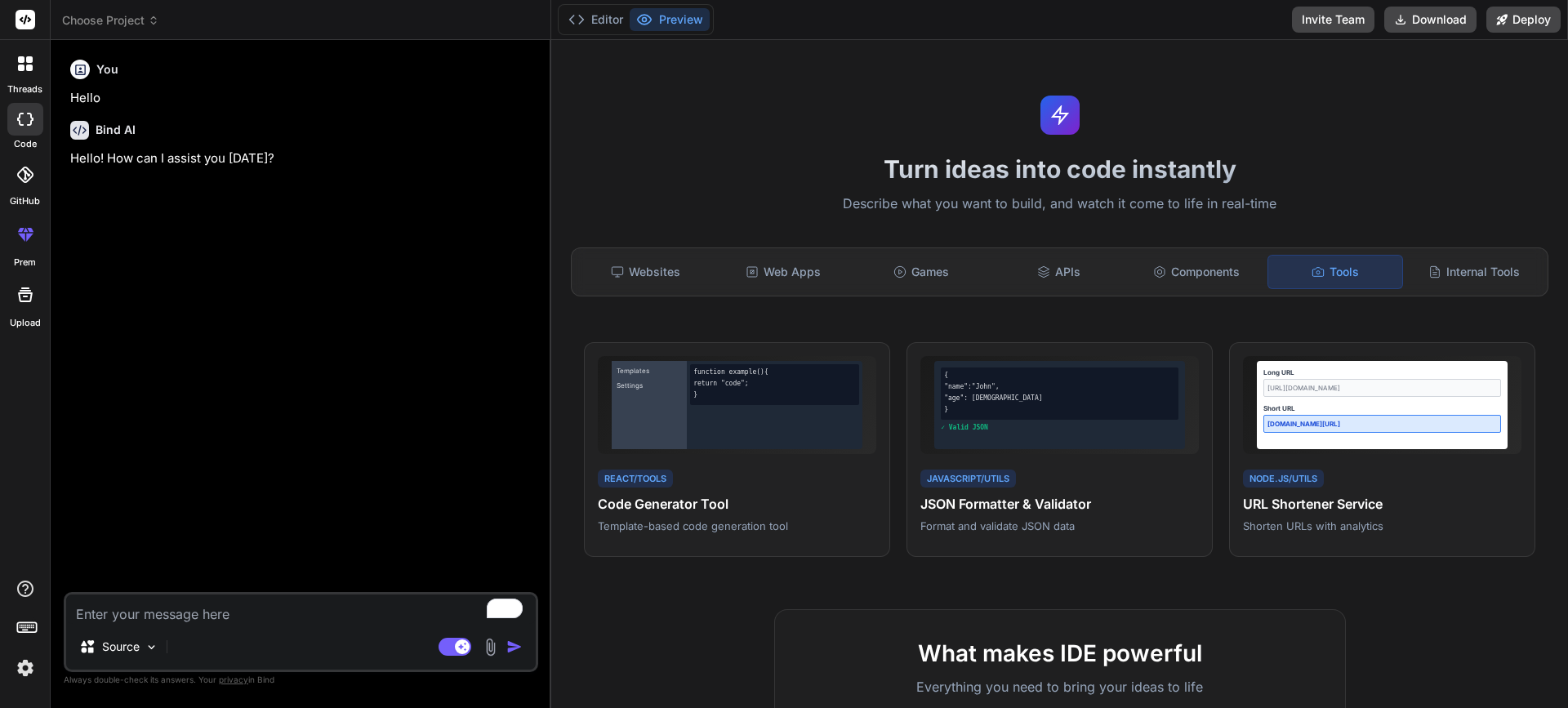
type textarea "x"
click at [1206, 266] on div "Components" at bounding box center [1197, 272] width 135 height 34
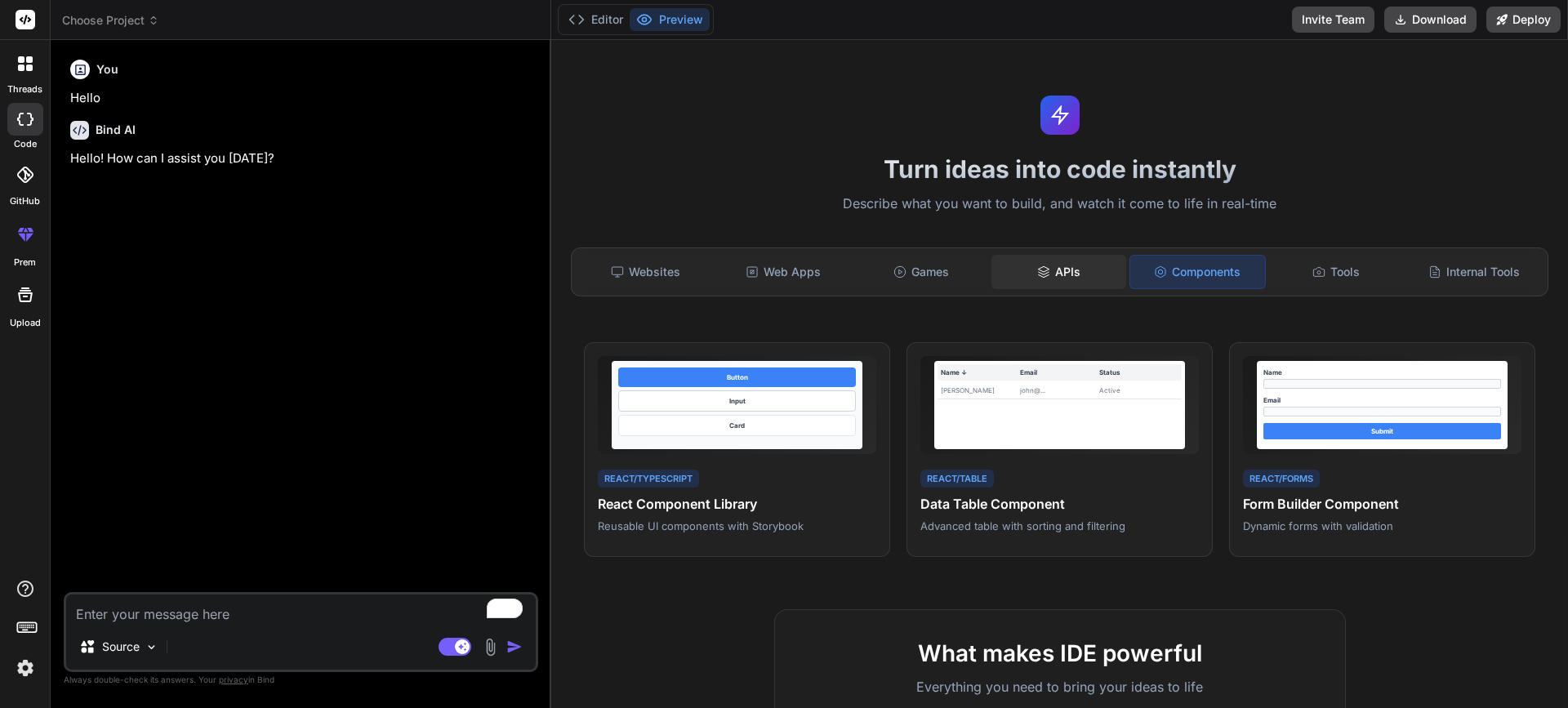
click at [1035, 277] on div "APIs" at bounding box center [1059, 272] width 135 height 34
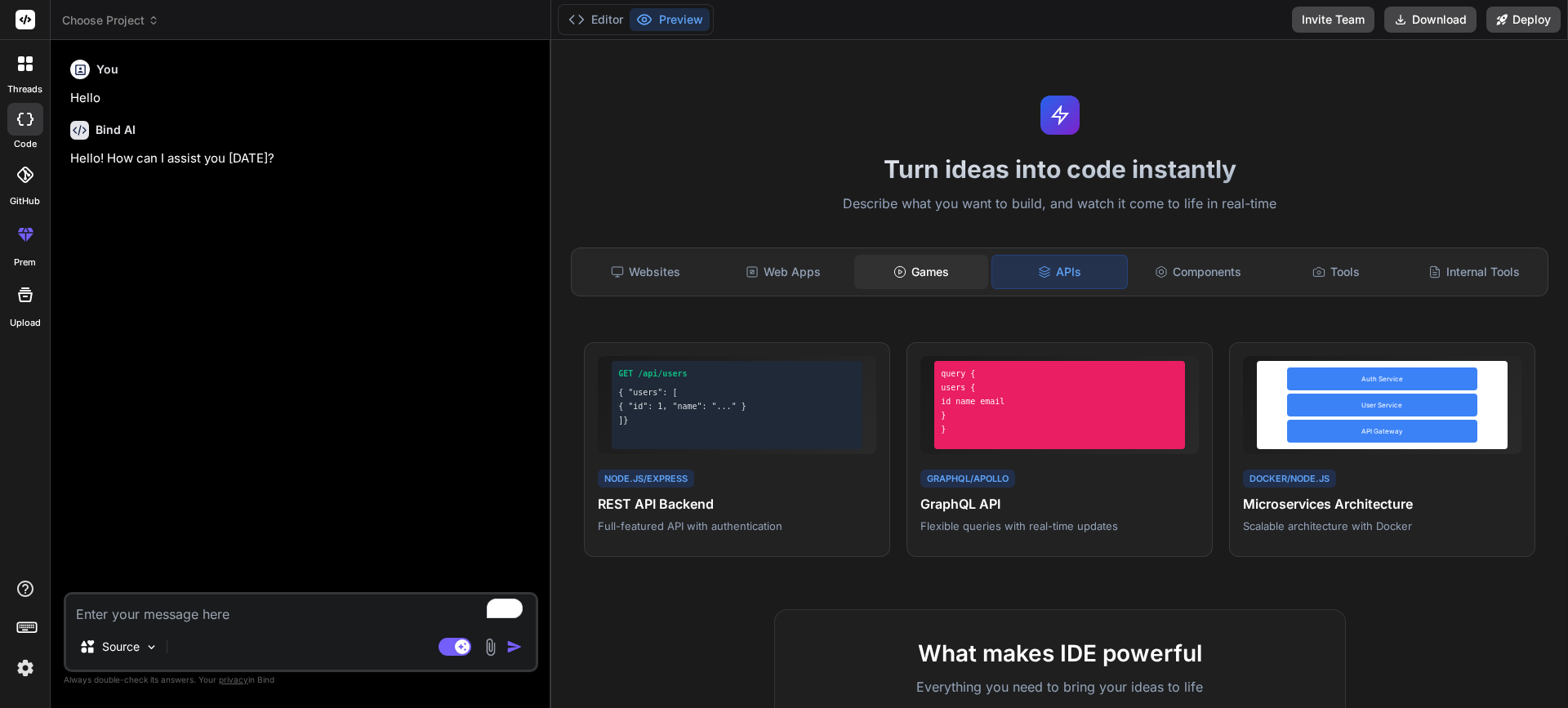
click at [953, 274] on div "Games" at bounding box center [922, 272] width 135 height 34
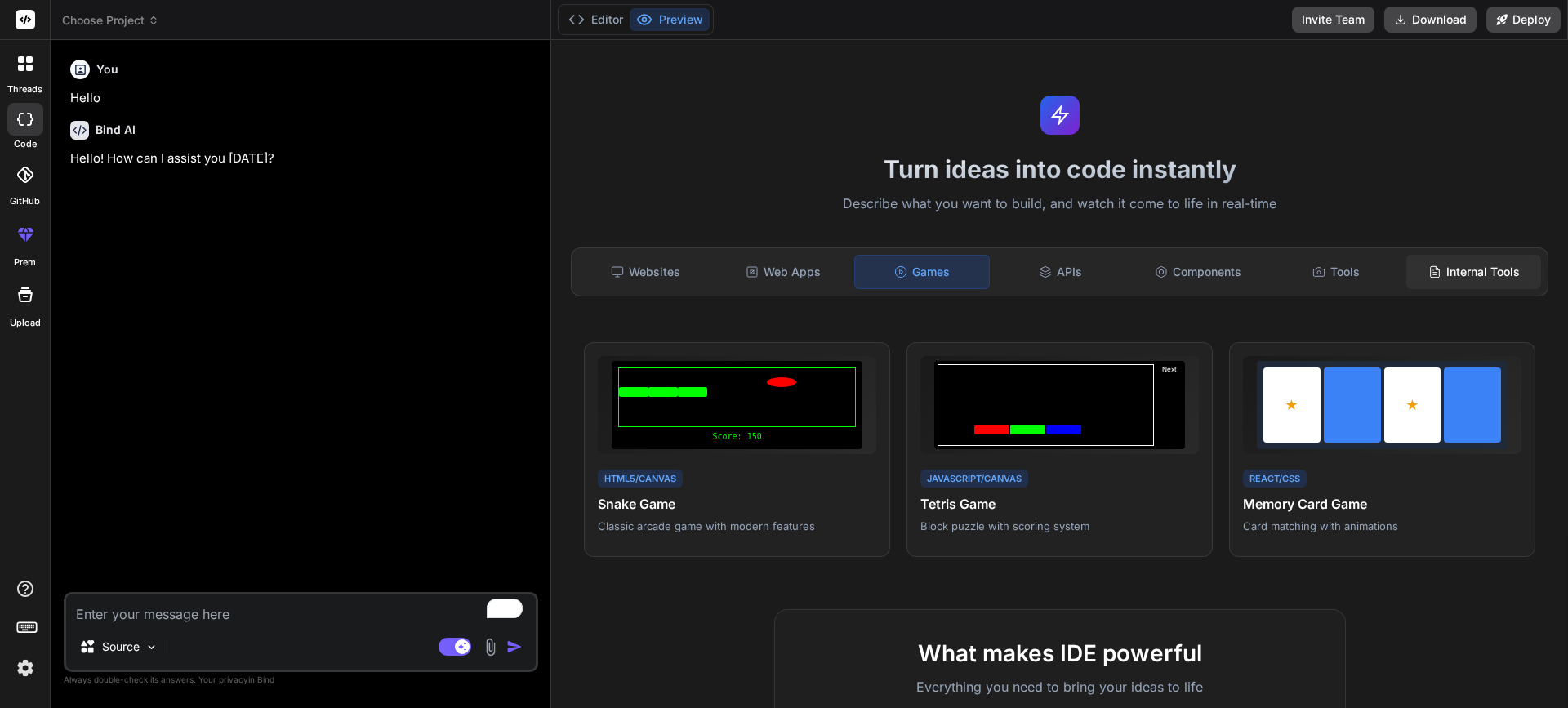
click at [1458, 269] on div "Internal Tools" at bounding box center [1474, 272] width 135 height 34
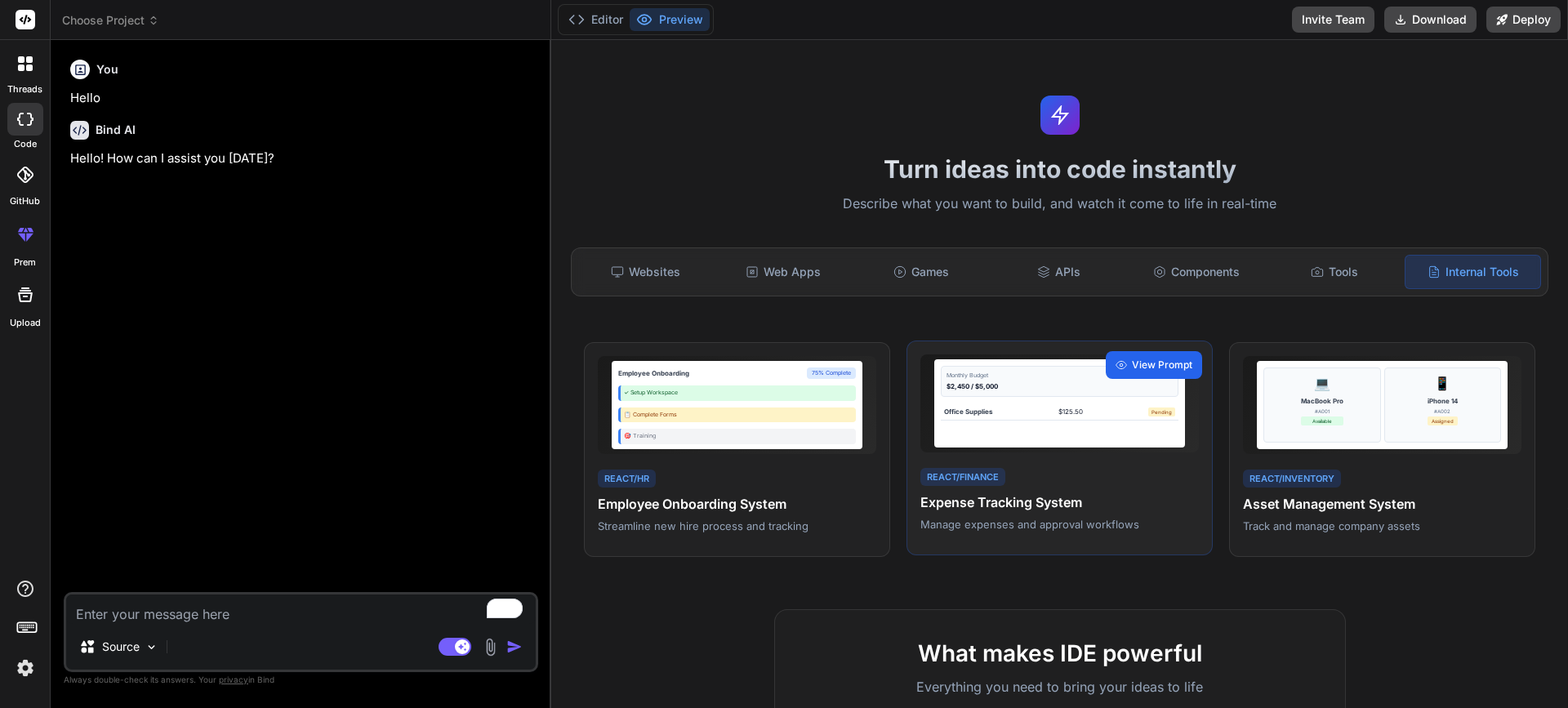
click at [1158, 358] on span "View Prompt" at bounding box center [1162, 365] width 61 height 14
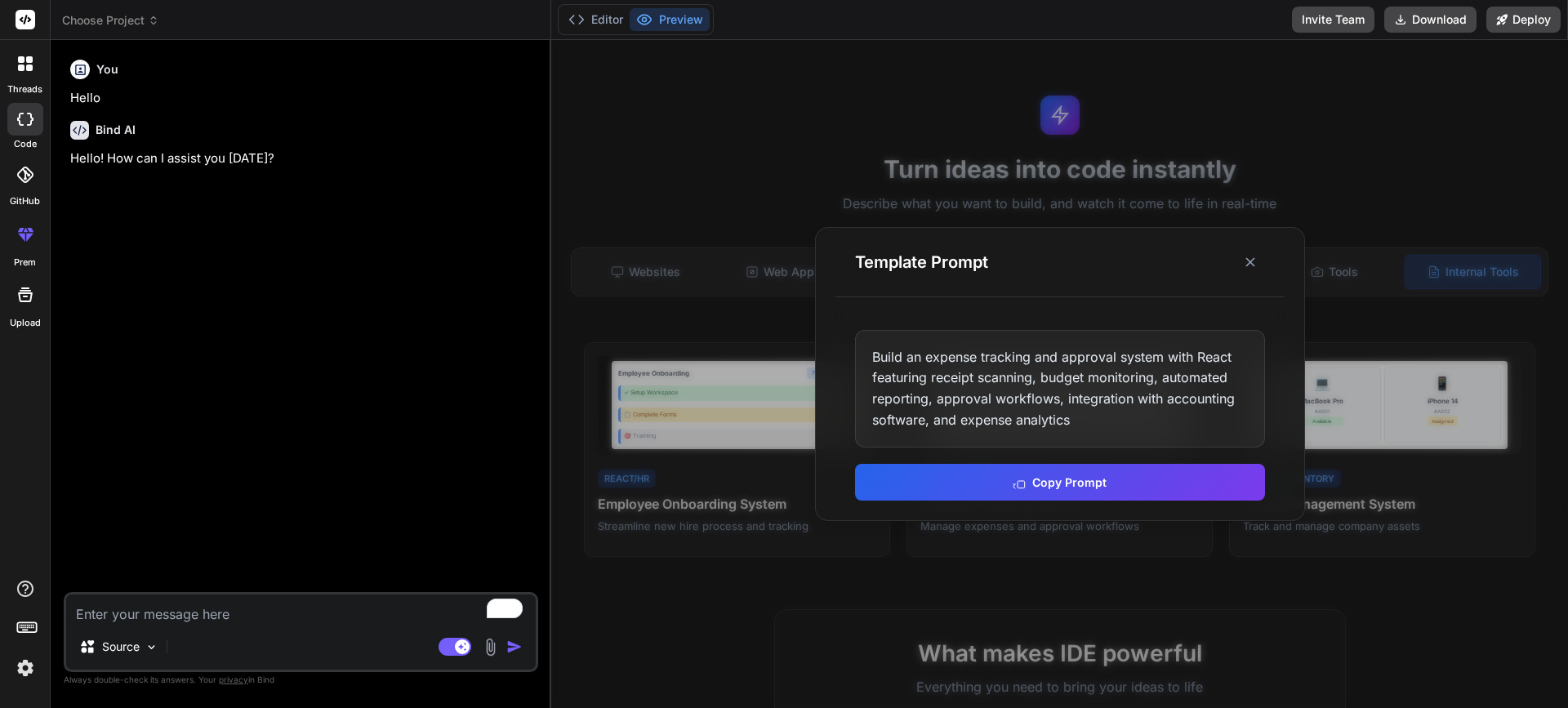
click at [1084, 417] on div "Build an expense tracking and approval system with React featuring receipt scan…" at bounding box center [1060, 389] width 410 height 118
click at [1041, 389] on div "Build an expense tracking and approval system with React featuring receipt scan…" at bounding box center [1060, 389] width 410 height 118
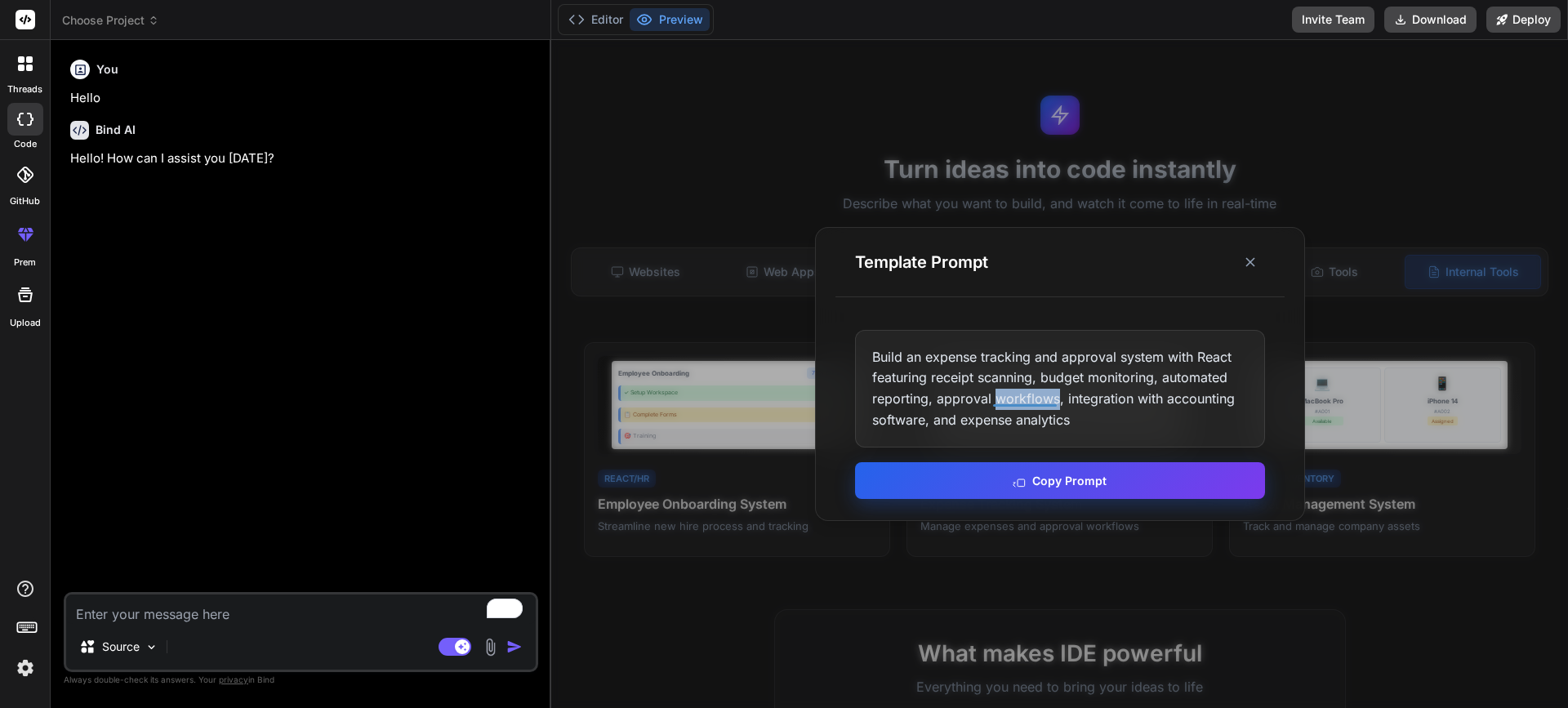
click at [1070, 486] on html "threads code GitHub prem Upload Choose Project Created with Pixso. Bind AI Web …" at bounding box center [784, 354] width 1568 height 708
click at [1070, 481] on button "Copy Prompt" at bounding box center [1060, 481] width 410 height 37
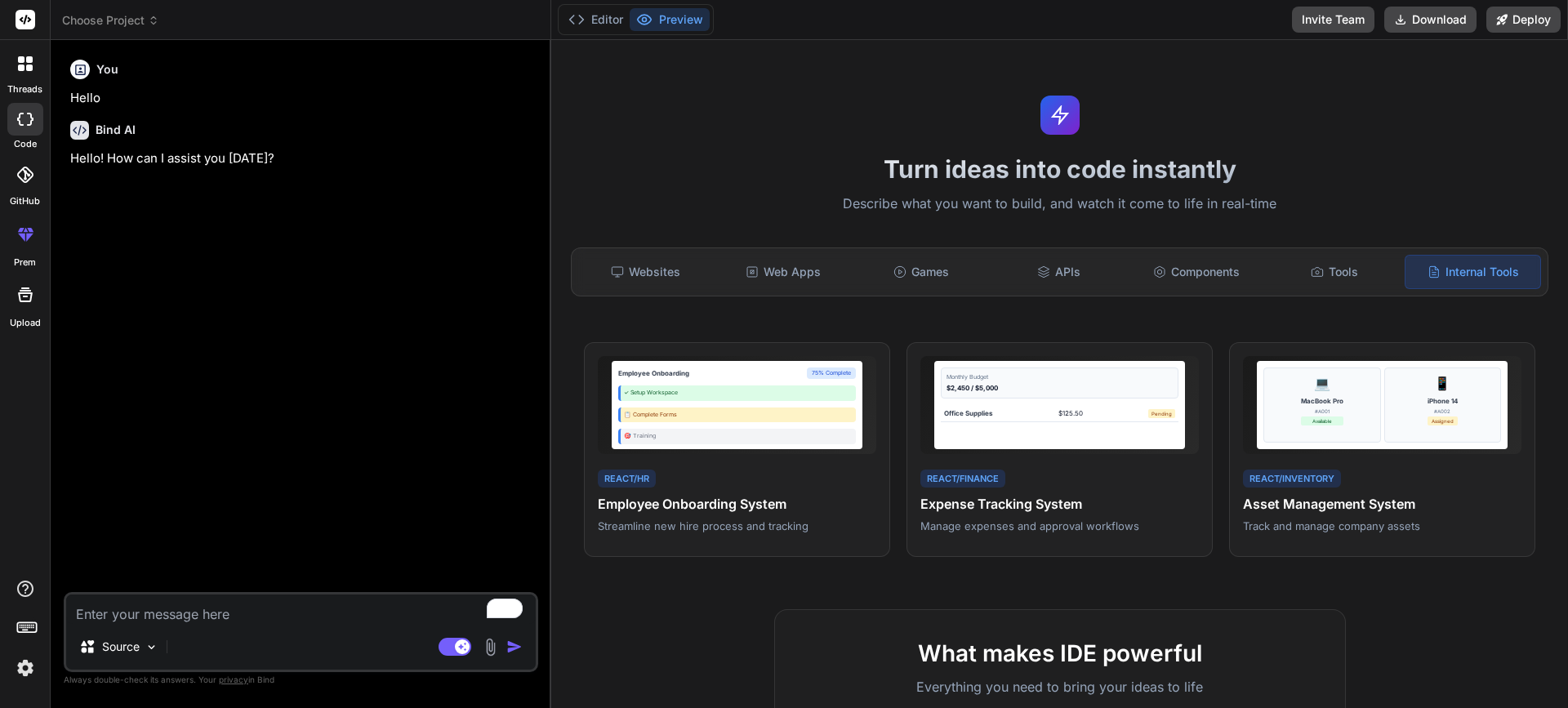
click at [360, 601] on textarea "To enrich screen reader interactions, please activate Accessibility in Grammarl…" at bounding box center [301, 609] width 470 height 30
paste textarea "Build an expense tracking and approval system with React featuring receipt scan…"
type textarea "Build an expense tracking and approval system with React featuring receipt scan…"
type textarea "x"
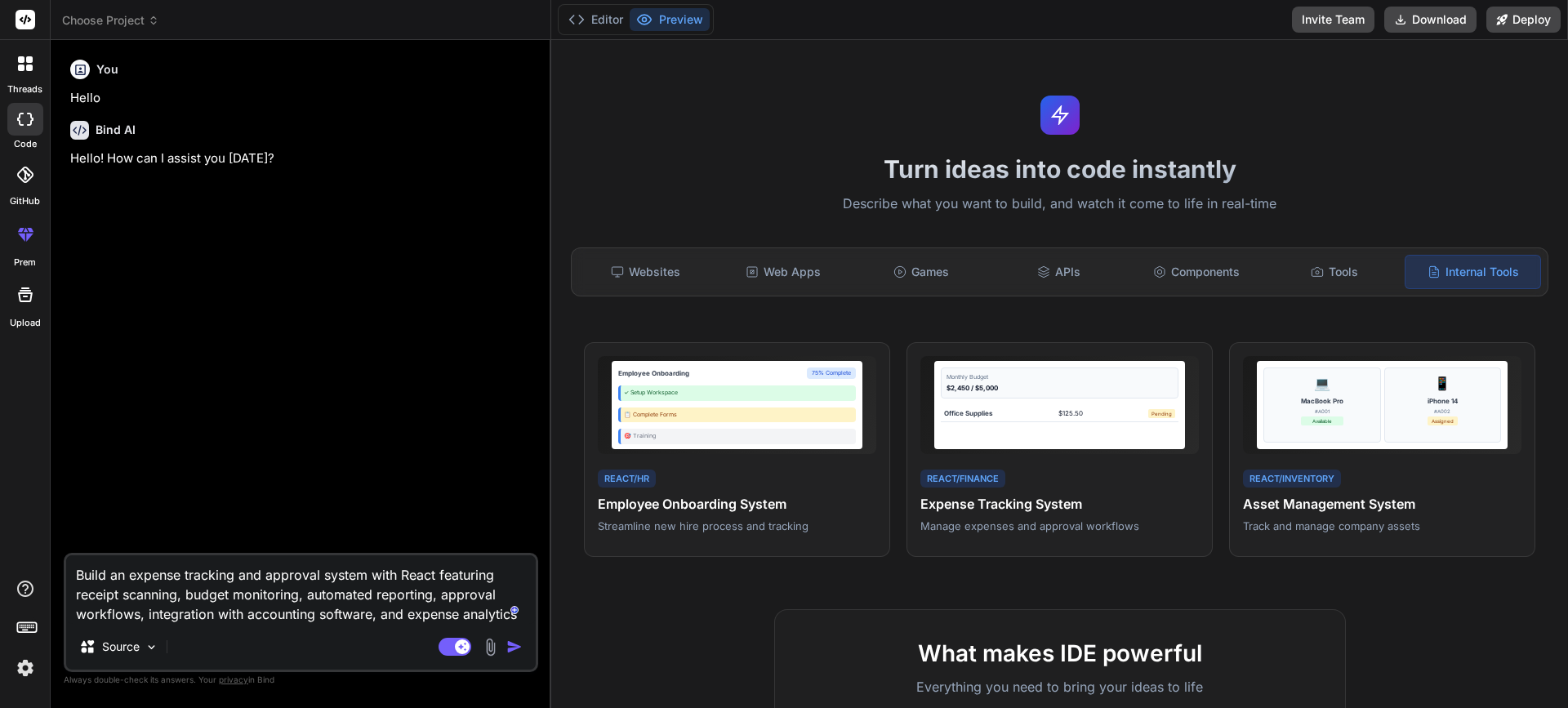
type textarea "Build an expense tracking and approval system with React featuring receipt scan…"
click at [520, 651] on img "button" at bounding box center [514, 647] width 16 height 16
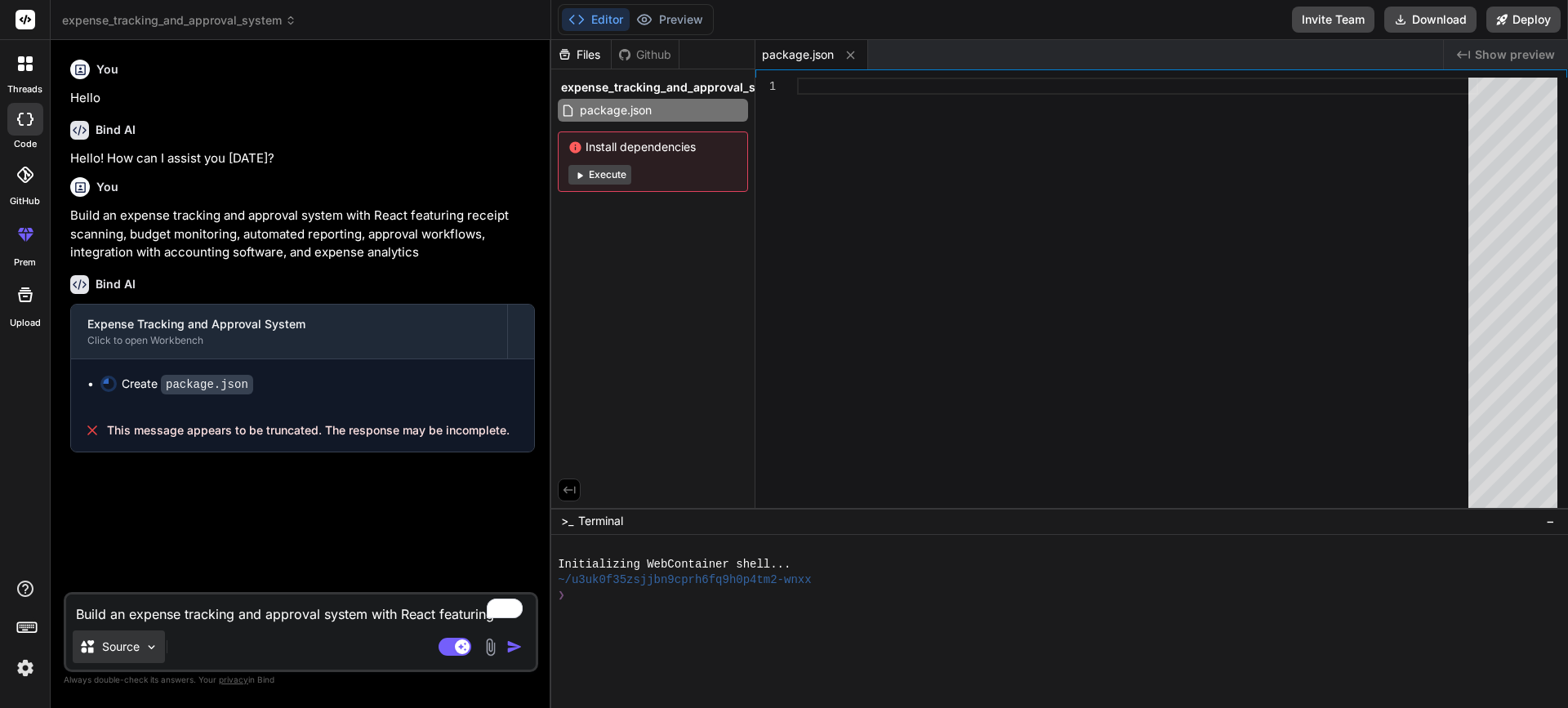
click at [148, 643] on img at bounding box center [152, 648] width 14 height 14
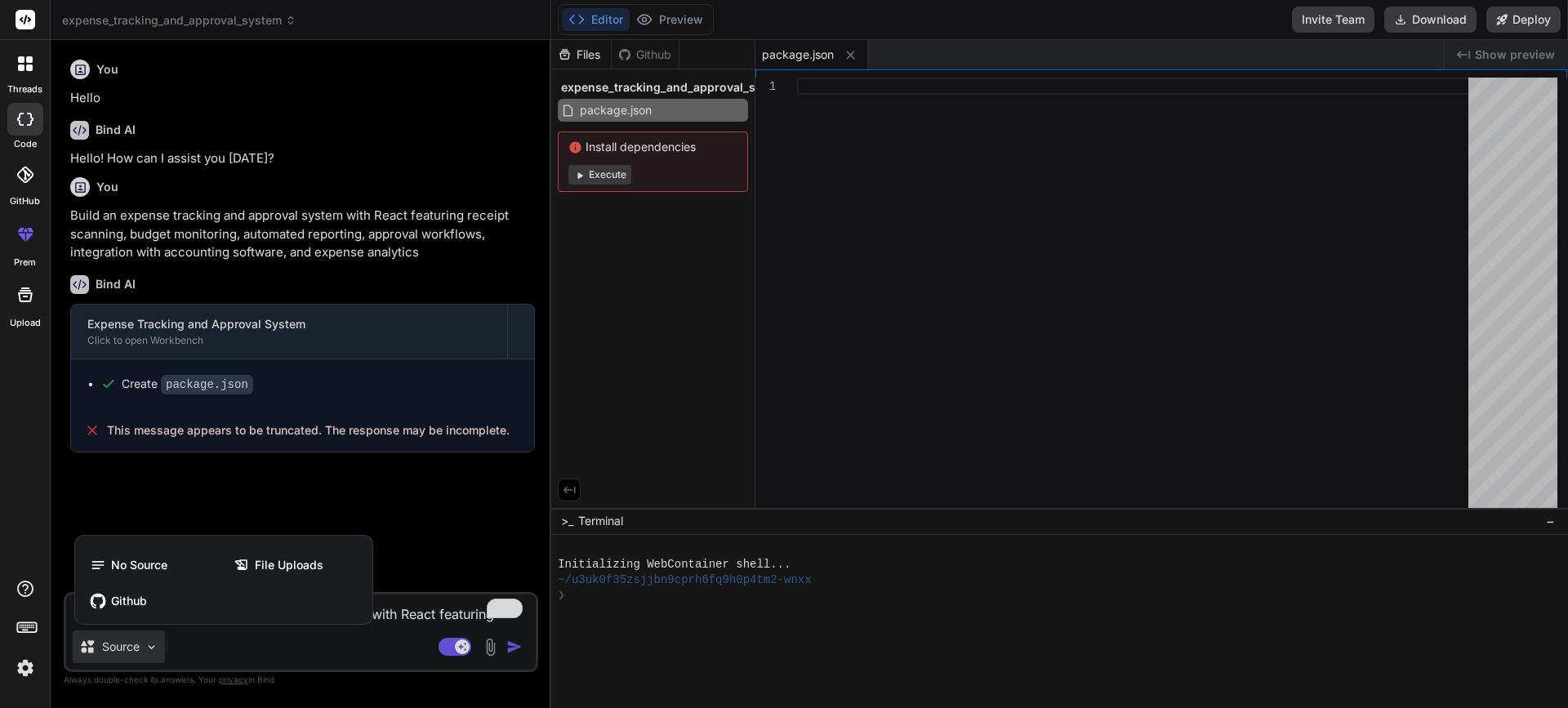
click at [143, 647] on div at bounding box center [784, 354] width 1568 height 708
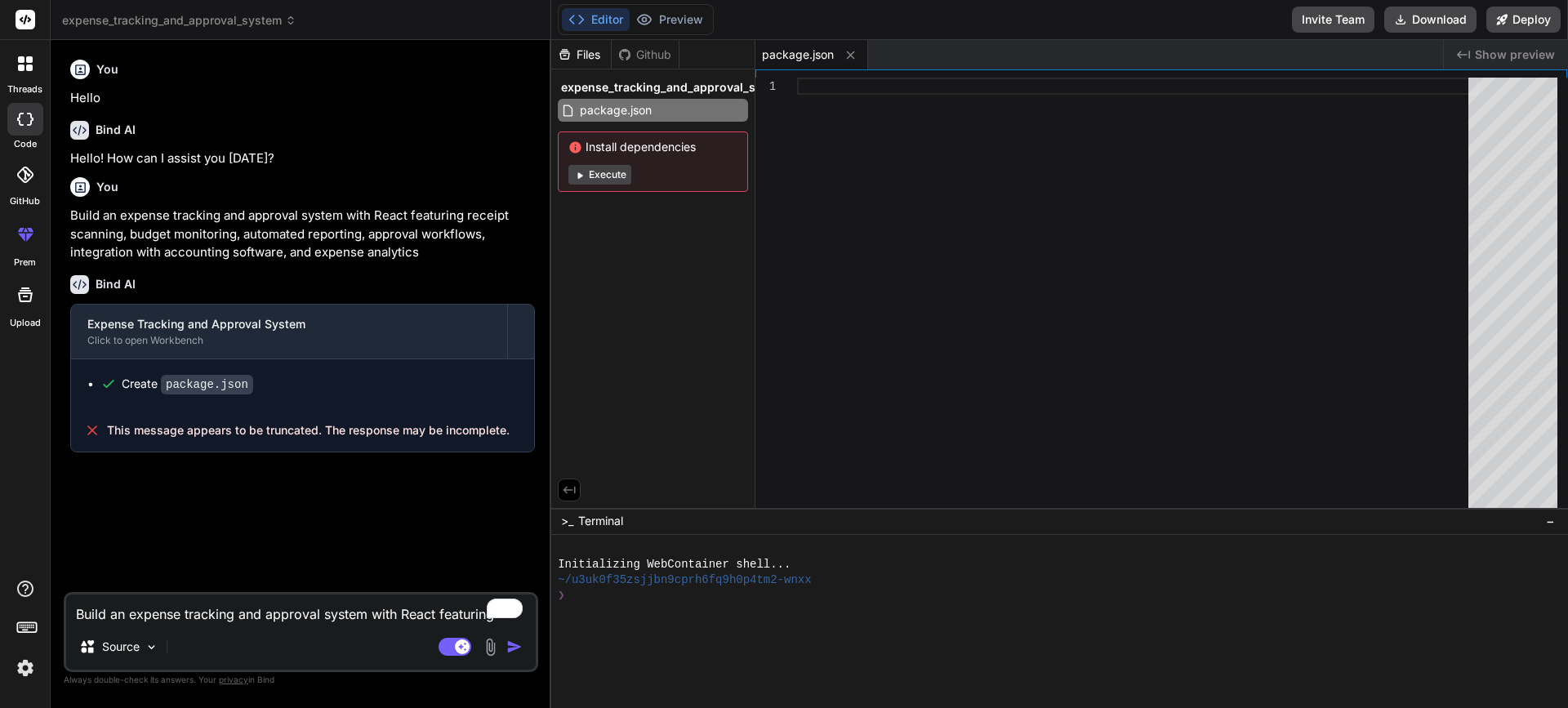
click at [247, 425] on span "This message appears to be truncated. The response may be incomplete." at bounding box center [308, 430] width 403 height 16
click at [840, 187] on div at bounding box center [1138, 296] width 681 height 438
click at [602, 171] on button "Execute" at bounding box center [600, 175] width 63 height 20
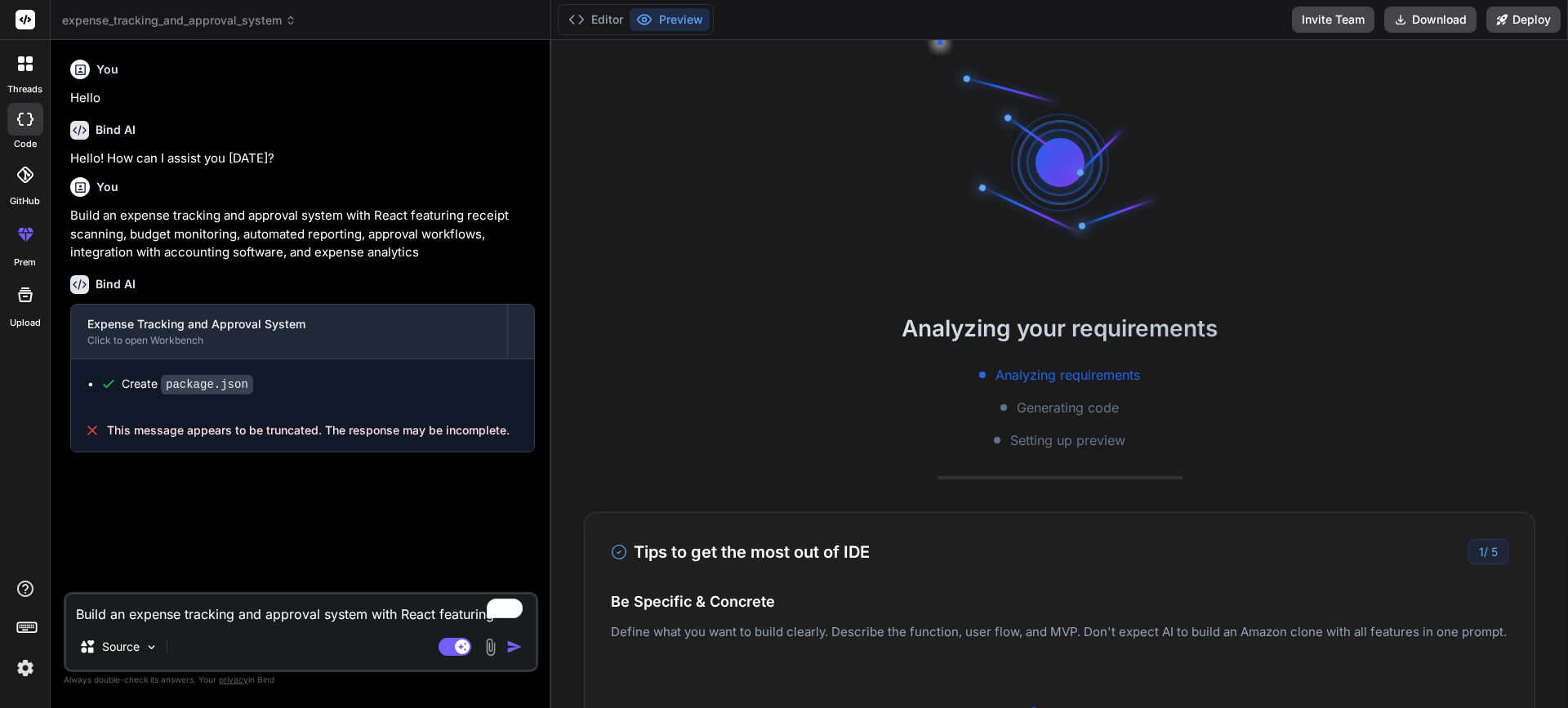
scroll to position [108, 0]
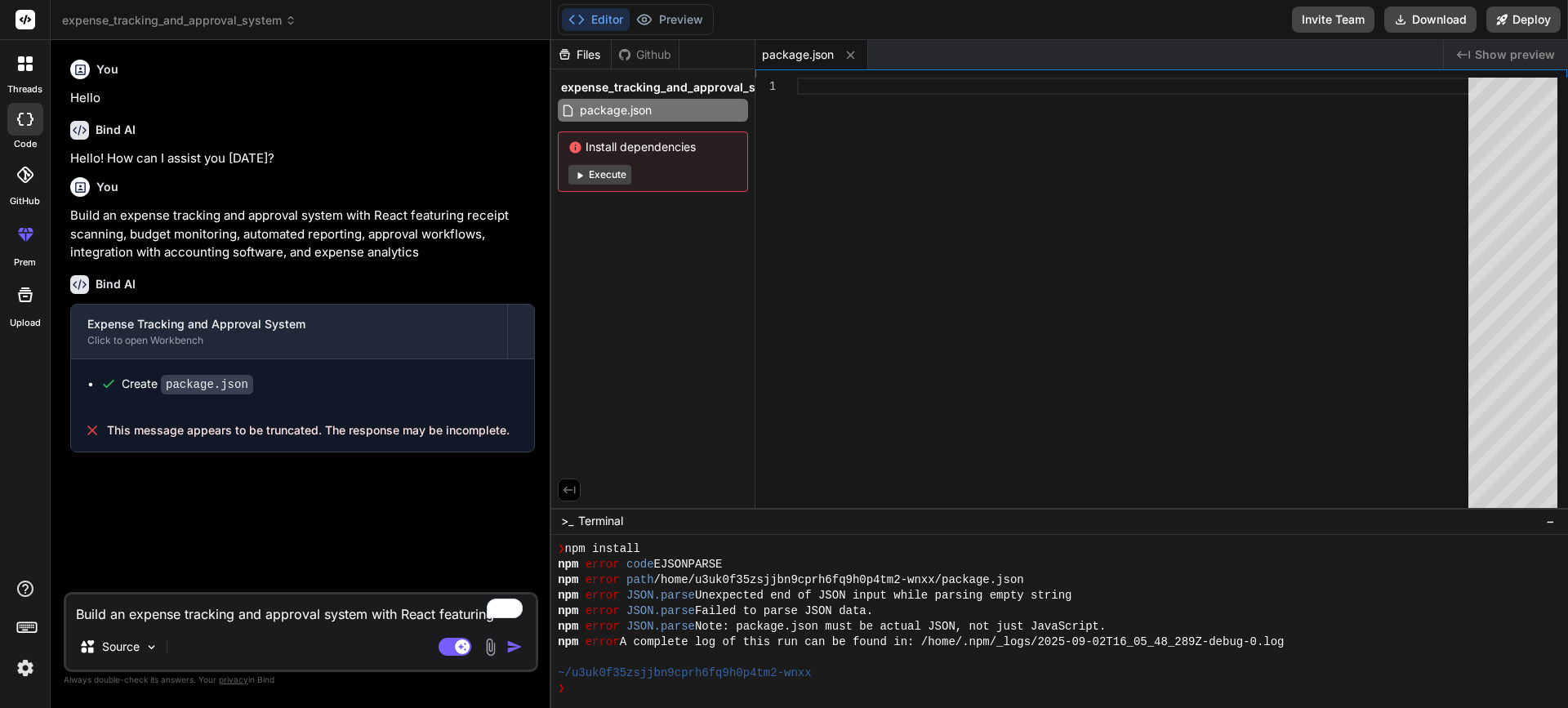
click at [601, 174] on button "Execute" at bounding box center [600, 175] width 63 height 20
type textarea "x"
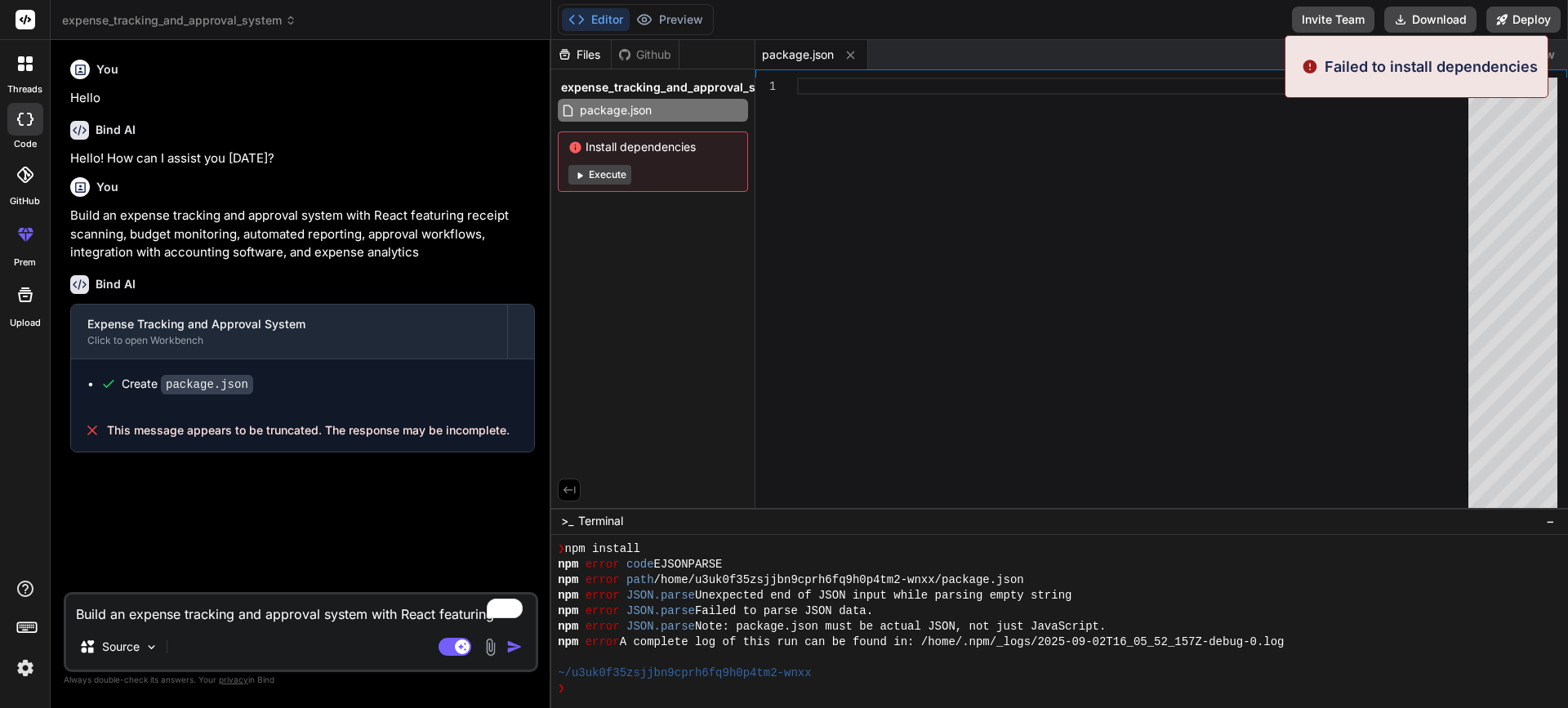
scroll to position [310, 0]
click at [1131, 235] on div at bounding box center [1138, 296] width 681 height 438
